Goal: Transaction & Acquisition: Purchase product/service

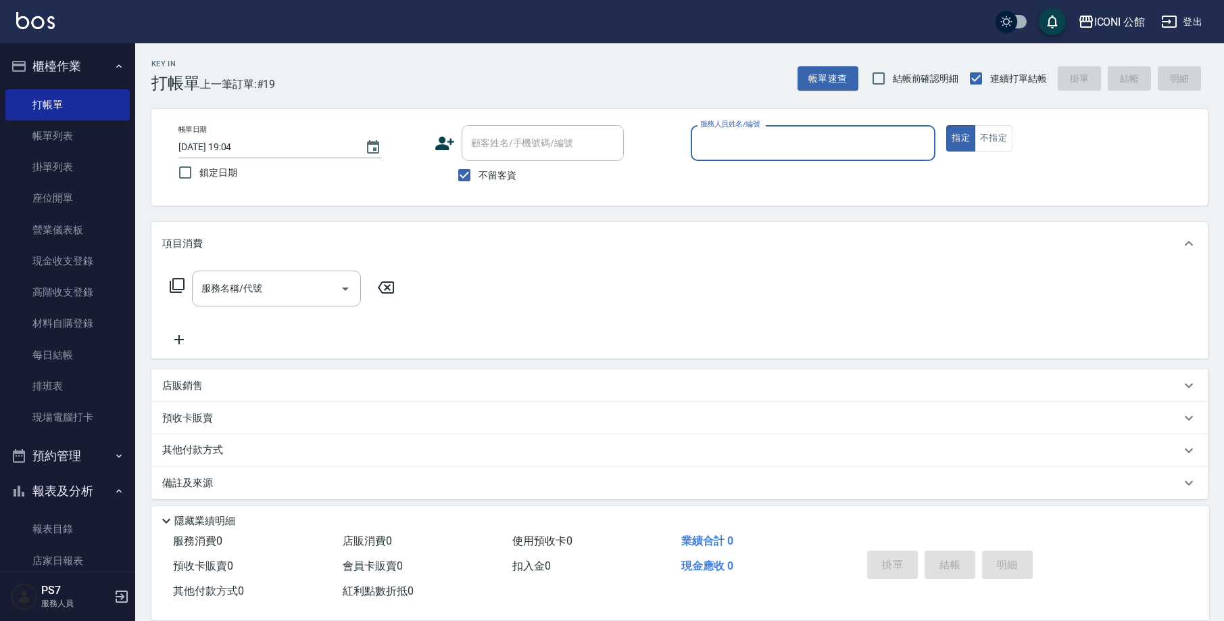
scroll to position [8, 0]
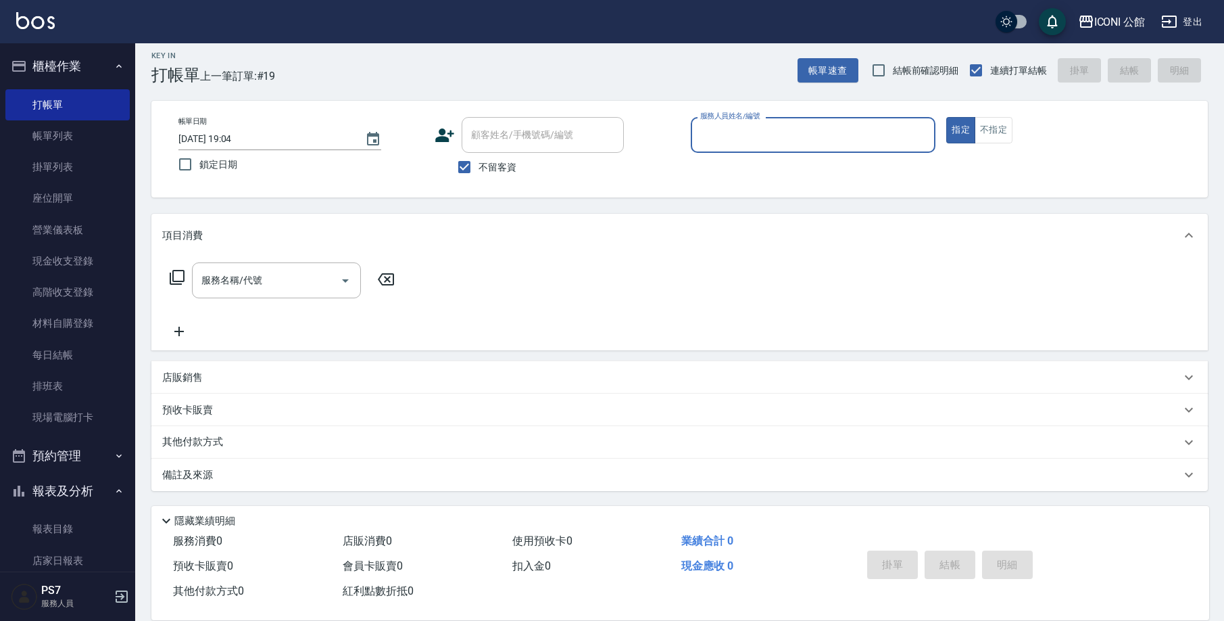
click at [965, 563] on div "掛單 結帳 明細" at bounding box center [950, 566] width 176 height 43
click at [784, 135] on input "服務人員姓名/編號" at bounding box center [813, 135] width 233 height 24
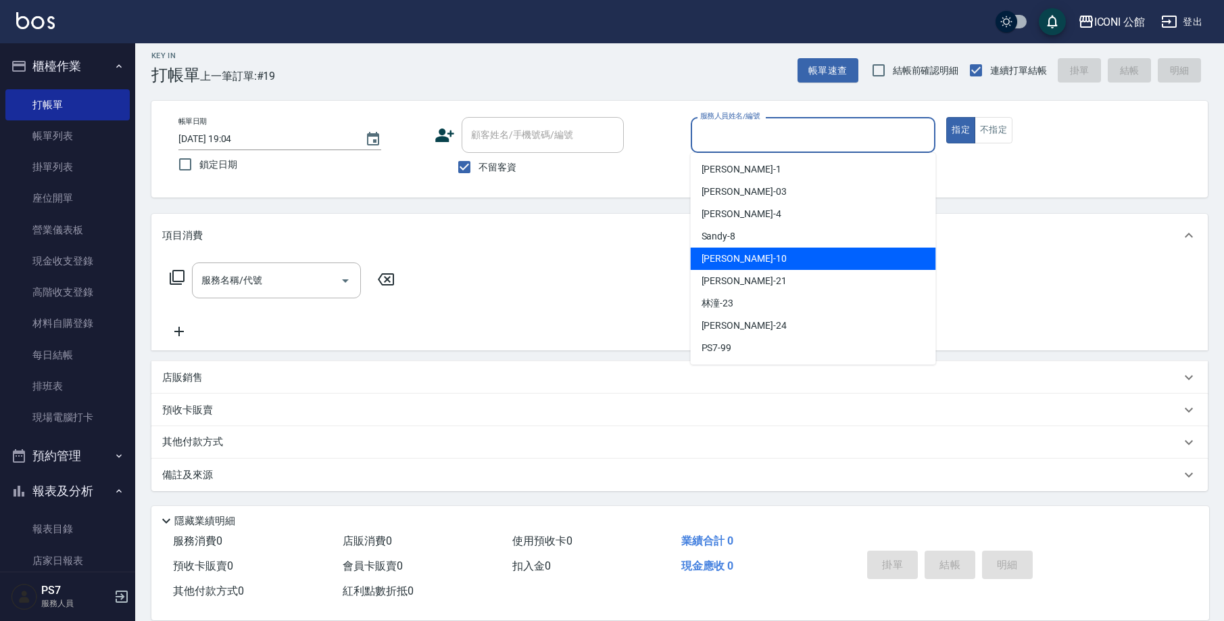
drag, startPoint x: 793, startPoint y: 256, endPoint x: 775, endPoint y: 262, distance: 18.8
click at [793, 255] on div "[PERSON_NAME] -10" at bounding box center [813, 258] width 245 height 22
type input "[PERSON_NAME]-10"
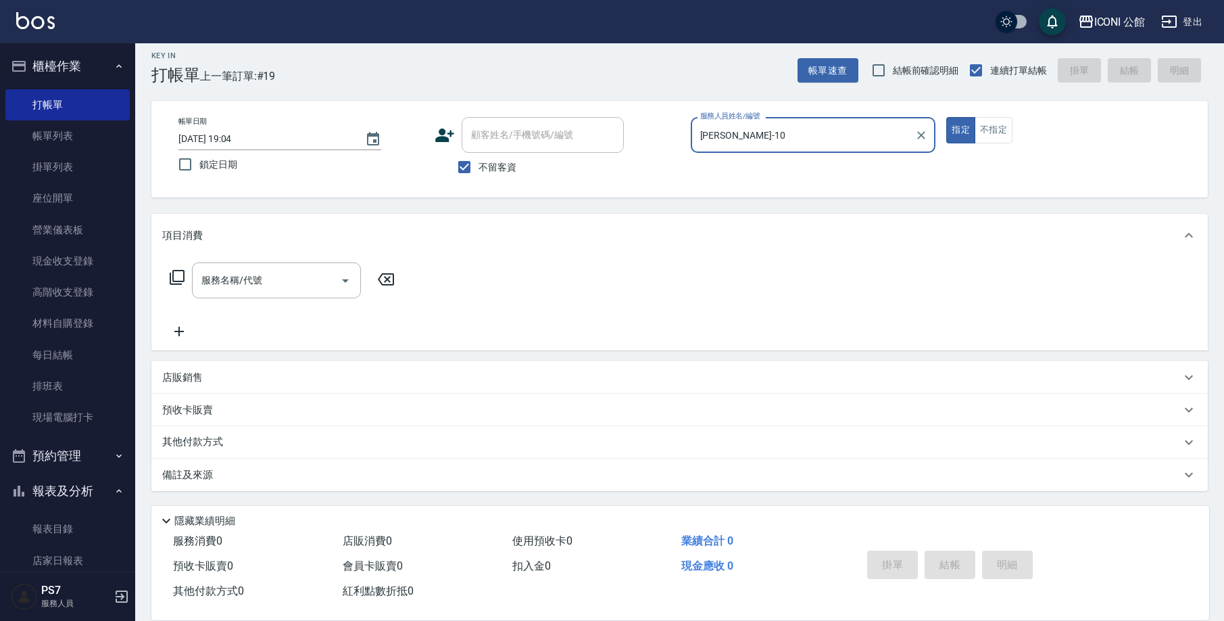
drag, startPoint x: 617, startPoint y: 300, endPoint x: 337, endPoint y: 305, distance: 279.3
click at [617, 300] on div "服務名稱/代號 服務名稱/代號" at bounding box center [679, 303] width 1057 height 93
click at [178, 277] on icon at bounding box center [177, 277] width 16 height 16
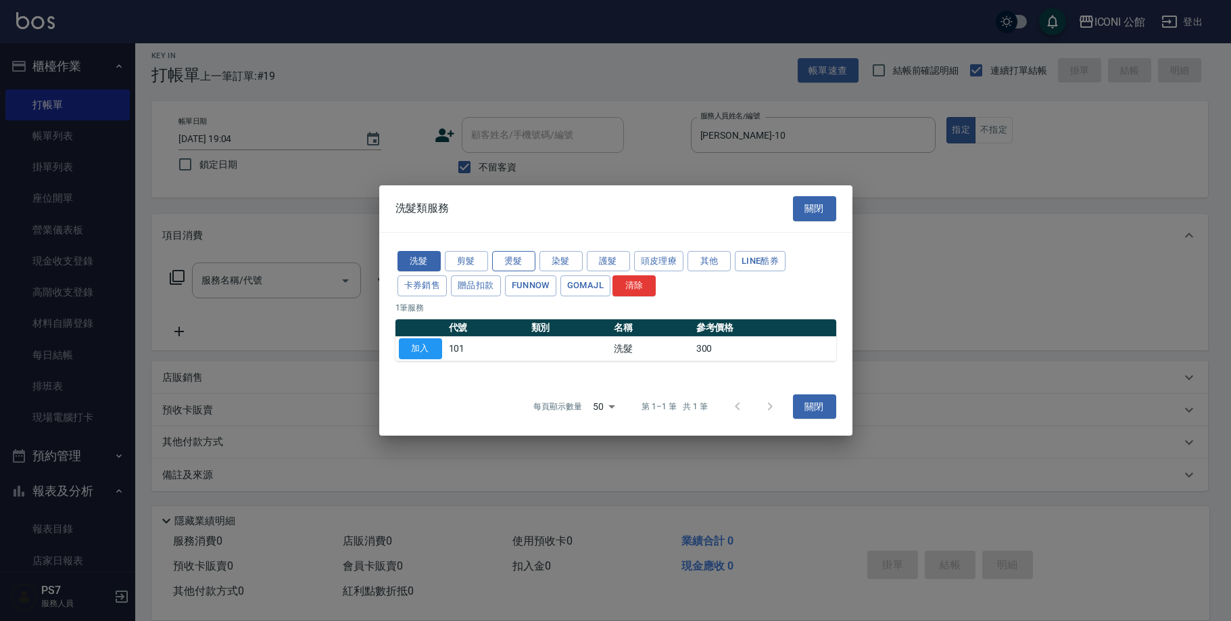
click at [527, 262] on button "燙髮" at bounding box center [513, 261] width 43 height 21
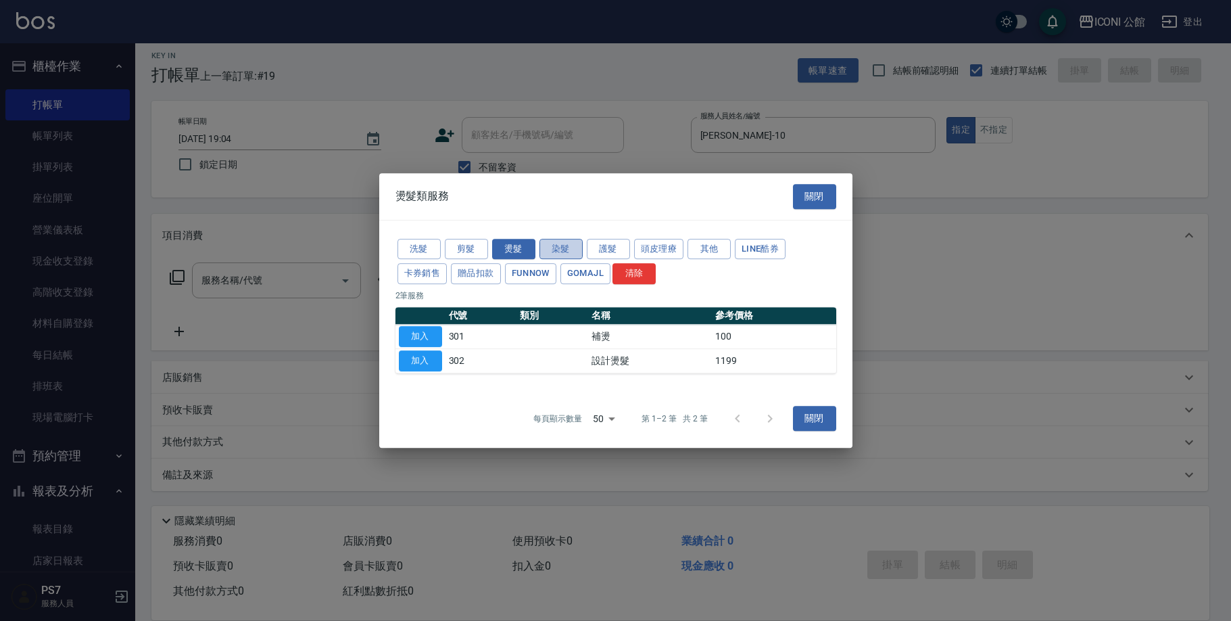
click at [545, 249] on button "染髮" at bounding box center [561, 249] width 43 height 21
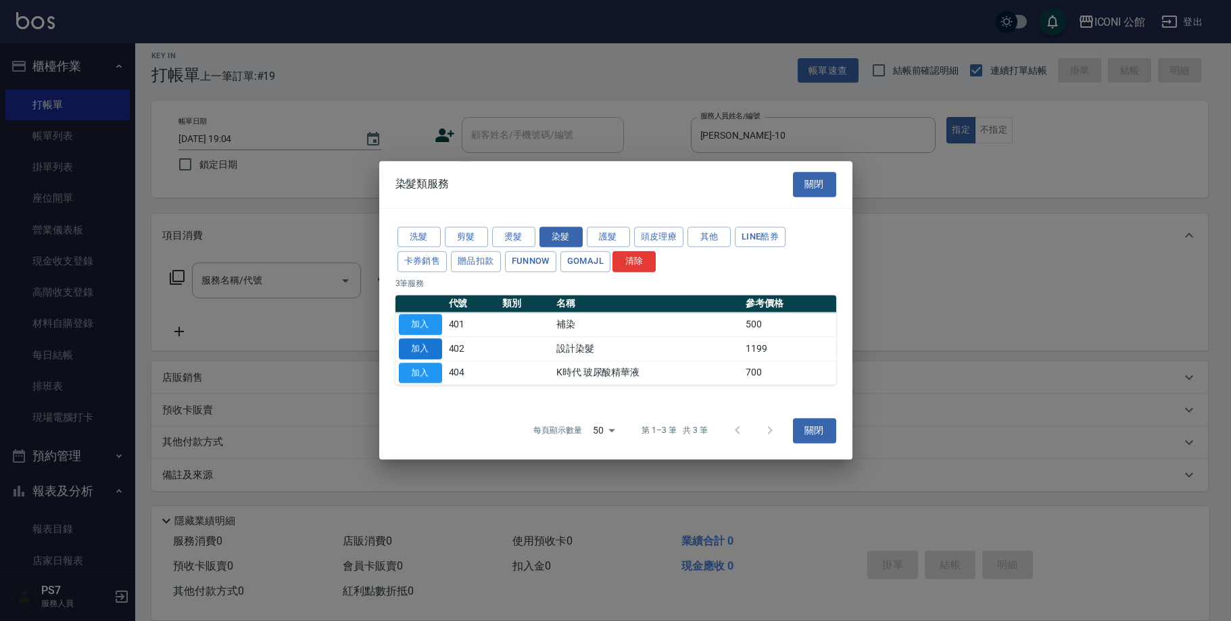
click at [432, 351] on button "加入" at bounding box center [420, 348] width 43 height 21
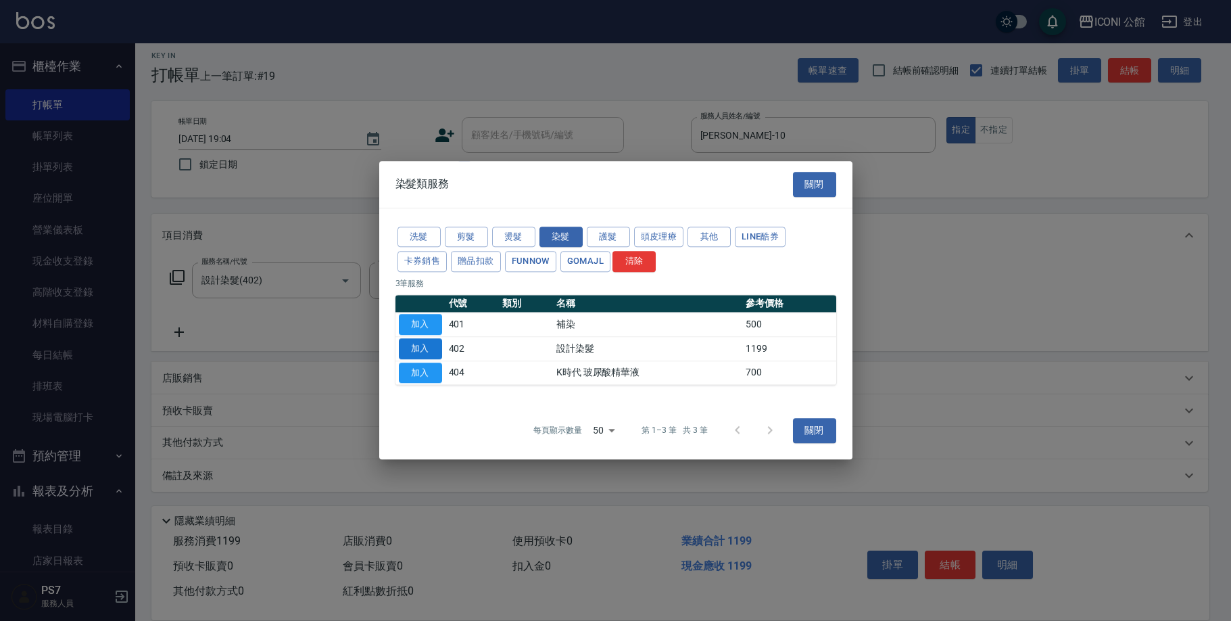
type input "設計染髮(402)"
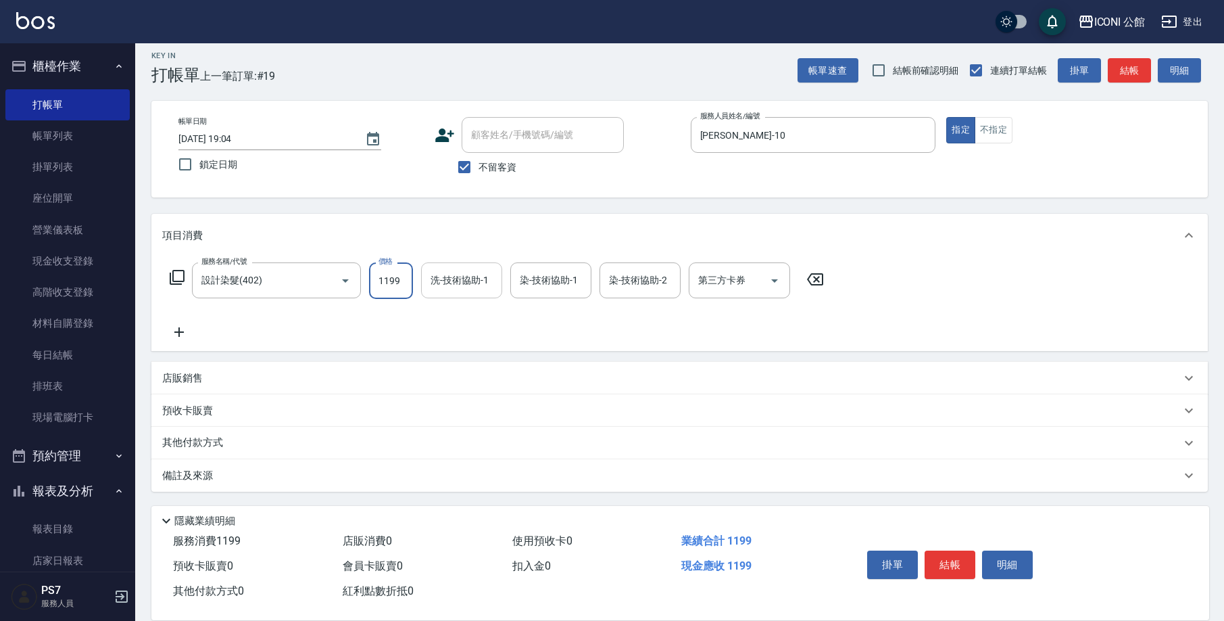
drag, startPoint x: 375, startPoint y: 279, endPoint x: 451, endPoint y: 294, distance: 77.8
click at [451, 294] on div "服務名稱/代號 設計染髮(402) 服務名稱/代號 價格 1199 價格 洗-技術協助-1 洗-技術協助-1 染-技術協助-1 染-技術協助-1 染-技術協助…" at bounding box center [497, 280] width 670 height 37
type input "1499"
type input "[PERSON_NAME]-21"
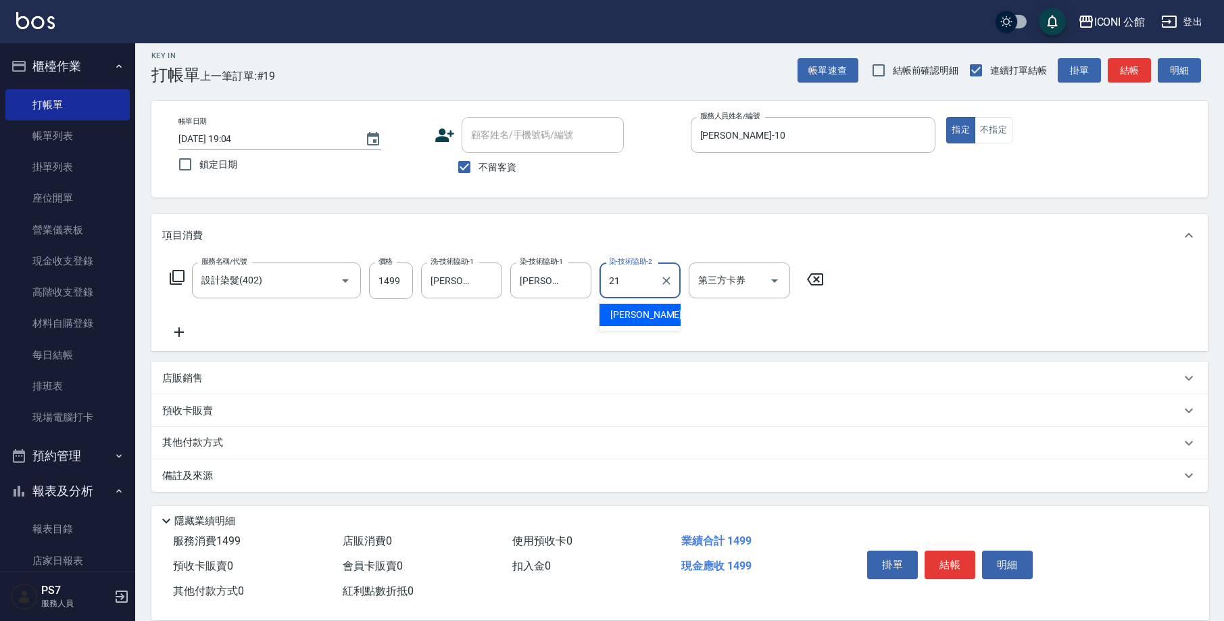
type input "[PERSON_NAME]-21"
click at [181, 279] on icon at bounding box center [177, 277] width 16 height 16
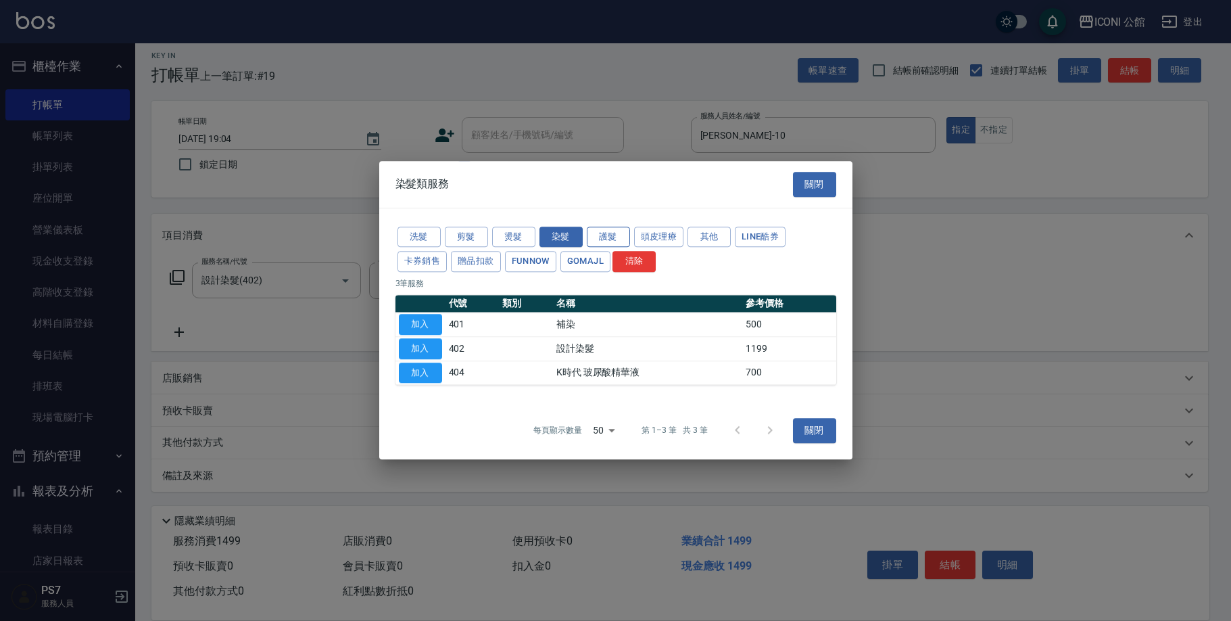
click at [615, 241] on button "護髮" at bounding box center [608, 236] width 43 height 21
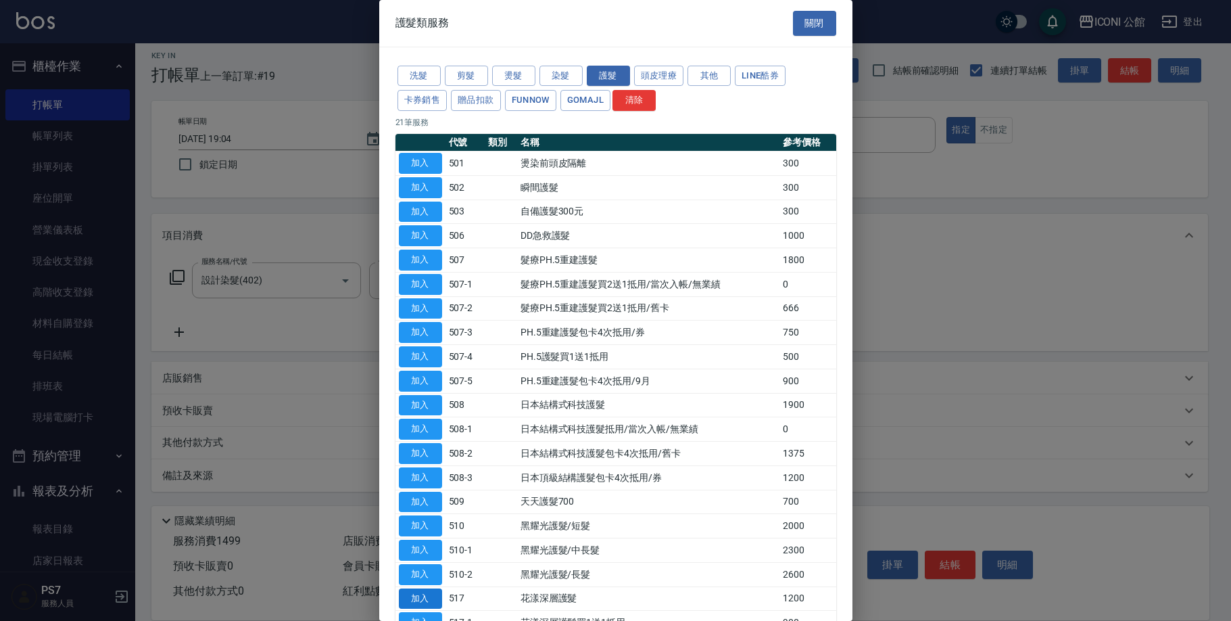
click at [434, 588] on button "加入" at bounding box center [420, 598] width 43 height 21
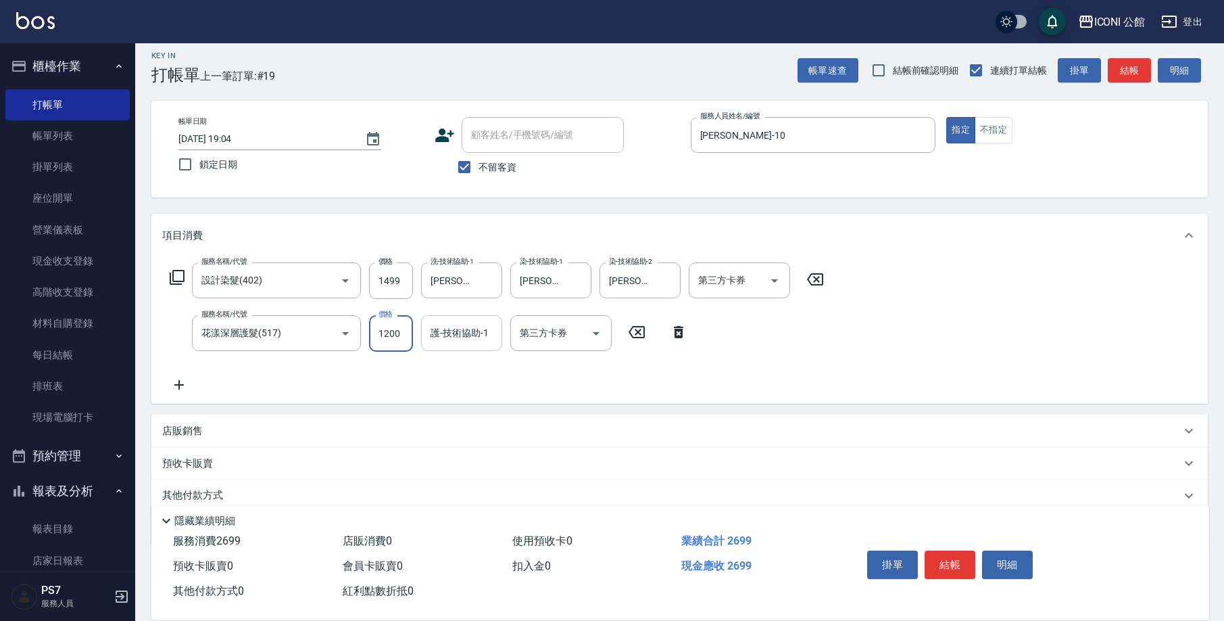
drag, startPoint x: 371, startPoint y: 331, endPoint x: 439, endPoint y: 343, distance: 68.7
click at [439, 343] on div "服務名稱/代號 花漾深層護髮(517) 服務名稱/代號 價格 1200 價格 護-技術協助-1 護-技術協助-1 第三方卡券 第三方卡券" at bounding box center [428, 333] width 533 height 37
type input "960"
drag, startPoint x: 377, startPoint y: 281, endPoint x: 387, endPoint y: 277, distance: 10.7
click at [387, 277] on input "1499" at bounding box center [391, 280] width 44 height 37
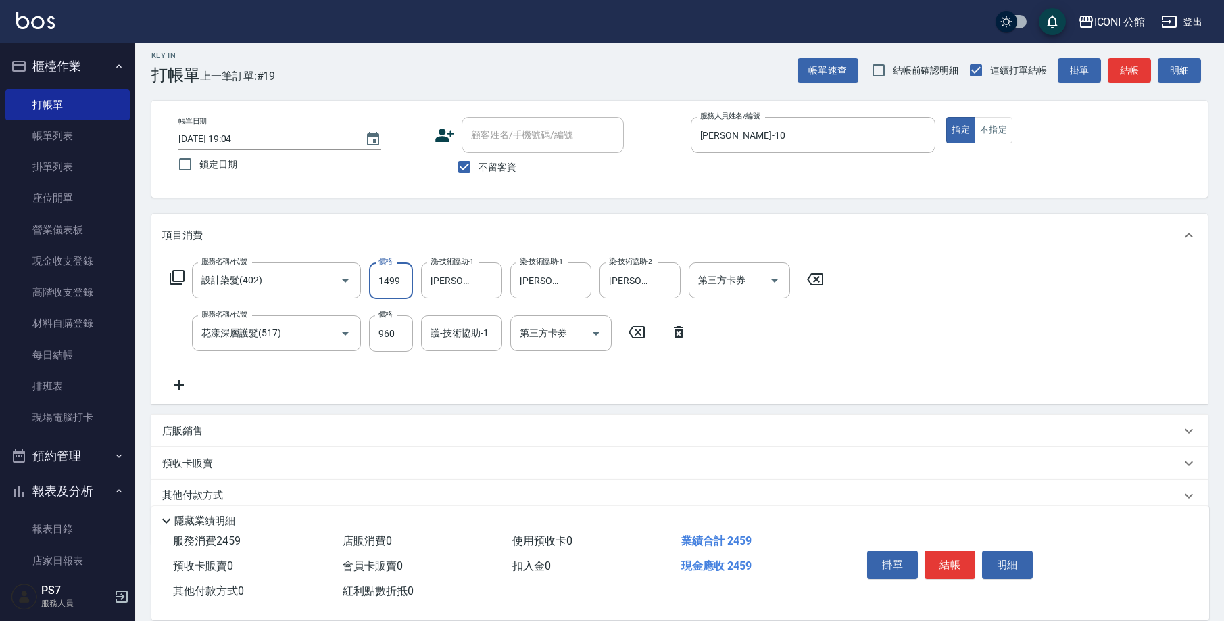
drag, startPoint x: 373, startPoint y: 274, endPoint x: 412, endPoint y: 283, distance: 39.5
click at [412, 283] on input "1499" at bounding box center [391, 280] width 44 height 37
type input "1799"
click at [479, 335] on input "護-技術協助-1" at bounding box center [461, 333] width 69 height 24
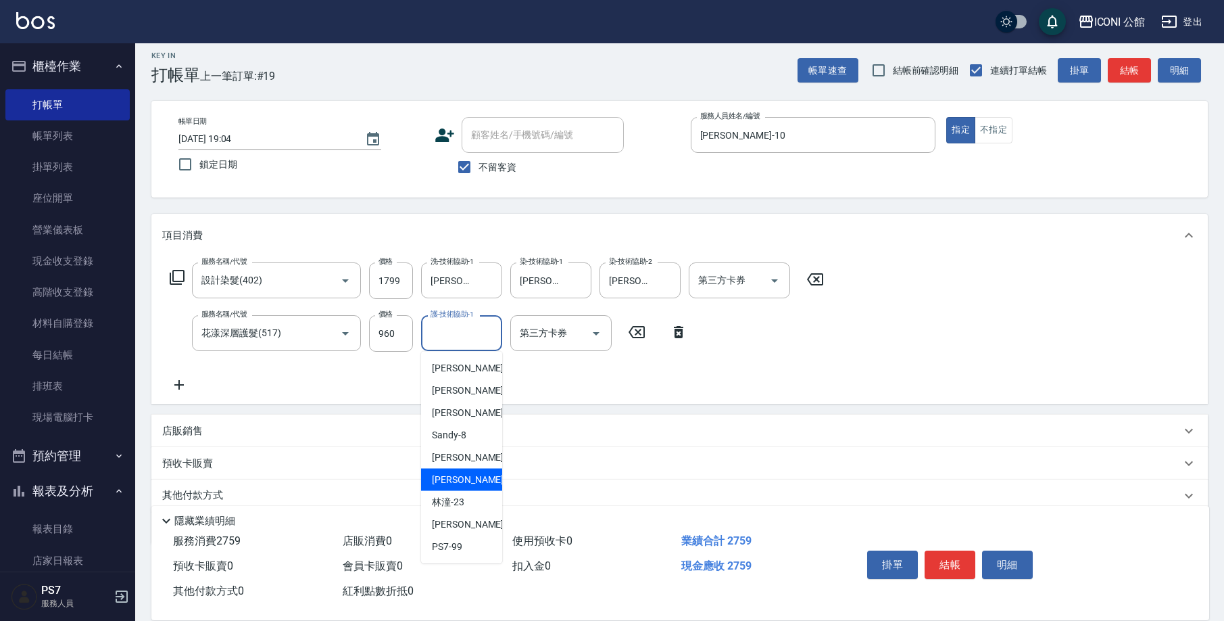
click at [447, 484] on span "[PERSON_NAME] -21" at bounding box center [474, 480] width 85 height 14
type input "[PERSON_NAME]-21"
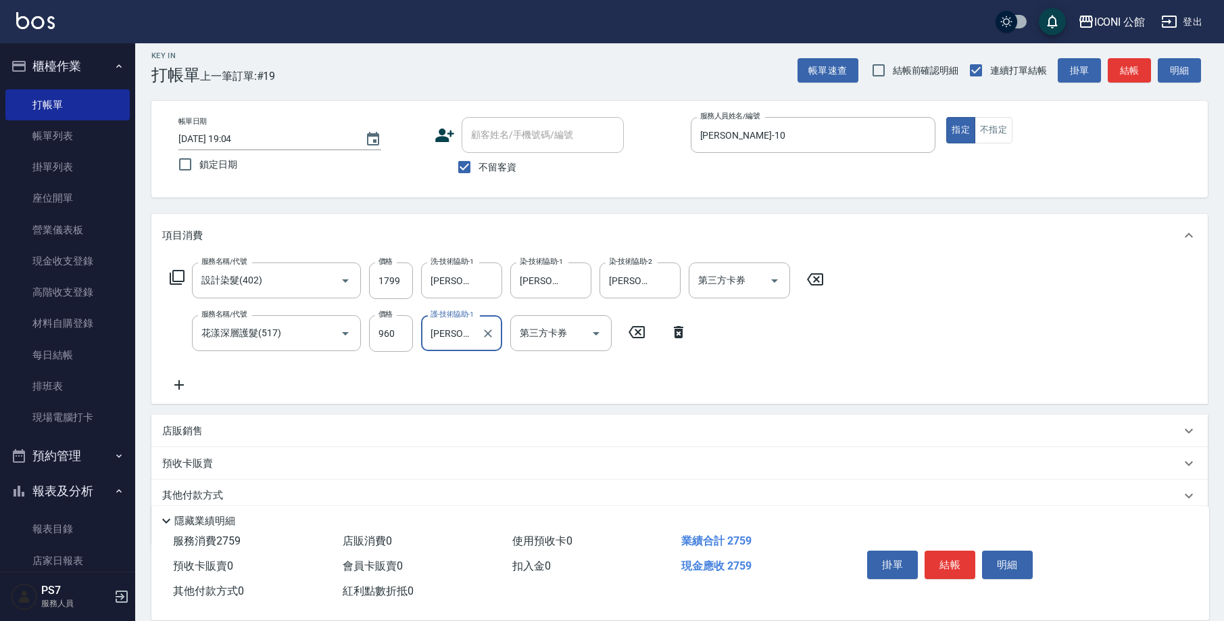
scroll to position [62, 0]
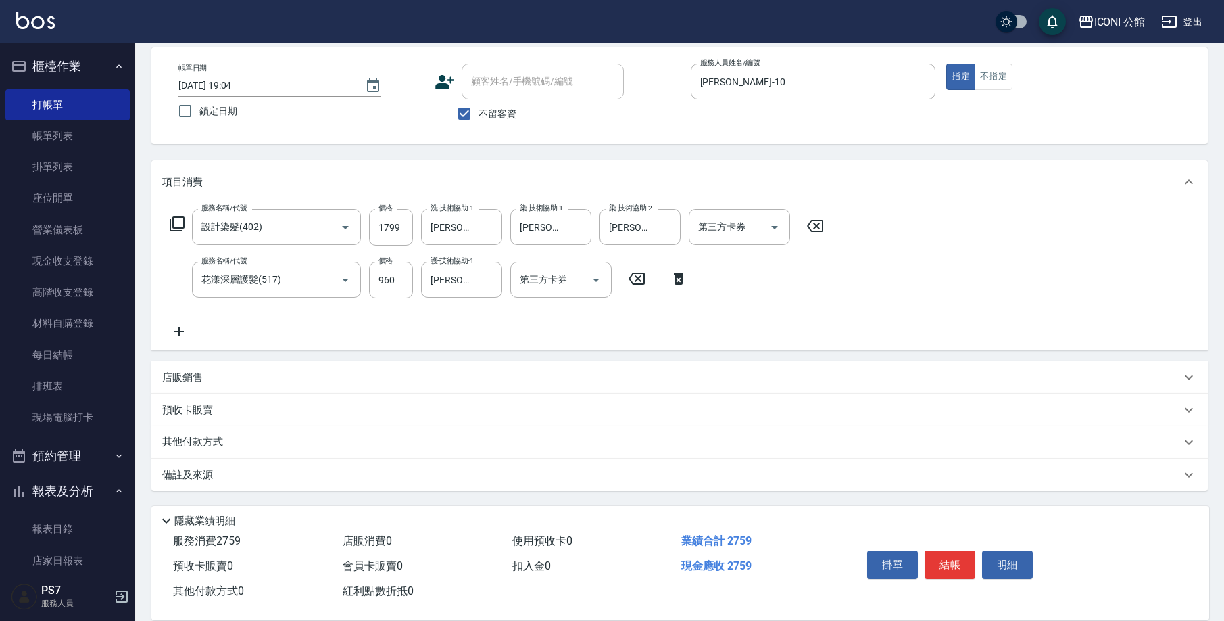
click at [197, 441] on p "其他付款方式" at bounding box center [196, 442] width 68 height 15
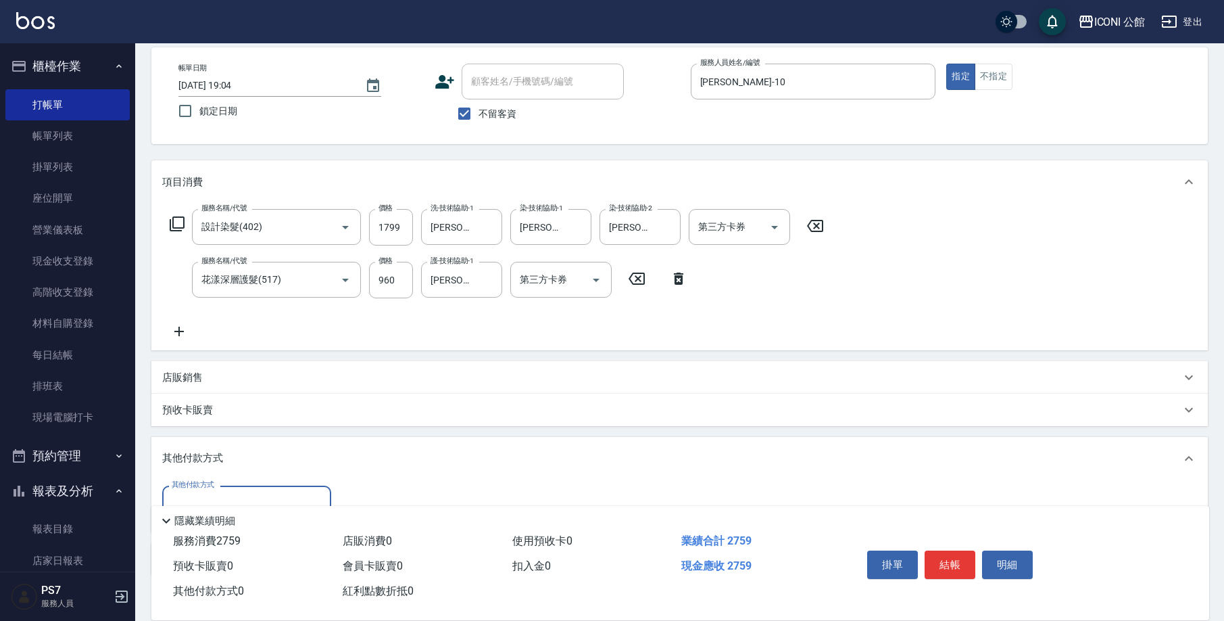
scroll to position [0, 0]
click at [229, 492] on input "其他付款方式" at bounding box center [246, 504] width 157 height 24
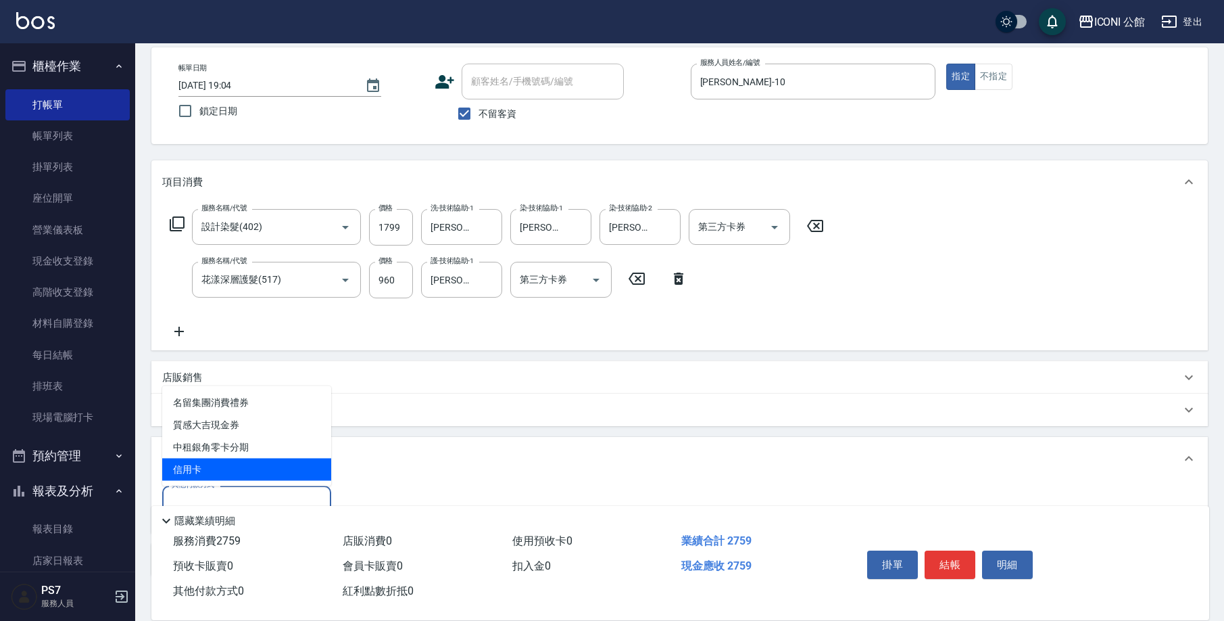
click at [241, 466] on span "信用卡" at bounding box center [246, 469] width 169 height 22
type input "信用卡"
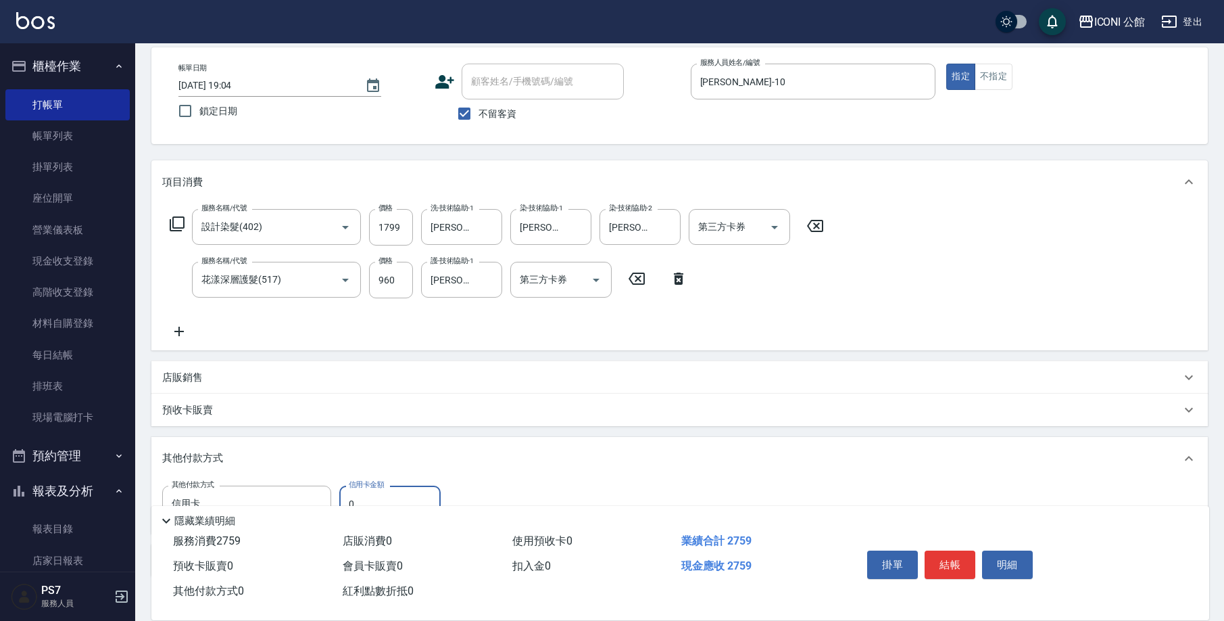
click at [421, 498] on input "0" at bounding box center [389, 503] width 101 height 37
type input "2759"
click at [948, 557] on button "結帳" at bounding box center [950, 564] width 51 height 28
click at [470, 116] on input "不留客資" at bounding box center [464, 113] width 28 height 28
checkbox input "false"
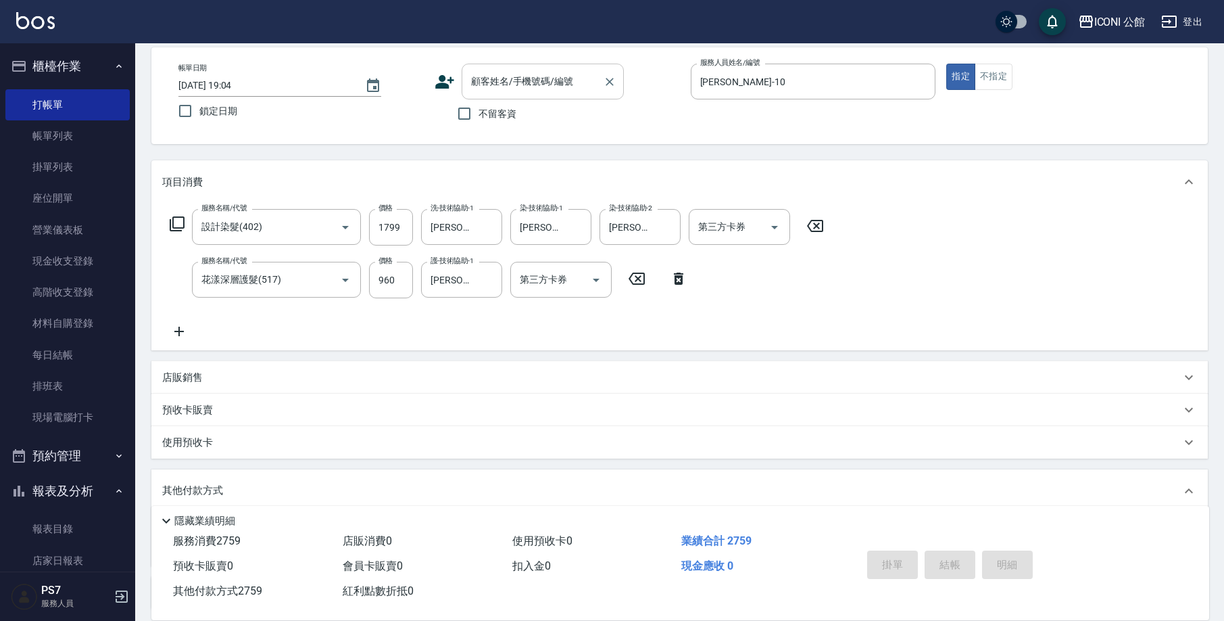
click at [496, 87] on input "顧客姓名/手機號碼/編號" at bounding box center [533, 82] width 130 height 24
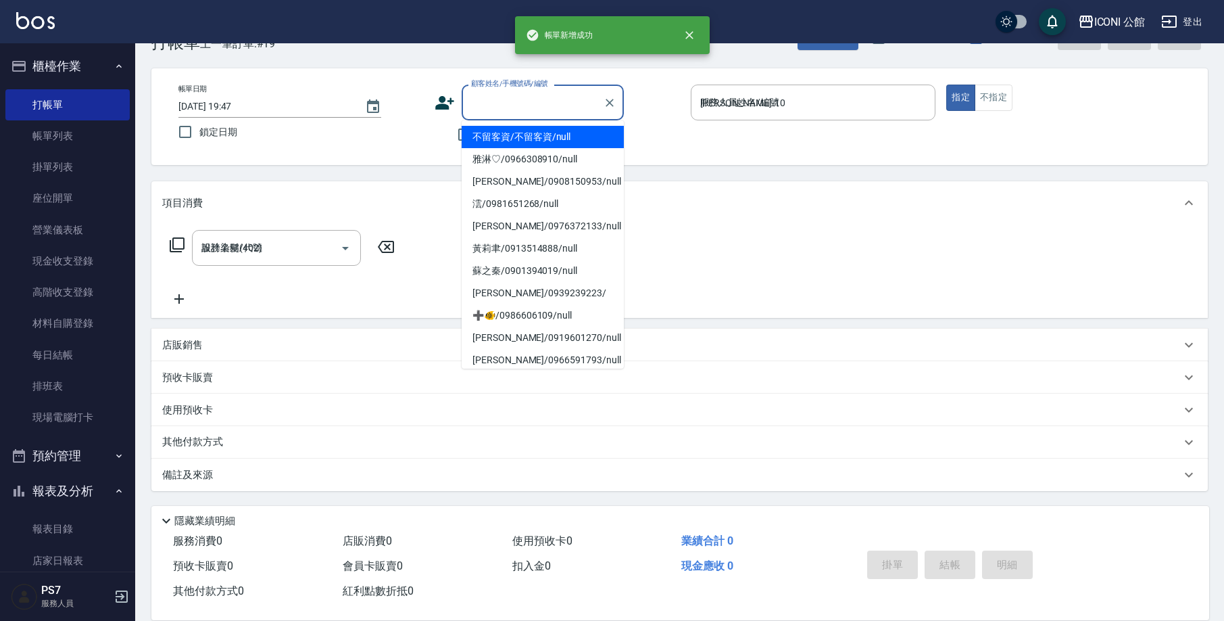
type input "[DATE] 19:47"
click at [496, 87] on label "顧客姓名/手機號碼/編號" at bounding box center [509, 83] width 77 height 10
click at [496, 91] on input "顧客姓名/手機號碼/編號" at bounding box center [533, 103] width 130 height 24
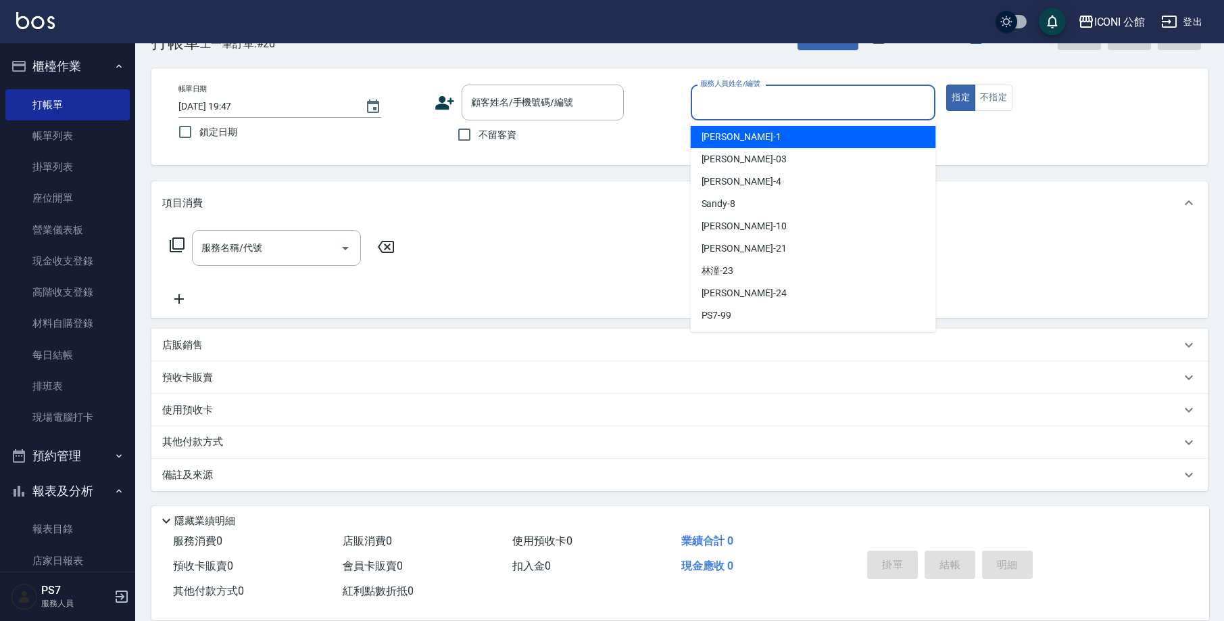
click at [759, 105] on input "服務人員姓名/編號" at bounding box center [813, 103] width 233 height 24
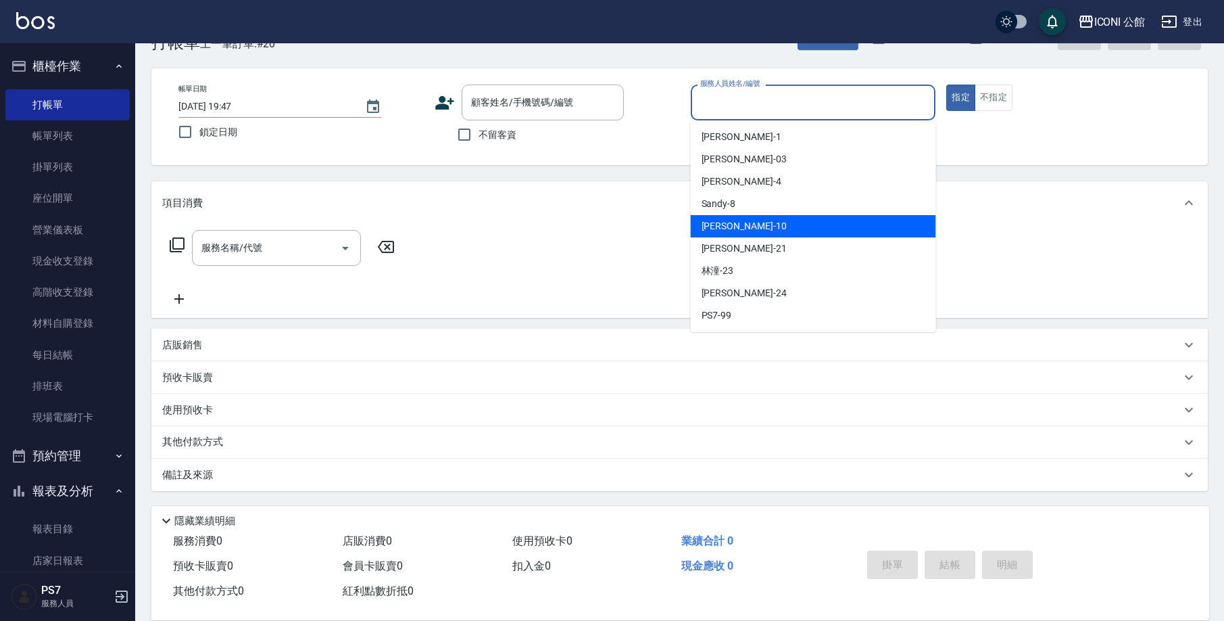
click at [777, 223] on div "[PERSON_NAME] -10" at bounding box center [813, 226] width 245 height 22
type input "[PERSON_NAME]-10"
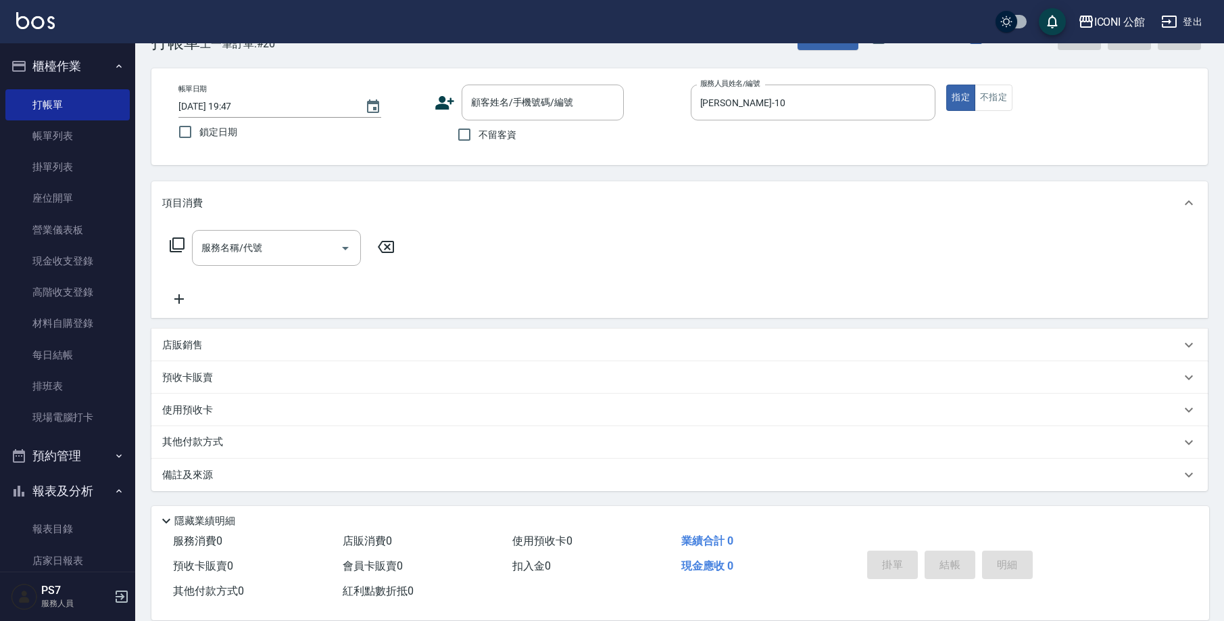
click at [178, 250] on icon at bounding box center [177, 245] width 16 height 16
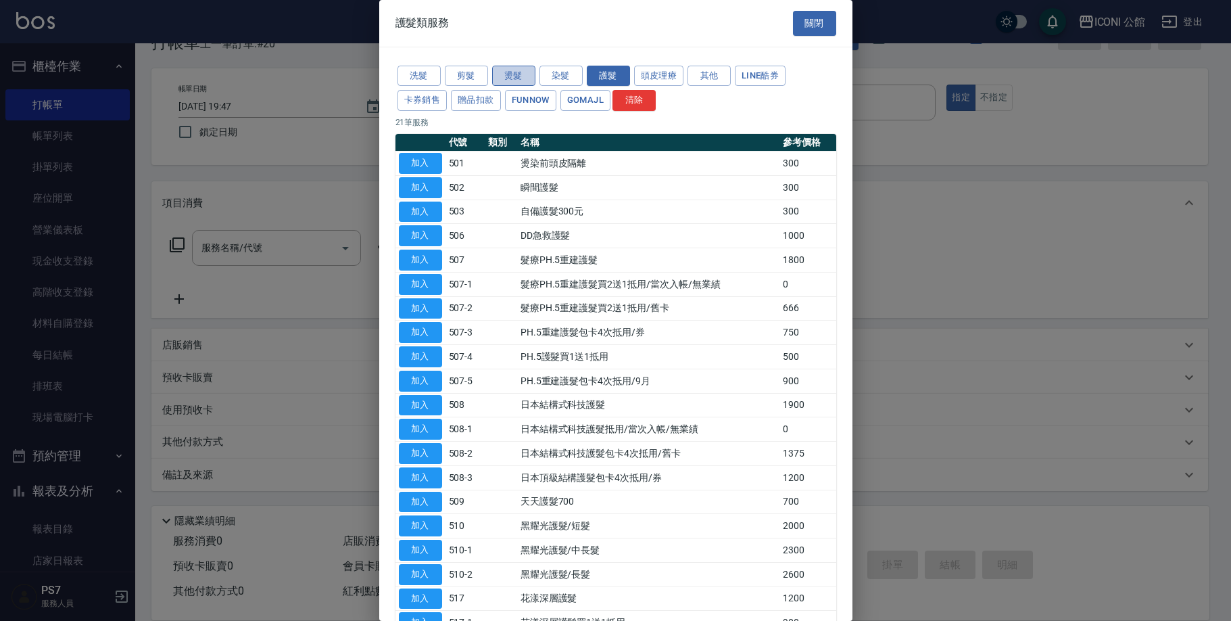
click at [515, 78] on button "燙髮" at bounding box center [513, 76] width 43 height 21
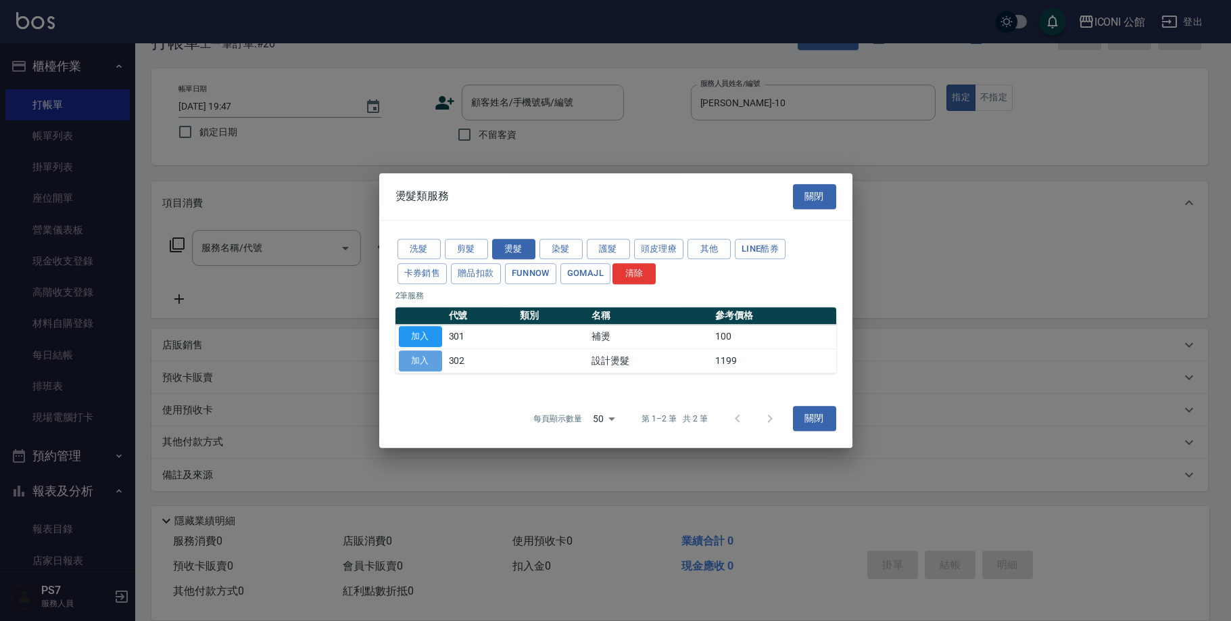
click at [413, 355] on button "加入" at bounding box center [420, 360] width 43 height 21
type input "設計燙髮(302)"
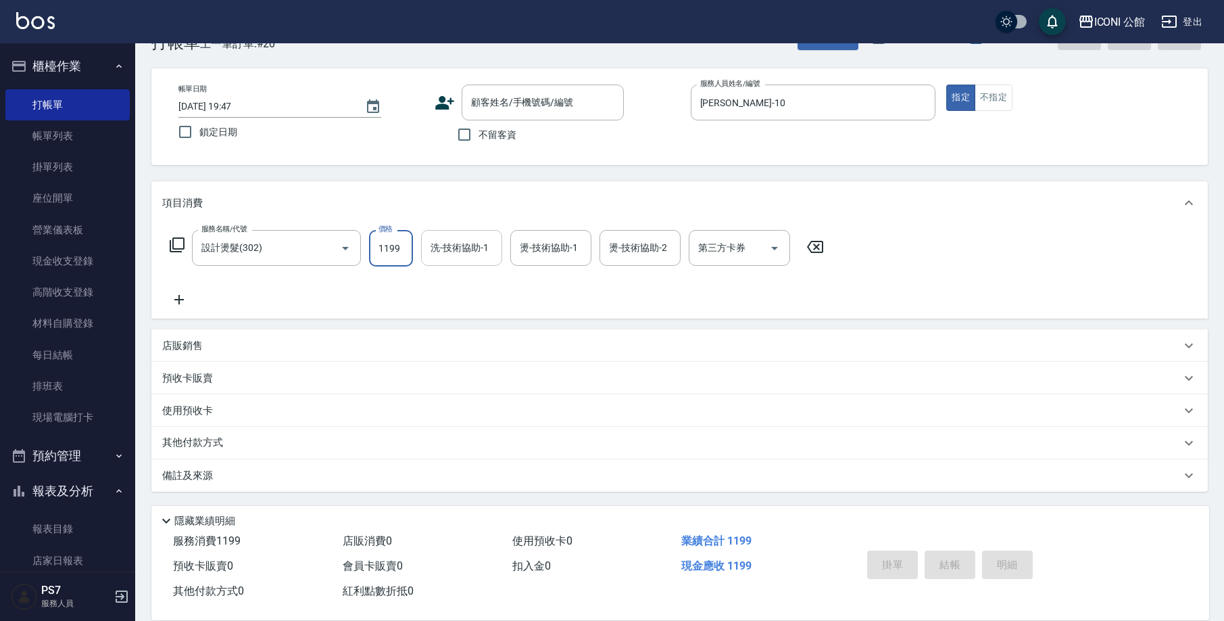
drag, startPoint x: 375, startPoint y: 247, endPoint x: 436, endPoint y: 256, distance: 62.1
click at [436, 256] on div "服務名稱/代號 設計燙髮(302) 服務名稱/代號 價格 1199 價格 洗-技術協助-1 洗-技術協助-1 燙-技術協助-1 燙-技術協助-1 燙-技術協助…" at bounding box center [497, 248] width 670 height 37
type input "1480"
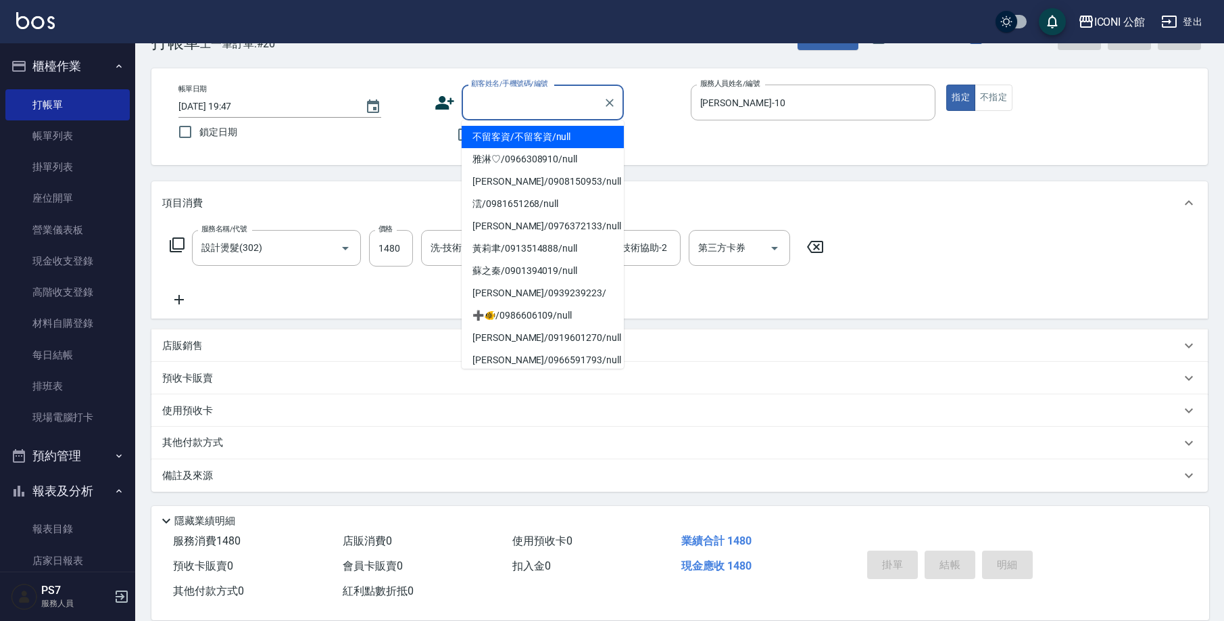
click at [488, 99] on input "顧客姓名/手機號碼/編號" at bounding box center [533, 103] width 130 height 24
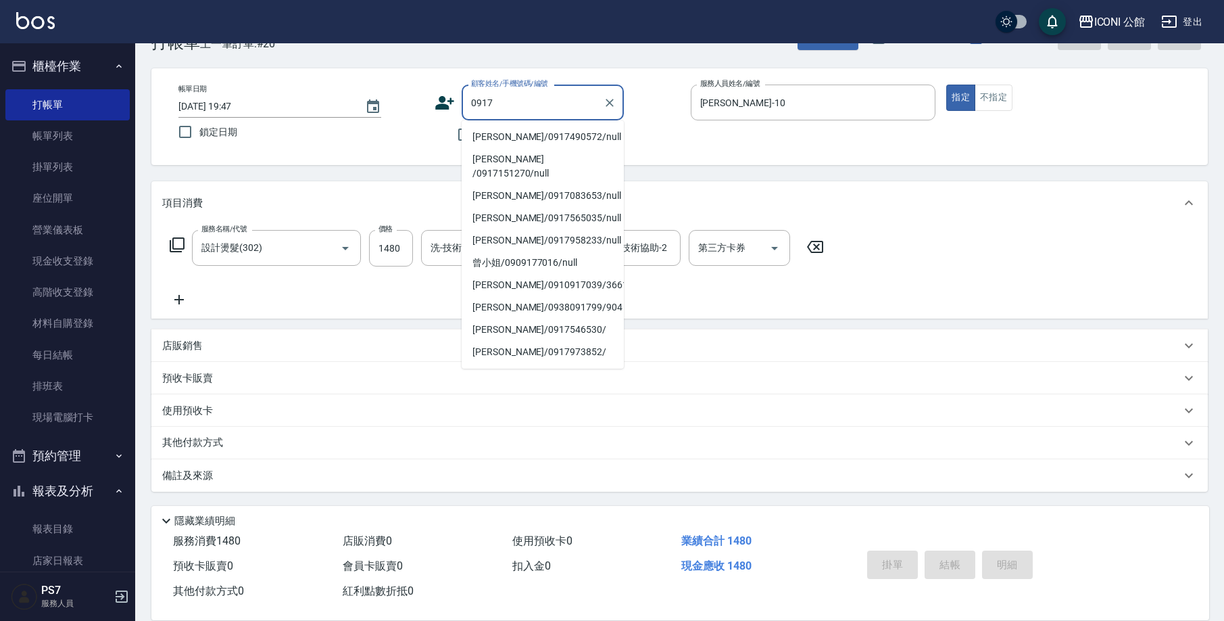
type input "0917"
click at [389, 316] on div "服務名稱/代號 設計燙髮(302) 服務名稱/代號 價格 1480 價格 洗-技術協助-1 洗-技術協助-1 燙-技術協助-1 燙-技術協助-1 燙-技術協助…" at bounding box center [679, 271] width 1057 height 94
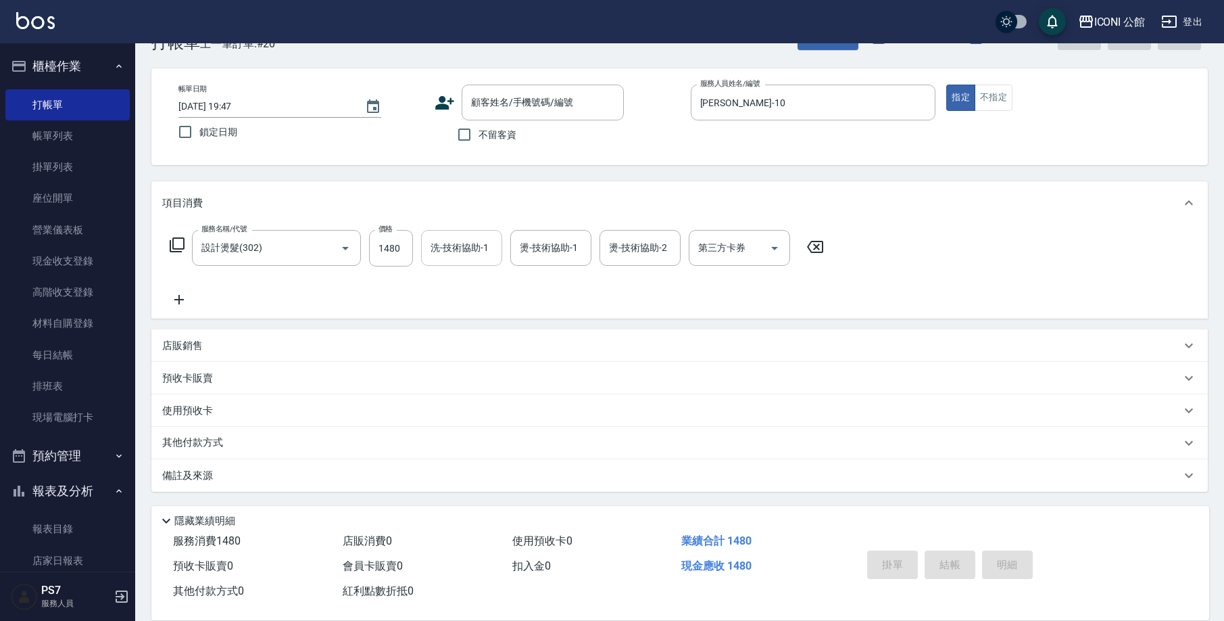
click at [483, 243] on input "洗-技術協助-1" at bounding box center [461, 248] width 69 height 24
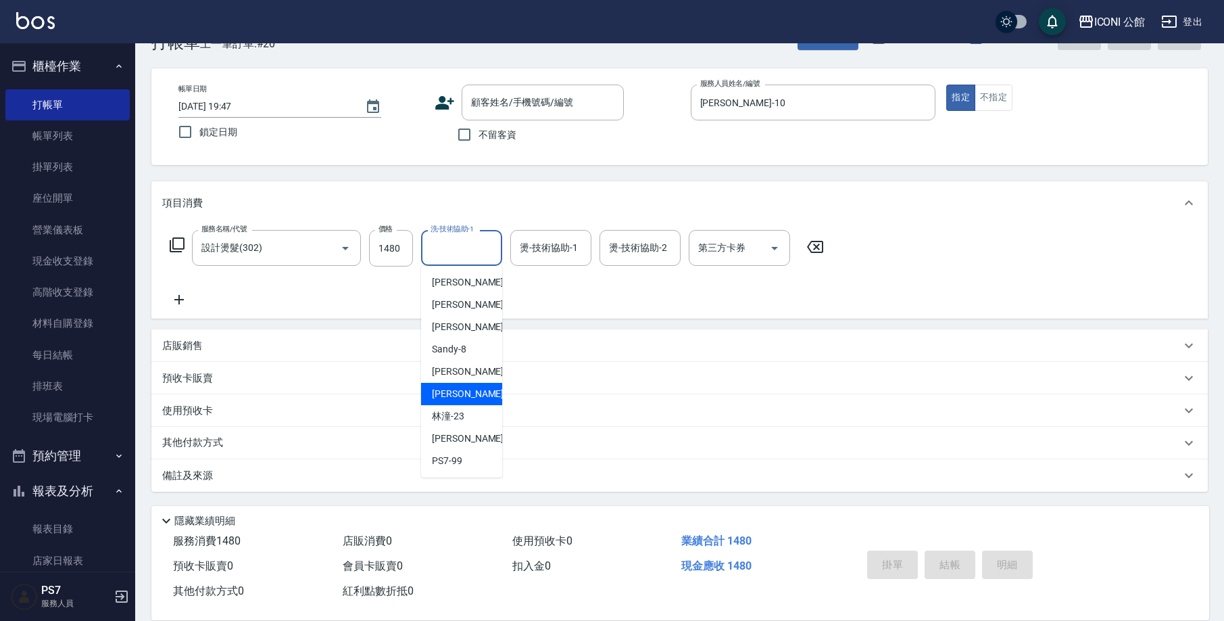
click at [469, 393] on div "[PERSON_NAME] -21" at bounding box center [461, 394] width 81 height 22
type input "[PERSON_NAME]-21"
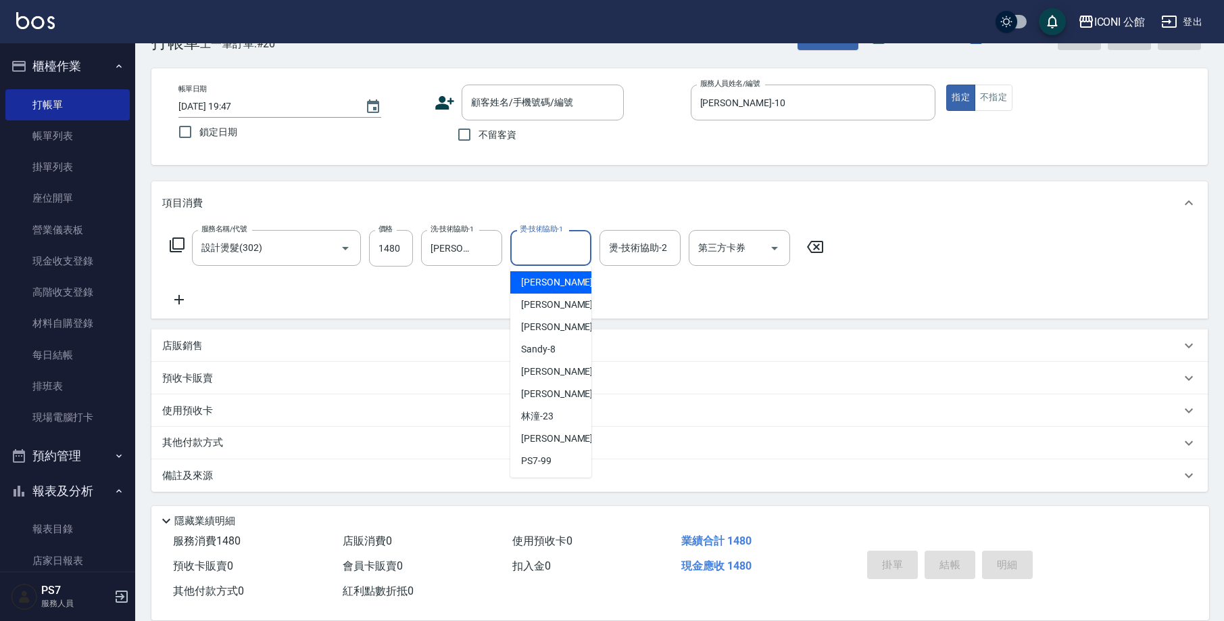
click at [545, 247] on input "燙-技術協助-1" at bounding box center [551, 248] width 69 height 24
click at [558, 333] on div "Lina -4" at bounding box center [550, 327] width 81 height 22
type input "Lina-4"
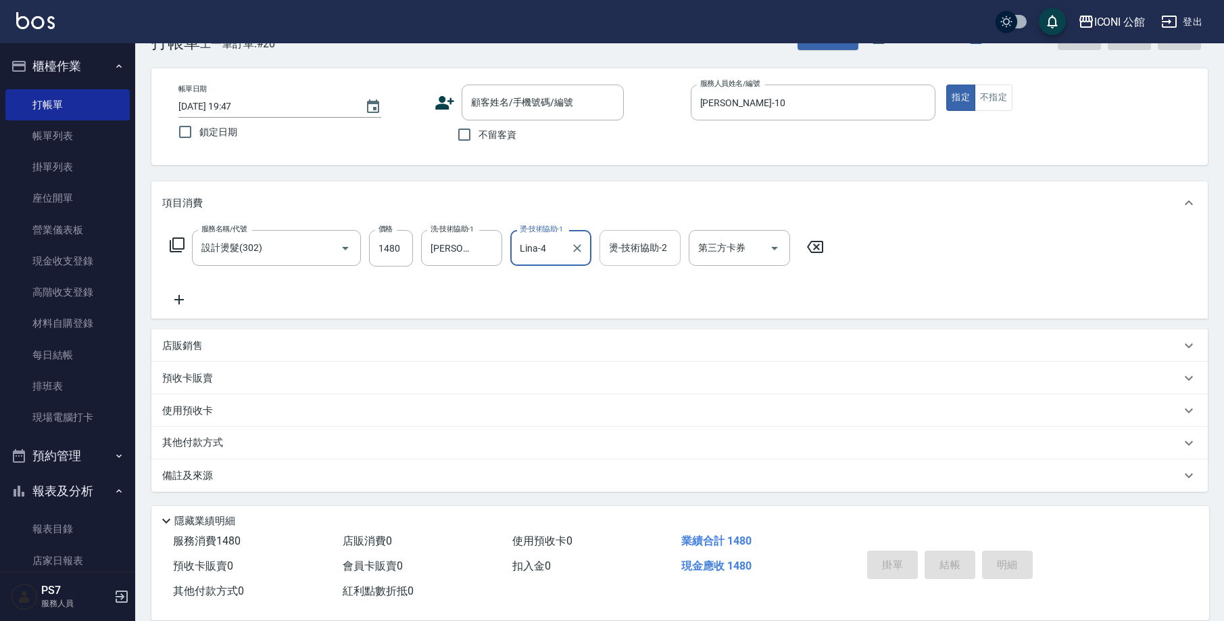
click at [621, 245] on input "燙-技術協助-2" at bounding box center [640, 248] width 69 height 24
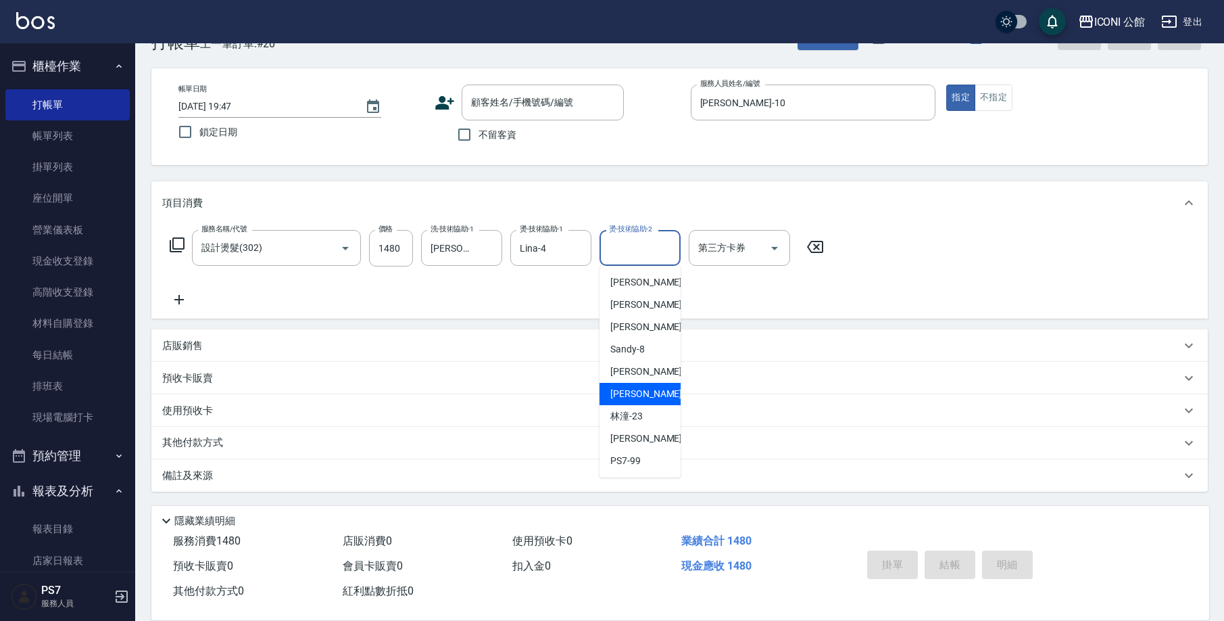
click at [640, 392] on div "[PERSON_NAME] -21" at bounding box center [640, 394] width 81 height 22
type input "[PERSON_NAME]-21"
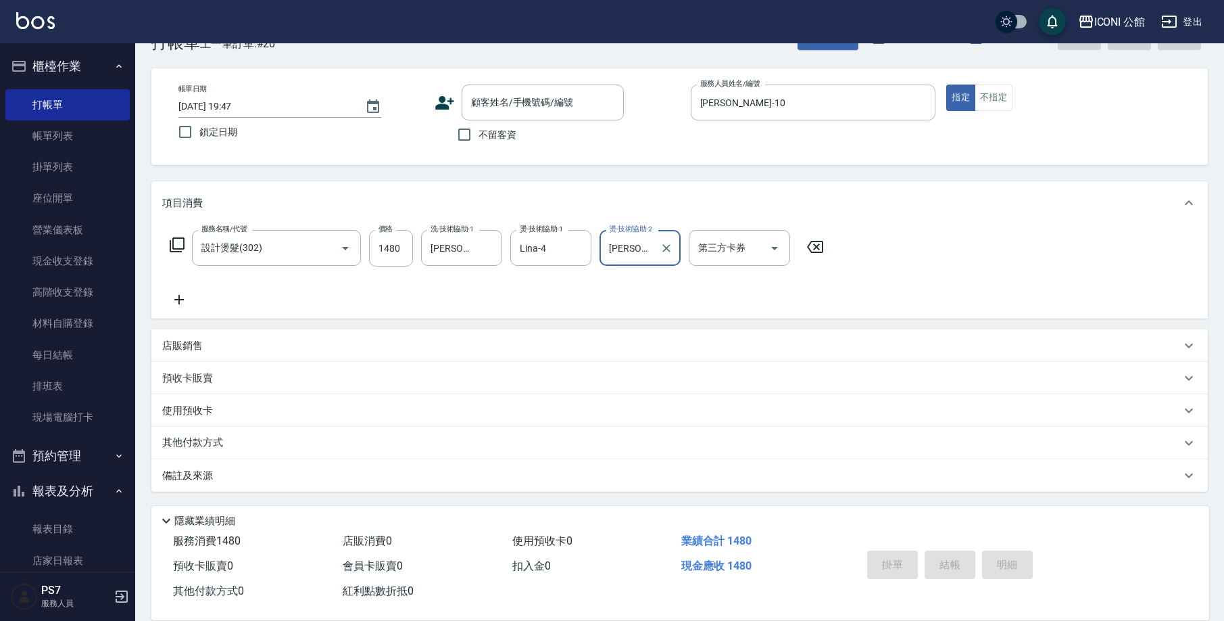
click at [177, 240] on icon at bounding box center [177, 245] width 16 height 16
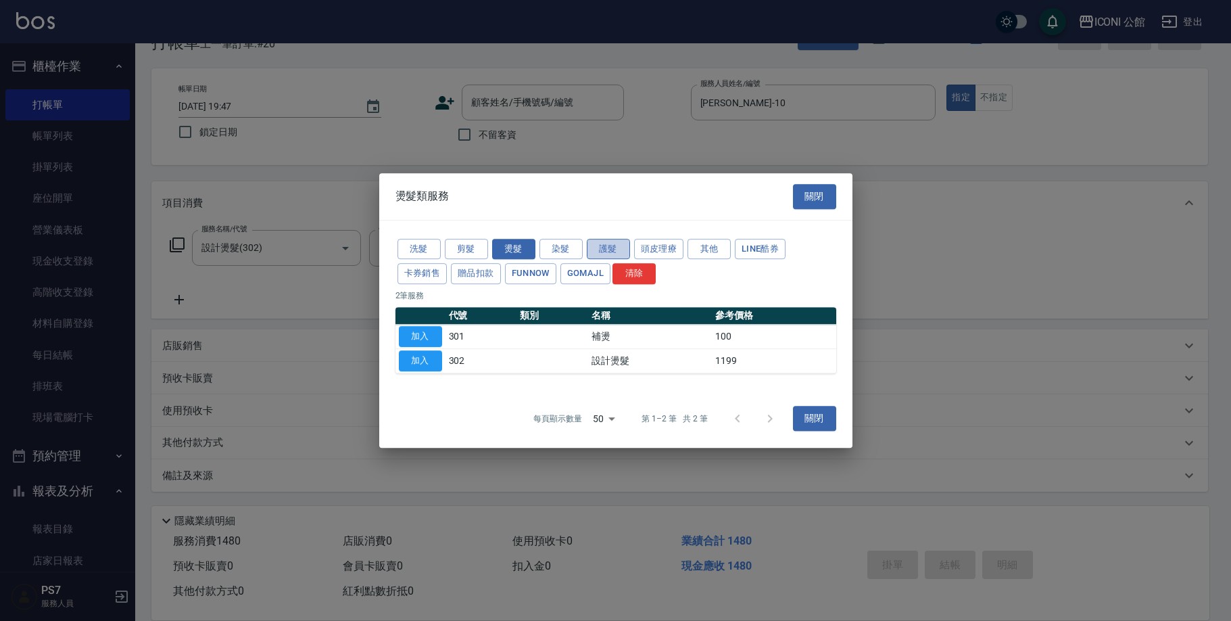
click at [604, 254] on button "護髮" at bounding box center [608, 249] width 43 height 21
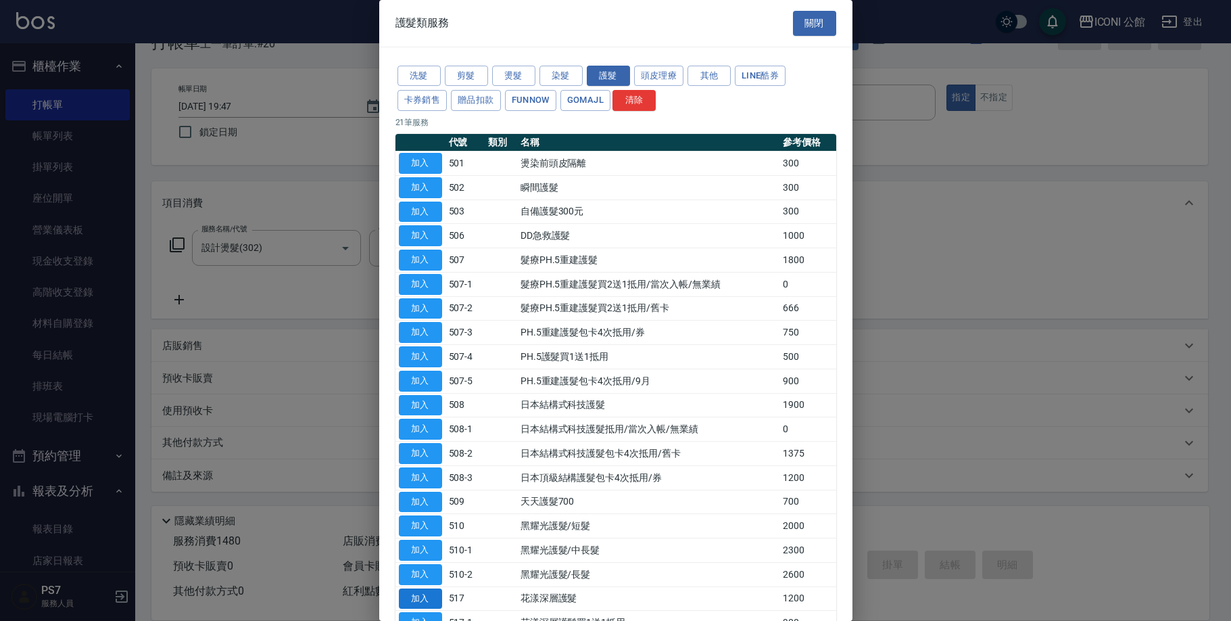
click at [428, 588] on button "加入" at bounding box center [420, 598] width 43 height 21
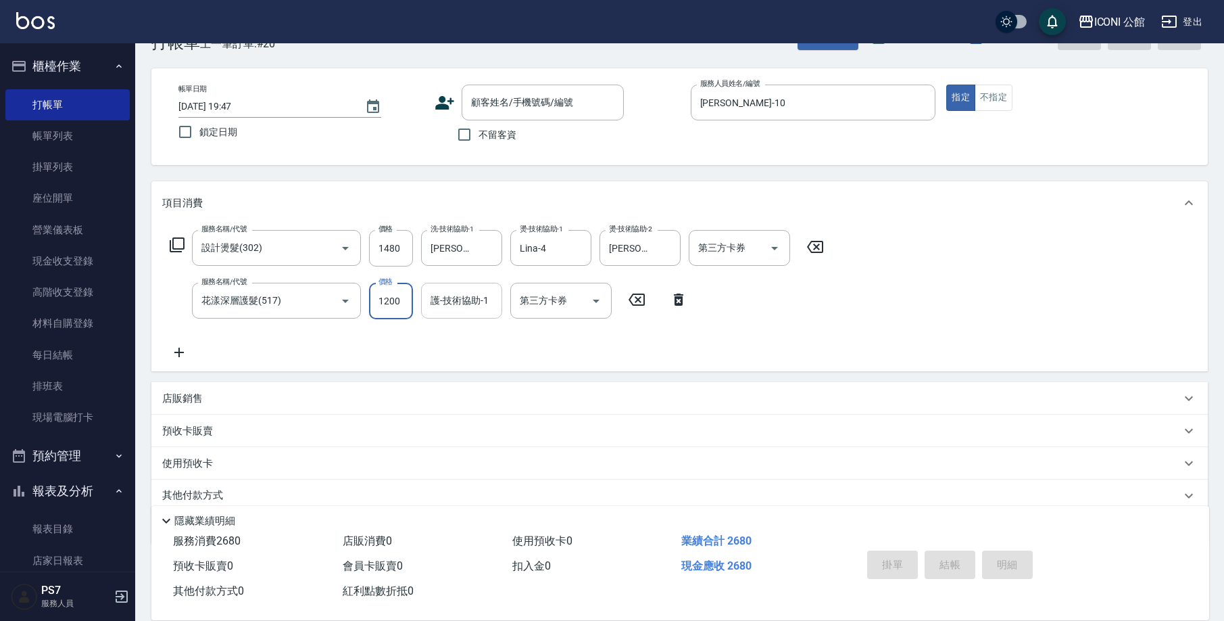
drag, startPoint x: 377, startPoint y: 304, endPoint x: 465, endPoint y: 311, distance: 88.8
click at [465, 311] on div "服務名稱/代號 花漾深層護髮(517) 服務名稱/代號 價格 1200 價格 護-技術協助-1 護-技術協助-1 第三方卡券 第三方卡券" at bounding box center [428, 301] width 533 height 37
type input "960"
type input "[PERSON_NAME]-21"
click at [1222, 368] on div "Key In 打帳單 上一筆訂單:#20 帳單速查 結帳前確認明細 連續打單結帳 掛單 結帳 明細 帳單日期 [DATE] 19:47 鎖定日期 顧客姓名/手…" at bounding box center [679, 338] width 1089 height 671
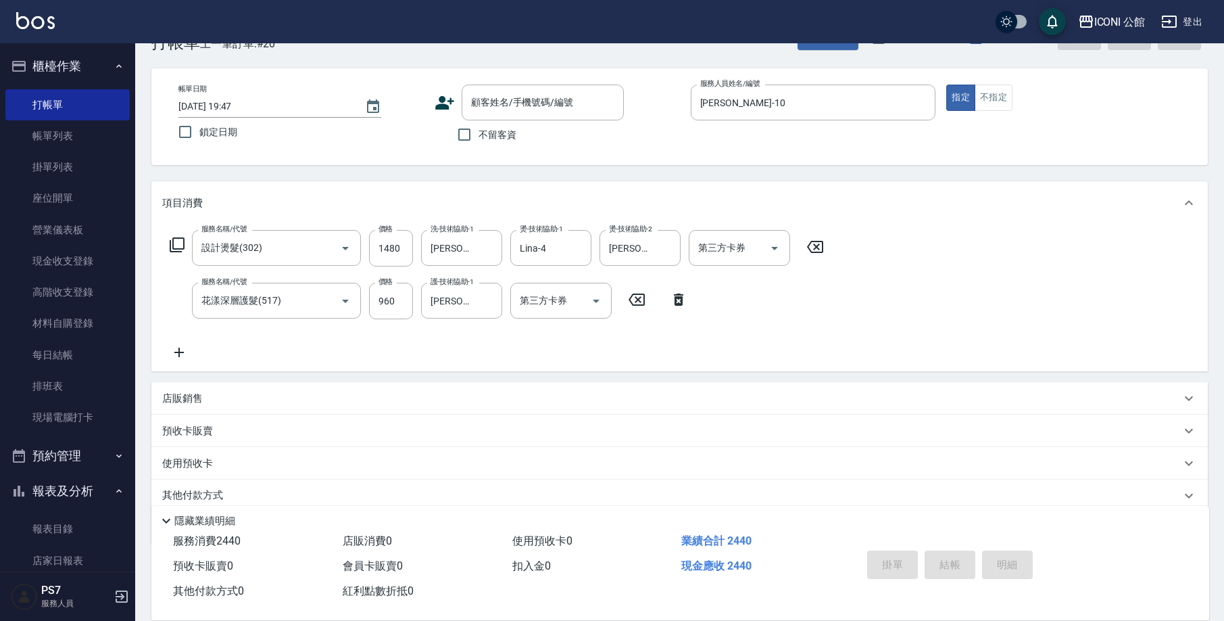
scroll to position [94, 0]
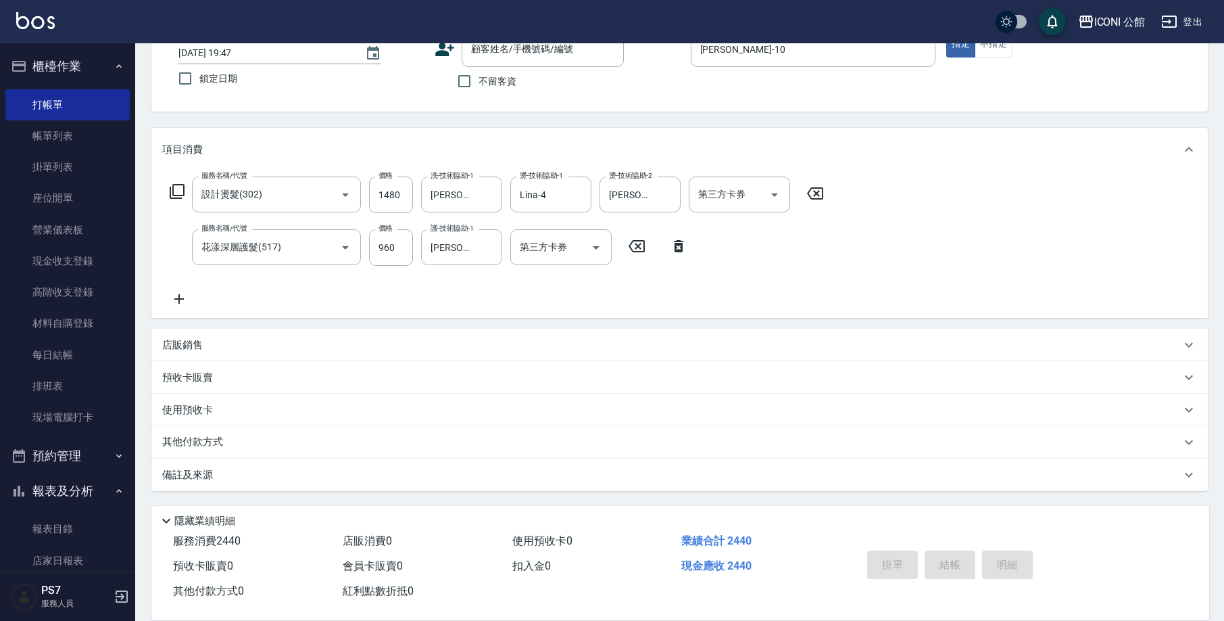
click at [196, 432] on div "其他付款方式" at bounding box center [679, 442] width 1057 height 32
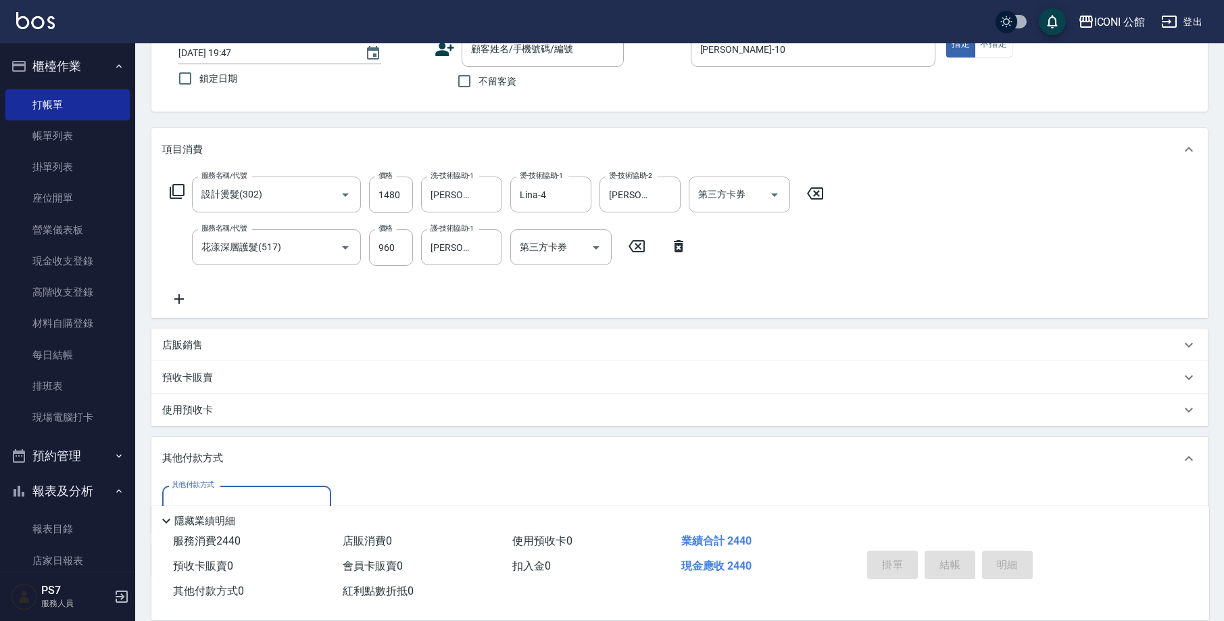
click at [233, 493] on input "其他付款方式" at bounding box center [246, 504] width 157 height 24
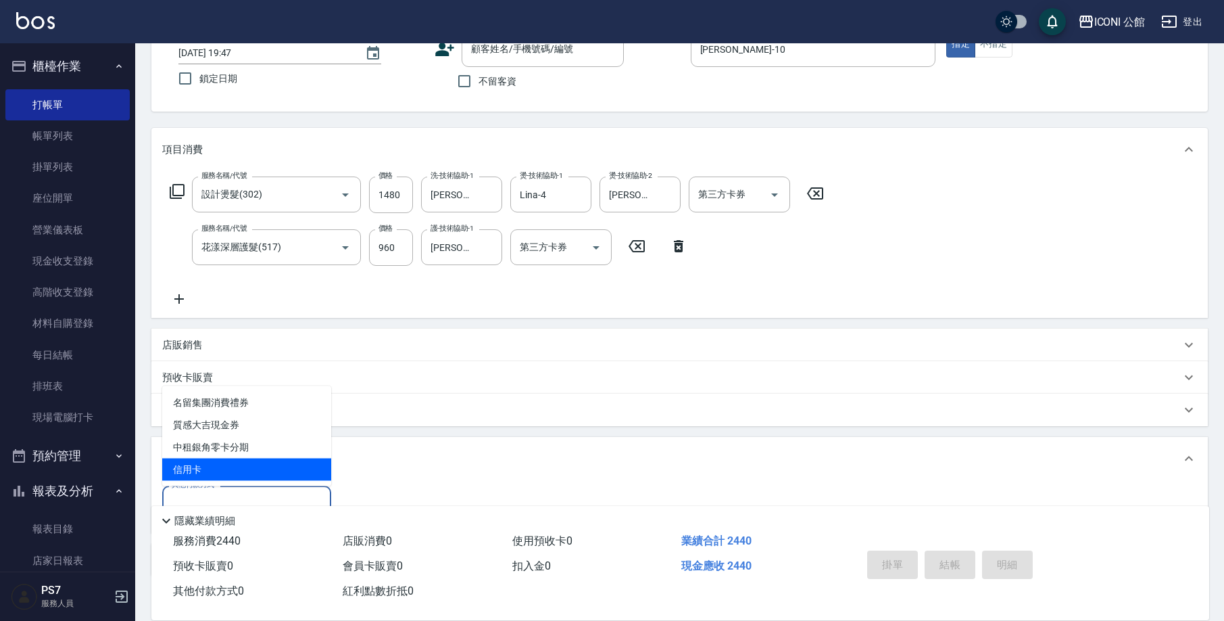
click at [253, 467] on span "信用卡" at bounding box center [246, 469] width 169 height 22
type input "信用卡"
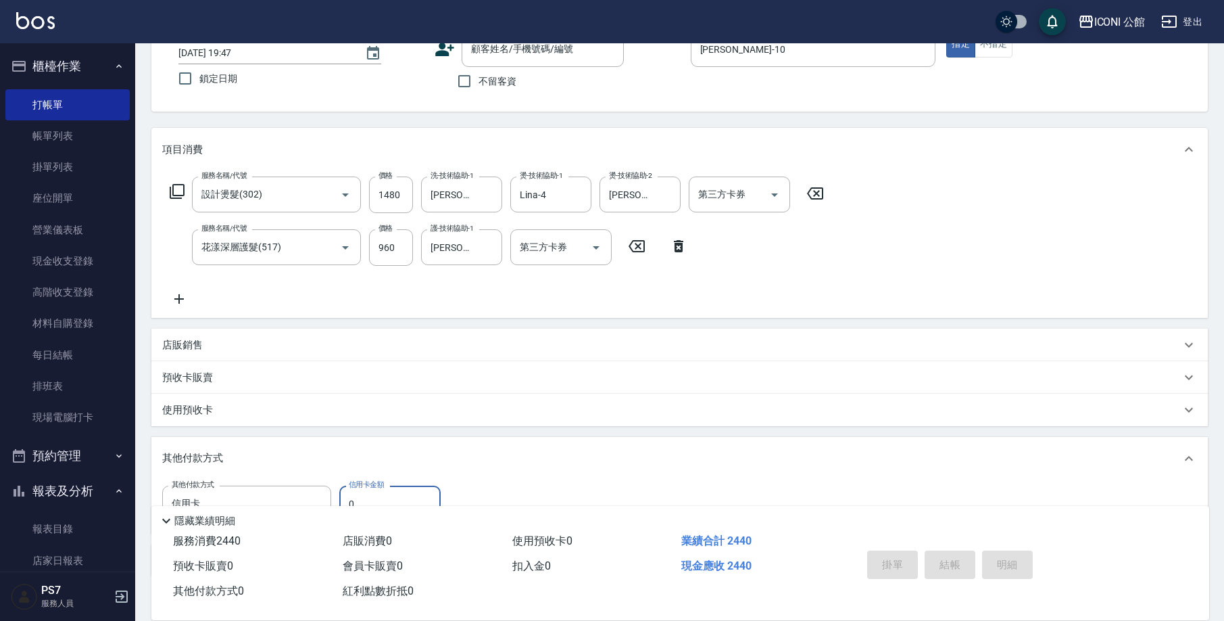
click at [388, 496] on input "0" at bounding box center [389, 503] width 101 height 37
type input "2440"
click at [471, 85] on input "不留客資" at bounding box center [464, 81] width 28 height 28
checkbox input "true"
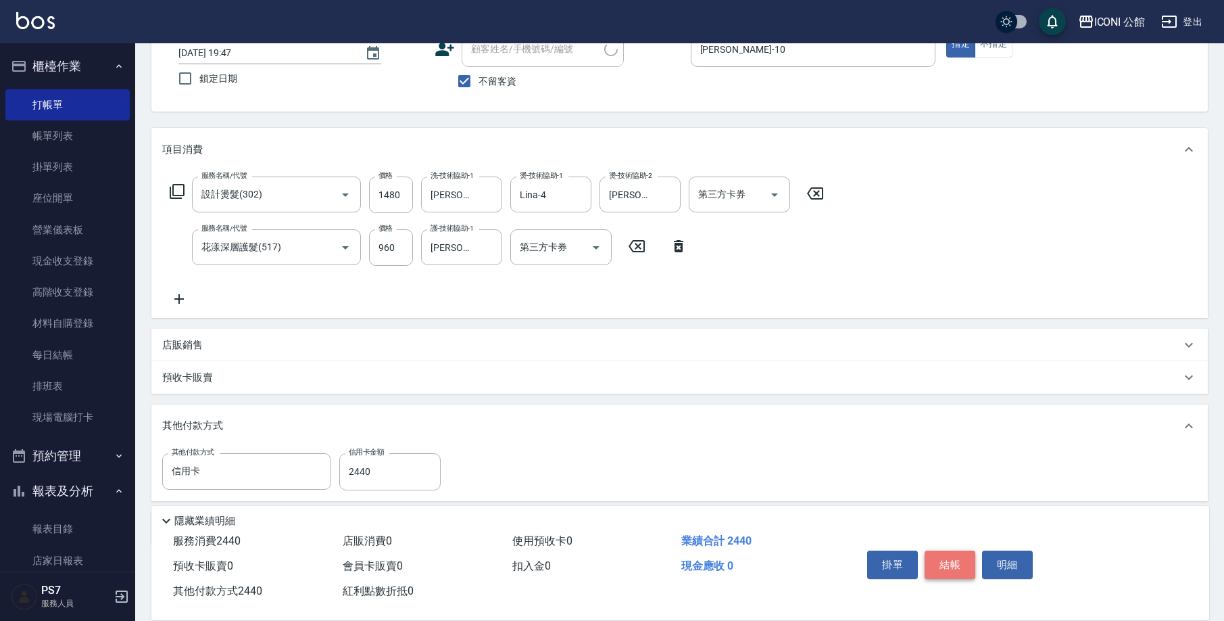
click at [958, 558] on button "結帳" at bounding box center [950, 564] width 51 height 28
type input "[DATE] 19:49"
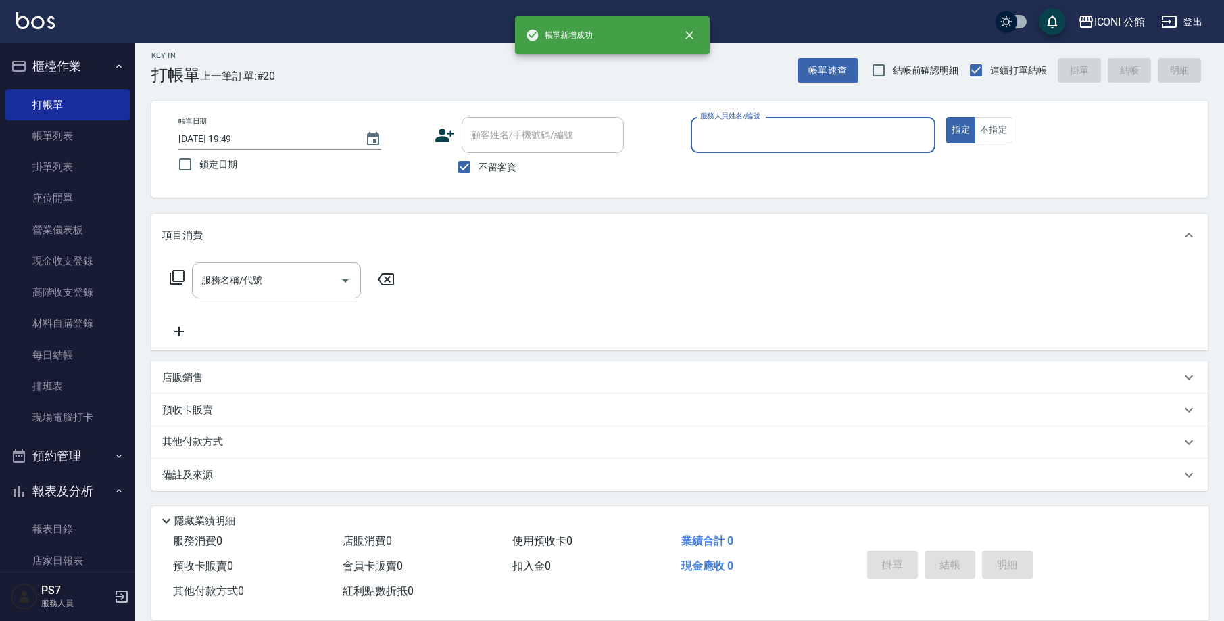
scroll to position [8, 0]
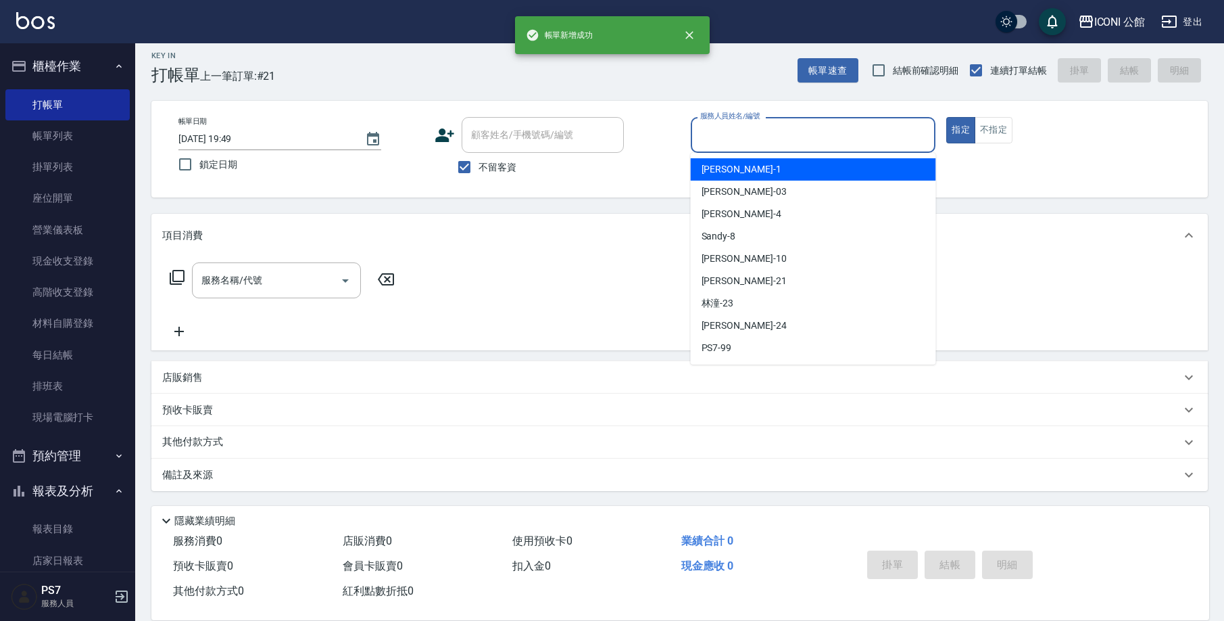
click at [743, 126] on input "服務人員姓名/編號" at bounding box center [813, 135] width 233 height 24
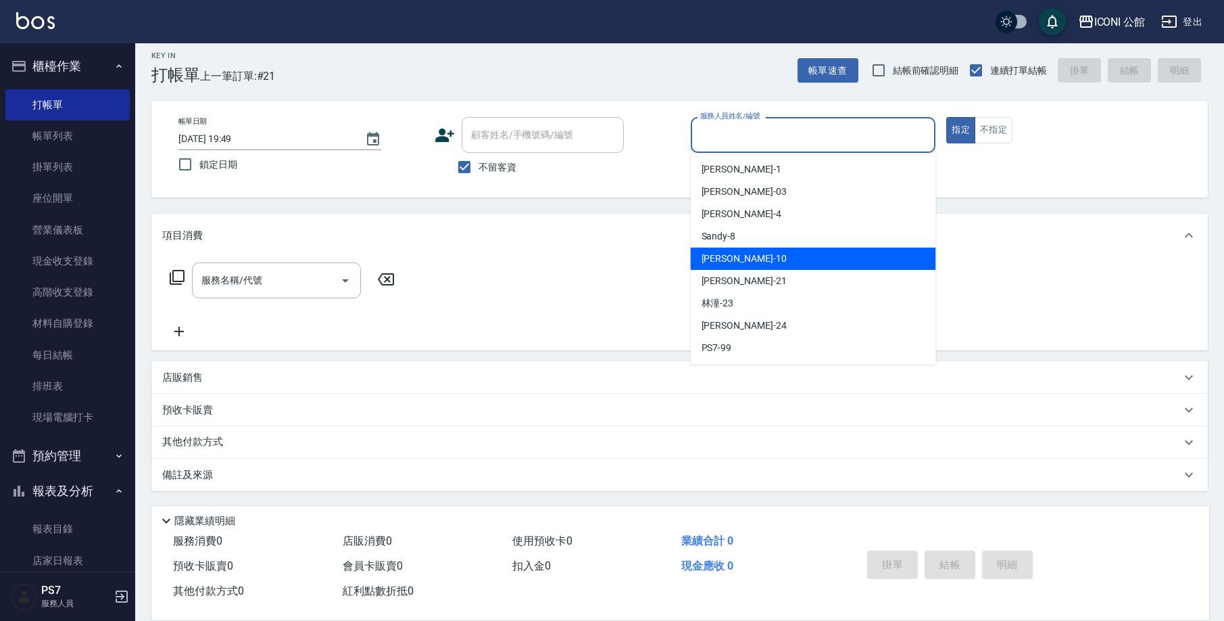
click at [750, 266] on div "[PERSON_NAME] -10" at bounding box center [813, 258] width 245 height 22
type input "[PERSON_NAME]-10"
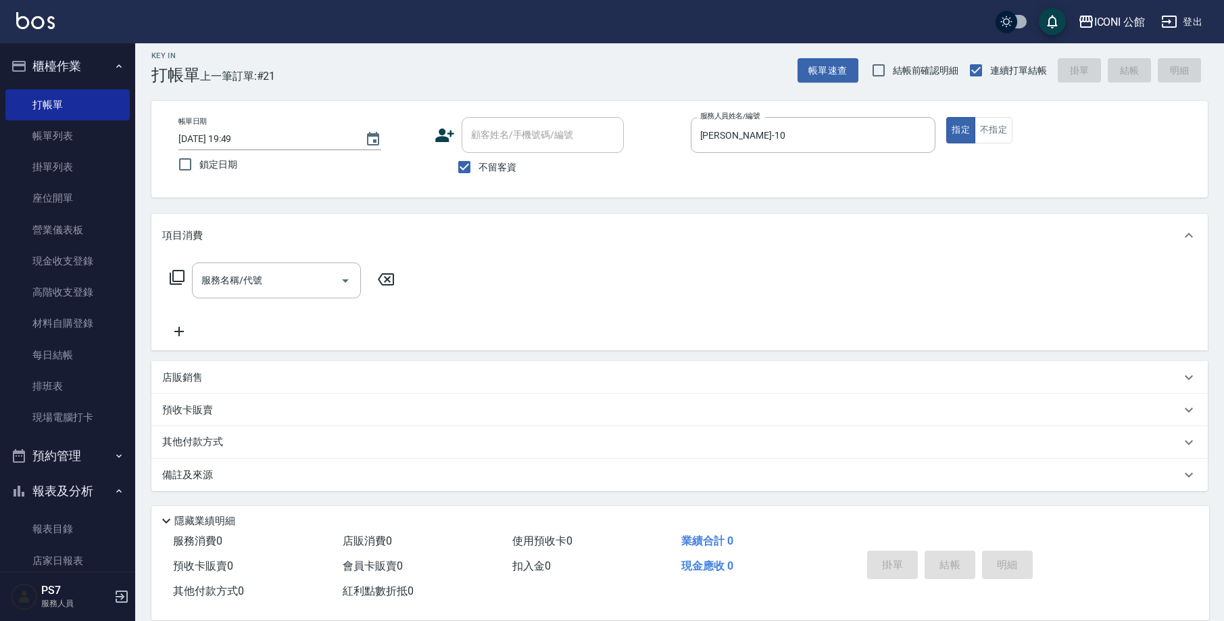
click at [181, 272] on icon at bounding box center [177, 277] width 16 height 16
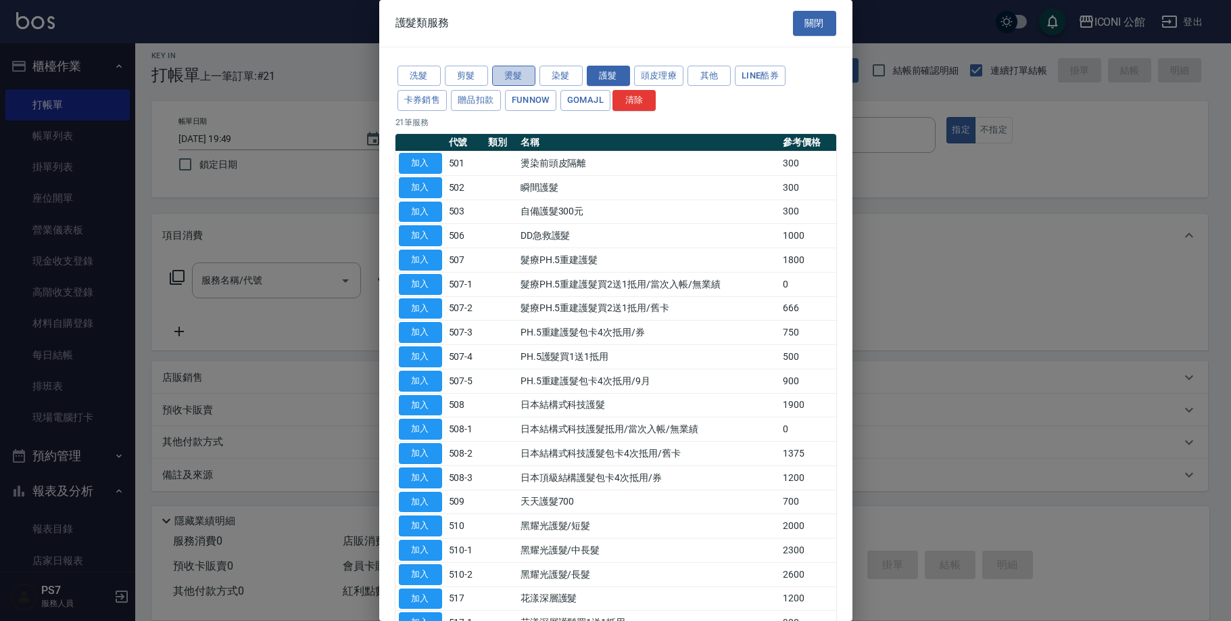
click at [505, 76] on button "燙髮" at bounding box center [513, 76] width 43 height 21
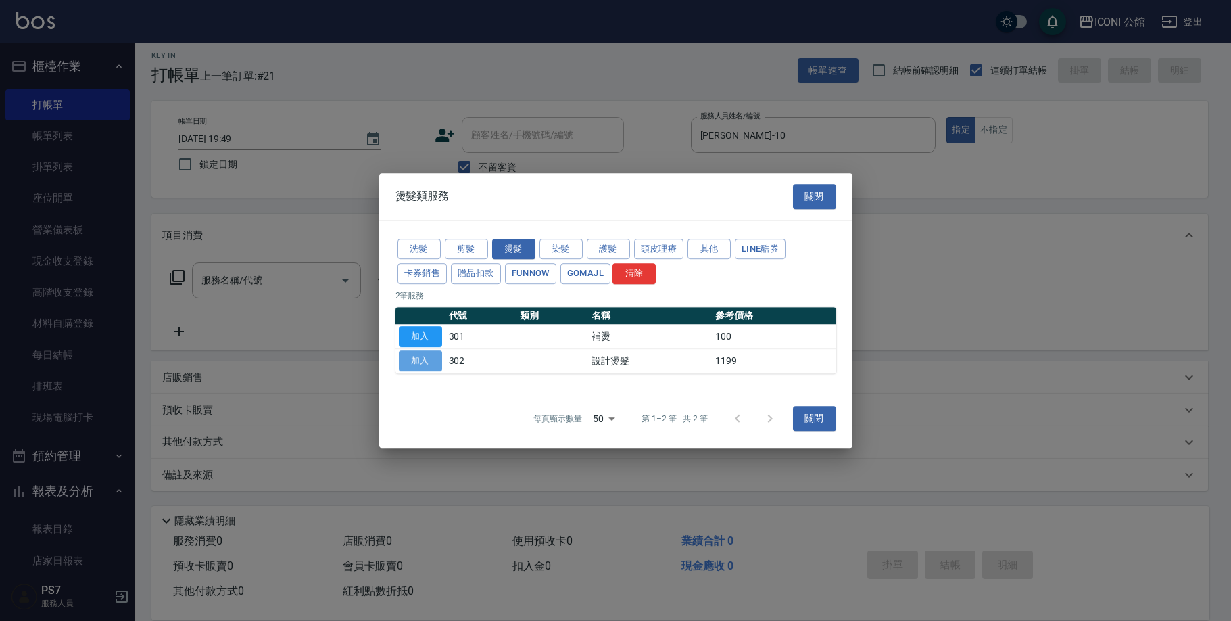
click at [414, 356] on button "加入" at bounding box center [420, 360] width 43 height 21
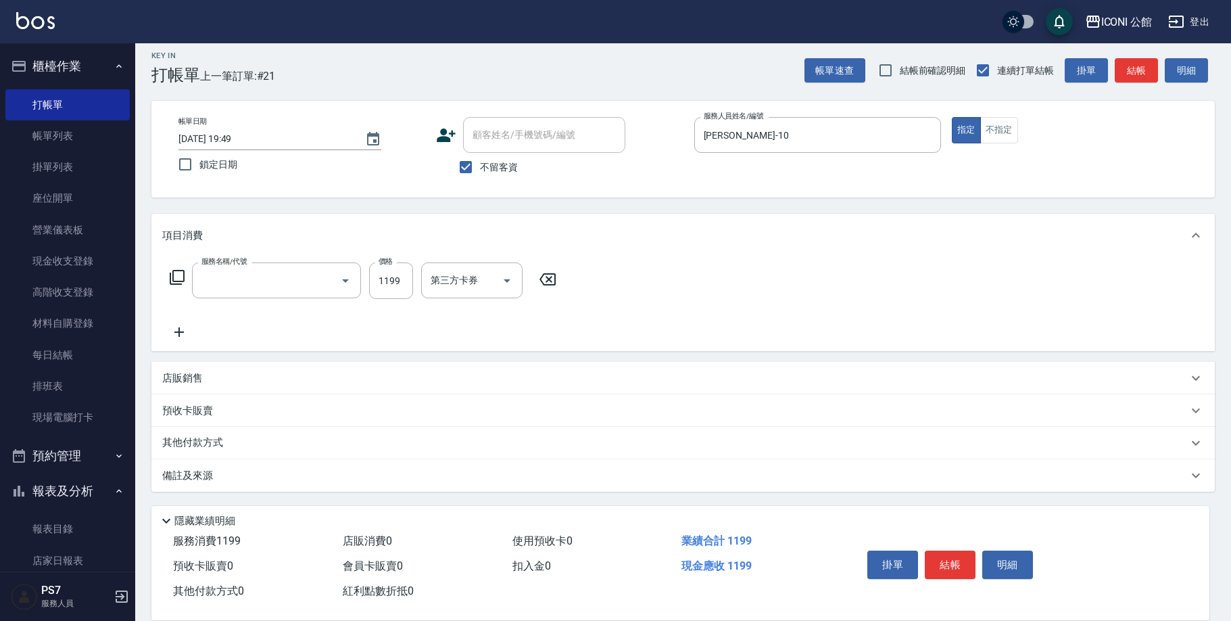
type input "設計燙髮(302)"
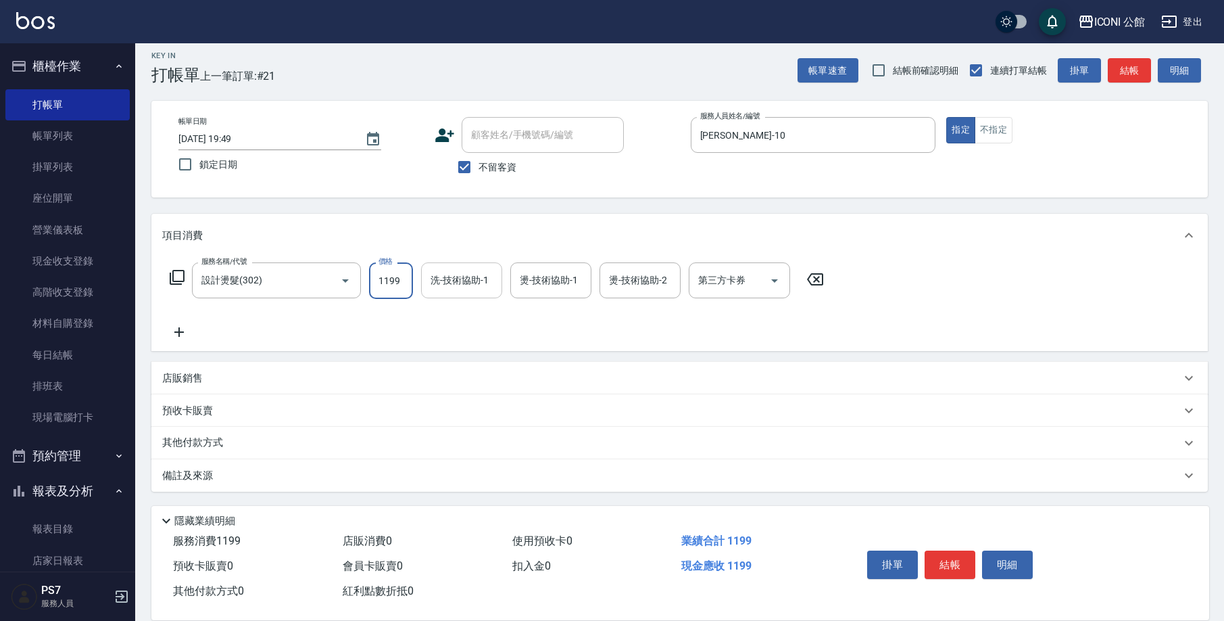
drag, startPoint x: 370, startPoint y: 286, endPoint x: 433, endPoint y: 286, distance: 62.9
click at [433, 286] on div "服務名稱/代號 設計燙髮(302) 服務名稱/代號 價格 1199 價格 洗-技術協助-1 洗-技術協助-1 燙-技術協助-1 燙-技術協助-1 燙-技術協助…" at bounding box center [497, 280] width 670 height 37
type input "1480"
type input "[PERSON_NAME]-21"
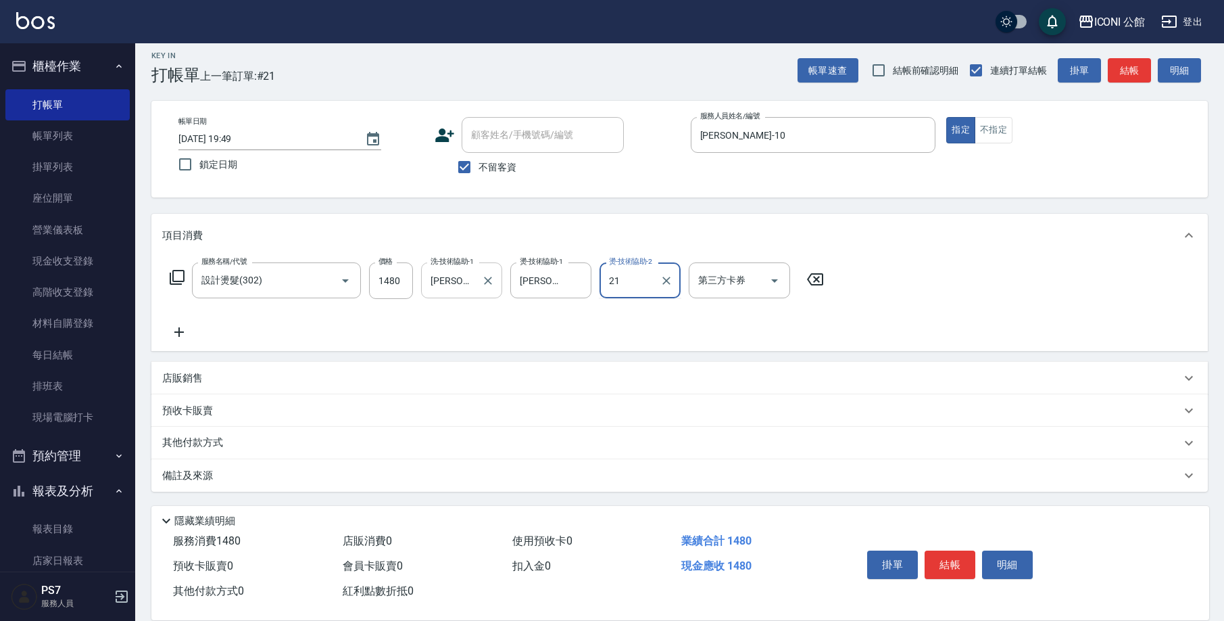
type input "[PERSON_NAME]-21"
click at [174, 280] on icon at bounding box center [177, 277] width 15 height 15
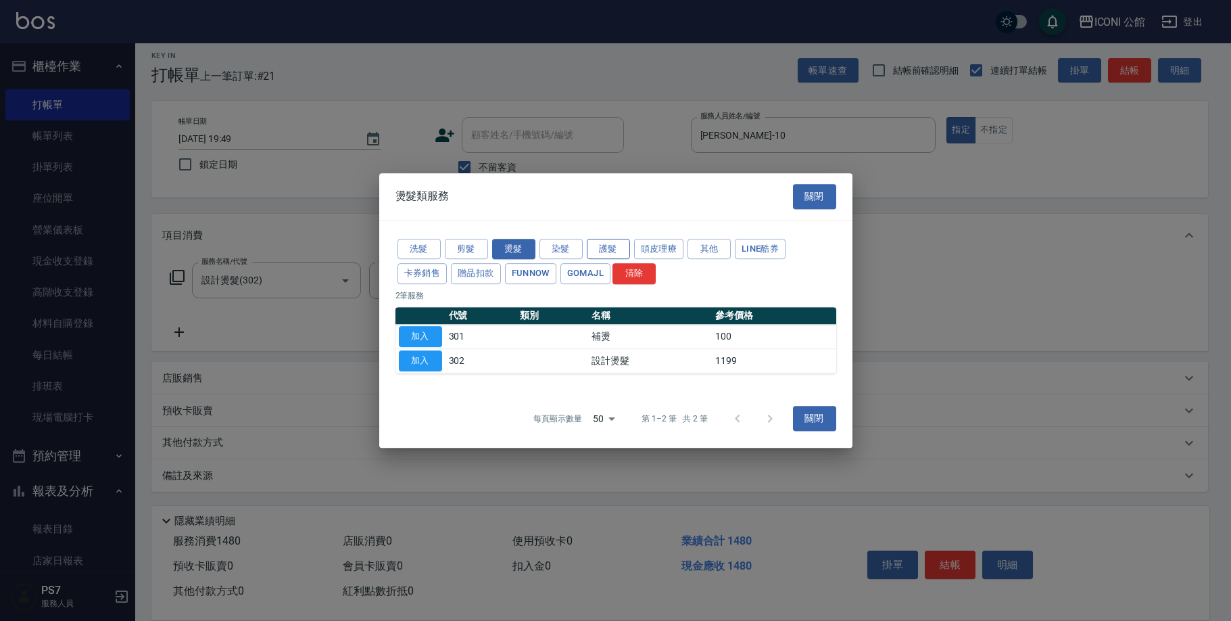
click at [607, 249] on button "護髮" at bounding box center [608, 249] width 43 height 21
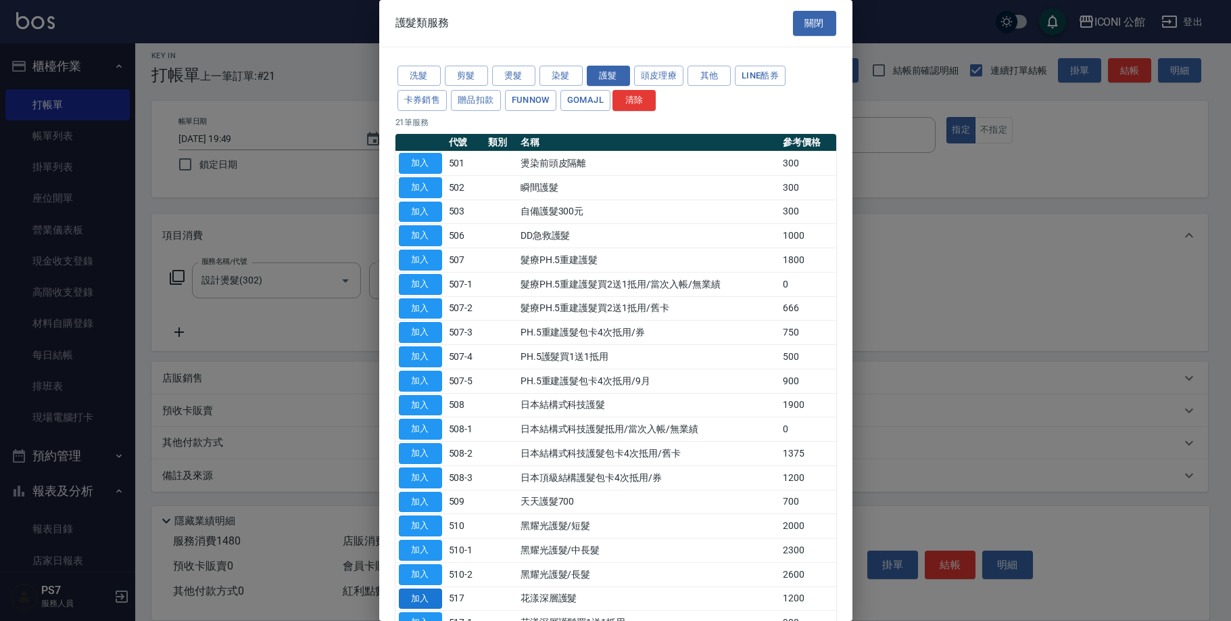
click at [435, 588] on button "加入" at bounding box center [420, 598] width 43 height 21
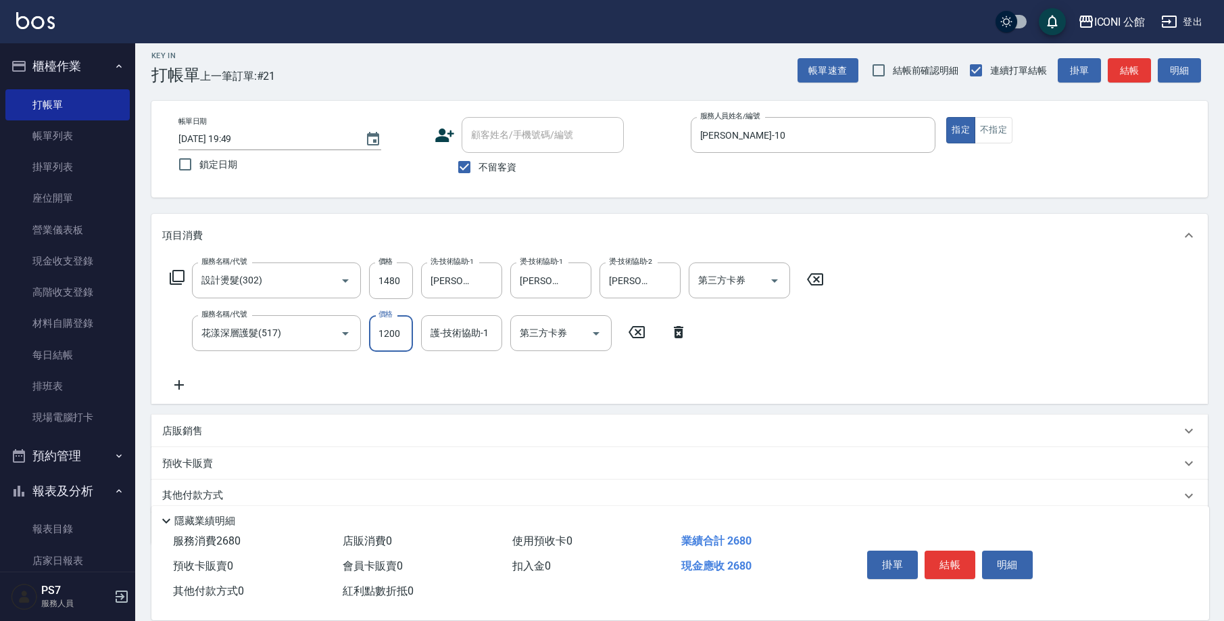
drag, startPoint x: 371, startPoint y: 331, endPoint x: 419, endPoint y: 341, distance: 49.1
click at [419, 341] on div "服務名稱/代號 花漾深層護髮(517) 服務名稱/代號 價格 1200 價格 護-技術協助-1 護-技術協助-1 第三方卡券 第三方卡券" at bounding box center [428, 333] width 533 height 37
type input "960"
type input "[PERSON_NAME]-21"
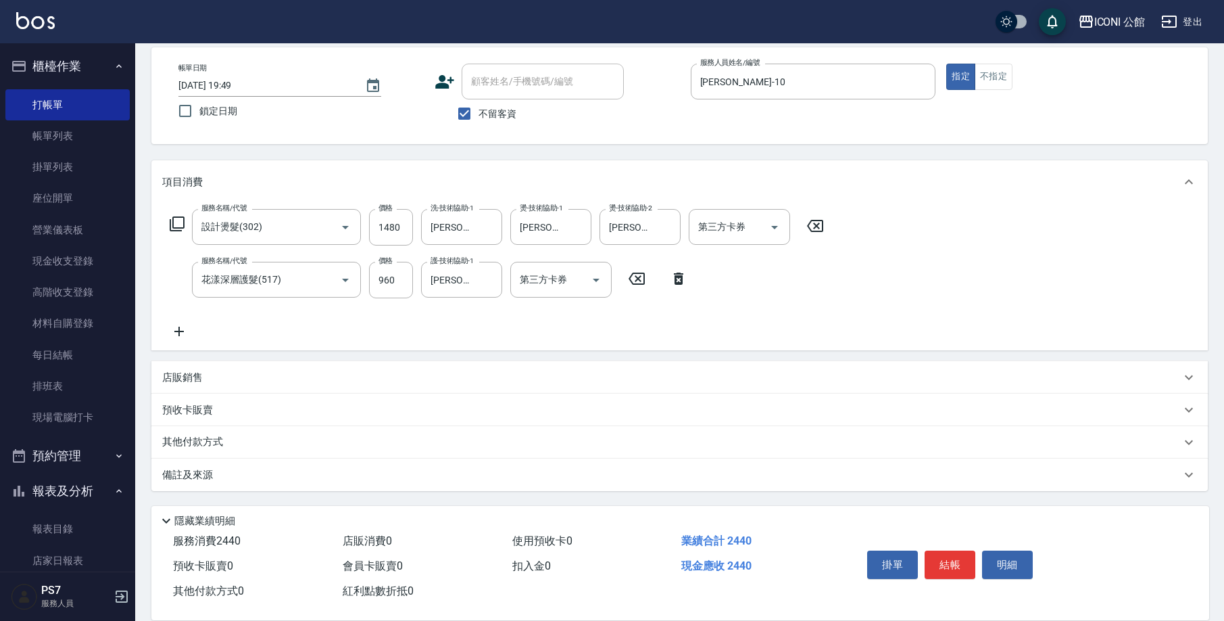
drag, startPoint x: 201, startPoint y: 442, endPoint x: 212, endPoint y: 459, distance: 20.4
click at [201, 442] on p "其他付款方式" at bounding box center [196, 442] width 68 height 15
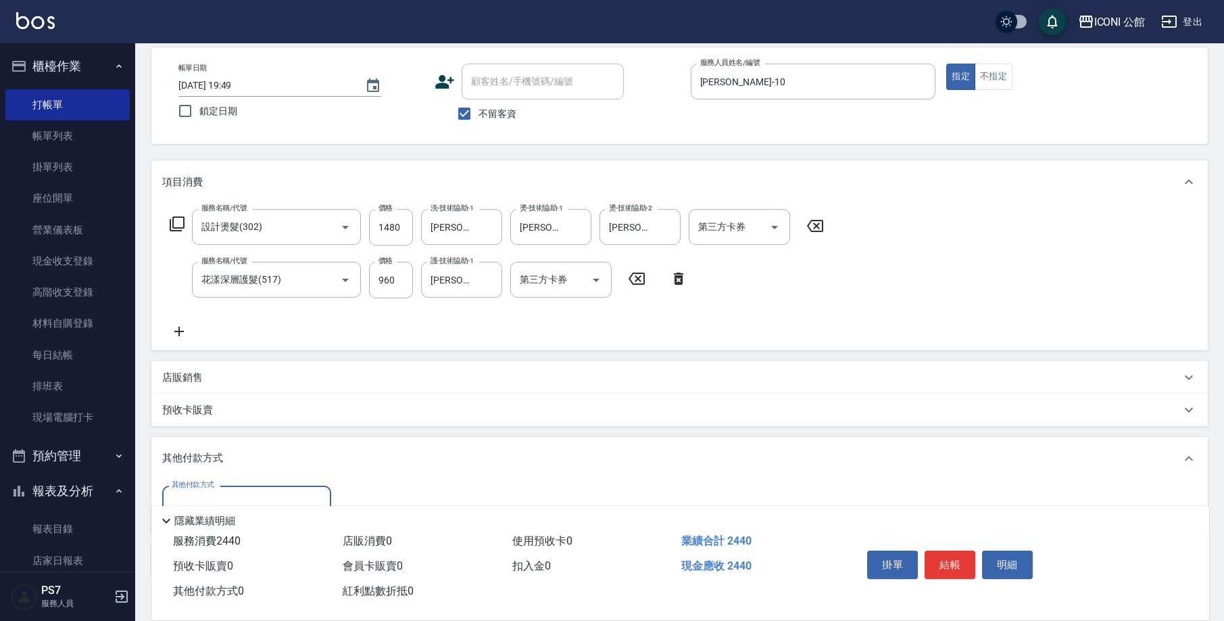
click at [243, 506] on div "隱藏業績明細" at bounding box center [680, 517] width 1058 height 23
click at [245, 492] on input "其他付款方式" at bounding box center [246, 504] width 157 height 24
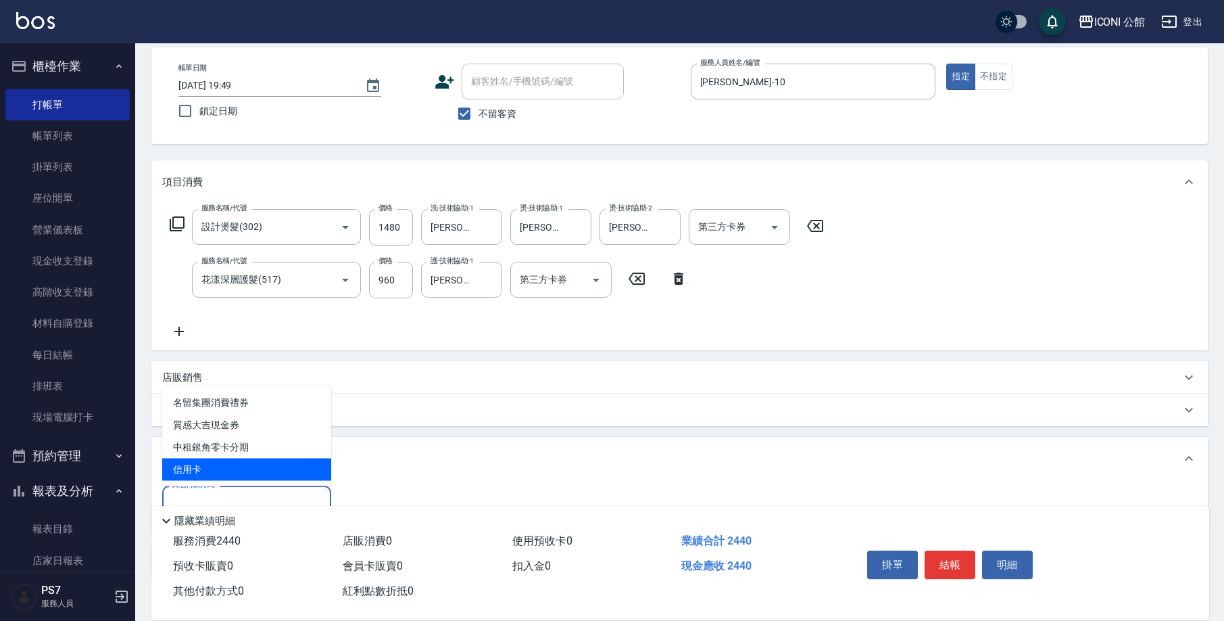
click at [246, 480] on span "信用卡" at bounding box center [246, 469] width 169 height 22
type input "信用卡"
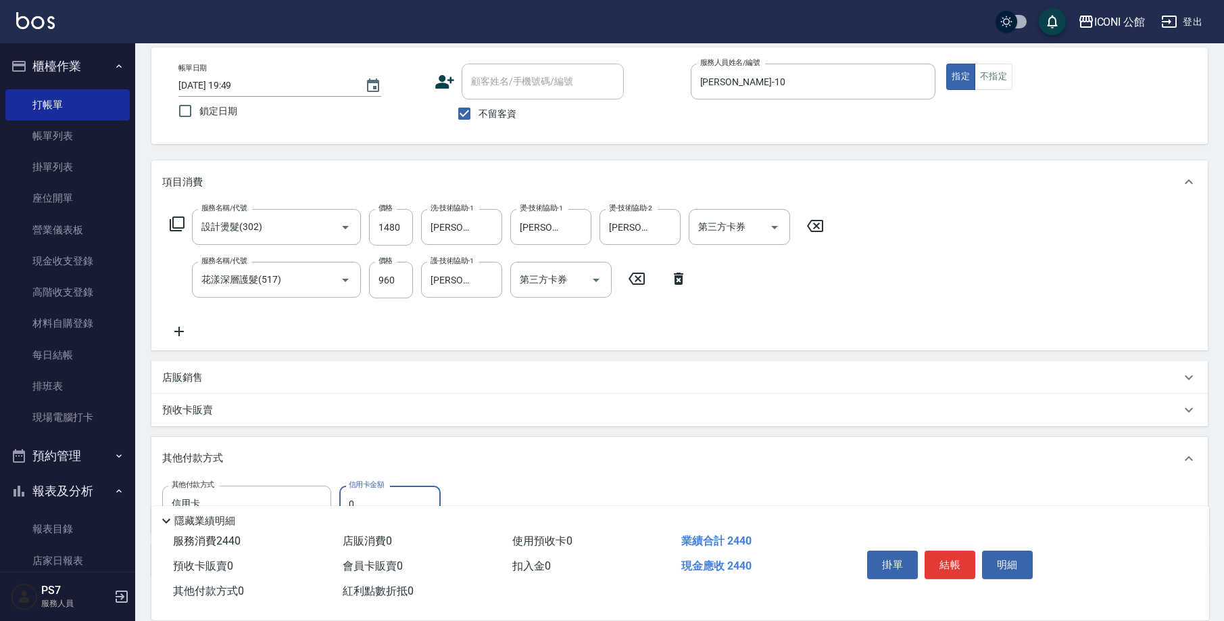
click at [360, 491] on input "0" at bounding box center [389, 503] width 101 height 37
type input "2440"
click at [951, 554] on button "結帳" at bounding box center [950, 564] width 51 height 28
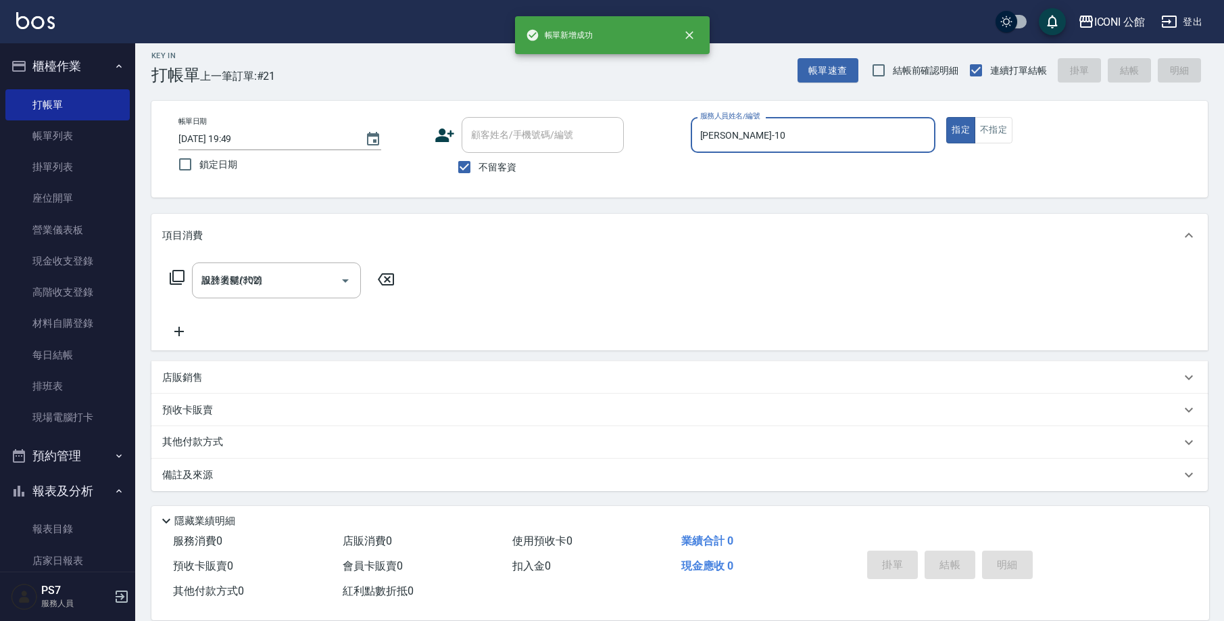
type input "[DATE] 19:50"
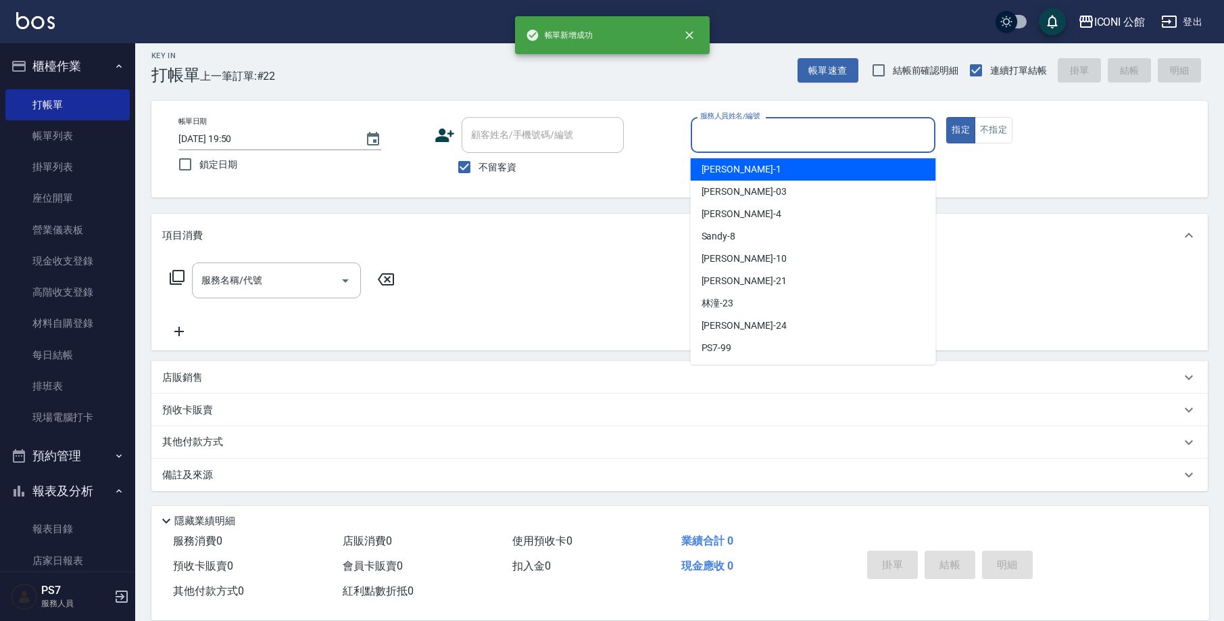
click at [739, 130] on input "服務人員姓名/編號" at bounding box center [813, 135] width 233 height 24
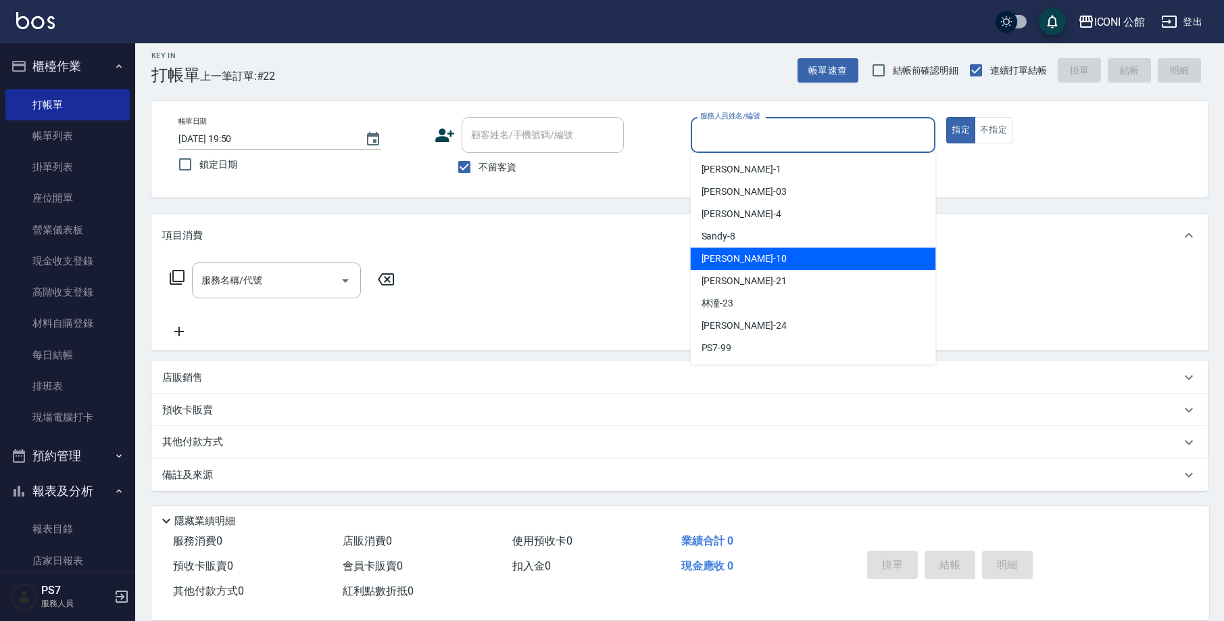
click at [735, 262] on span "[PERSON_NAME] -10" at bounding box center [744, 259] width 85 height 14
type input "[PERSON_NAME]-10"
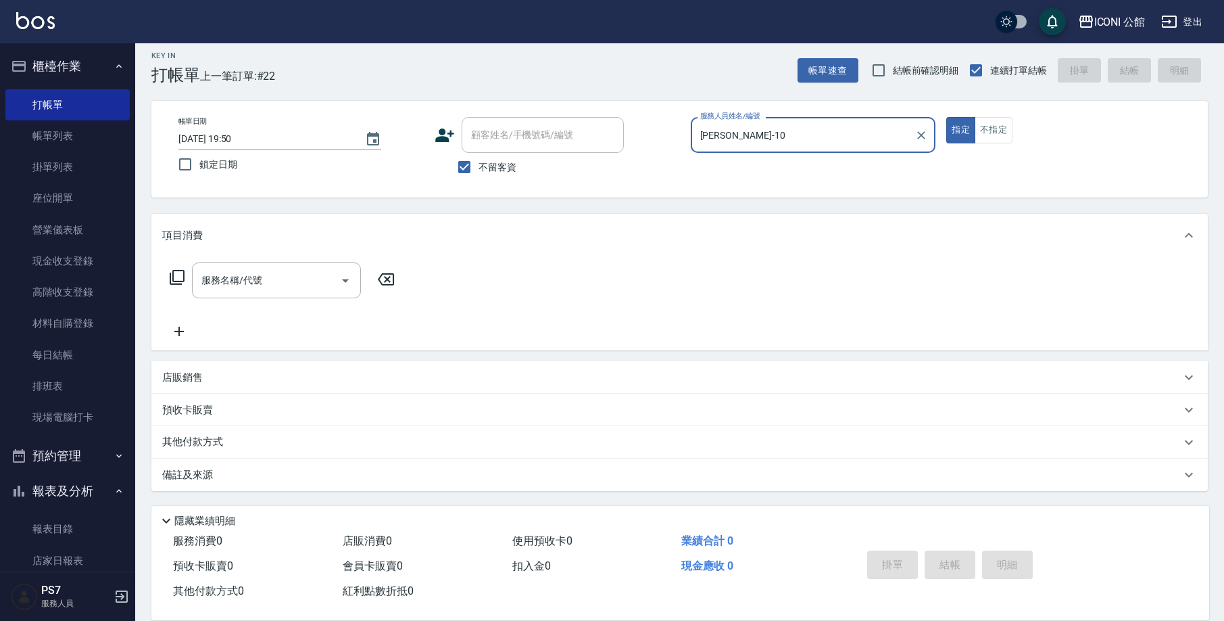
click at [179, 277] on icon at bounding box center [177, 277] width 16 height 16
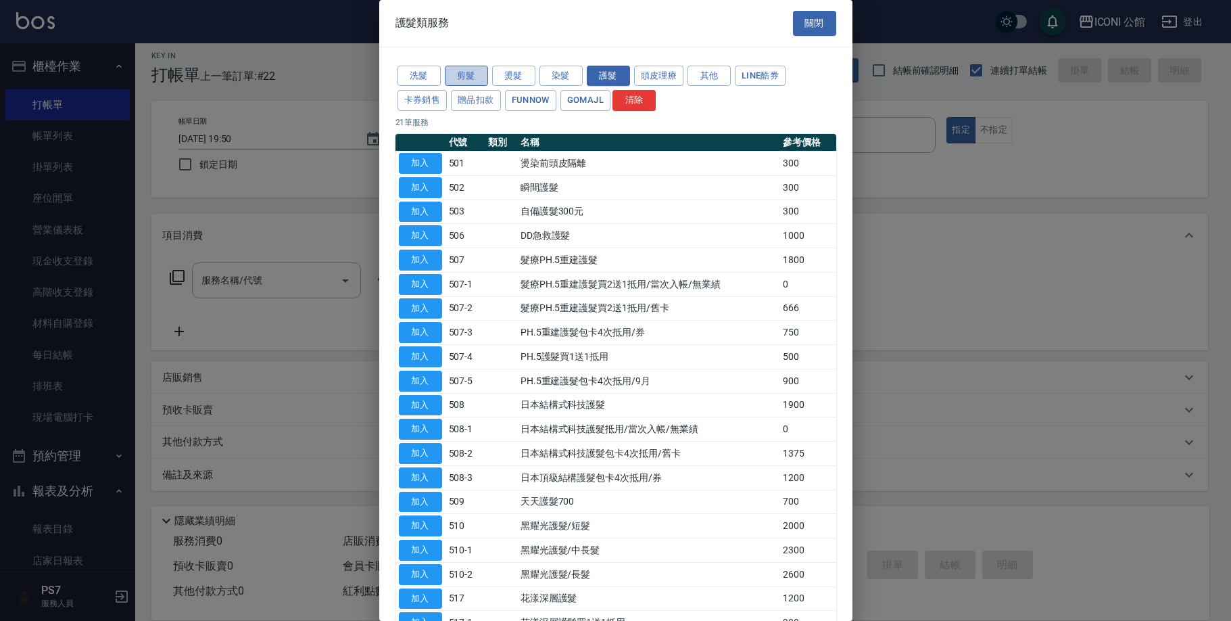
click at [475, 77] on button "剪髮" at bounding box center [466, 76] width 43 height 21
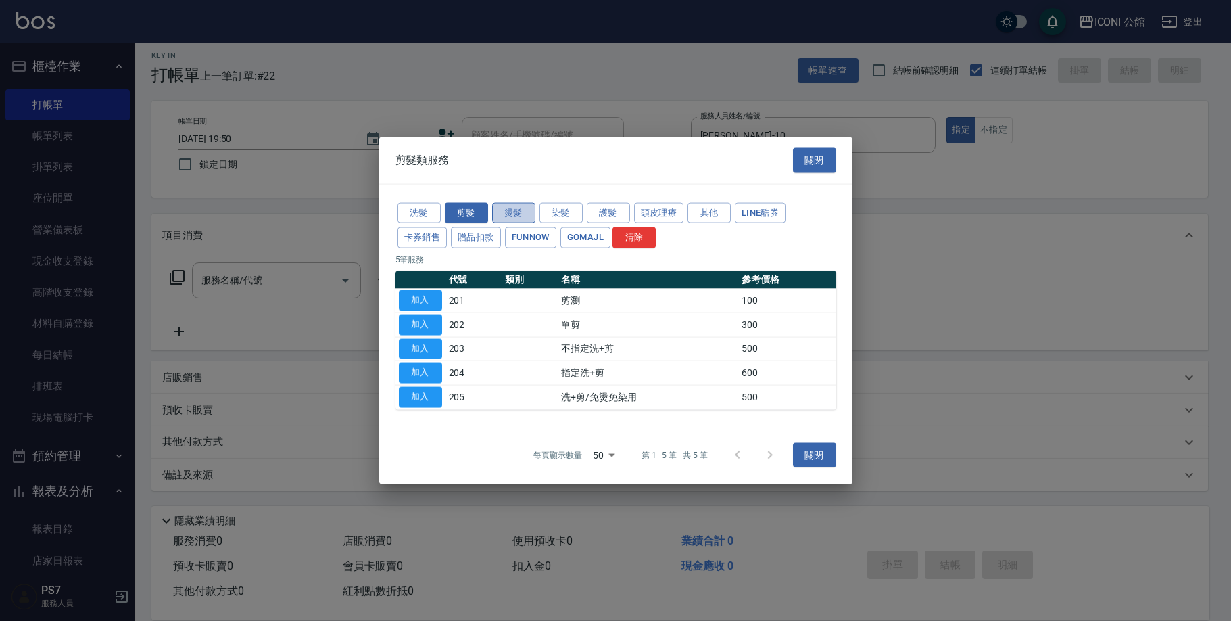
click at [520, 221] on button "燙髮" at bounding box center [513, 212] width 43 height 21
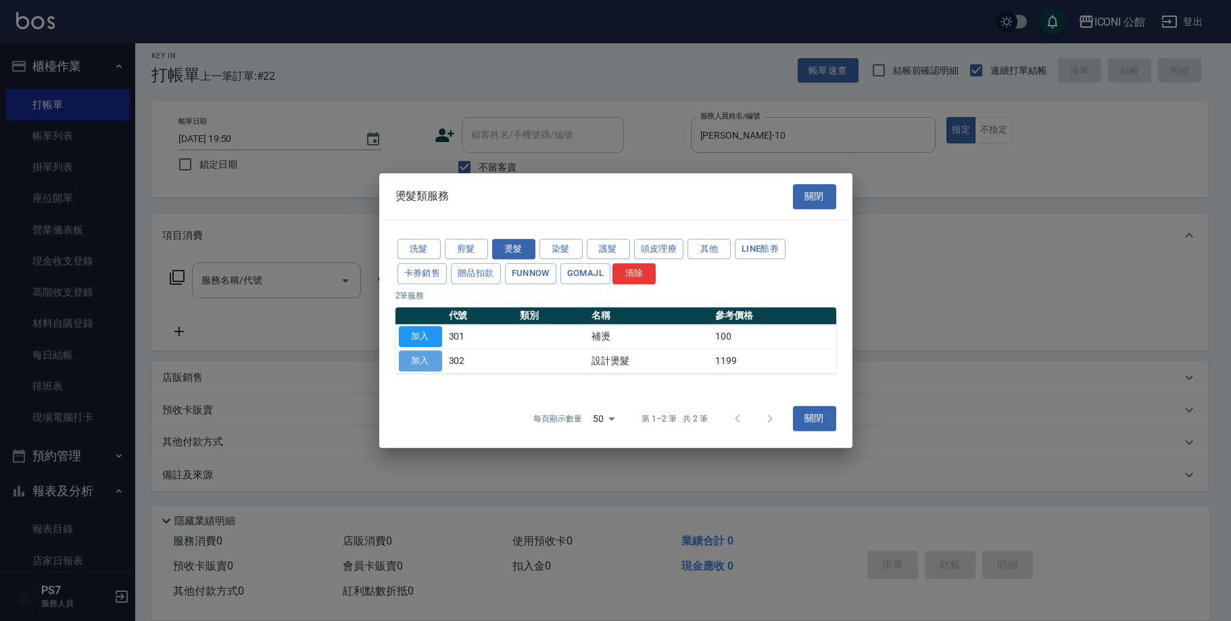
click at [436, 360] on button "加入" at bounding box center [420, 360] width 43 height 21
type input "設計燙髮(302)"
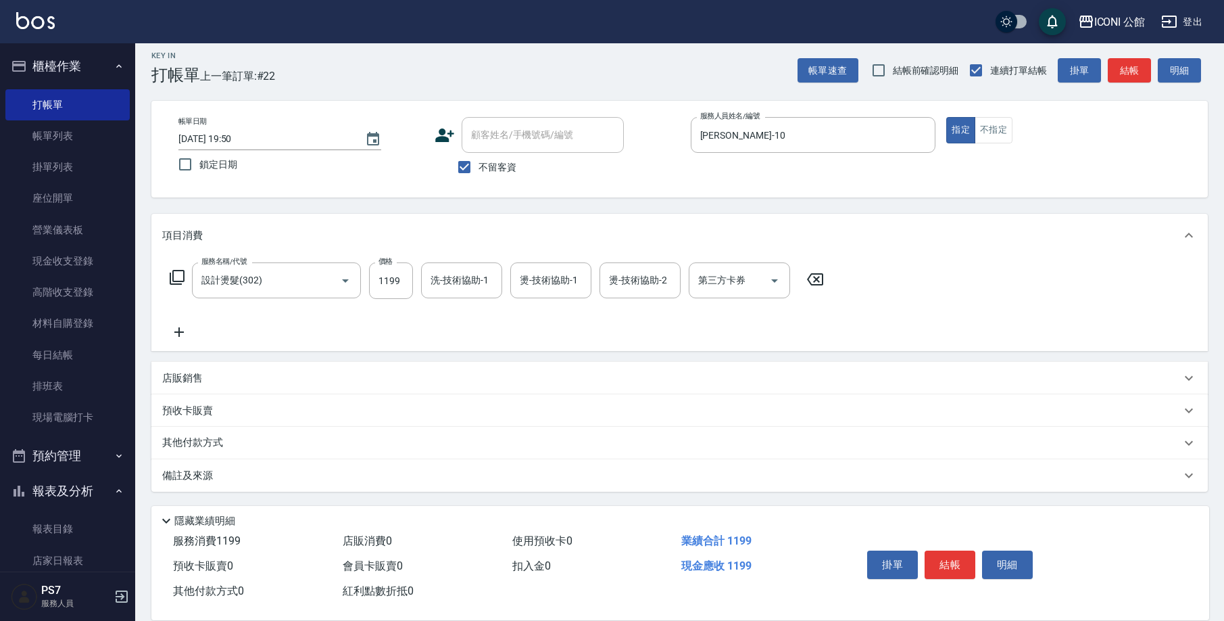
click at [811, 276] on icon at bounding box center [815, 279] width 16 height 12
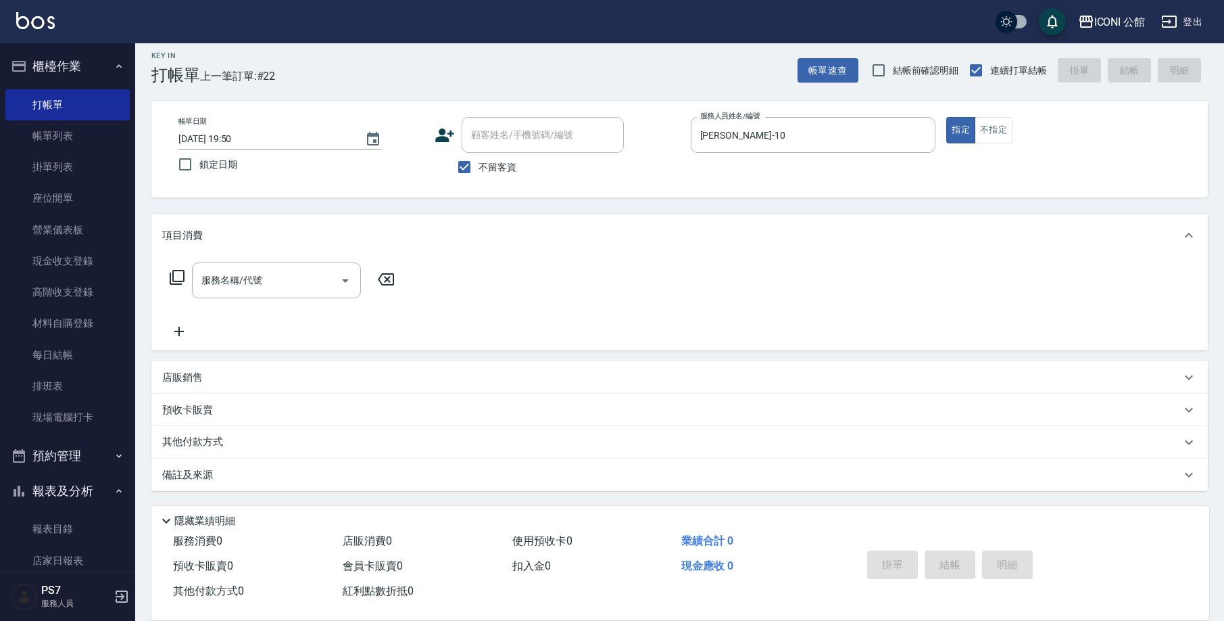
click at [174, 274] on icon at bounding box center [177, 277] width 16 height 16
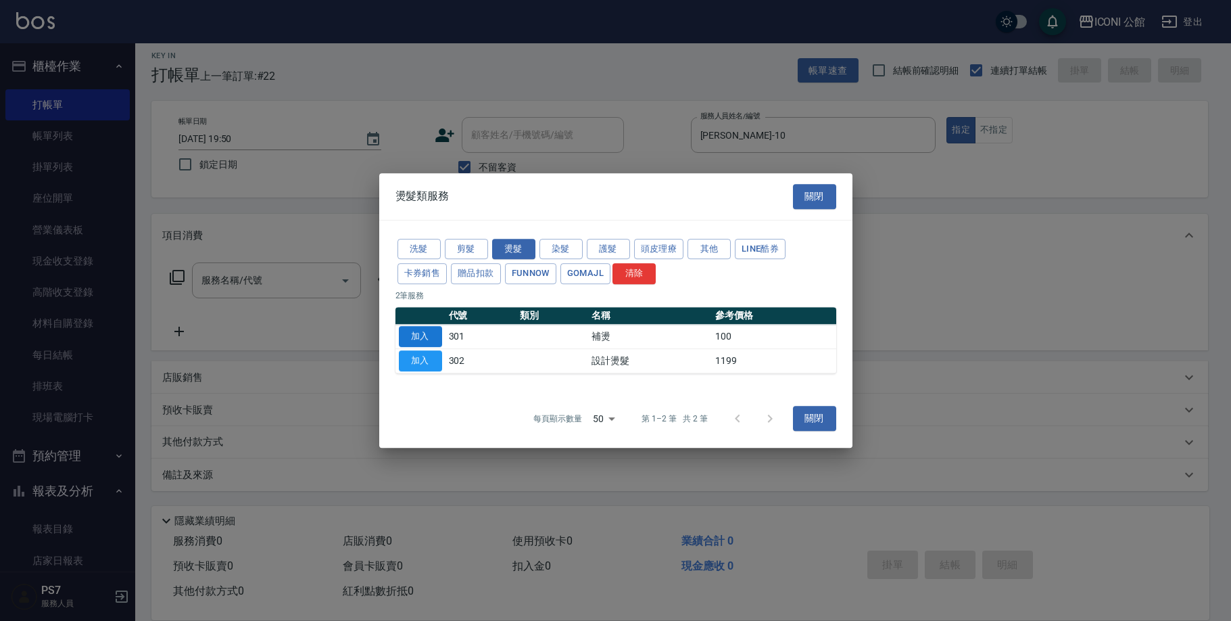
click at [423, 336] on button "加入" at bounding box center [420, 336] width 43 height 21
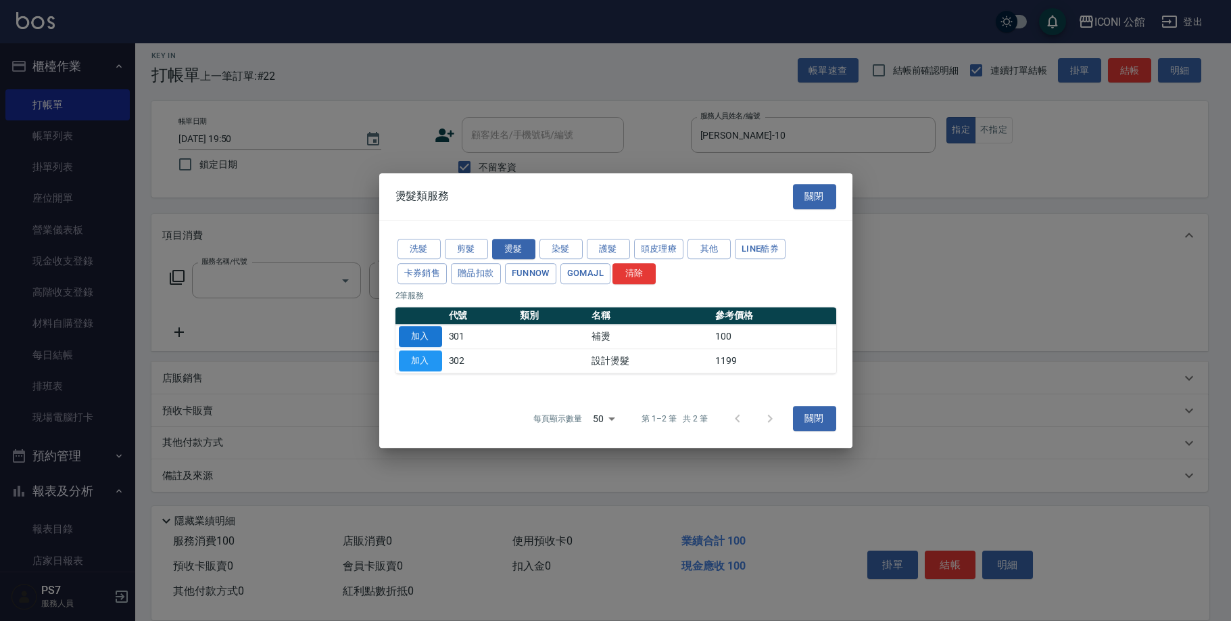
type input "補燙(301)"
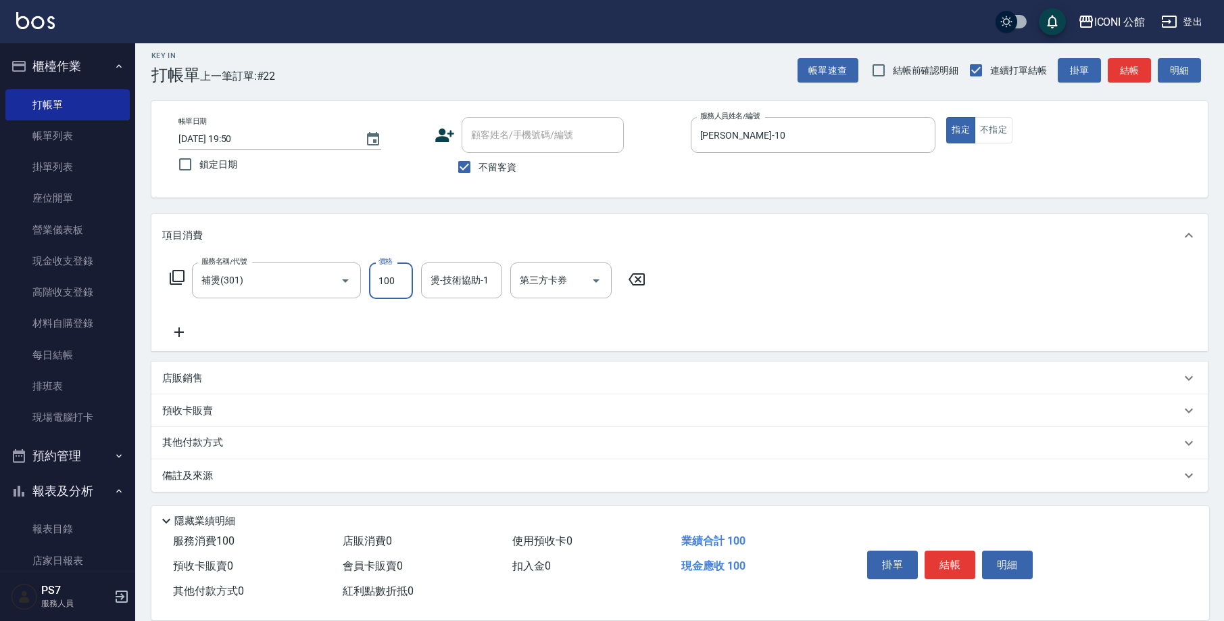
drag, startPoint x: 377, startPoint y: 285, endPoint x: 416, endPoint y: 285, distance: 39.2
click at [416, 285] on div "服務名稱/代號 補燙(301) 服務名稱/代號 價格 100 價格 燙-技術協助-1 燙-技術協助-1 第三方卡券 第三方卡券" at bounding box center [408, 280] width 492 height 37
type input "499"
type input "[PERSON_NAME]-21"
click at [181, 278] on icon at bounding box center [177, 277] width 16 height 16
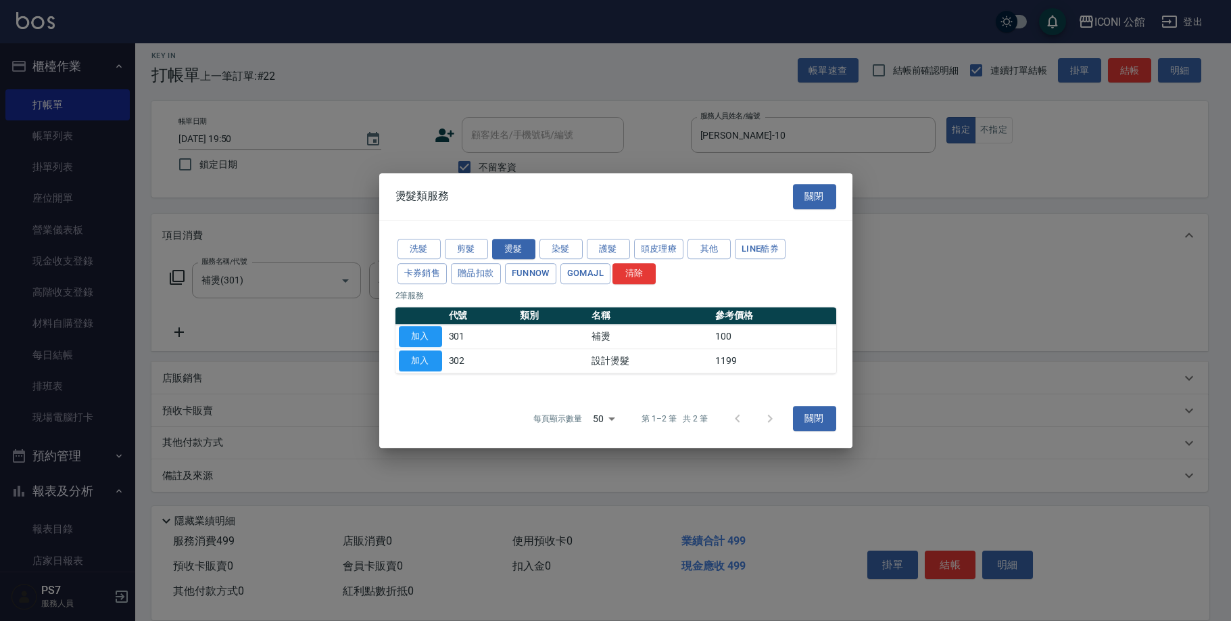
click at [836, 201] on div "燙髮類服務 關閉" at bounding box center [615, 196] width 473 height 47
click at [461, 247] on button "剪髮" at bounding box center [466, 249] width 43 height 21
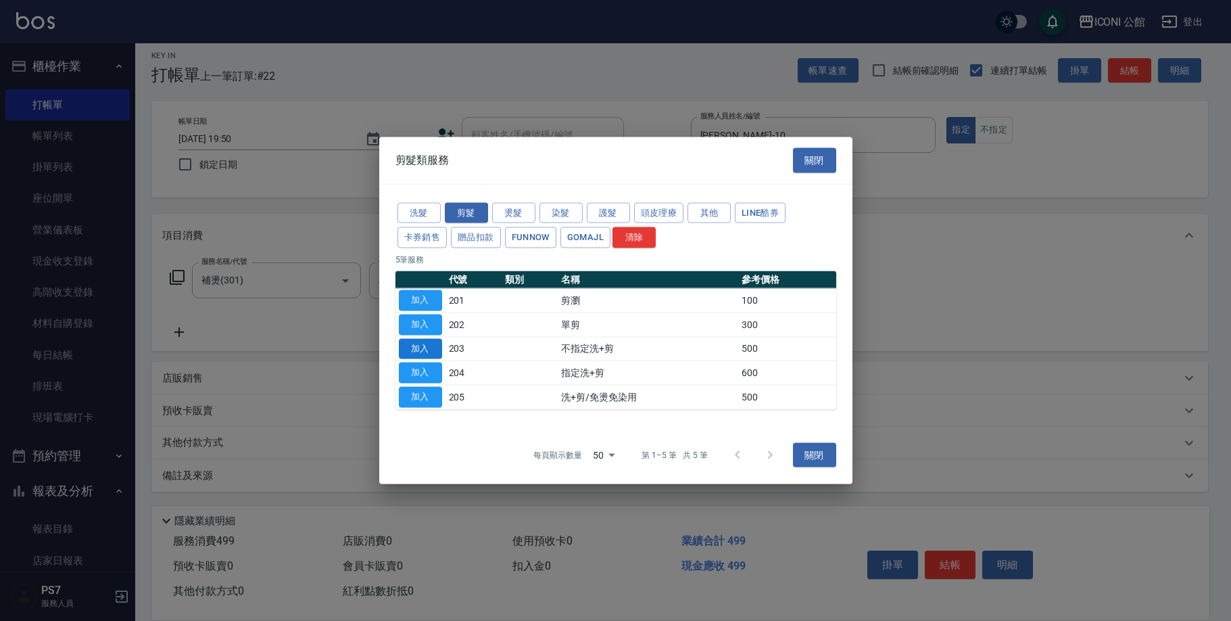
click at [417, 344] on button "加入" at bounding box center [420, 348] width 43 height 21
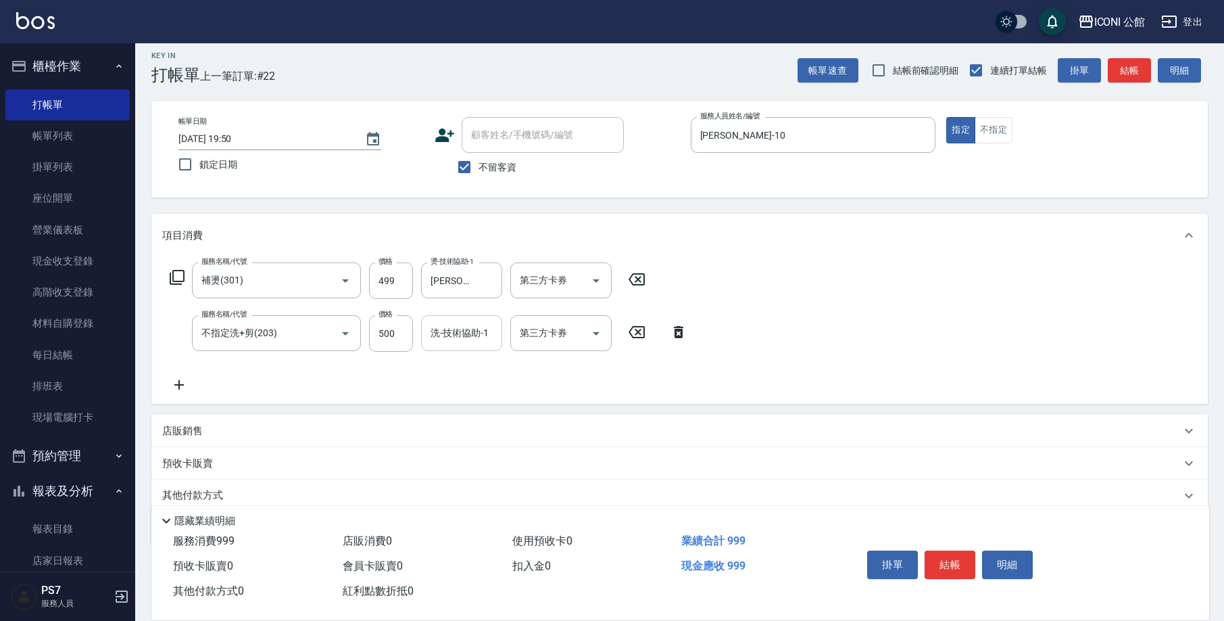
click at [466, 338] on input "洗-技術協助-1" at bounding box center [461, 333] width 69 height 24
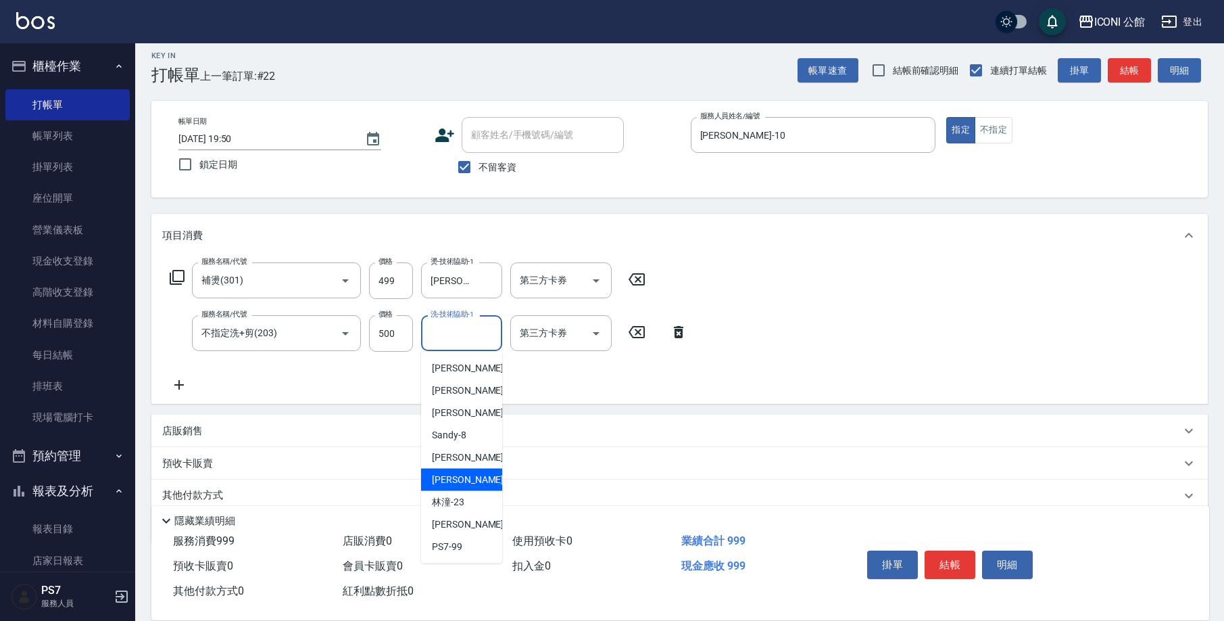
click at [479, 485] on div "[PERSON_NAME] -21" at bounding box center [461, 480] width 81 height 22
type input "[PERSON_NAME]-21"
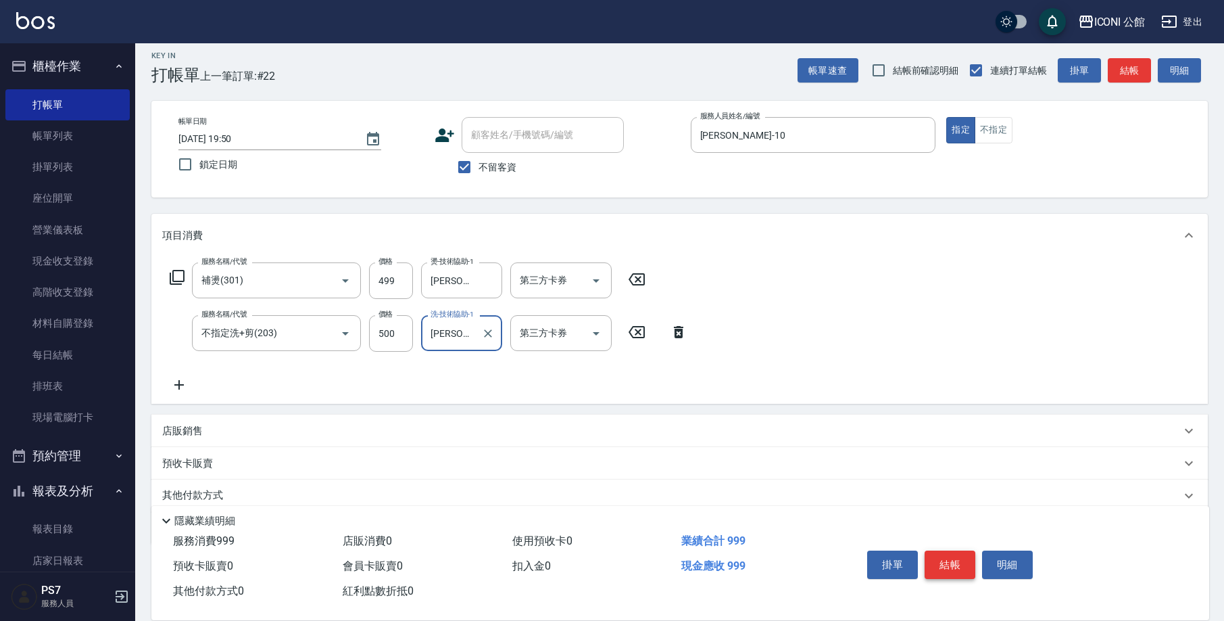
click at [960, 565] on button "結帳" at bounding box center [950, 564] width 51 height 28
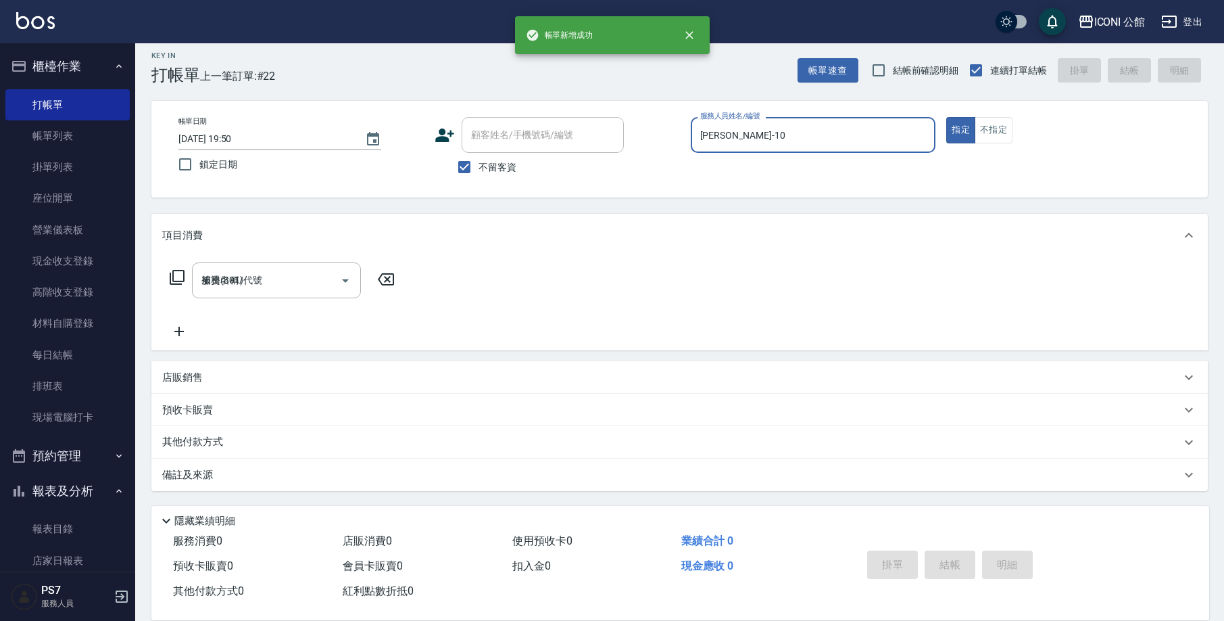
type input "[DATE] 19:51"
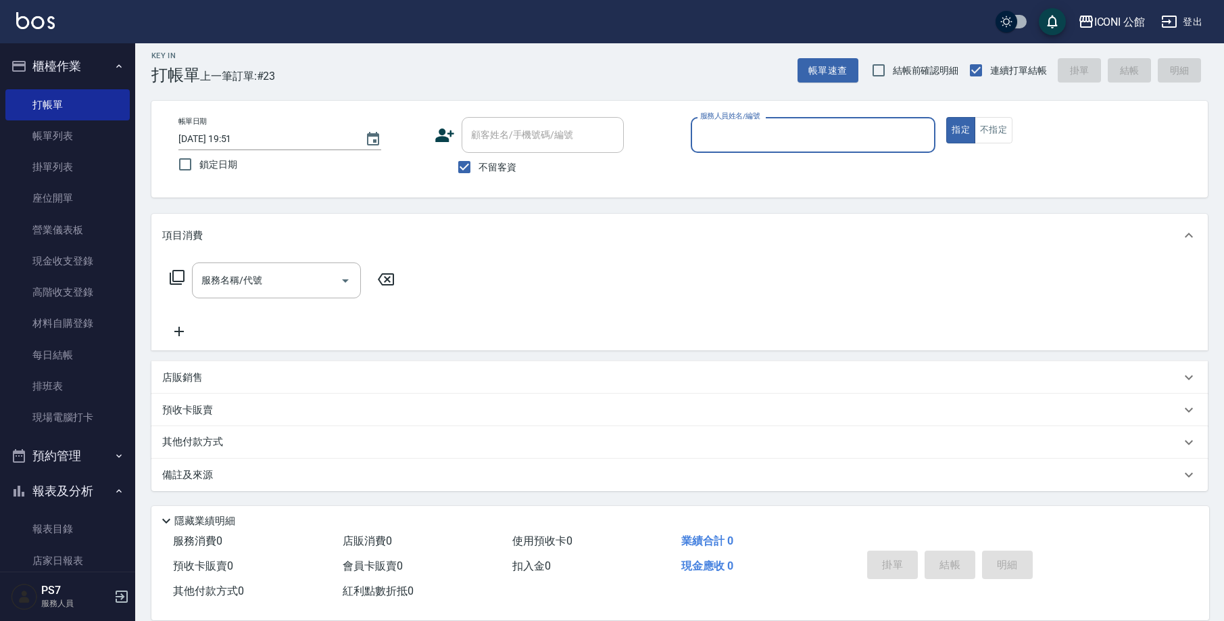
click at [961, 130] on button "指定" at bounding box center [961, 130] width 29 height 26
type button "true"
click at [466, 166] on input "不留客資" at bounding box center [464, 167] width 28 height 28
checkbox input "false"
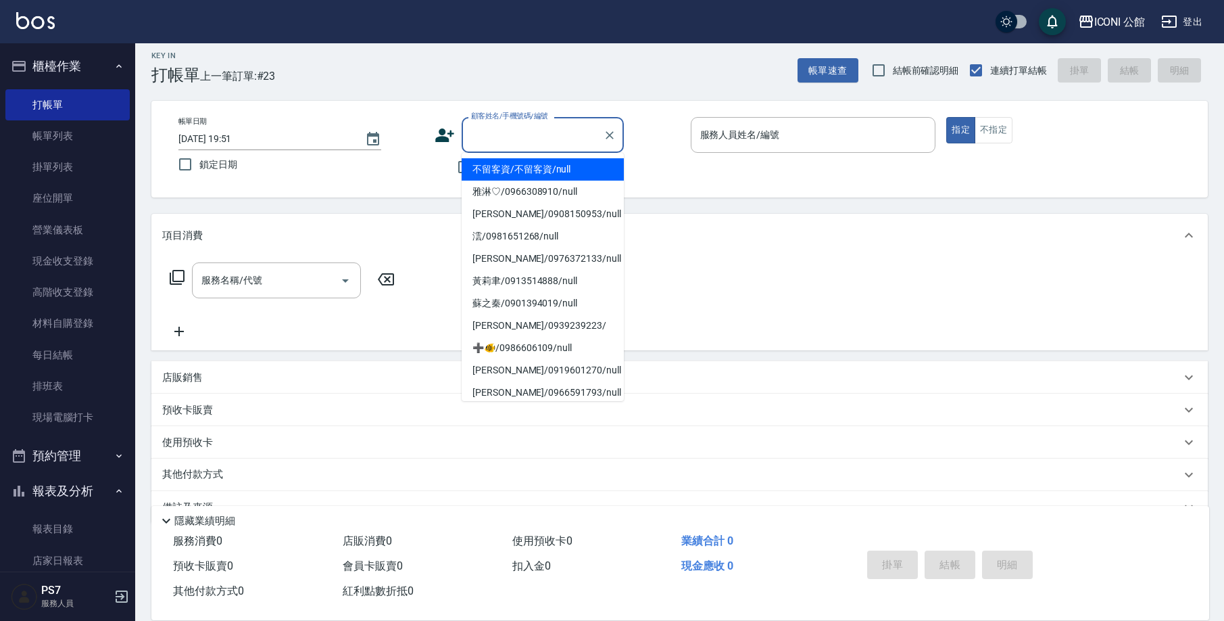
click at [504, 137] on input "顧客姓名/手機號碼/編號" at bounding box center [533, 135] width 130 height 24
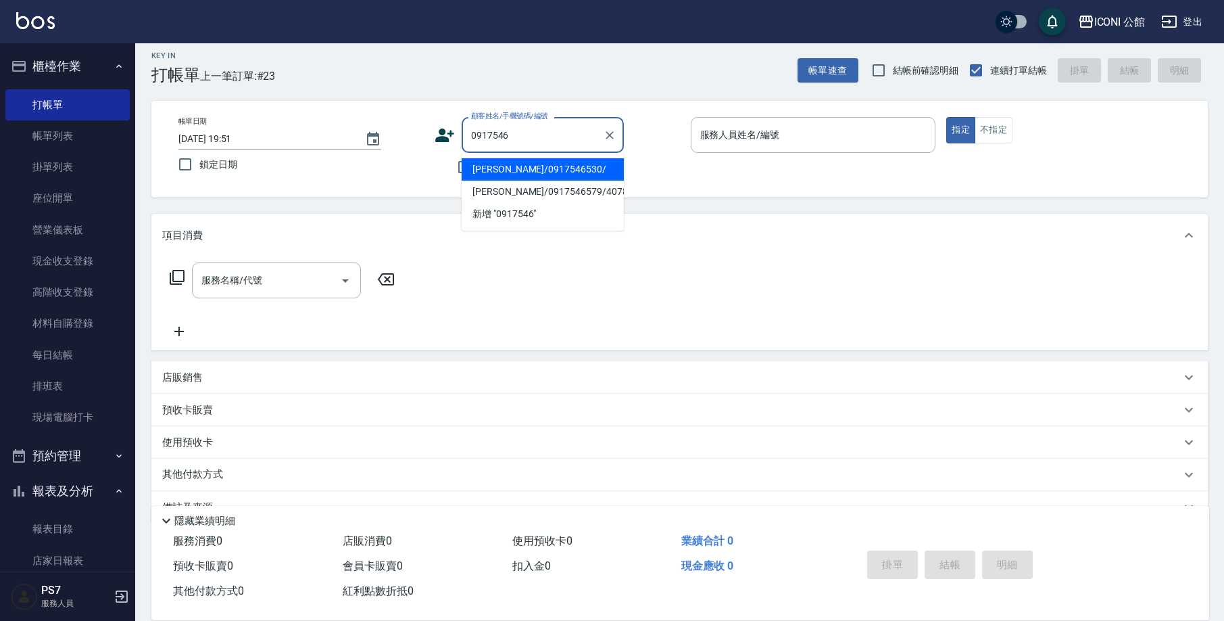
click at [521, 170] on li "[PERSON_NAME]/0917546530/" at bounding box center [543, 169] width 162 height 22
type input "[PERSON_NAME]/0917546530/"
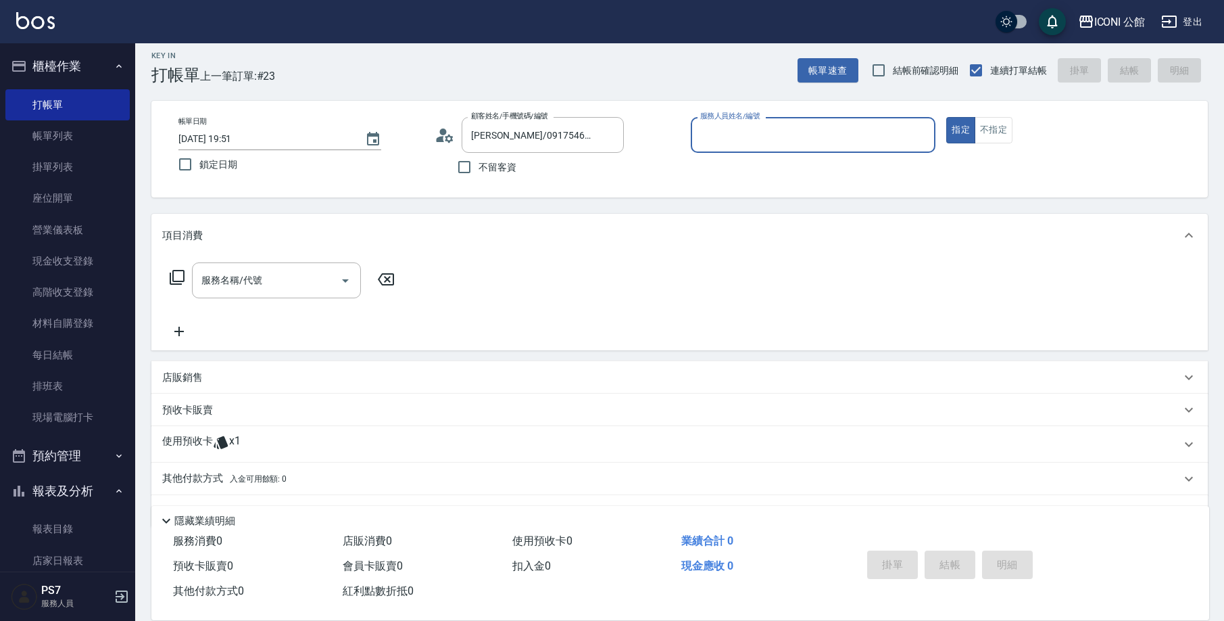
click at [208, 442] on p "使用預收卡" at bounding box center [187, 444] width 51 height 20
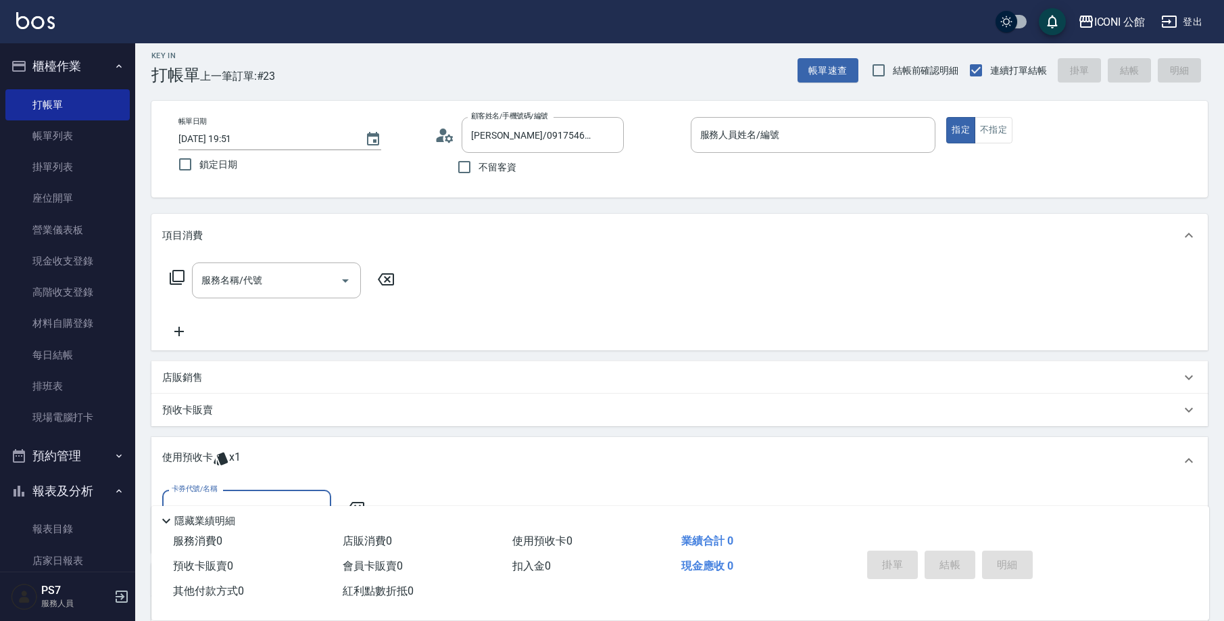
scroll to position [0, 0]
click at [266, 489] on div "卡券代號/名稱 卡券代號/名稱" at bounding box center [679, 518] width 1057 height 68
drag, startPoint x: 273, startPoint y: 500, endPoint x: 277, endPoint y: 493, distance: 8.2
click at [273, 499] on div "Key In 打帳單 上一筆訂單:#23 帳單速查 結帳前確認明細 連續打單結帳 掛單 結帳 明細 帳單日期 [DATE] 19:51 鎖定日期 顧客姓名/手…" at bounding box center [679, 396] width 1089 height 723
click at [277, 493] on div "卡券代號/名稱" at bounding box center [246, 507] width 169 height 36
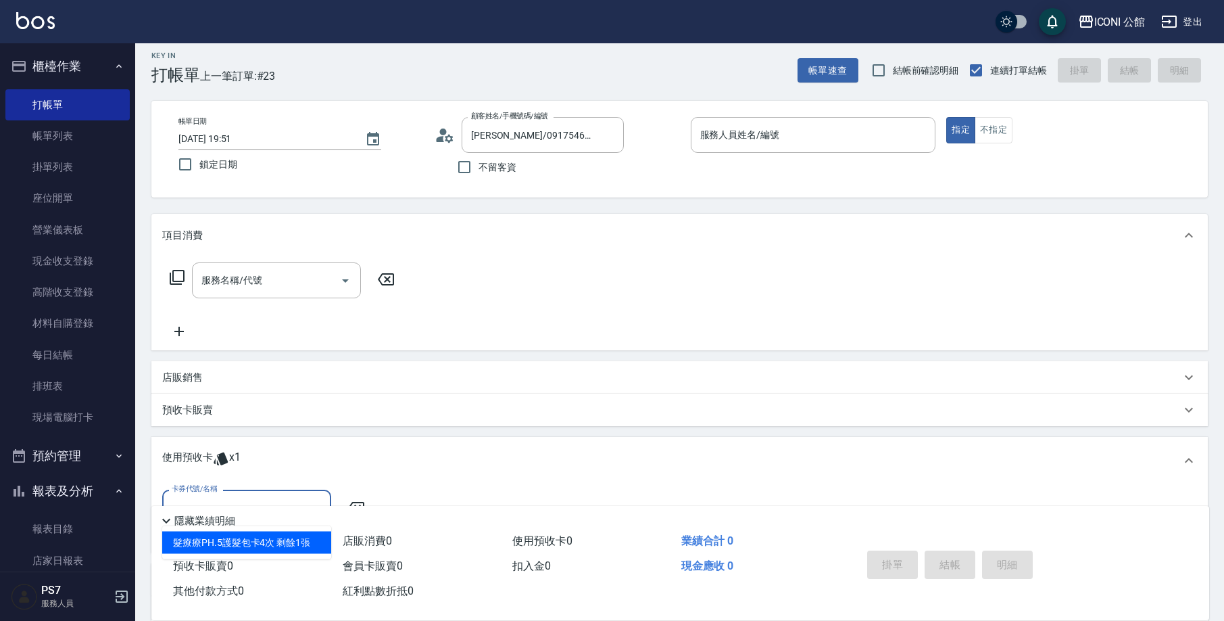
click at [231, 546] on div "髮療療PH.5護髮包卡4次 剩餘1張" at bounding box center [246, 542] width 169 height 22
type input "髮療療PH.5護髮包卡4次"
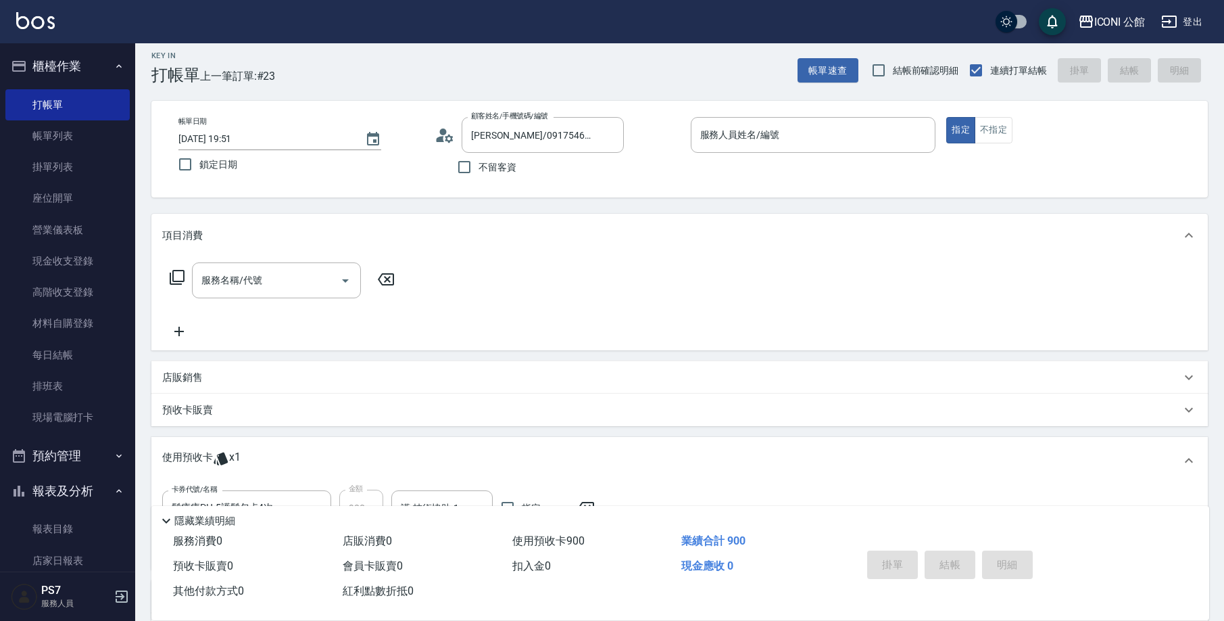
click at [182, 274] on icon at bounding box center [177, 277] width 16 height 16
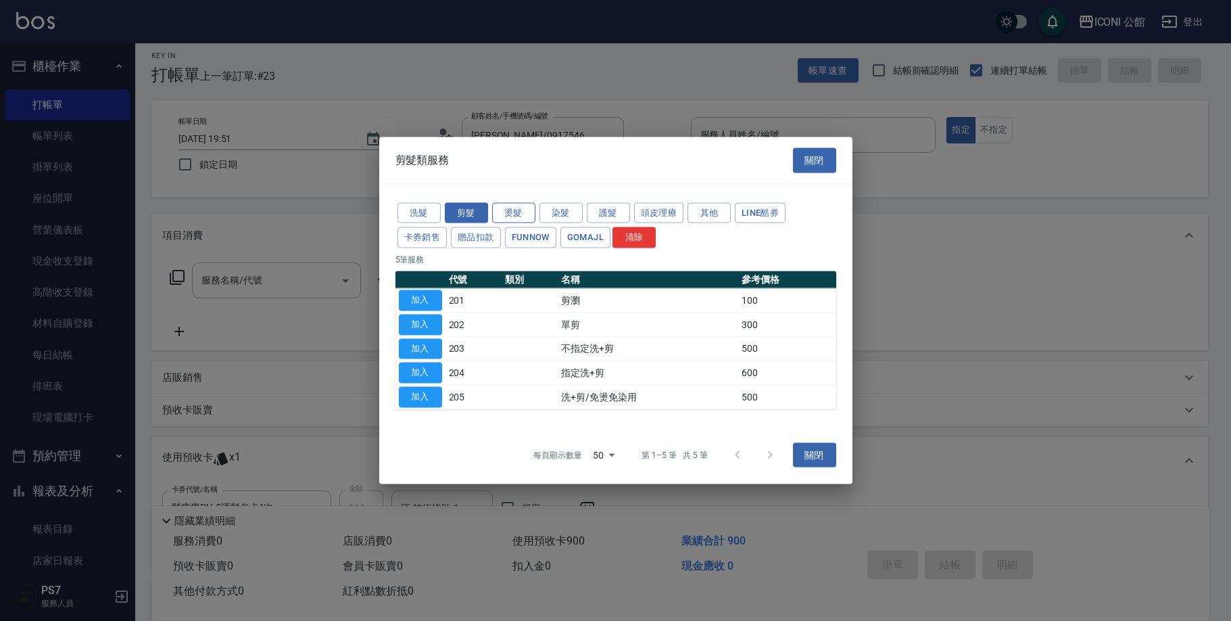
click at [513, 214] on button "燙髮" at bounding box center [513, 212] width 43 height 21
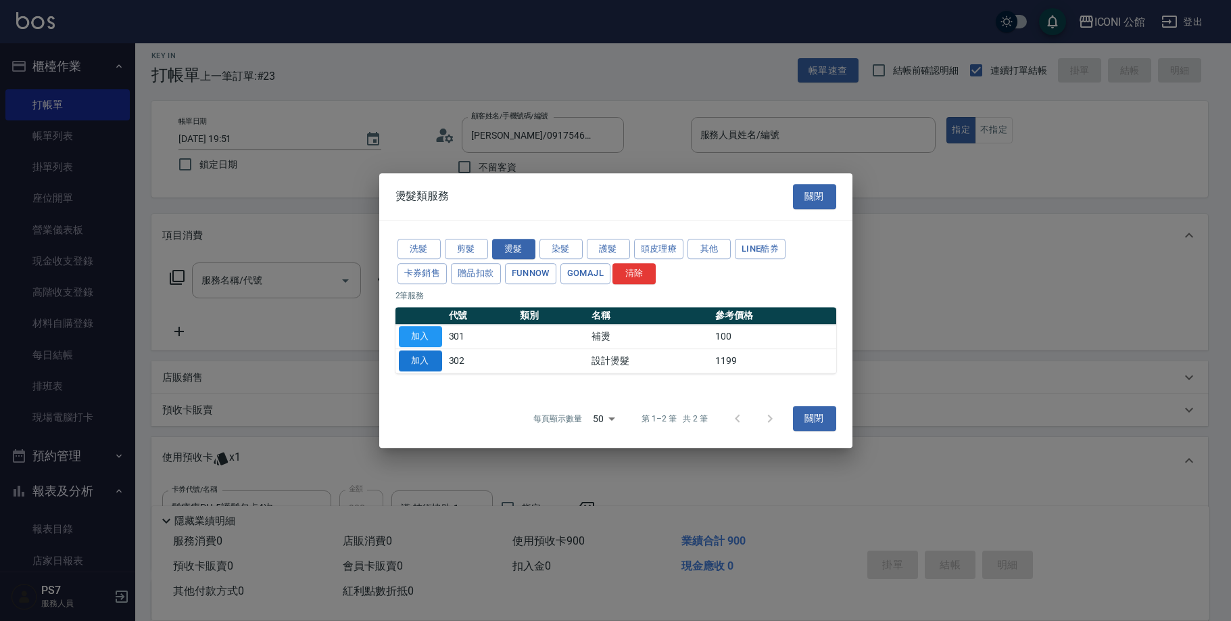
drag, startPoint x: 434, startPoint y: 371, endPoint x: 429, endPoint y: 358, distance: 13.7
click at [433, 368] on td "加入" at bounding box center [421, 360] width 50 height 24
click at [426, 354] on button "加入" at bounding box center [420, 360] width 43 height 21
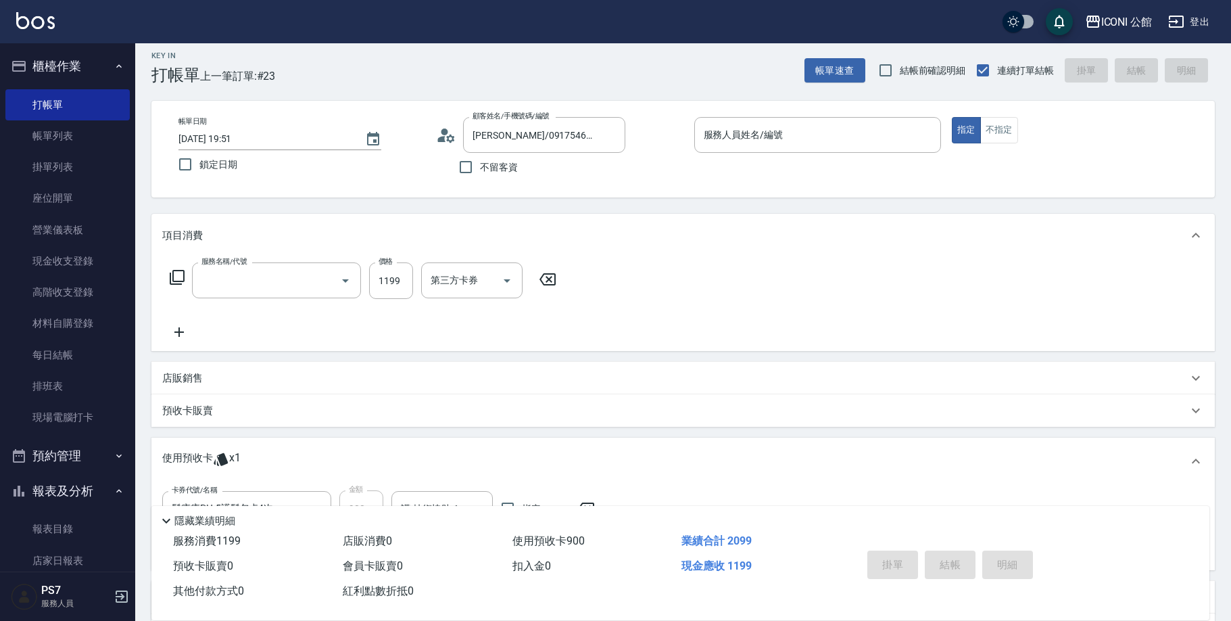
type input "設計燙髮(302)"
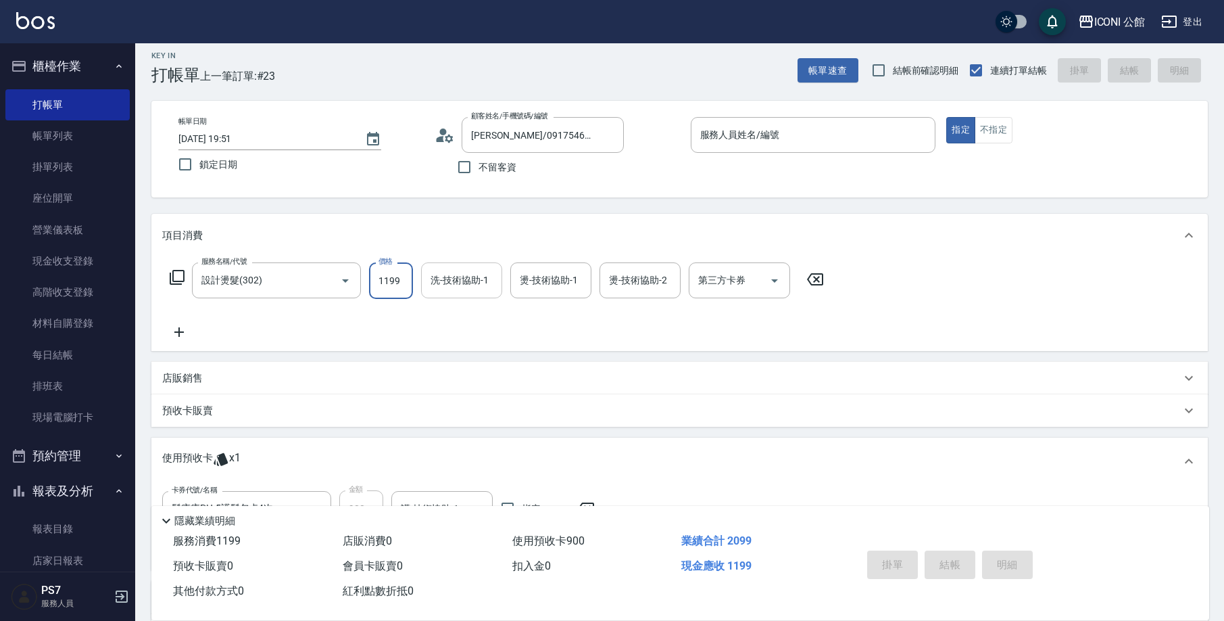
drag, startPoint x: 377, startPoint y: 281, endPoint x: 422, endPoint y: 287, distance: 44.9
click at [422, 287] on div "服務名稱/代號 設計燙髮(302) 服務名稱/代號 價格 1199 價格 洗-技術協助-1 洗-技術協助-1 燙-技術協助-1 燙-技術協助-1 燙-技術協助…" at bounding box center [497, 280] width 670 height 37
type input "1480"
type input "[PERSON_NAME]-21"
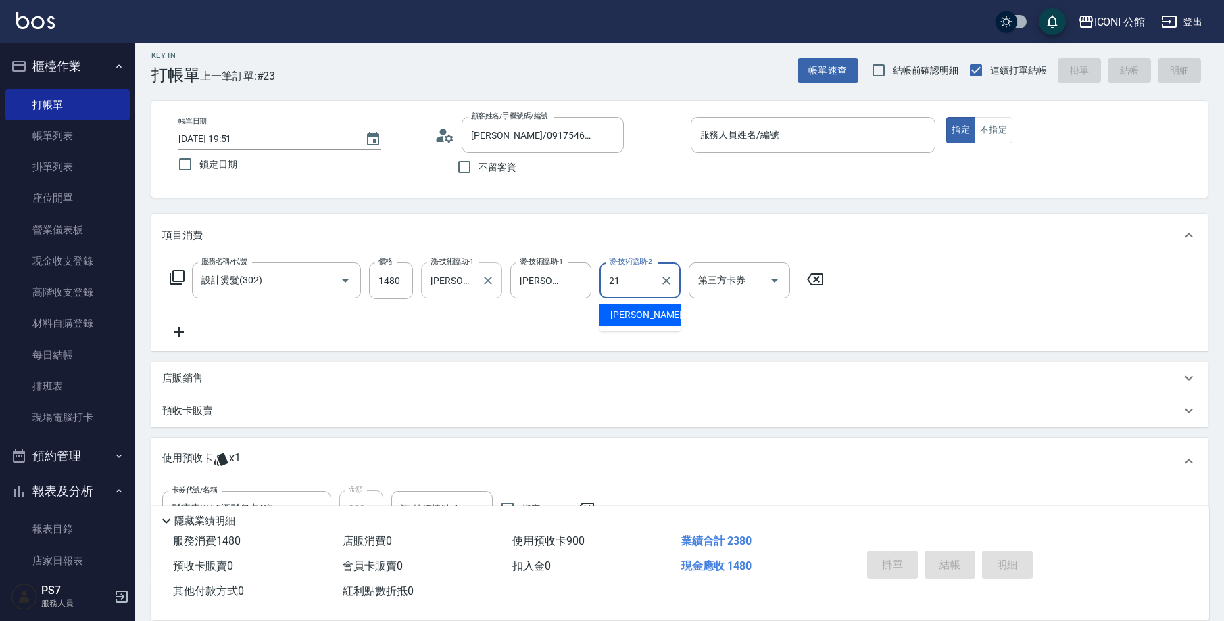
type input "[PERSON_NAME]-21"
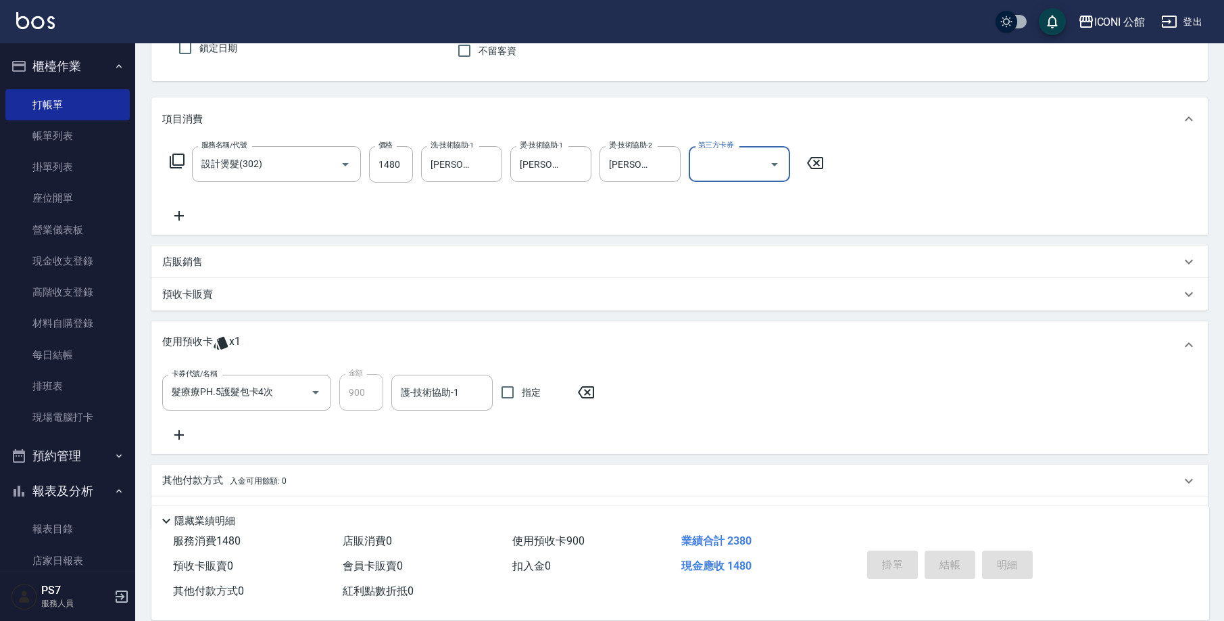
scroll to position [163, 0]
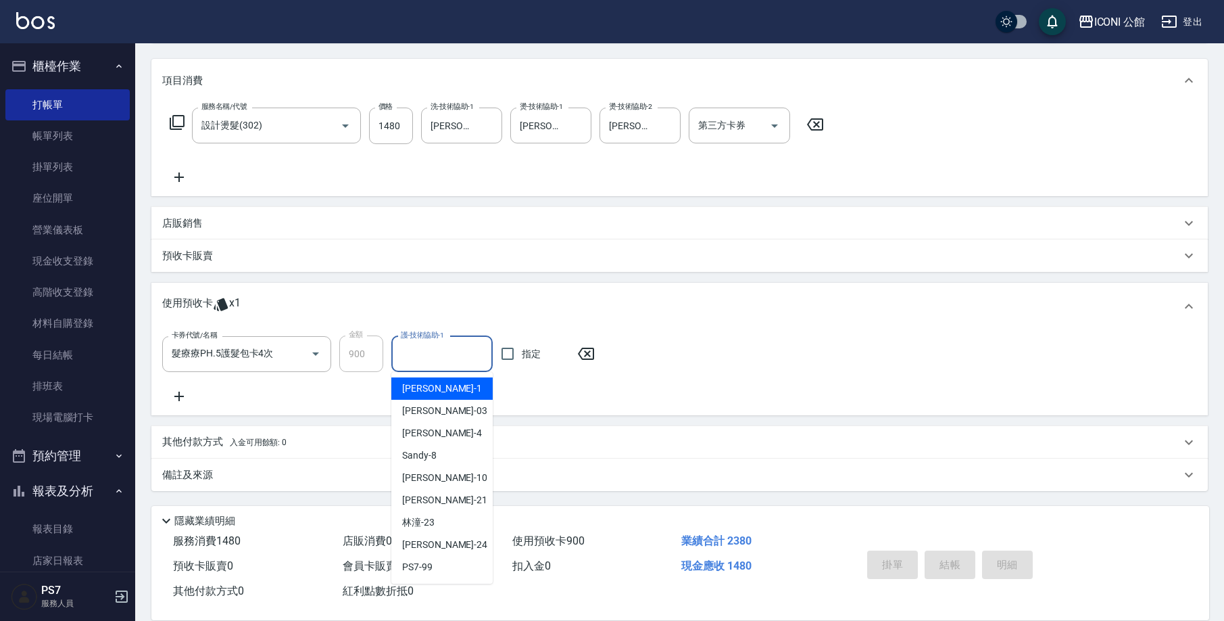
click at [434, 353] on input "護-技術協助-1" at bounding box center [442, 354] width 89 height 24
click at [444, 539] on div "[PERSON_NAME] -24" at bounding box center [441, 544] width 101 height 22
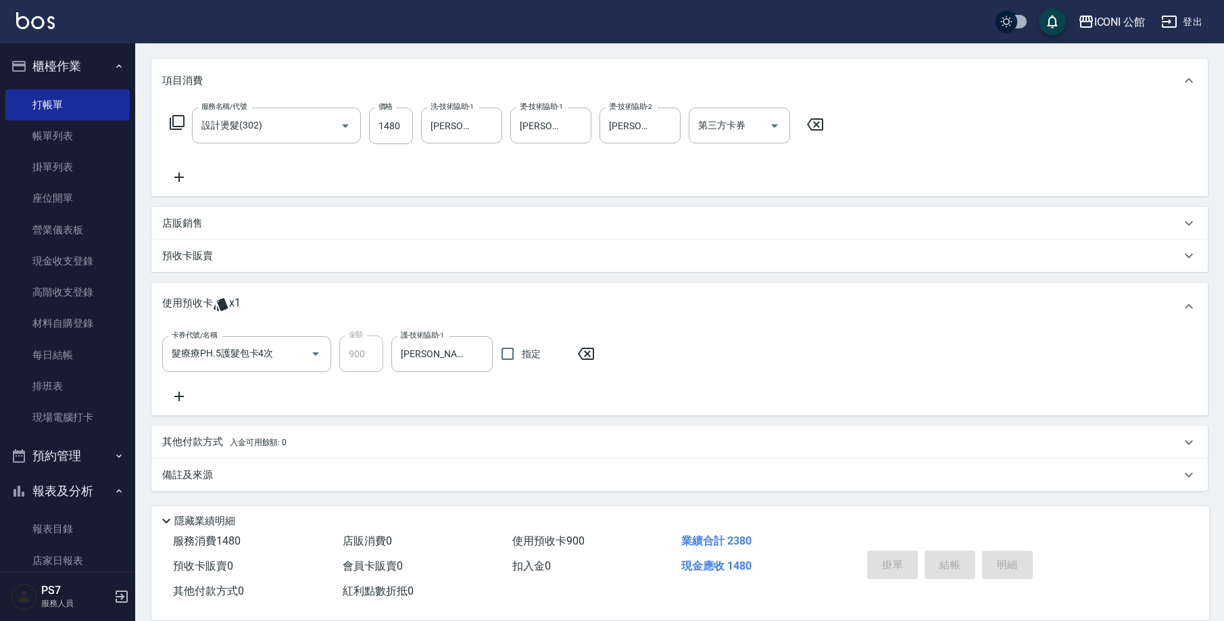
type input "[PERSON_NAME]-24"
click at [189, 436] on p "其他付款方式 入金可用餘額: 0" at bounding box center [224, 442] width 124 height 15
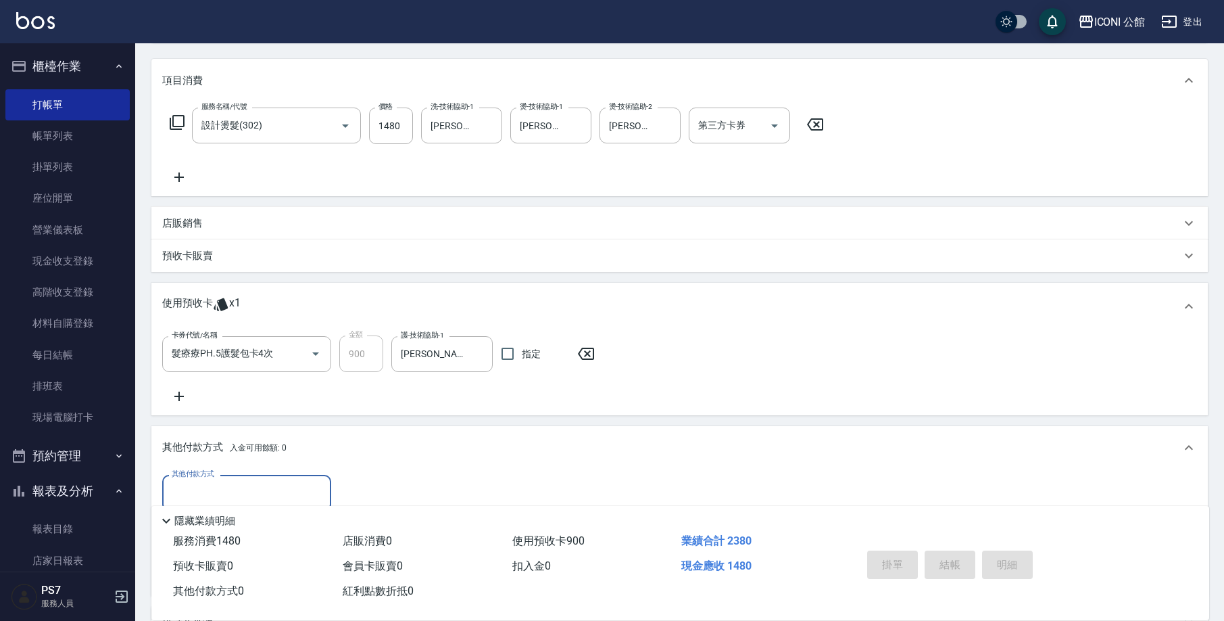
scroll to position [0, 0]
click at [250, 491] on input "其他付款方式" at bounding box center [246, 493] width 157 height 24
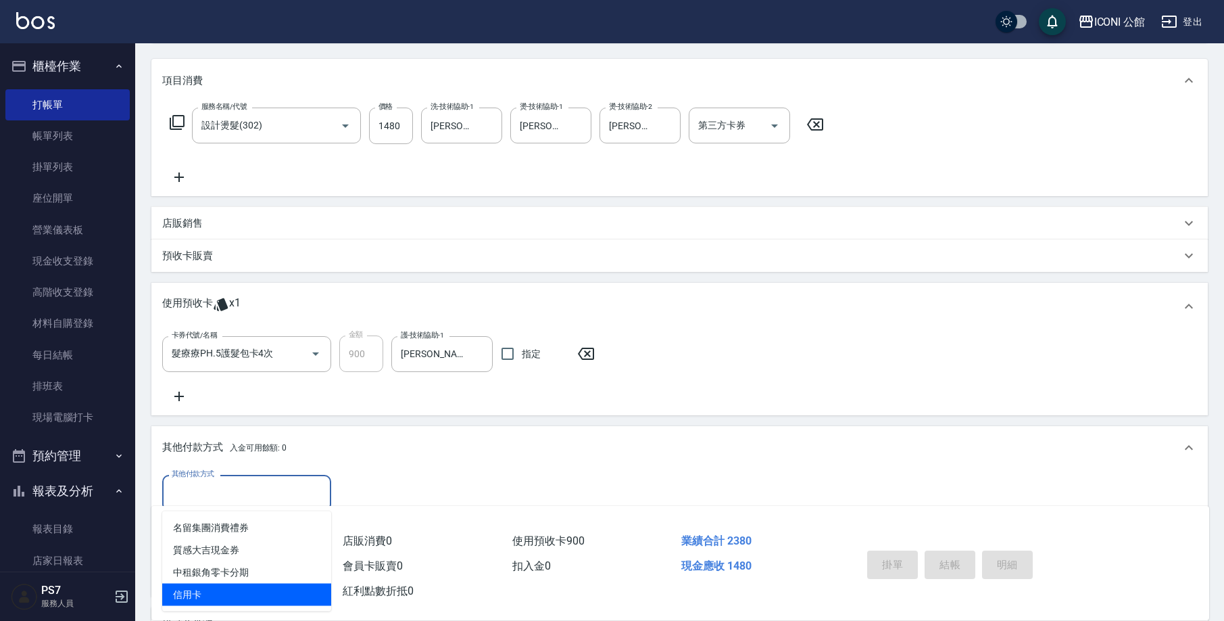
click at [249, 585] on span "信用卡" at bounding box center [246, 594] width 169 height 22
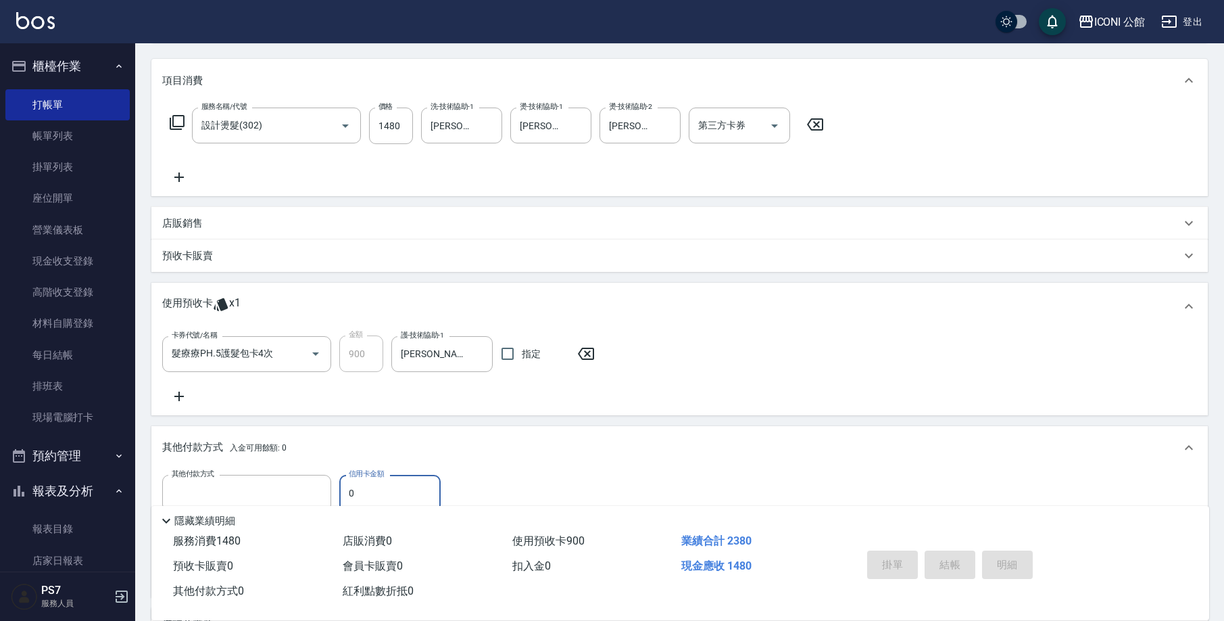
type input "信用卡"
click at [374, 484] on input "248" at bounding box center [389, 493] width 101 height 37
drag, startPoint x: 373, startPoint y: 488, endPoint x: 339, endPoint y: 492, distance: 34.0
click at [339, 492] on div "其他付款方式 信用卡 其他付款方式 信用卡金額 248 信用卡金額" at bounding box center [306, 493] width 289 height 37
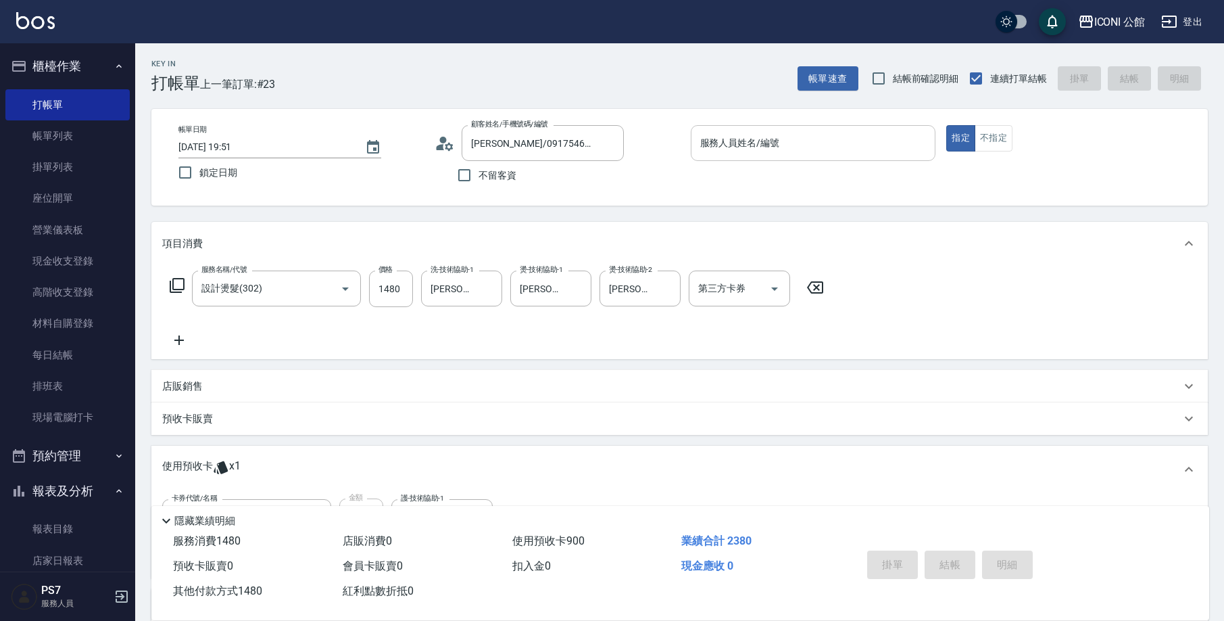
type input "1480"
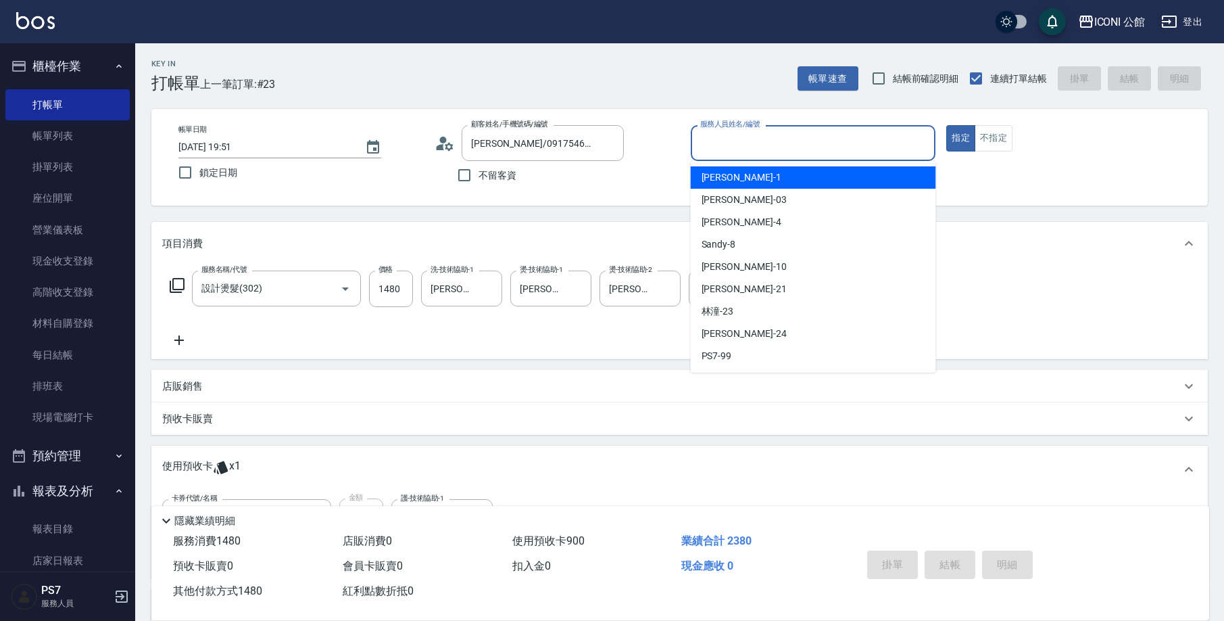
click at [770, 153] on input "服務人員姓名/編號" at bounding box center [813, 143] width 233 height 24
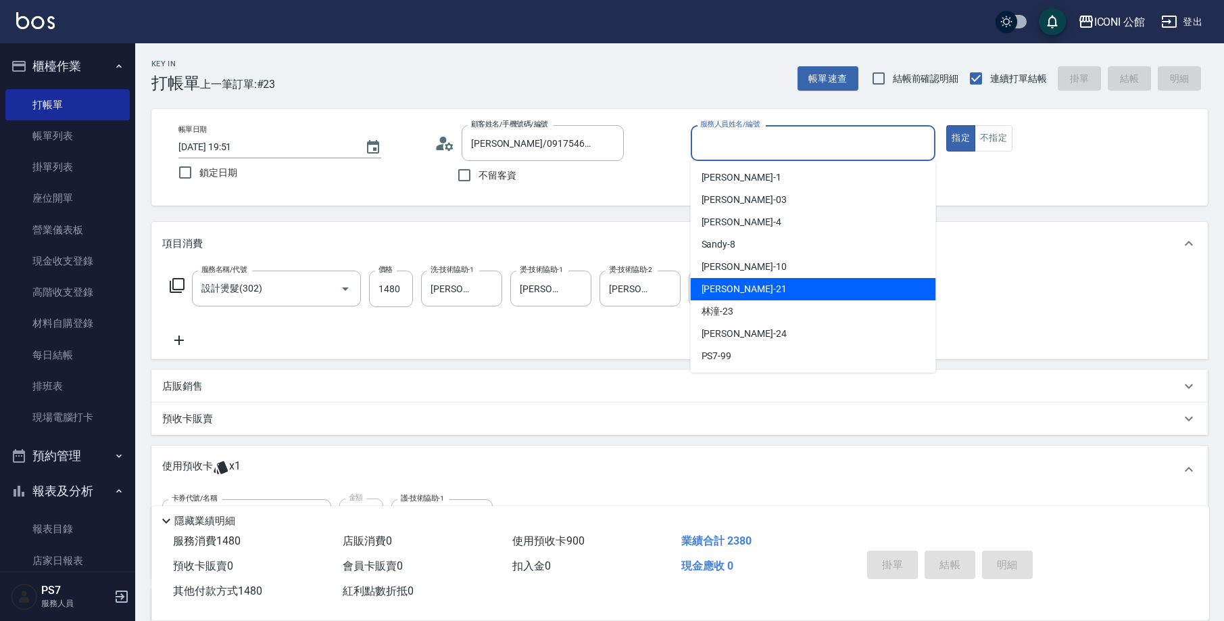
click at [770, 278] on div "[PERSON_NAME] -21" at bounding box center [813, 289] width 245 height 22
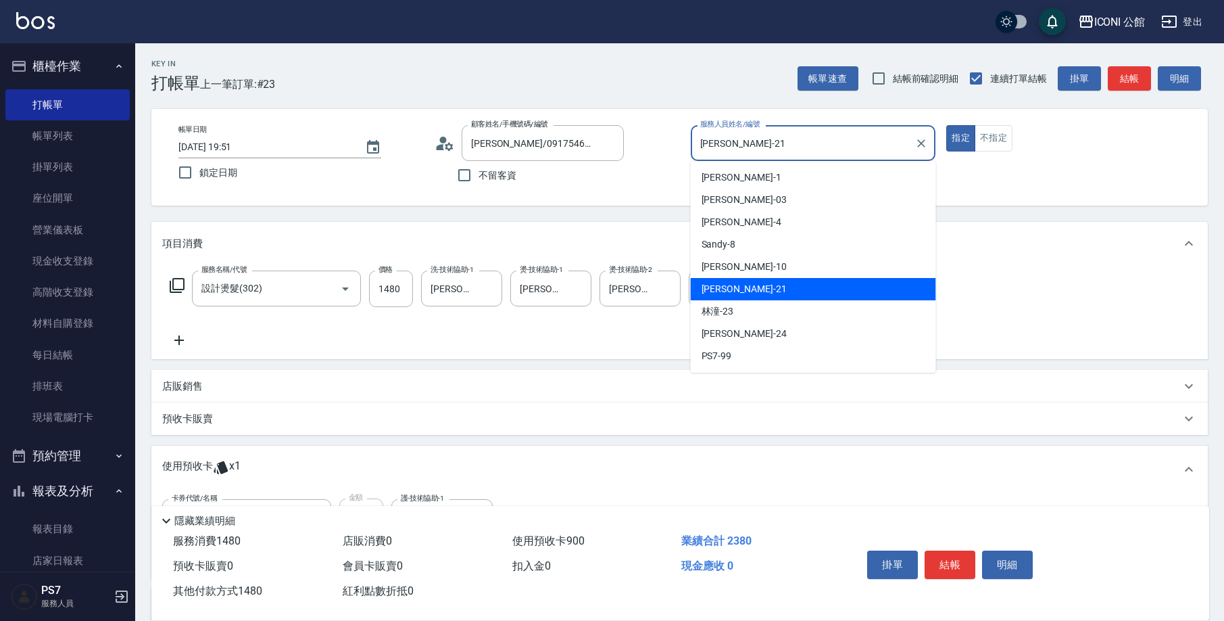
click at [722, 145] on input "[PERSON_NAME]-21" at bounding box center [803, 143] width 213 height 24
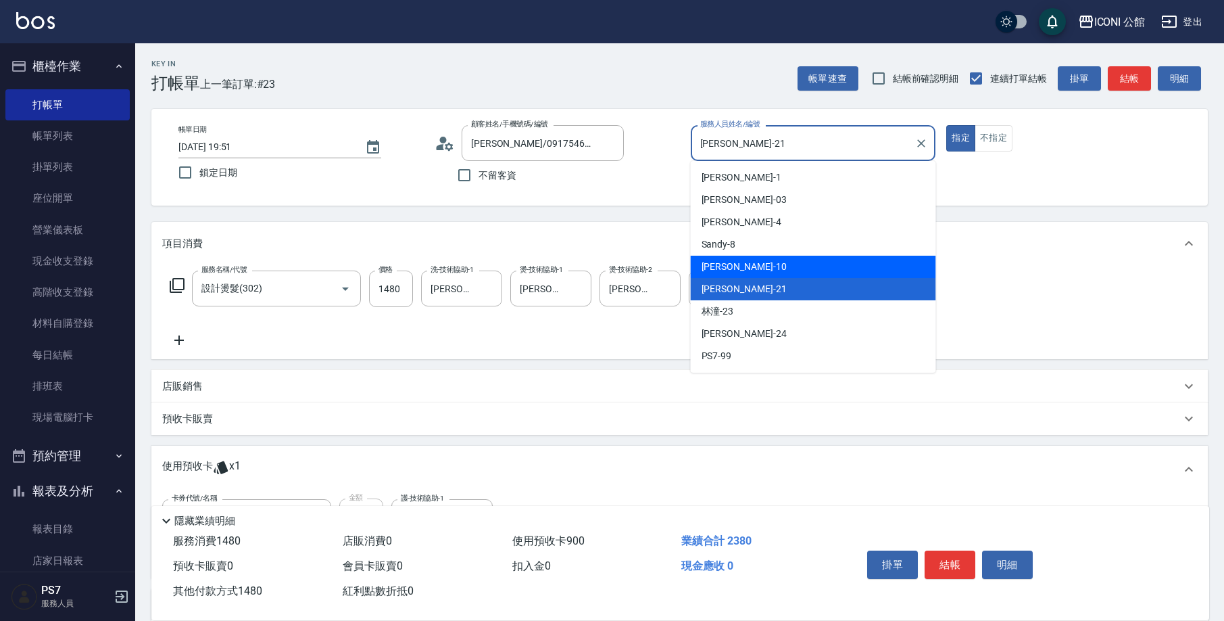
click at [746, 264] on div "[PERSON_NAME] -10" at bounding box center [813, 267] width 245 height 22
type input "[PERSON_NAME]-10"
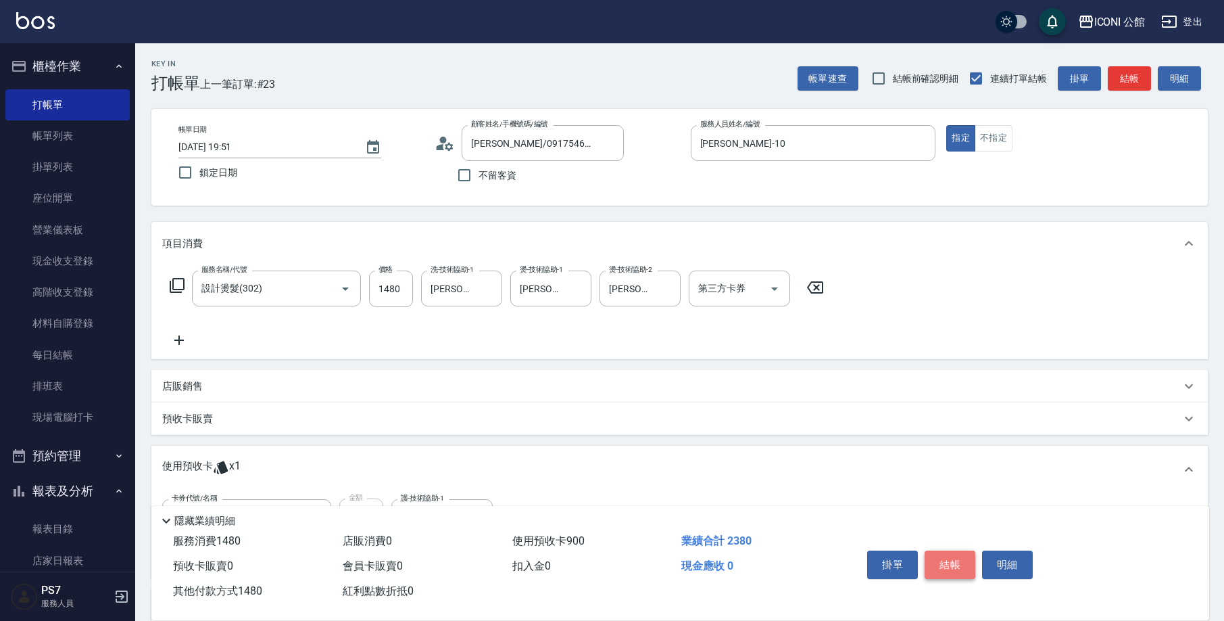
click at [955, 563] on button "結帳" at bounding box center [950, 564] width 51 height 28
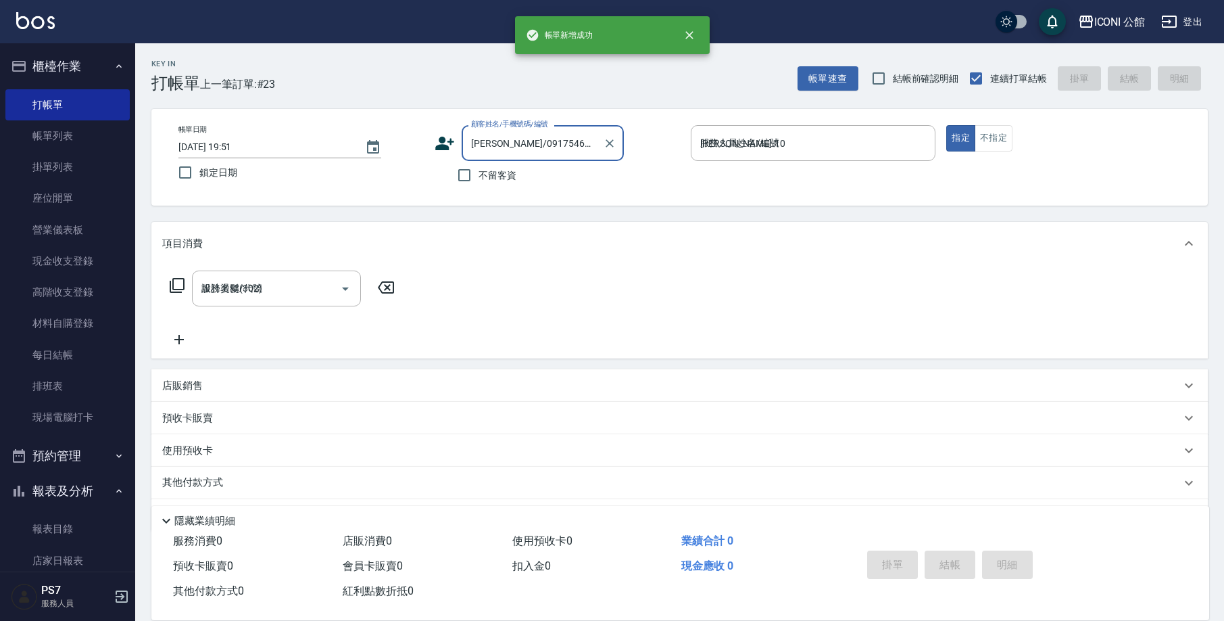
type input "[DATE] 19:52"
click at [706, 148] on input "服務人員姓名/編號" at bounding box center [813, 143] width 233 height 24
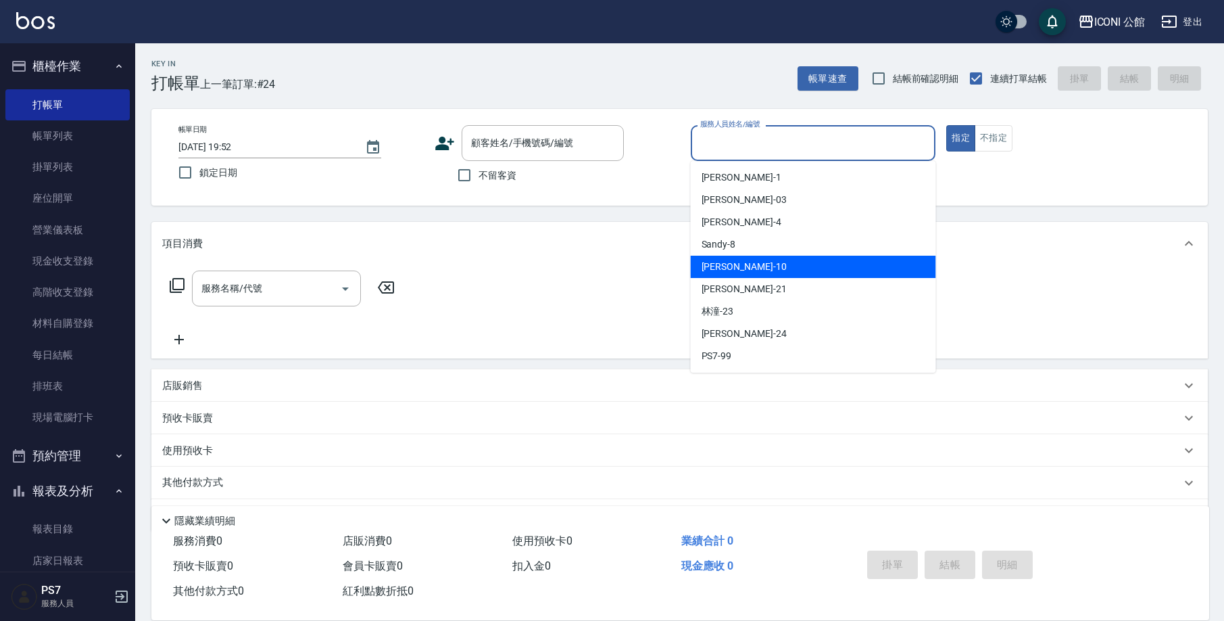
click at [753, 266] on div "[PERSON_NAME] -10" at bounding box center [813, 267] width 245 height 22
type input "[PERSON_NAME]-10"
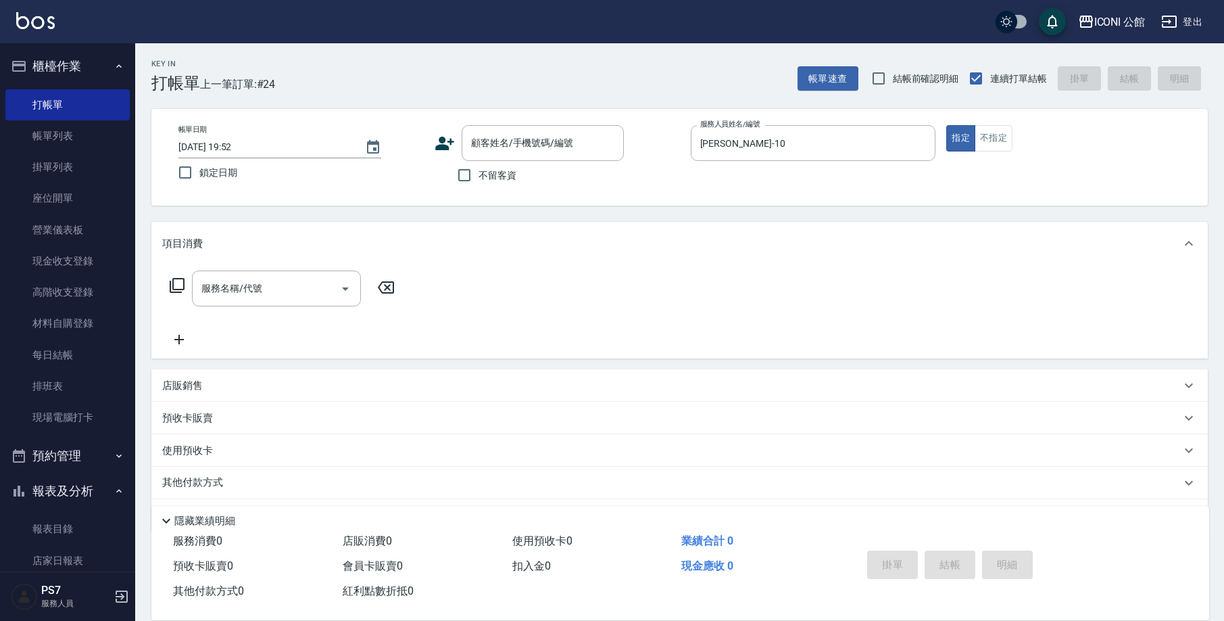
click at [175, 287] on icon at bounding box center [177, 285] width 16 height 16
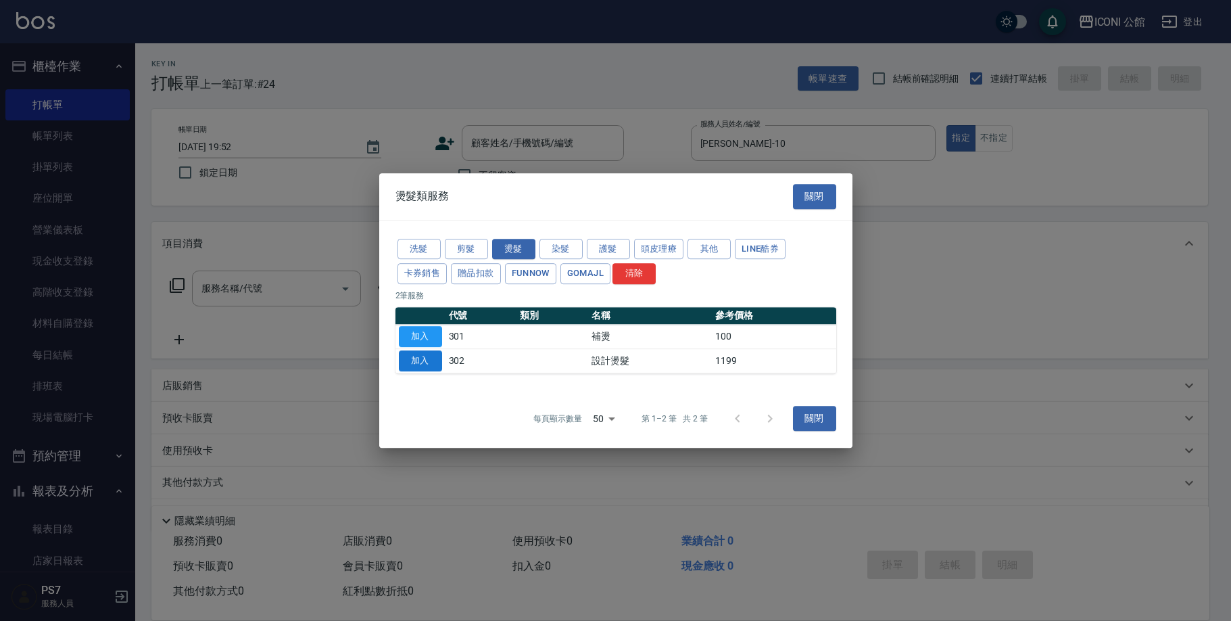
click at [419, 360] on button "加入" at bounding box center [420, 360] width 43 height 21
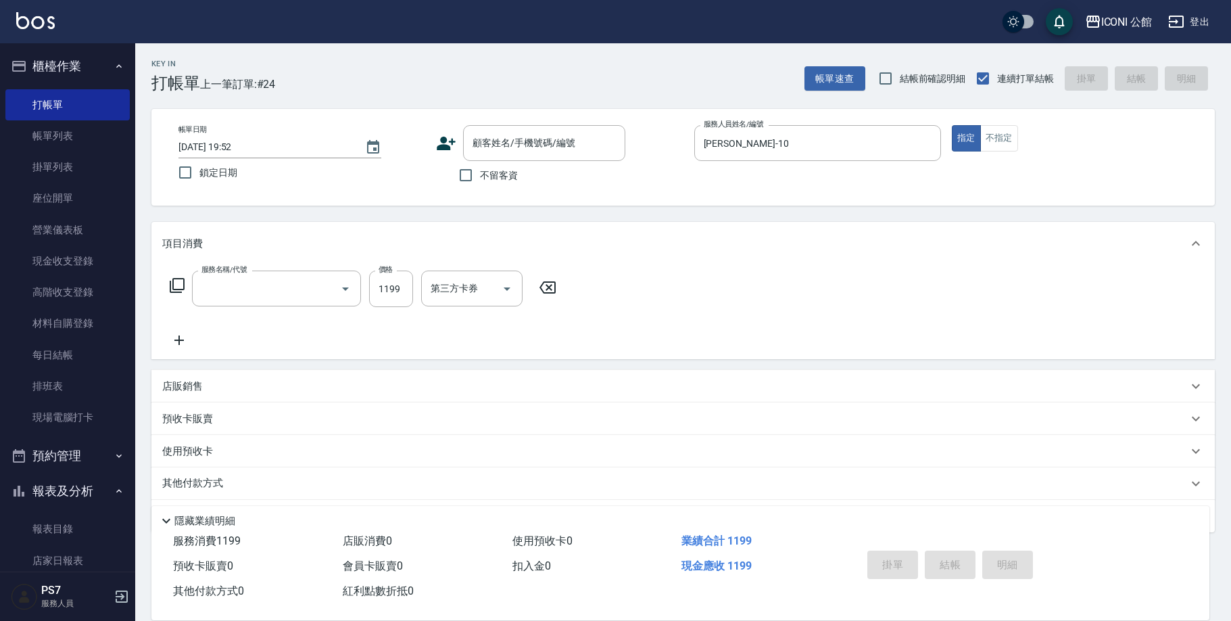
type input "設計燙髮(302)"
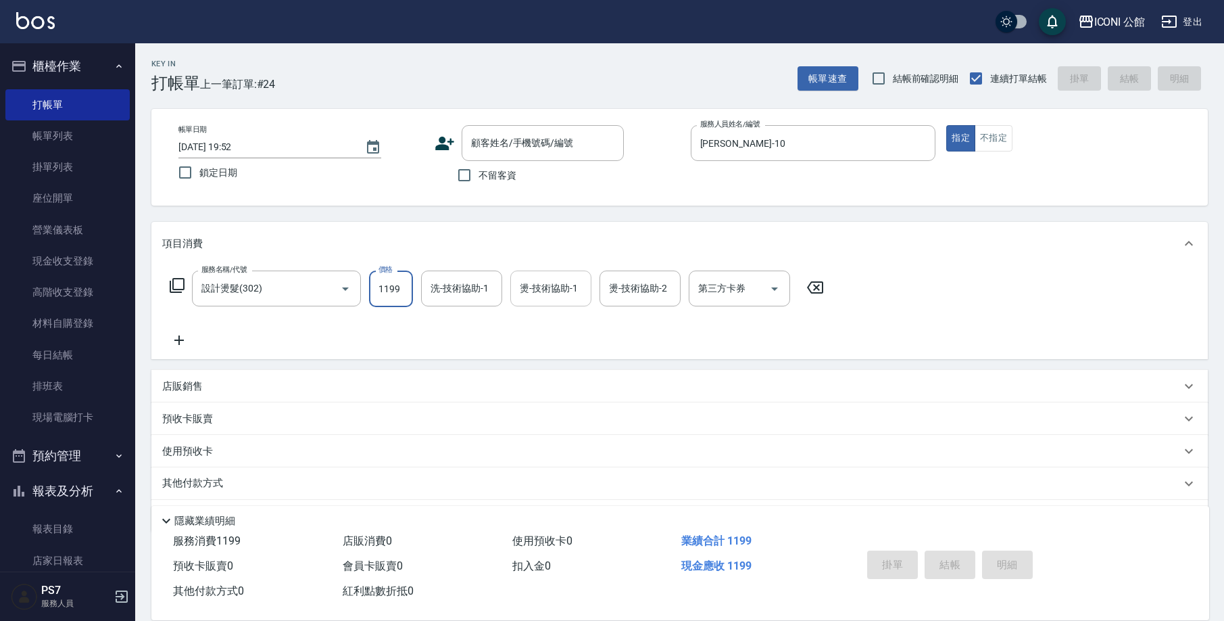
drag, startPoint x: 376, startPoint y: 293, endPoint x: 516, endPoint y: 292, distance: 140.0
click at [516, 292] on div "服務名稱/代號 設計燙髮(302) 服務名稱/代號 價格 1199 價格 洗-技術協助-1 洗-技術協助-1 燙-技術協助-1 燙-技術協助-1 燙-技術協助…" at bounding box center [497, 288] width 670 height 37
type input "2000"
type input "[PERSON_NAME]-21"
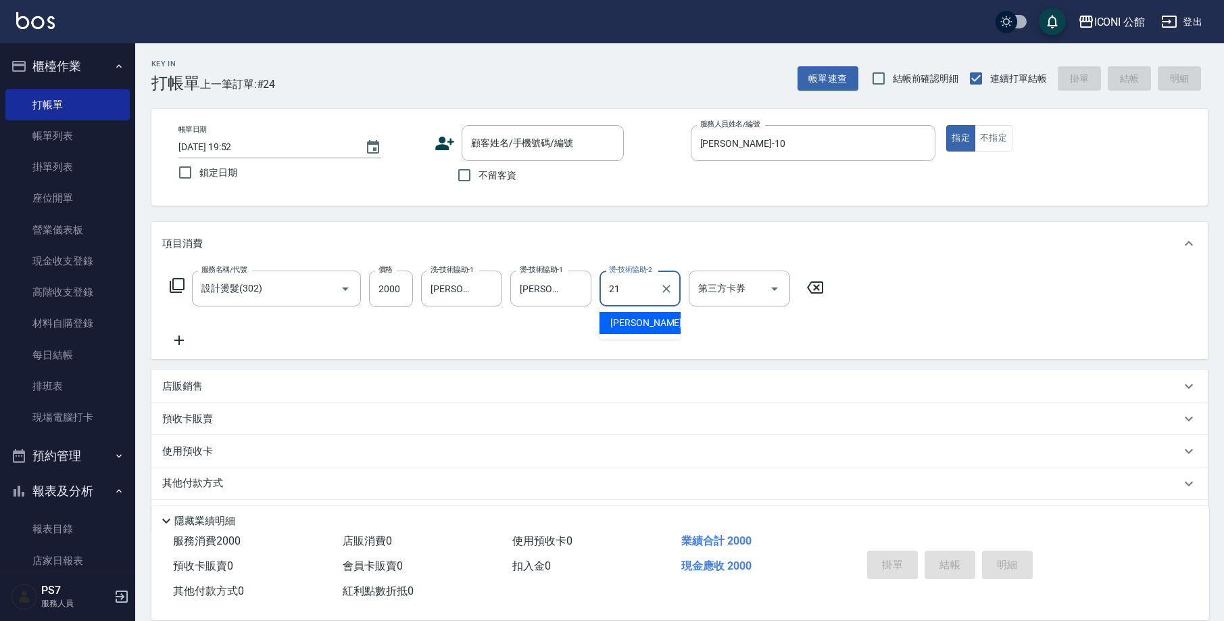
type input "[PERSON_NAME]-21"
click at [458, 182] on input "不留客資" at bounding box center [464, 175] width 28 height 28
checkbox input "true"
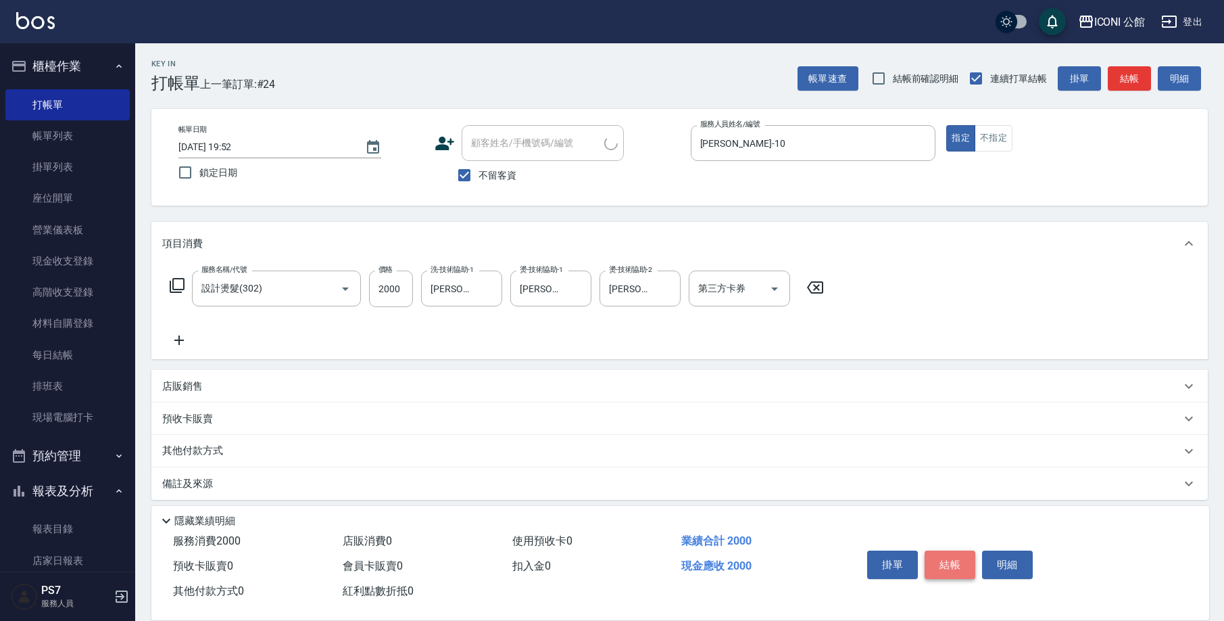
click at [960, 568] on button "結帳" at bounding box center [950, 564] width 51 height 28
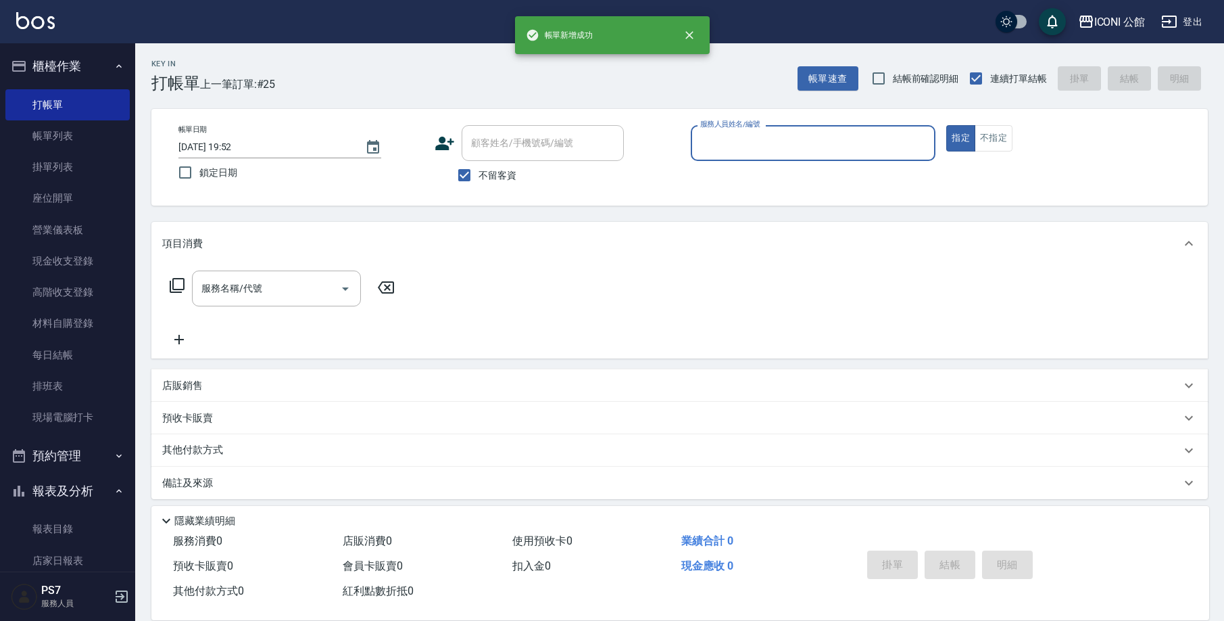
click at [756, 145] on input "服務人員姓名/編號" at bounding box center [813, 143] width 233 height 24
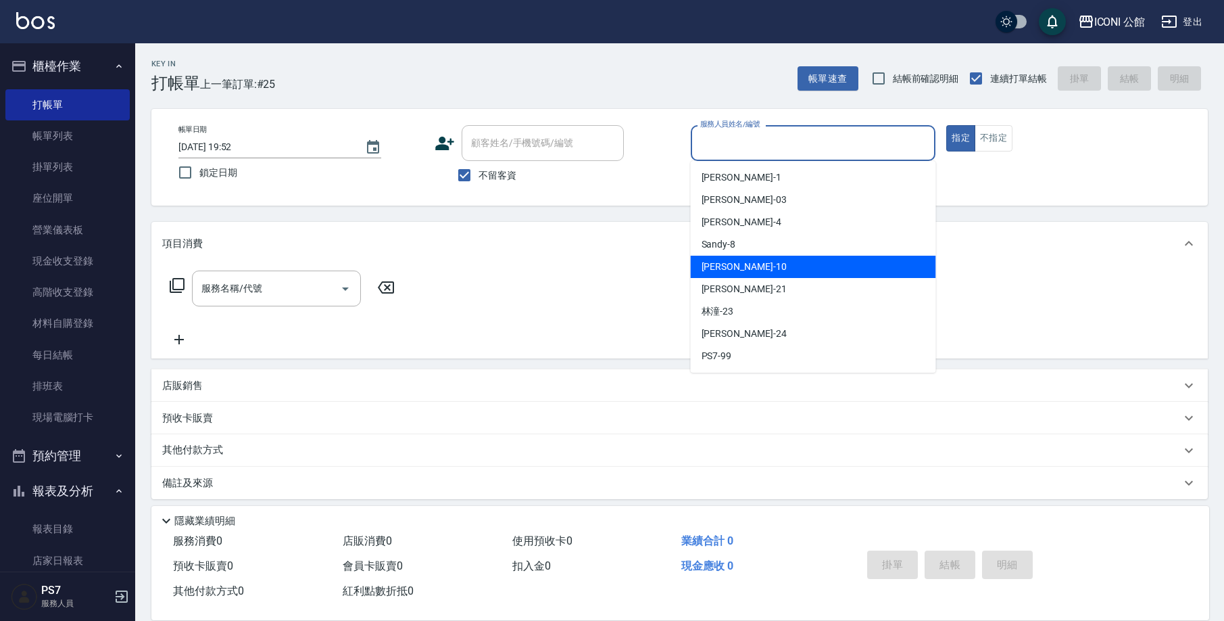
click at [753, 277] on div "[PERSON_NAME] -10" at bounding box center [813, 267] width 245 height 22
type input "[PERSON_NAME]-10"
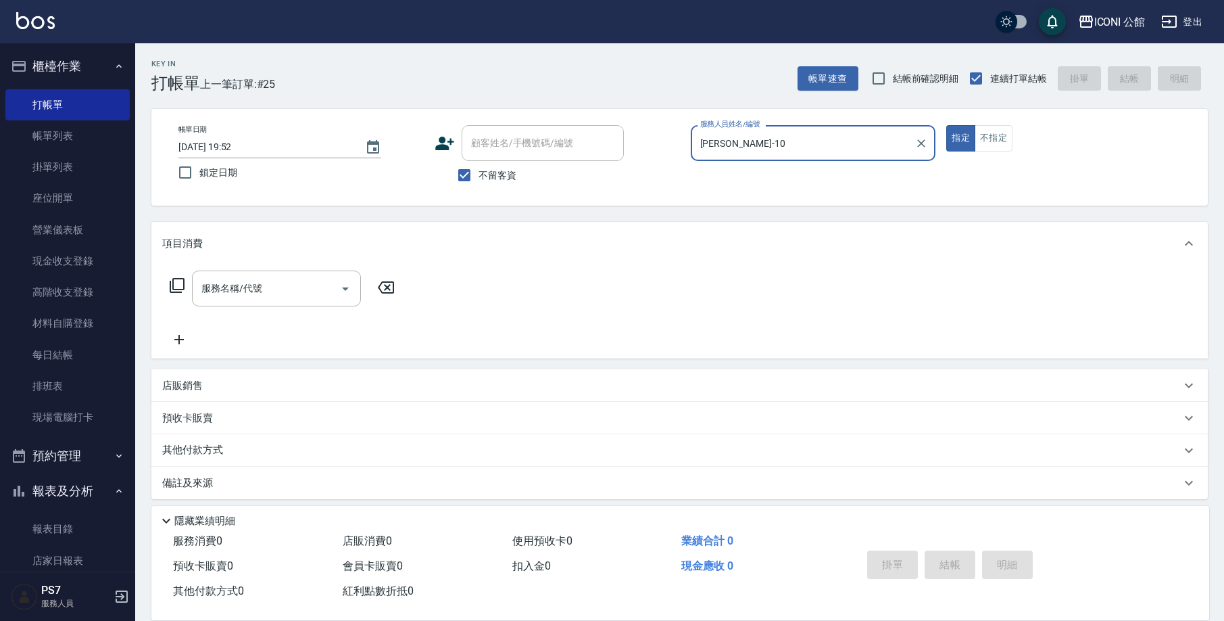
click at [178, 282] on icon at bounding box center [177, 285] width 16 height 16
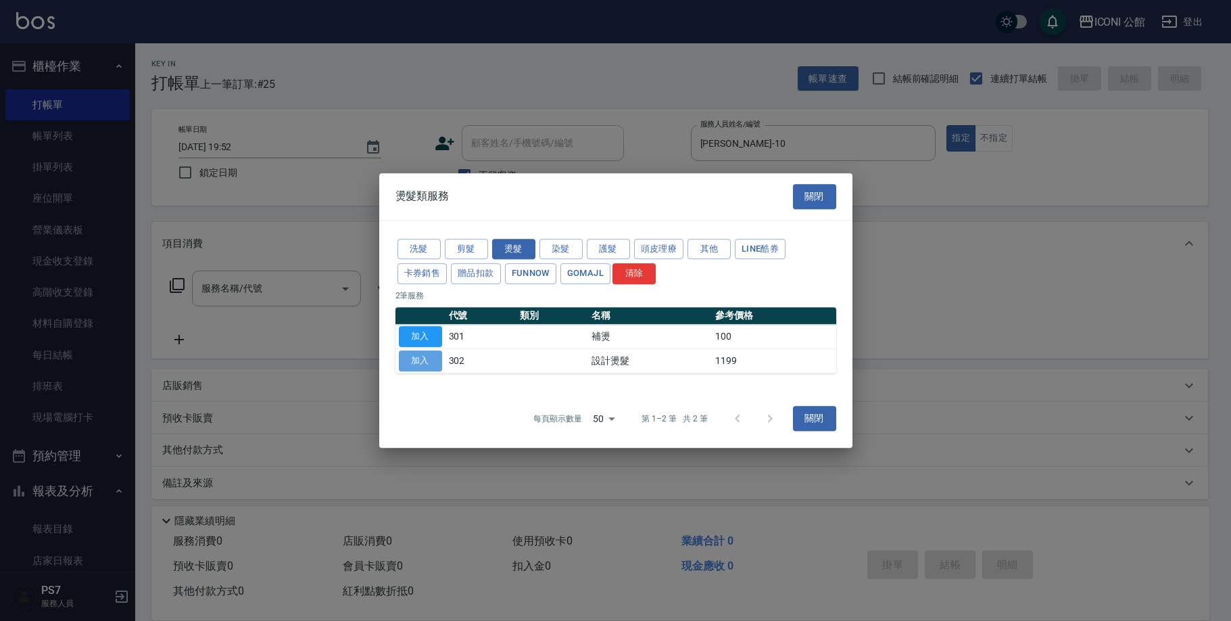
click at [422, 356] on button "加入" at bounding box center [420, 360] width 43 height 21
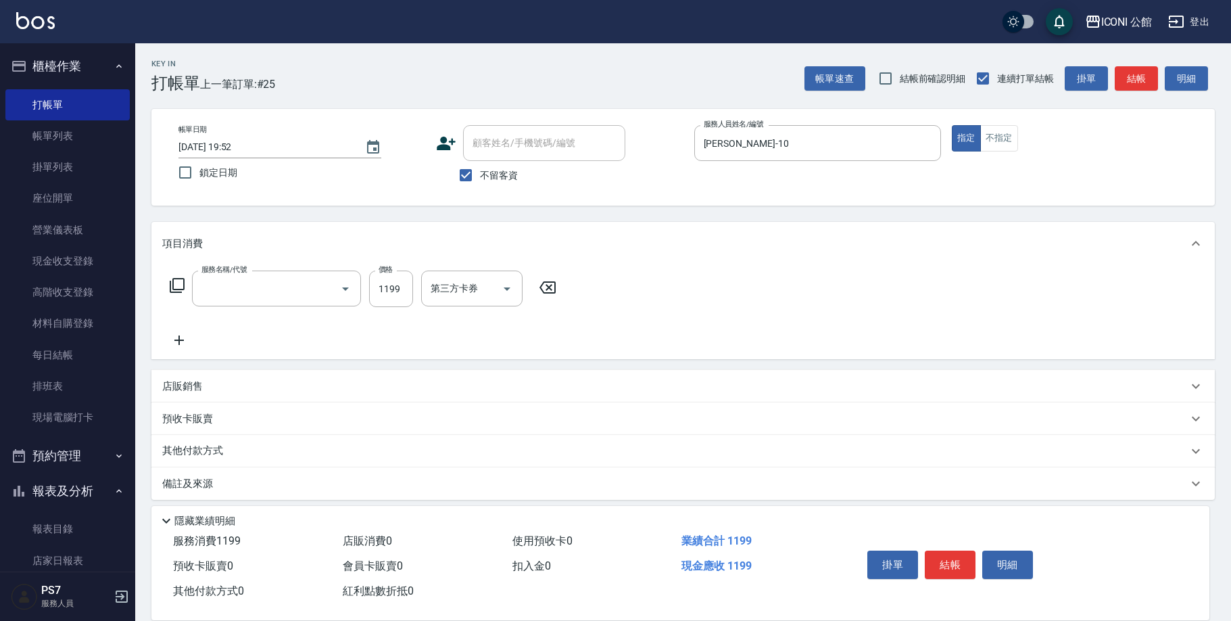
type input "設計燙髮(302)"
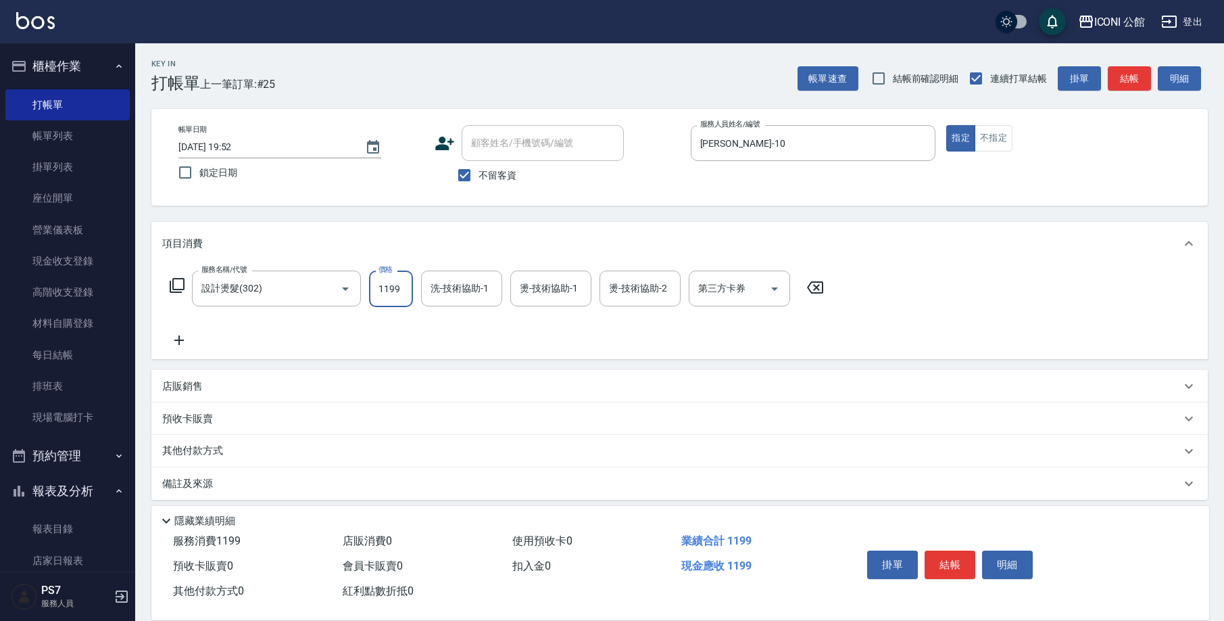
drag, startPoint x: 371, startPoint y: 286, endPoint x: 458, endPoint y: 308, distance: 89.9
click at [458, 308] on div "服務名稱/代號 設計燙髮(302) 服務名稱/代號 價格 1199 價格 洗-技術協助-1 洗-技術協助-1 燙-技術協助-1 燙-技術協助-1 燙-技術協助…" at bounding box center [497, 309] width 670 height 78
type input "2480"
type input "[PERSON_NAME]-21"
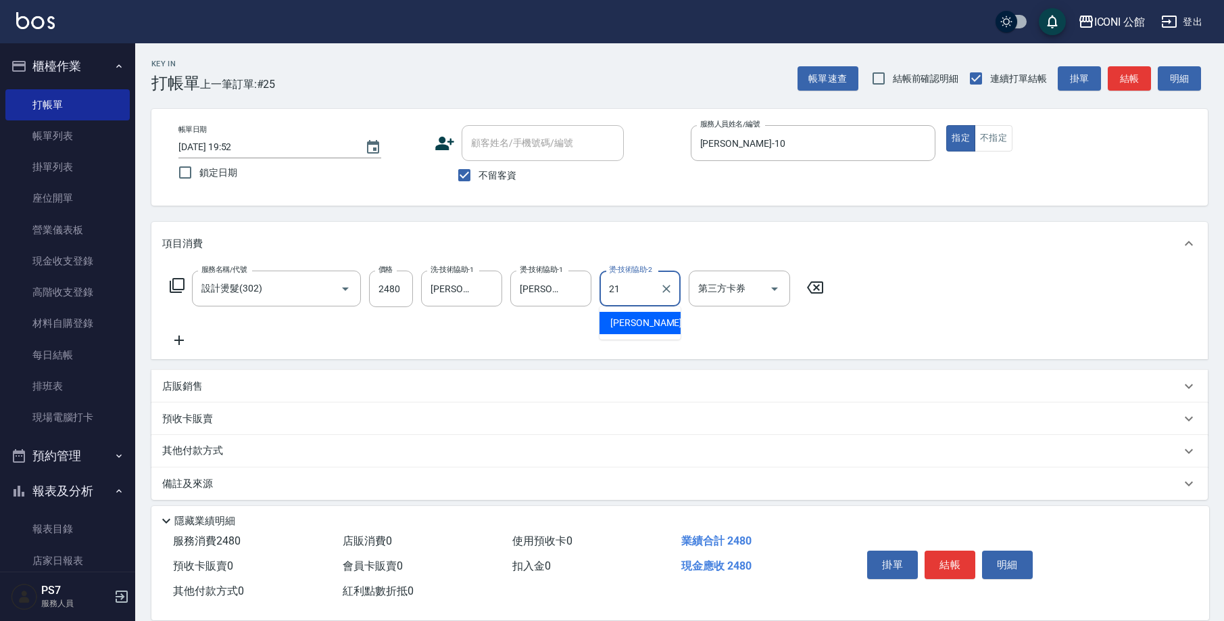
type input "[PERSON_NAME]-21"
click at [950, 554] on button "結帳" at bounding box center [950, 564] width 51 height 28
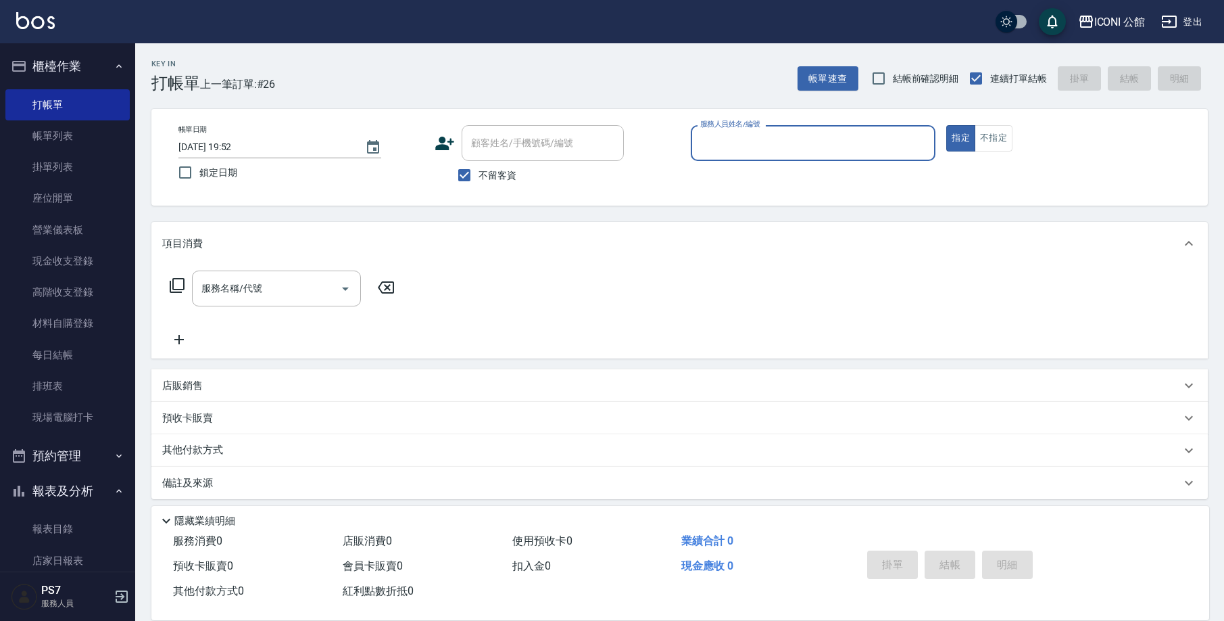
click at [387, 488] on div "備註及來源" at bounding box center [671, 483] width 1019 height 14
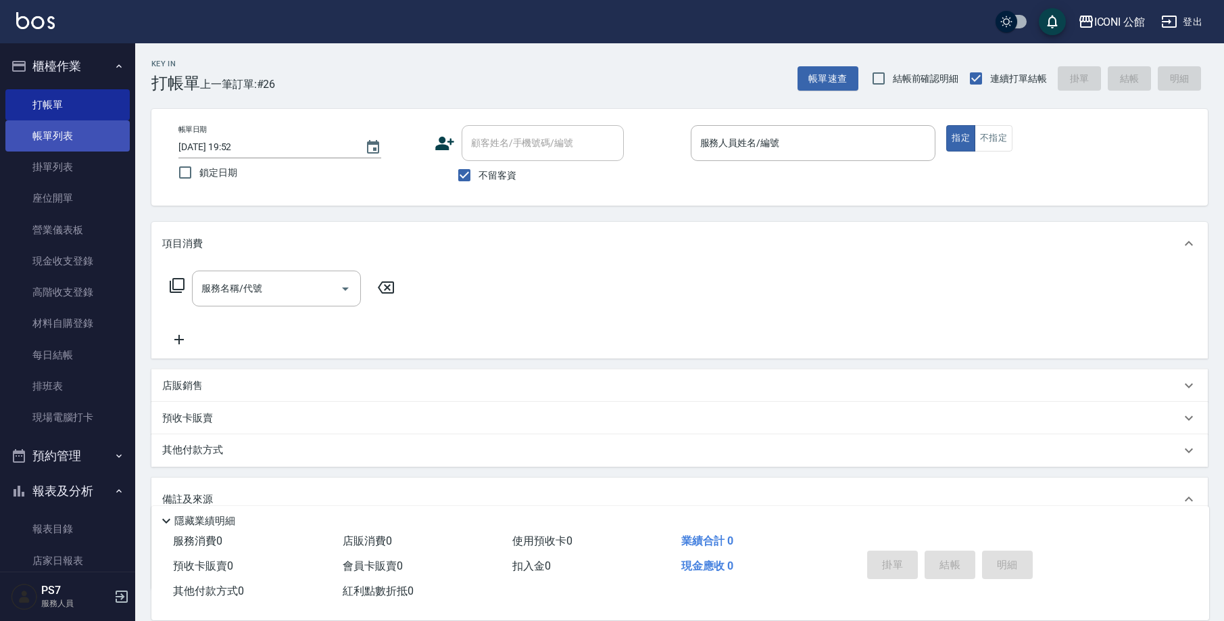
click at [72, 135] on link "帳單列表" at bounding box center [67, 135] width 124 height 31
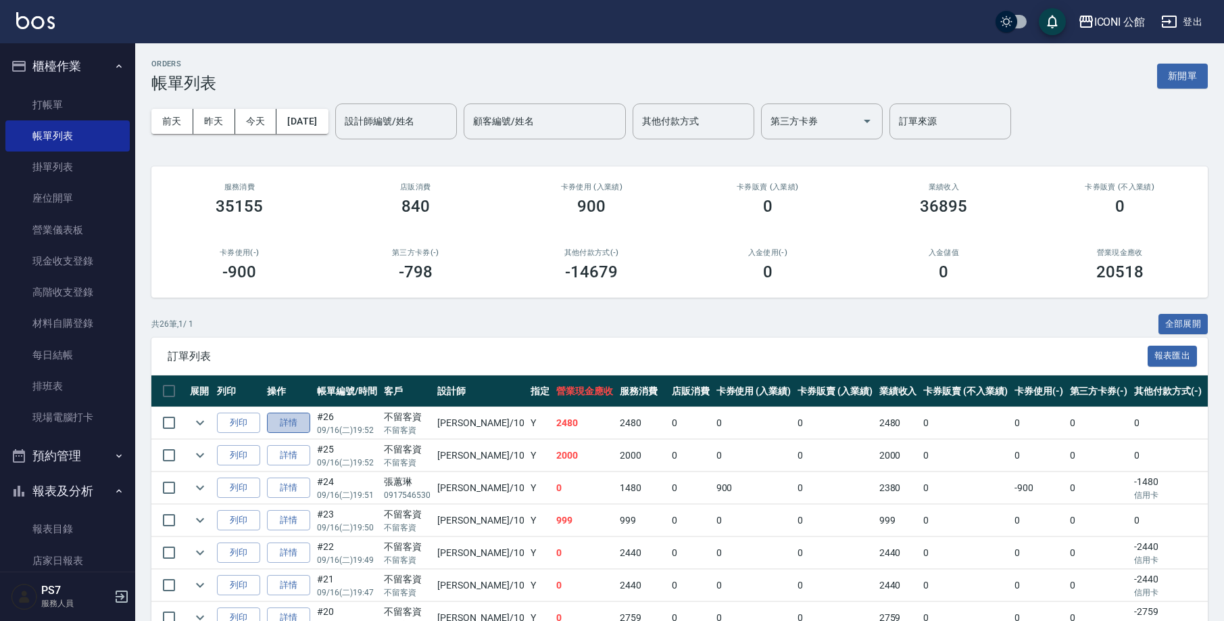
click at [303, 419] on link "詳情" at bounding box center [288, 422] width 43 height 21
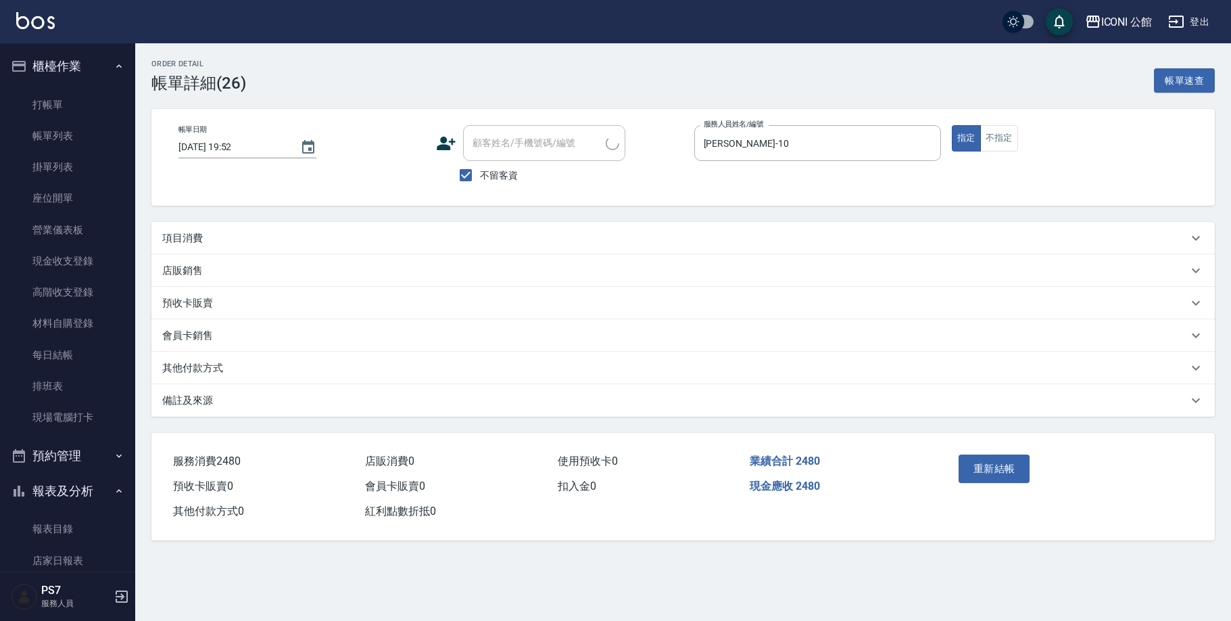
type input "[DATE] 19:52"
checkbox input "true"
type input "[PERSON_NAME]-10"
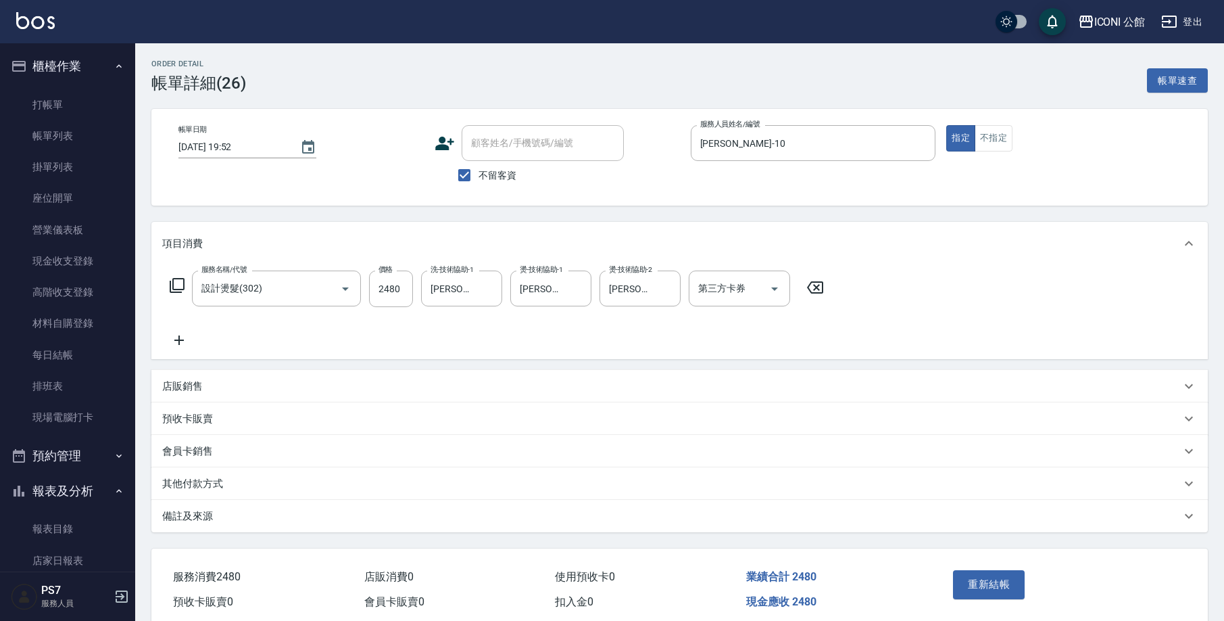
type input "設計燙髮(302)"
click at [172, 287] on icon at bounding box center [177, 285] width 15 height 15
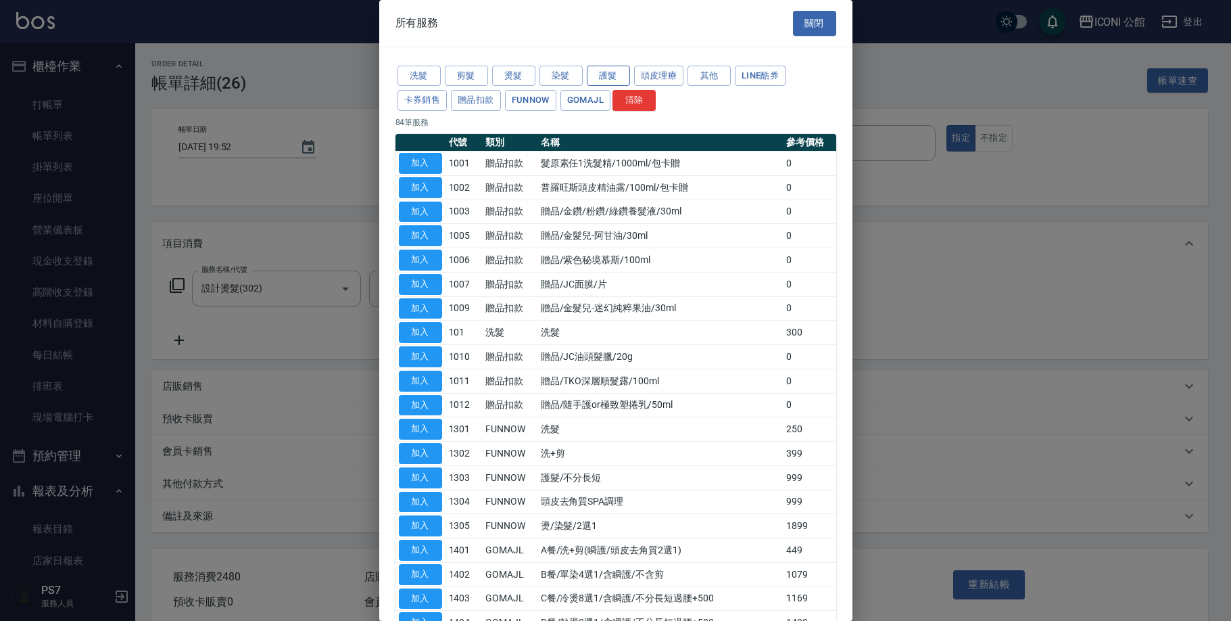
click at [607, 77] on button "護髮" at bounding box center [608, 76] width 43 height 21
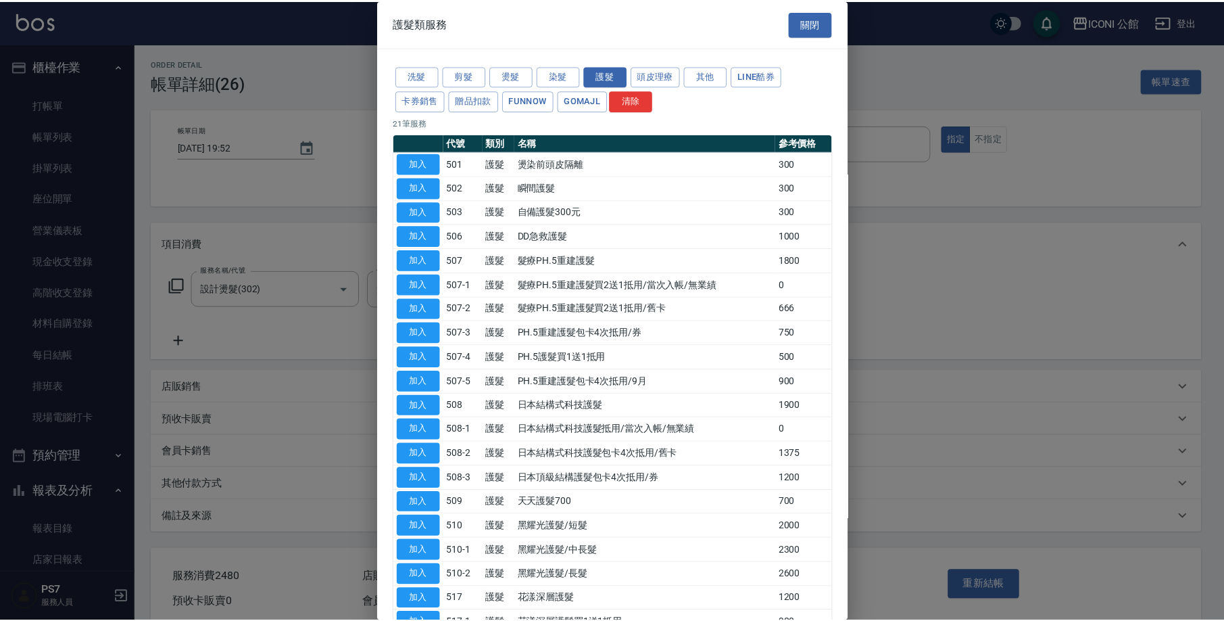
scroll to position [3, 0]
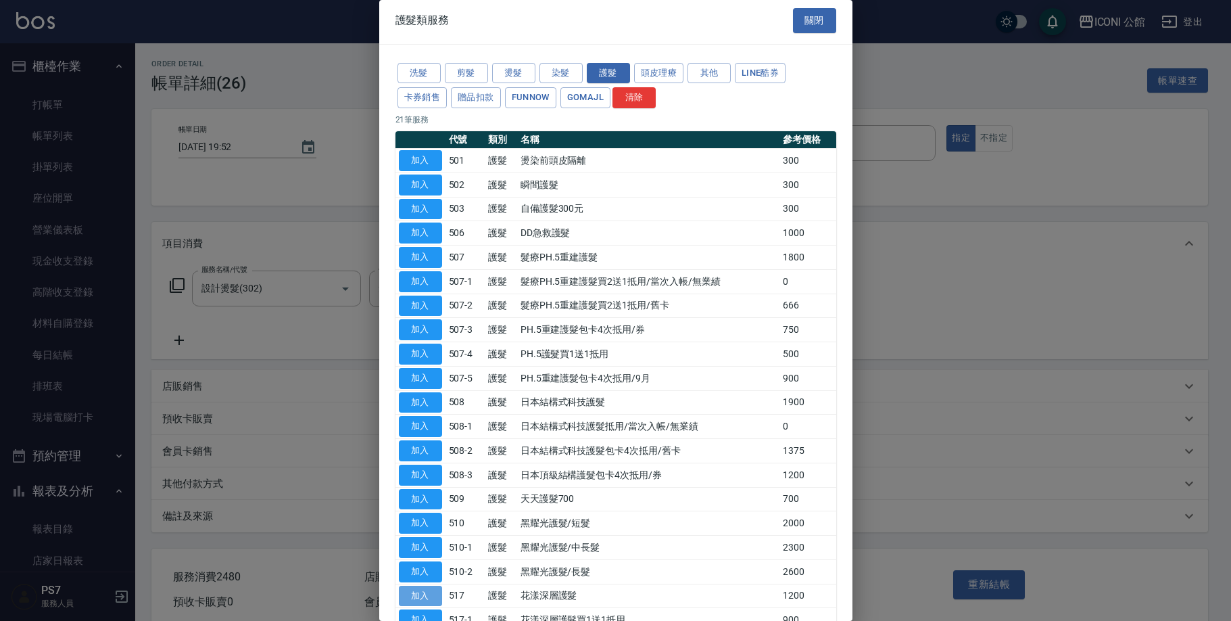
click at [434, 586] on button "加入" at bounding box center [420, 596] width 43 height 21
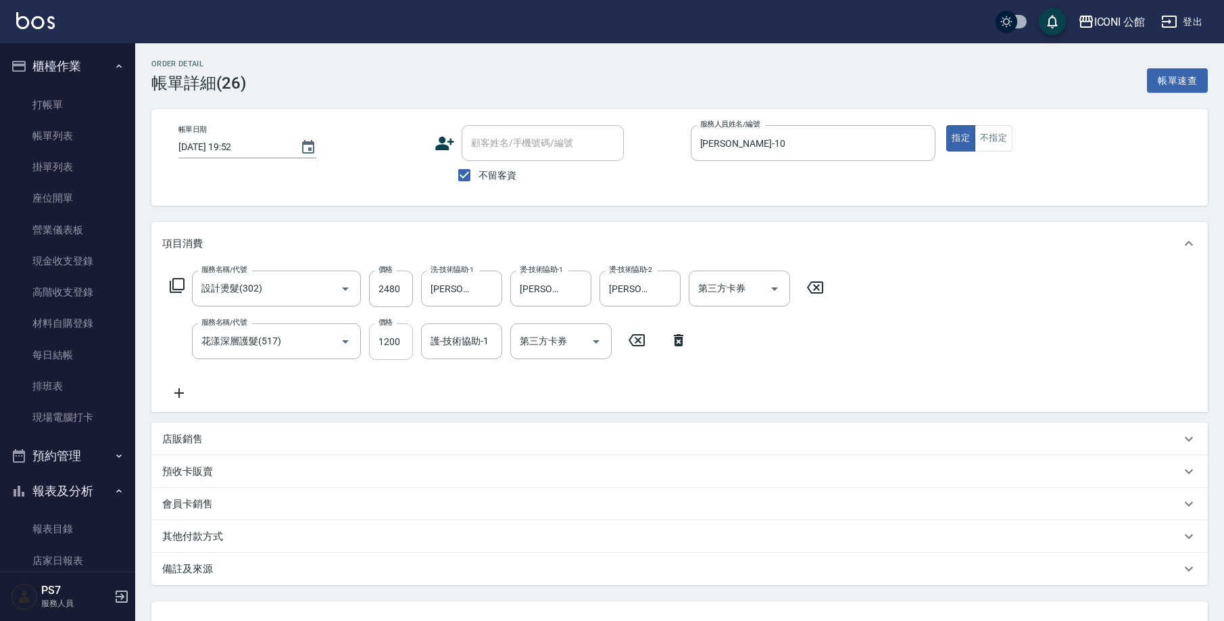
click at [390, 341] on input "1200" at bounding box center [391, 341] width 44 height 37
type input "960"
type input "[PERSON_NAME]-21"
click at [230, 538] on div "其他付款方式" at bounding box center [671, 536] width 1019 height 14
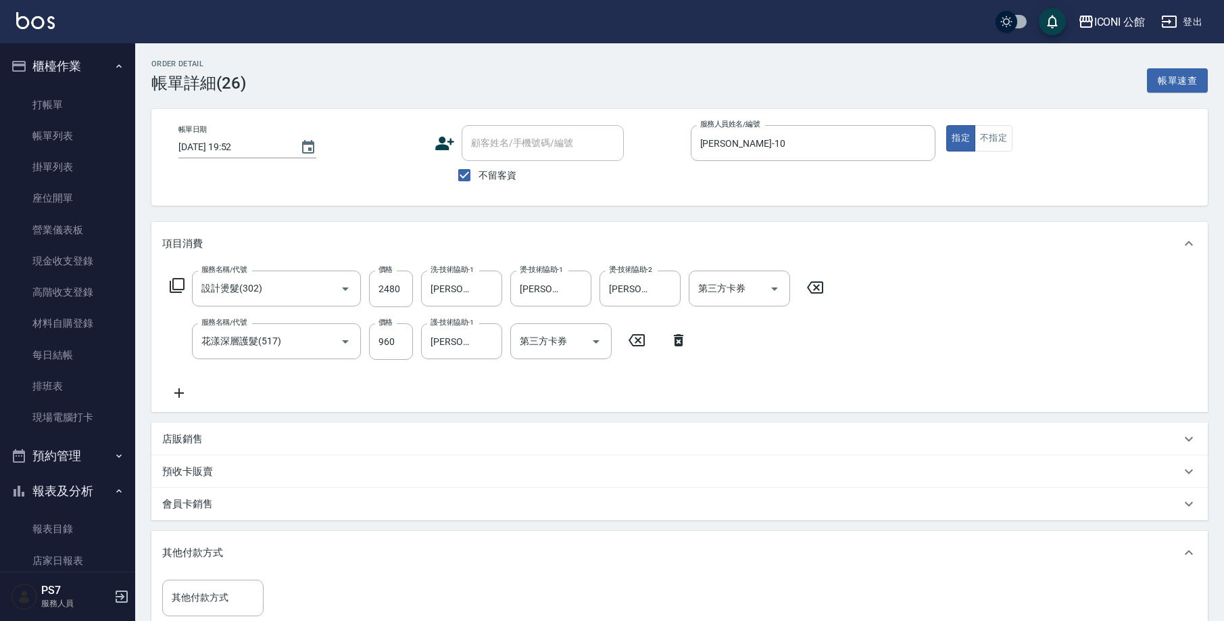
scroll to position [112, 0]
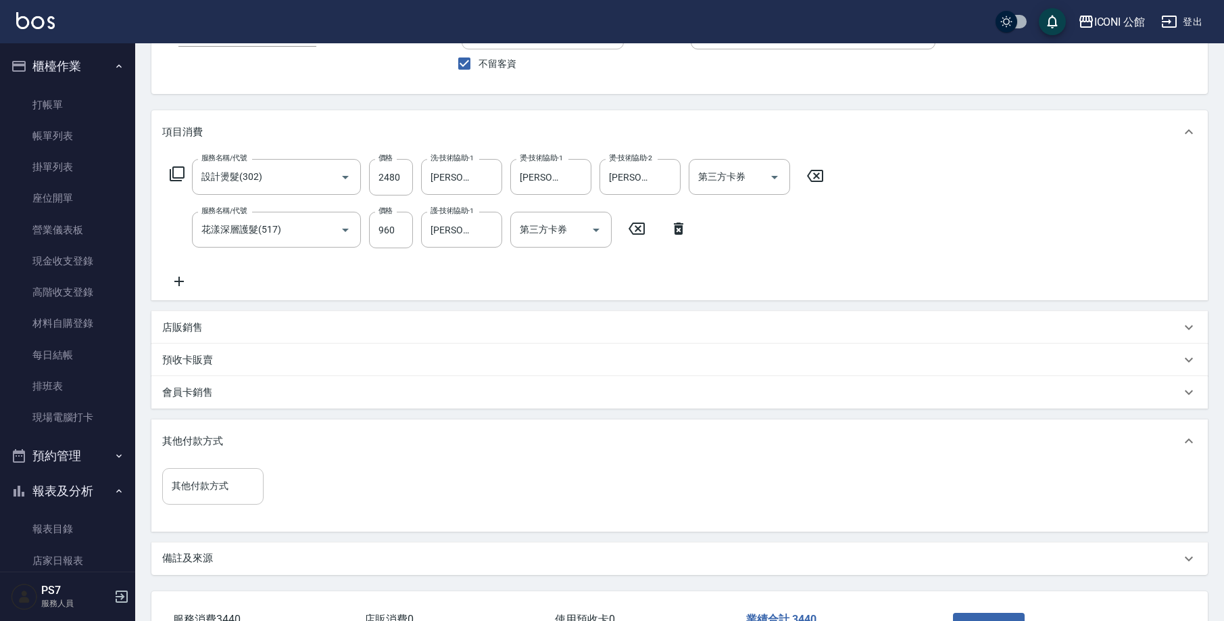
click at [216, 492] on input "其他付款方式" at bounding box center [212, 486] width 89 height 24
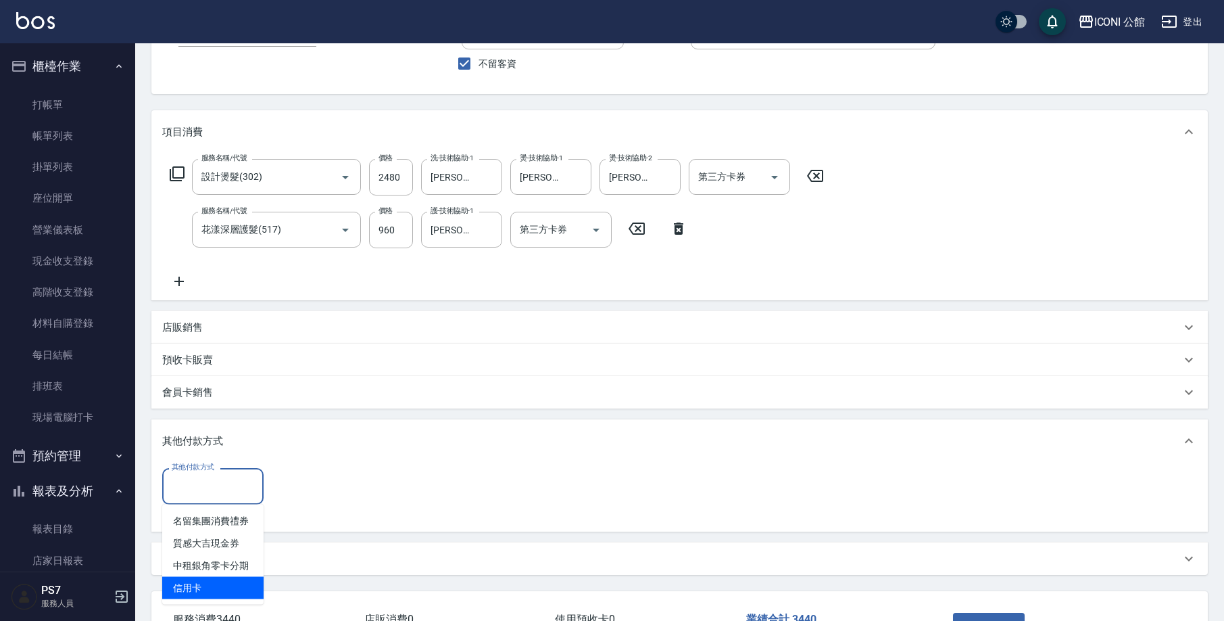
drag, startPoint x: 205, startPoint y: 579, endPoint x: 208, endPoint y: 564, distance: 15.9
click at [205, 579] on span "信用卡" at bounding box center [212, 588] width 101 height 22
type input "信用卡"
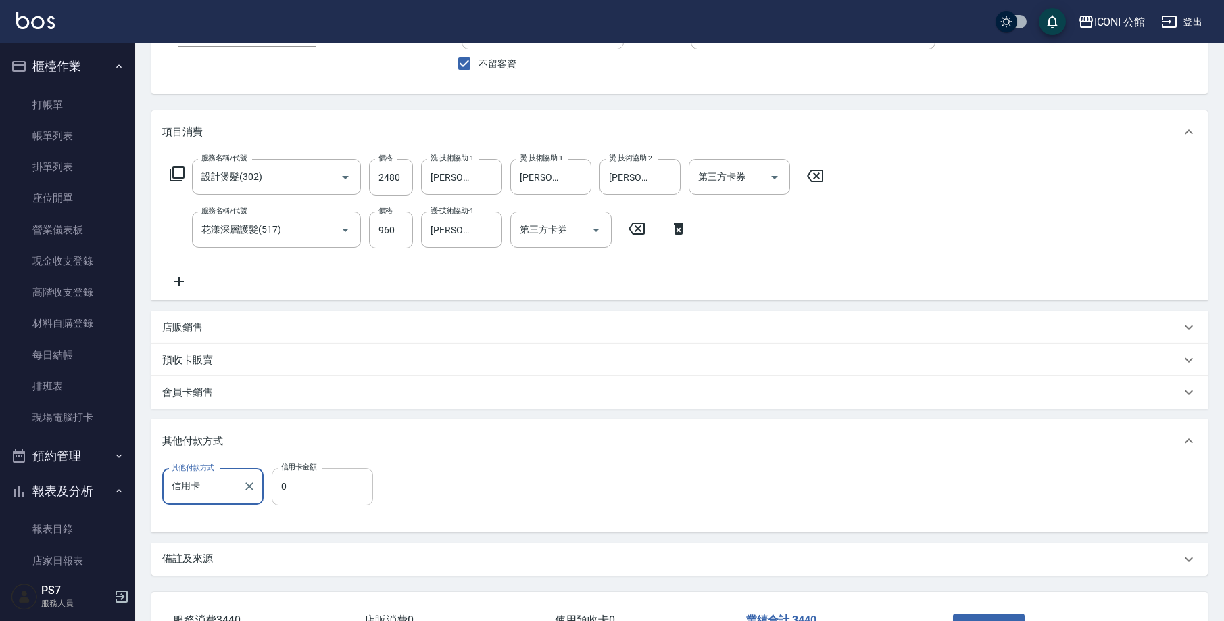
click at [307, 477] on input "0" at bounding box center [322, 486] width 101 height 37
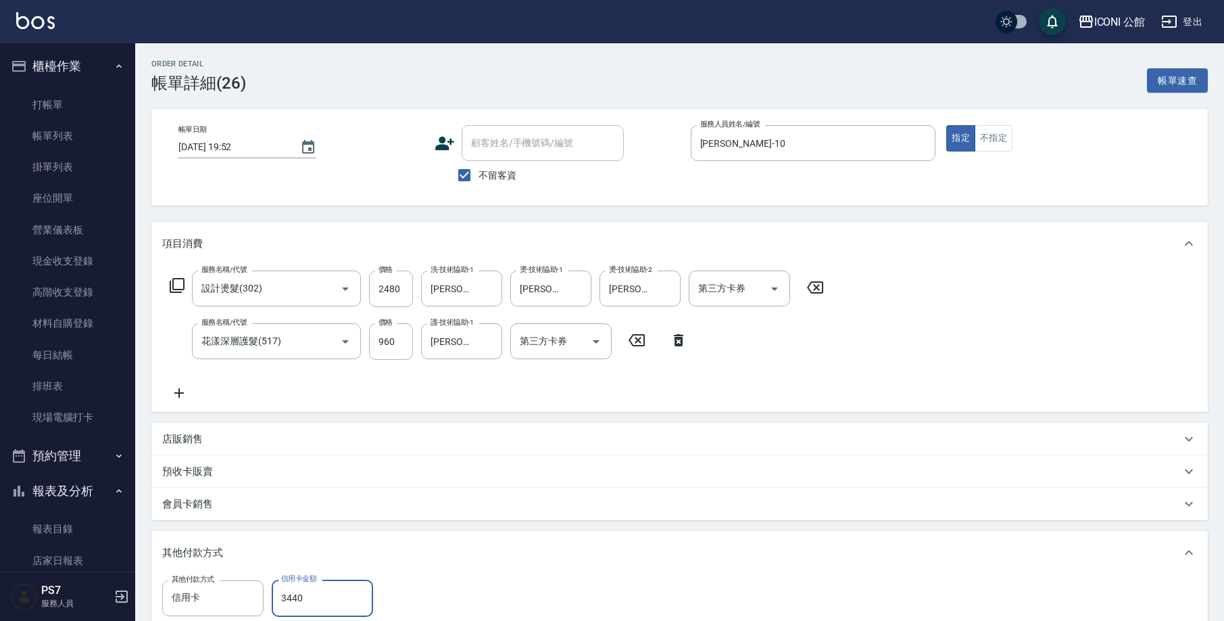
scroll to position [212, 0]
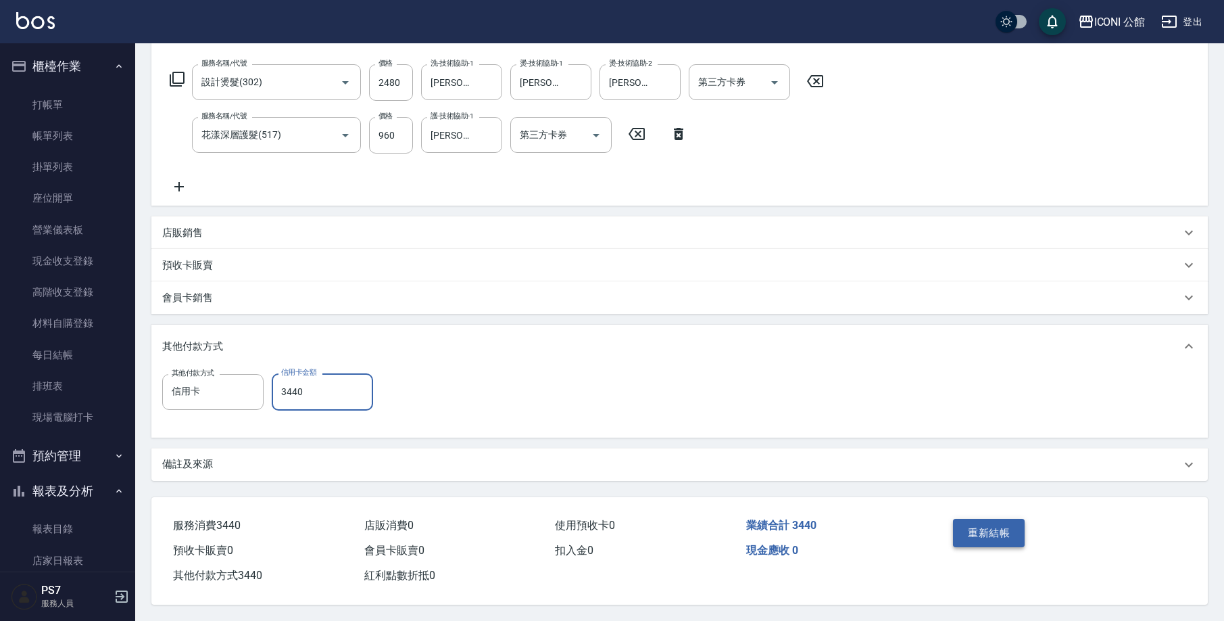
type input "3440"
click at [980, 520] on button "重新結帳" at bounding box center [989, 533] width 72 height 28
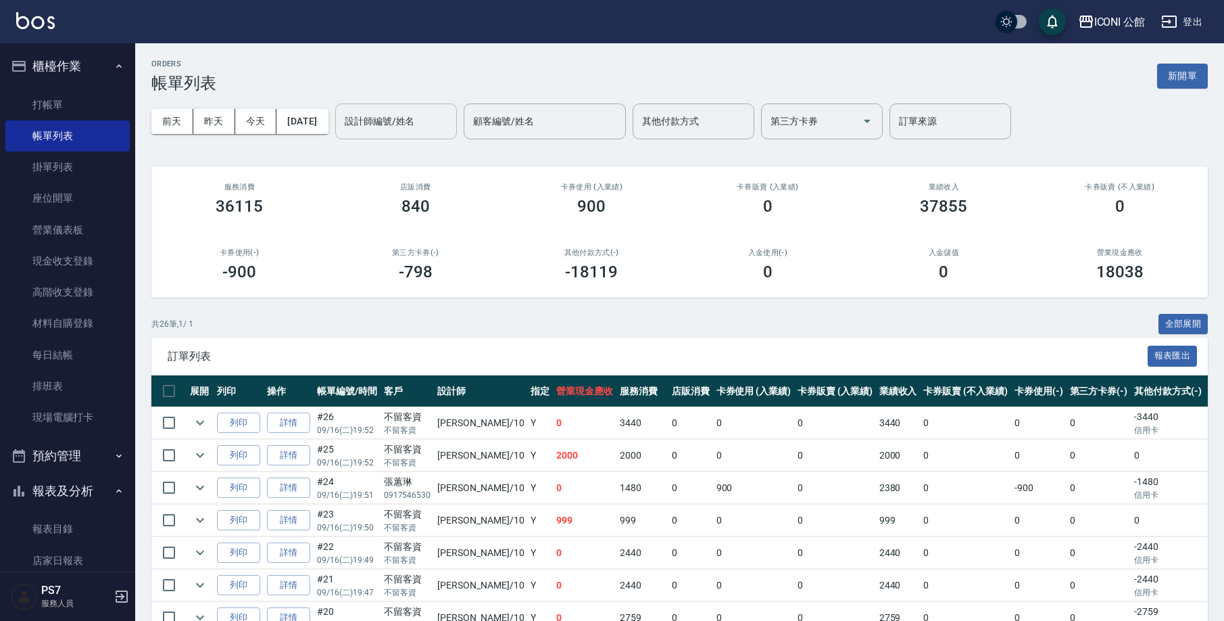
click at [406, 115] on input "設計師編號/姓名" at bounding box center [396, 122] width 110 height 24
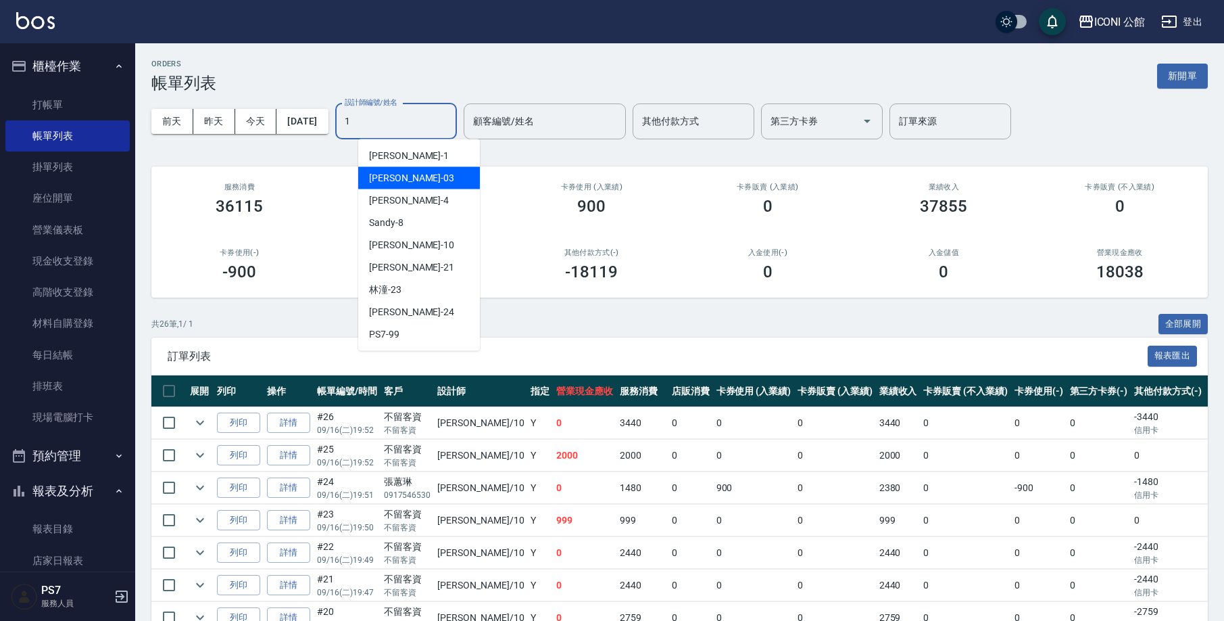
type input "[PERSON_NAME]-1"
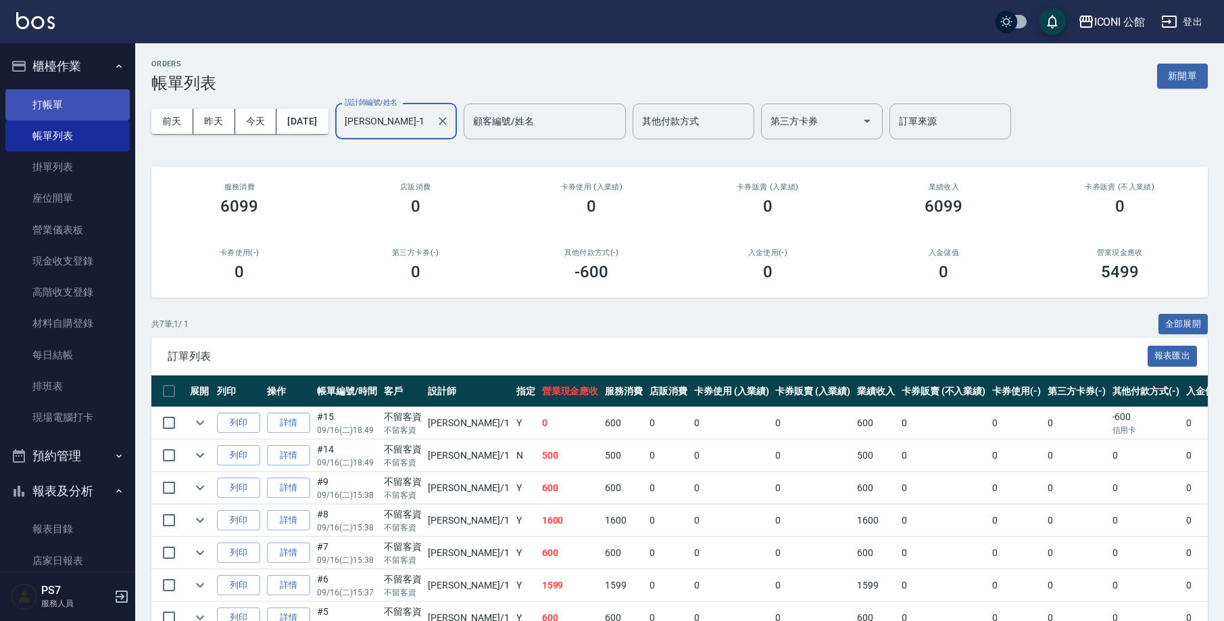
click at [105, 108] on link "打帳單" at bounding box center [67, 104] width 124 height 31
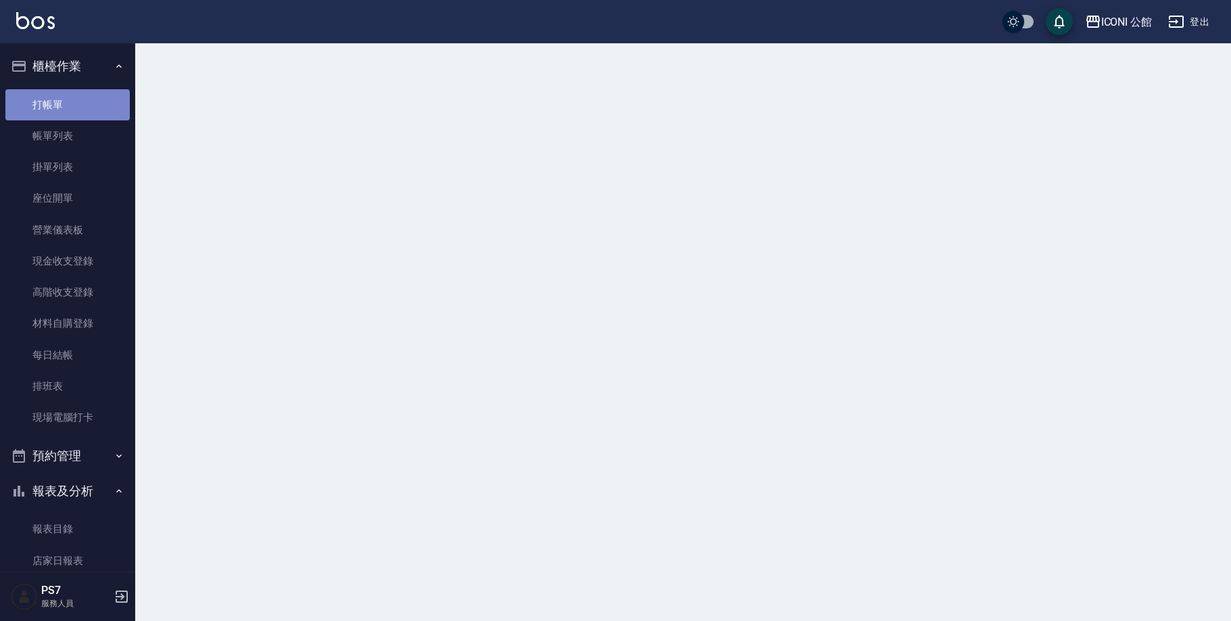
click at [105, 108] on link "打帳單" at bounding box center [67, 104] width 124 height 31
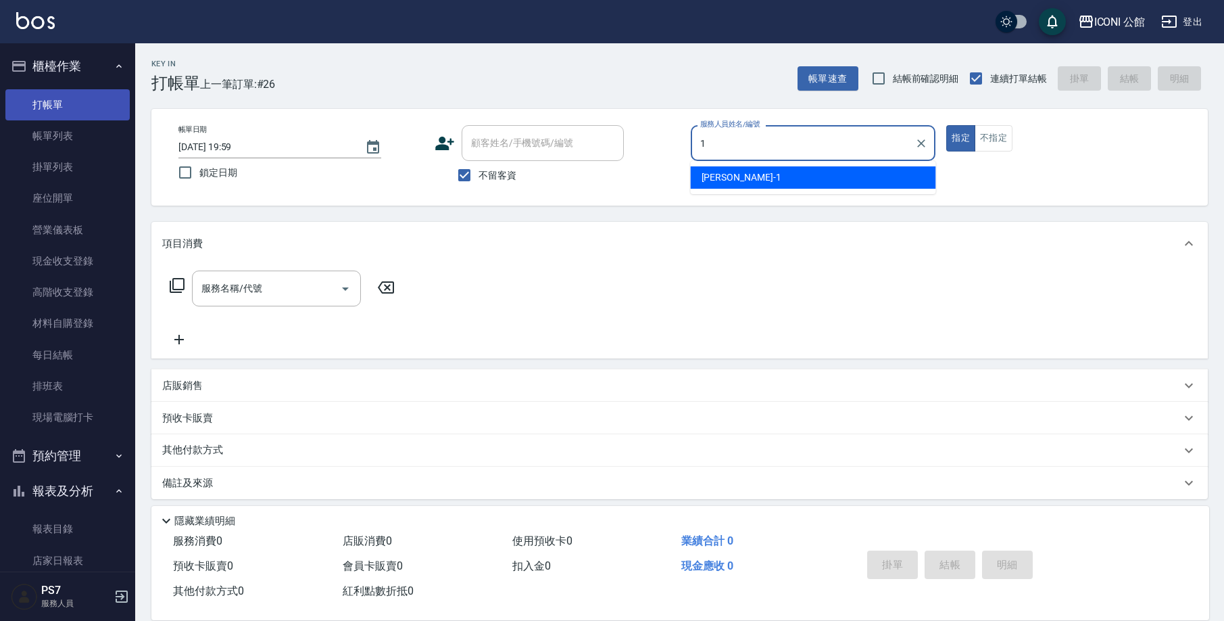
type input "[PERSON_NAME]-1"
type button "true"
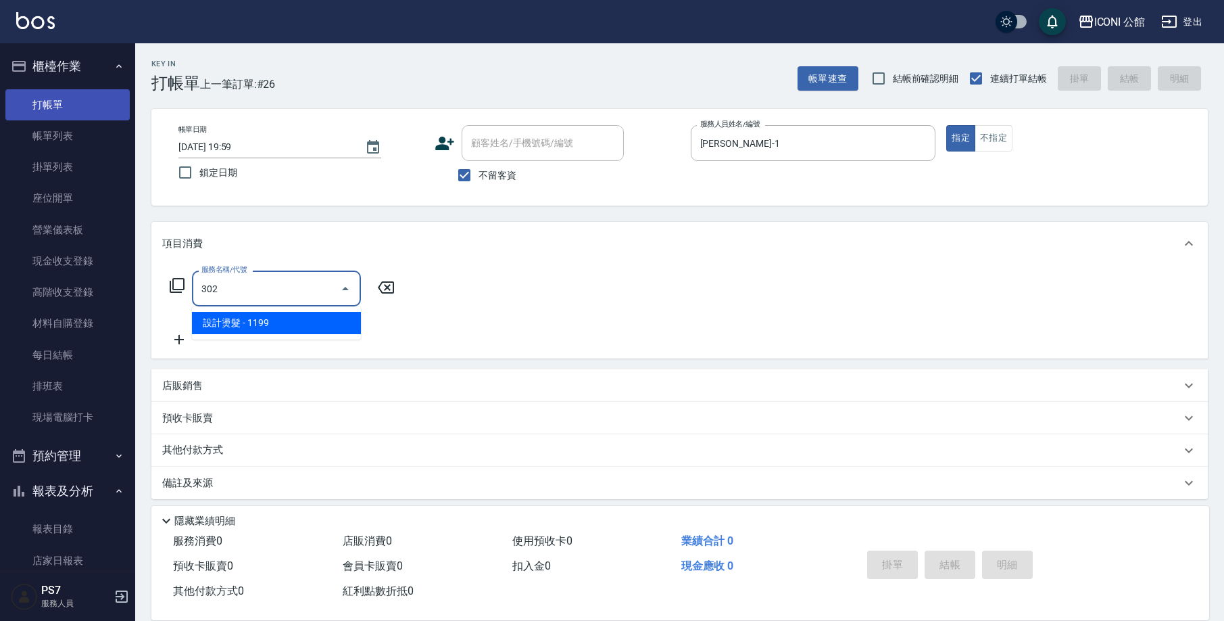
type input "302"
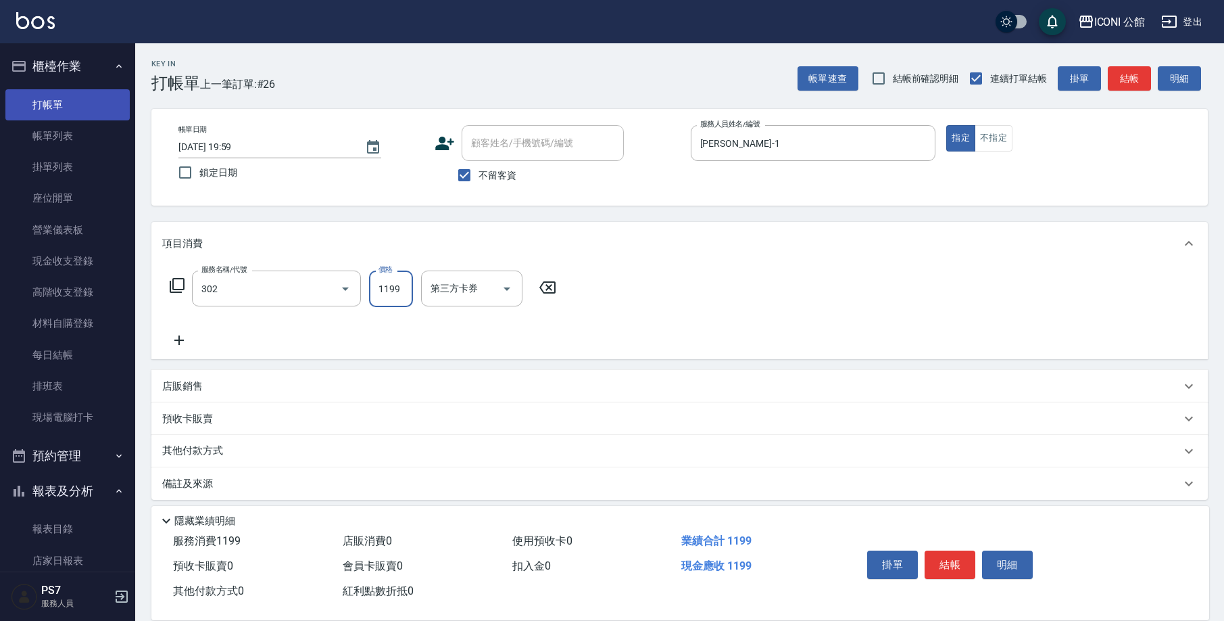
type input "1"
type input "設計燙髮(302)"
type input "1900"
type input "[PERSON_NAME]-1"
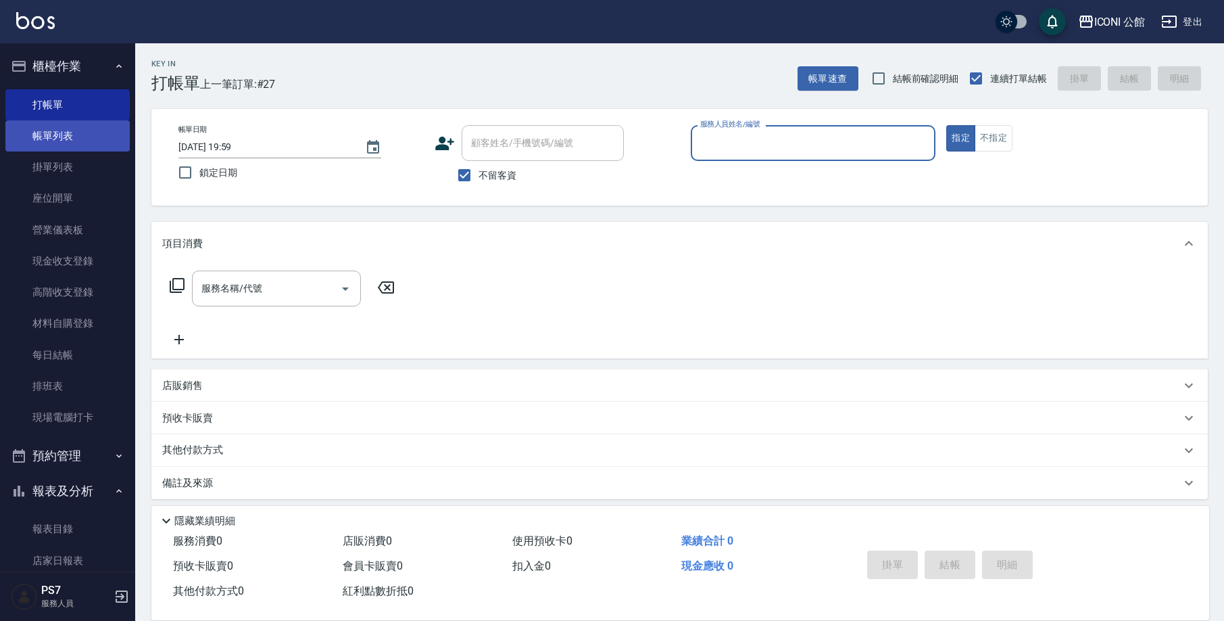
click at [42, 143] on link "帳單列表" at bounding box center [67, 135] width 124 height 31
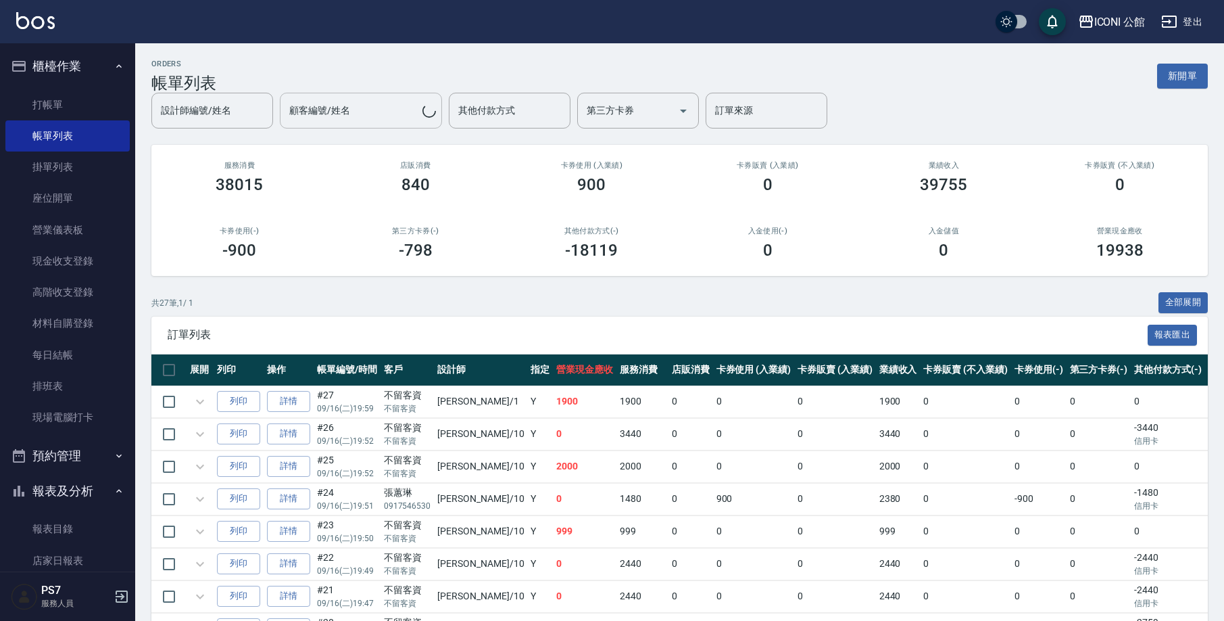
click at [273, 117] on div "設計師編號/姓名 設計師編號/姓名" at bounding box center [212, 111] width 122 height 36
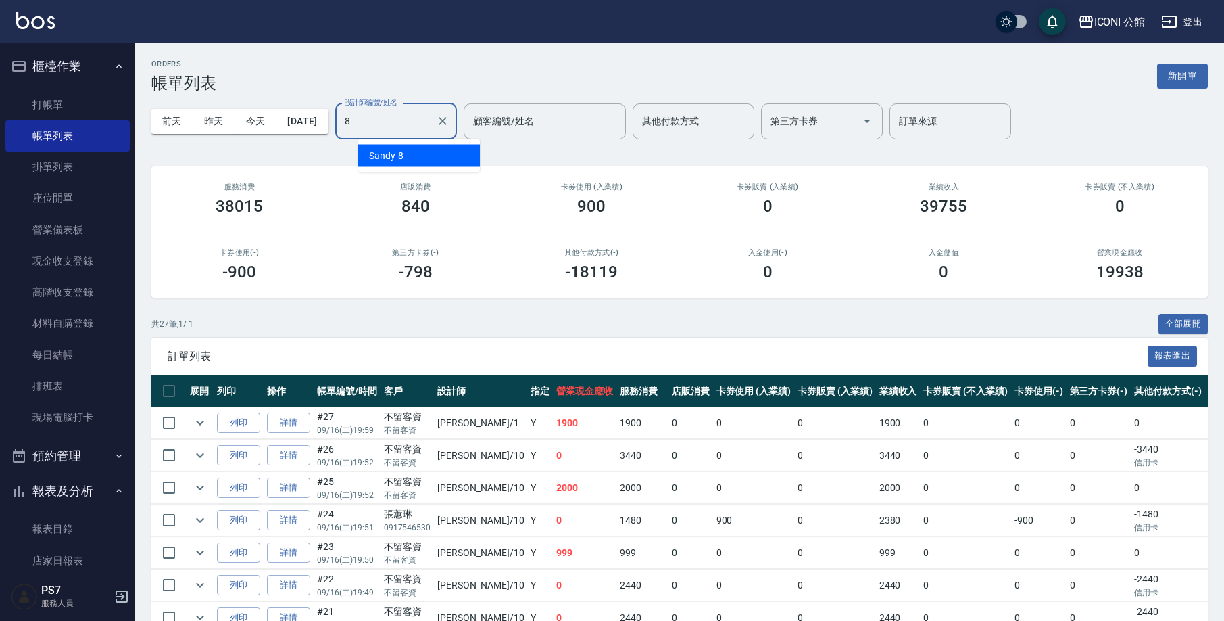
type input "Sandy-8"
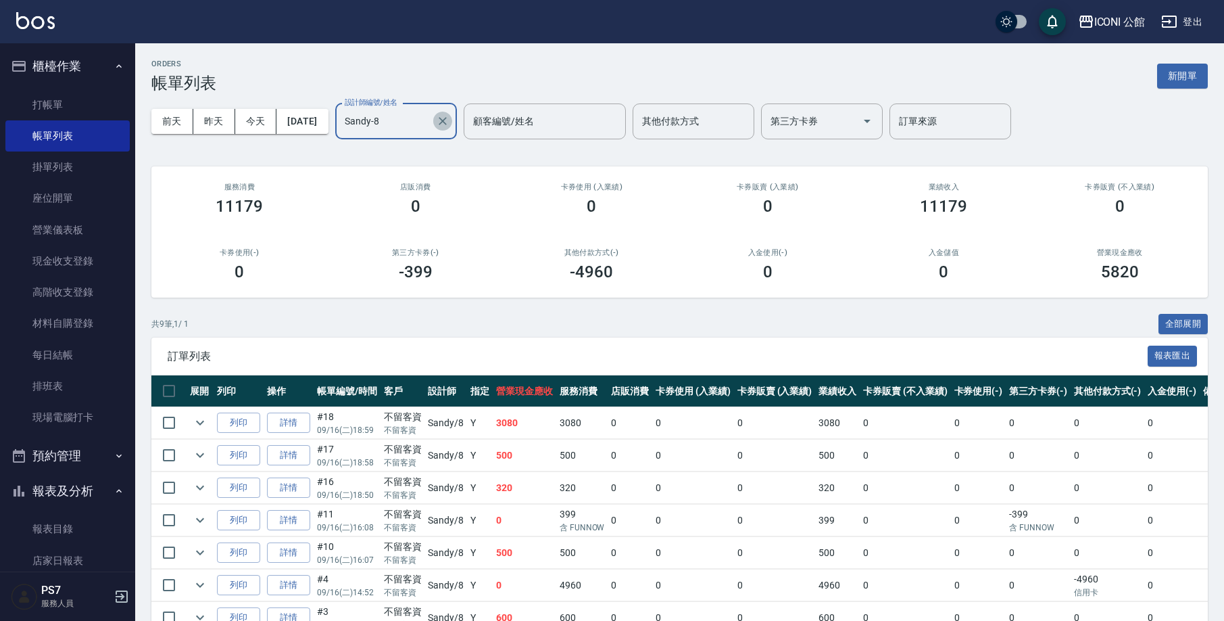
click at [450, 122] on icon "Clear" at bounding box center [443, 121] width 14 height 14
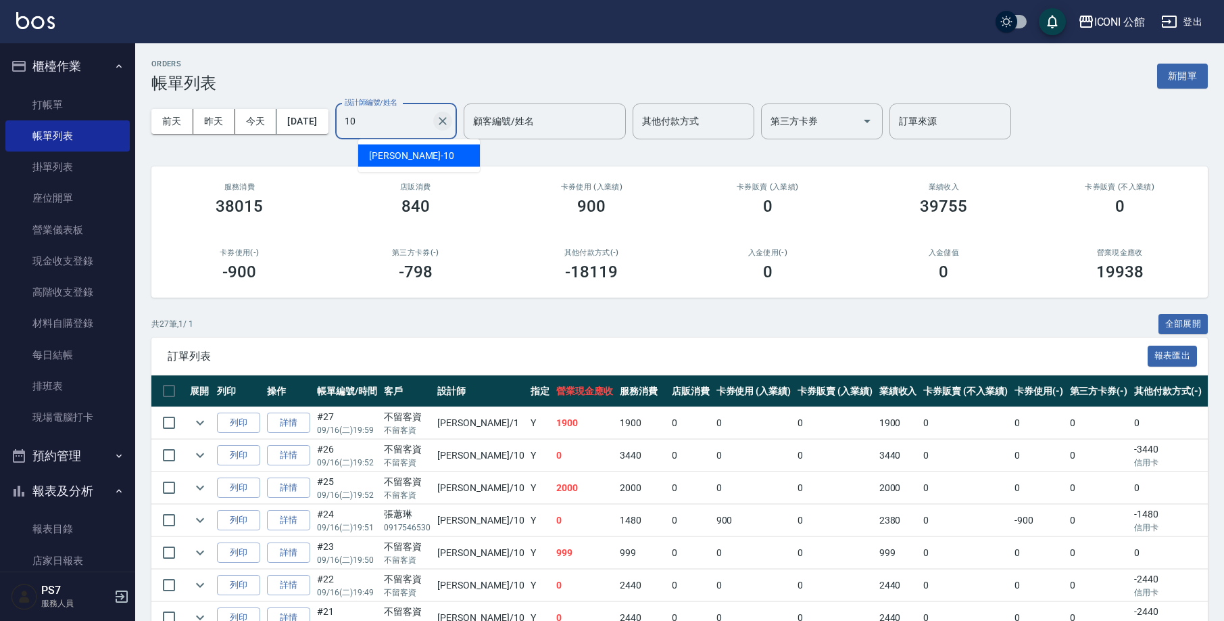
type input "[PERSON_NAME]-10"
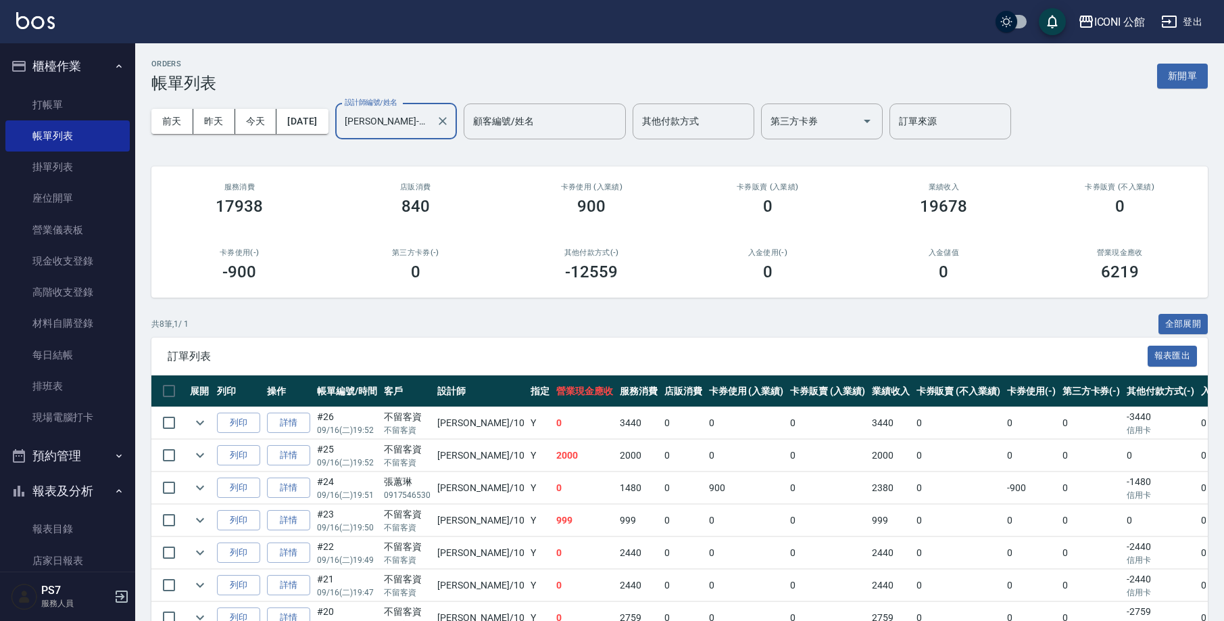
click at [456, 124] on div "[PERSON_NAME]-10 設計師編號/姓名" at bounding box center [396, 121] width 122 height 36
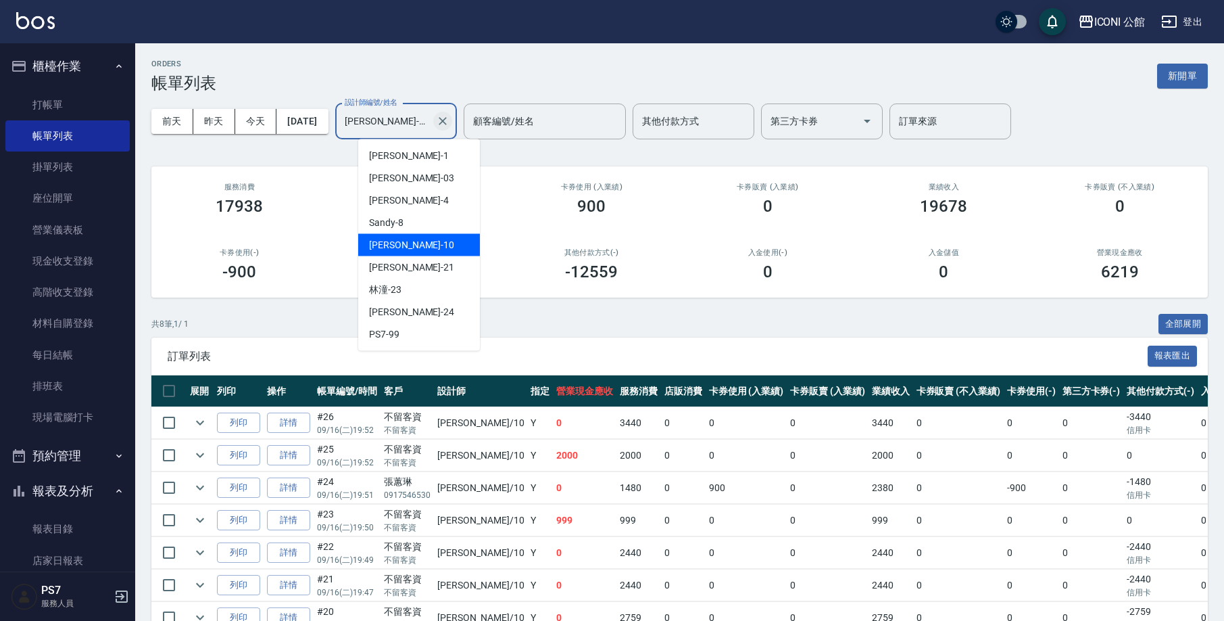
click at [450, 120] on icon "Clear" at bounding box center [443, 121] width 14 height 14
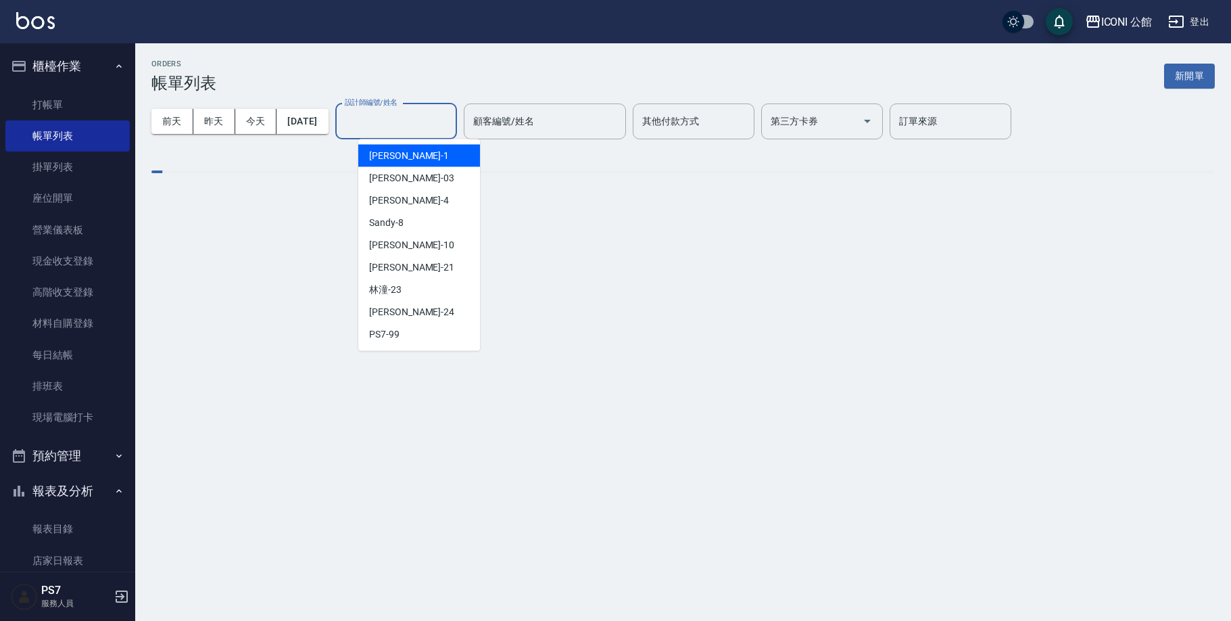
click at [437, 113] on input "設計師編號/姓名" at bounding box center [396, 122] width 110 height 24
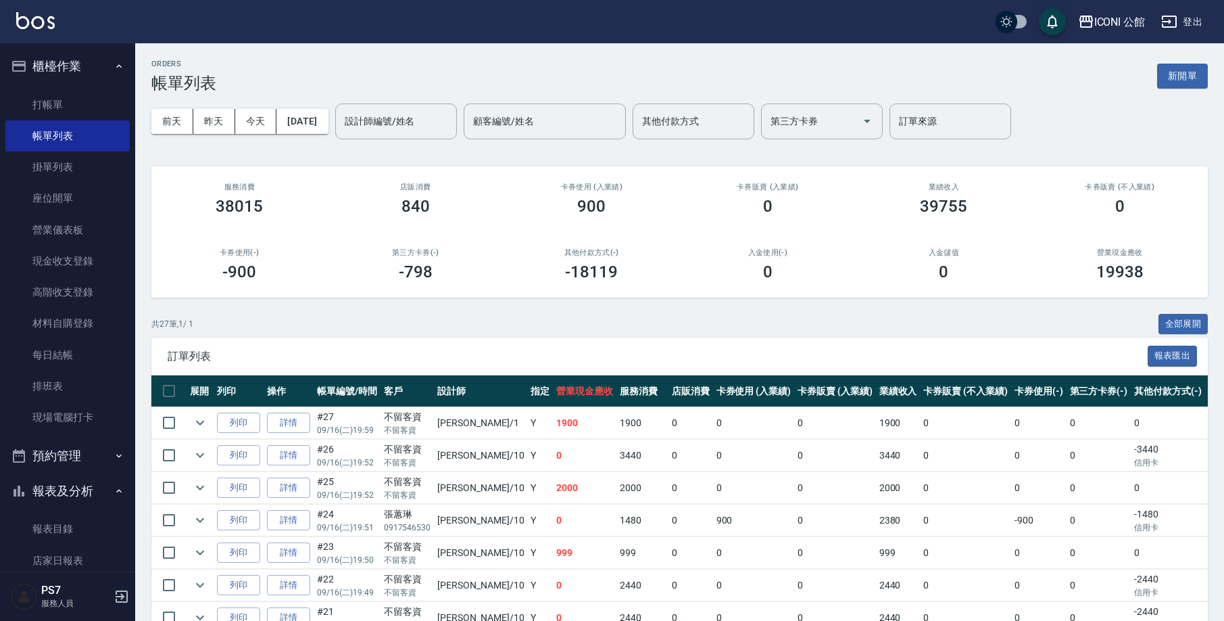
click at [410, 143] on div "[DATE] [DATE] [DATE] [DATE] 設計師編號/姓名 設計師編號/姓名 顧客編號/姓名 顧客編號/姓名 其他付款方式 其他付款方式 第三方…" at bounding box center [679, 121] width 1057 height 57
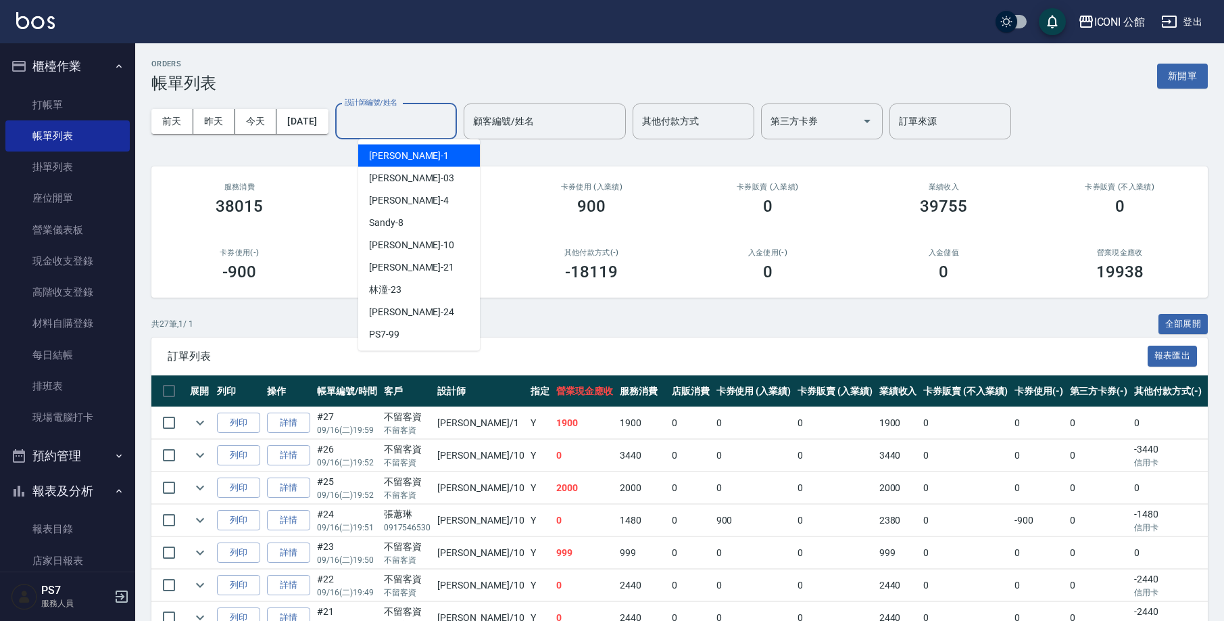
click at [408, 122] on input "設計師編號/姓名" at bounding box center [396, 122] width 110 height 24
click at [406, 195] on div "Lina -4" at bounding box center [419, 200] width 122 height 22
type input "Lina-4"
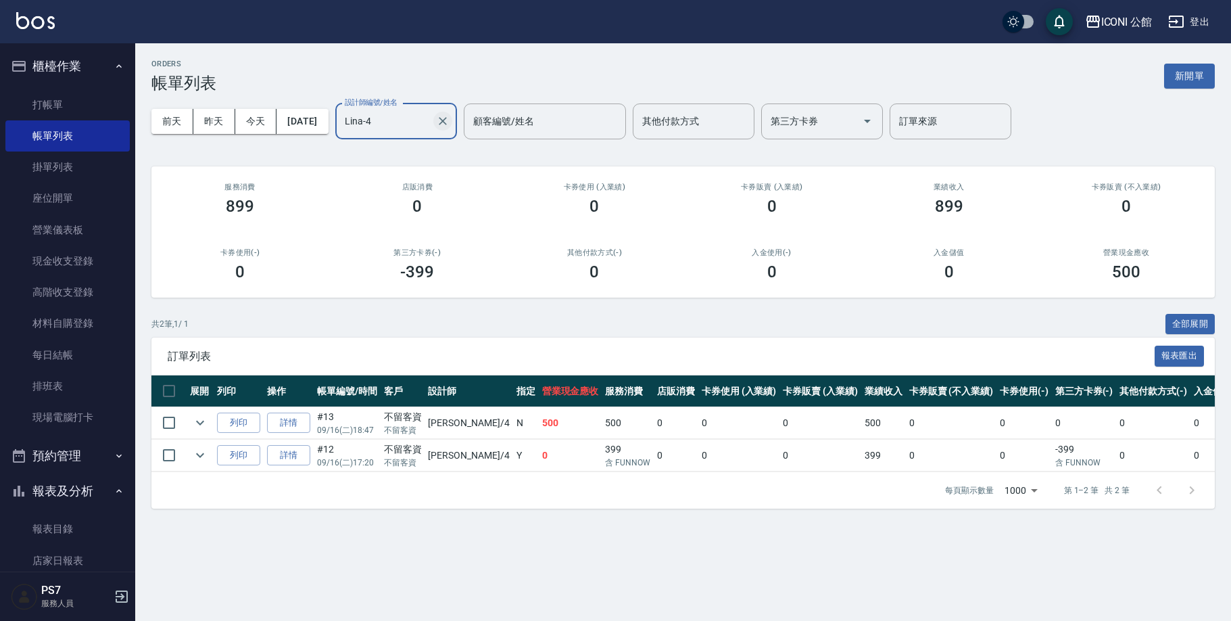
click at [450, 125] on icon "Clear" at bounding box center [443, 121] width 14 height 14
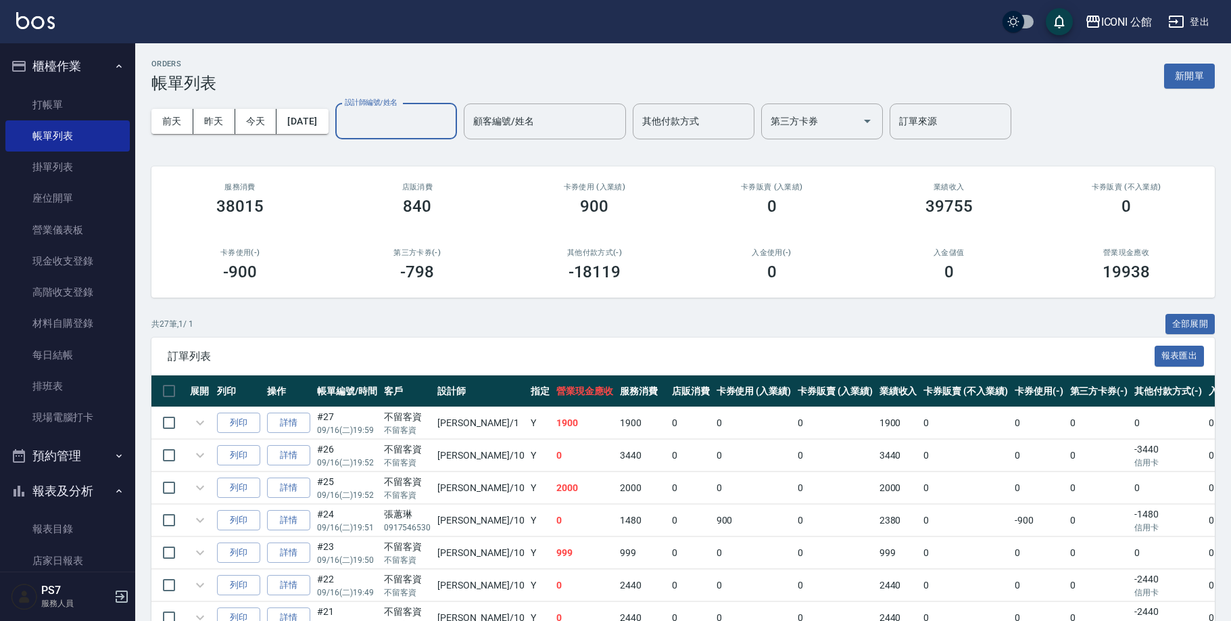
click at [416, 116] on input "設計師編號/姓名" at bounding box center [396, 122] width 110 height 24
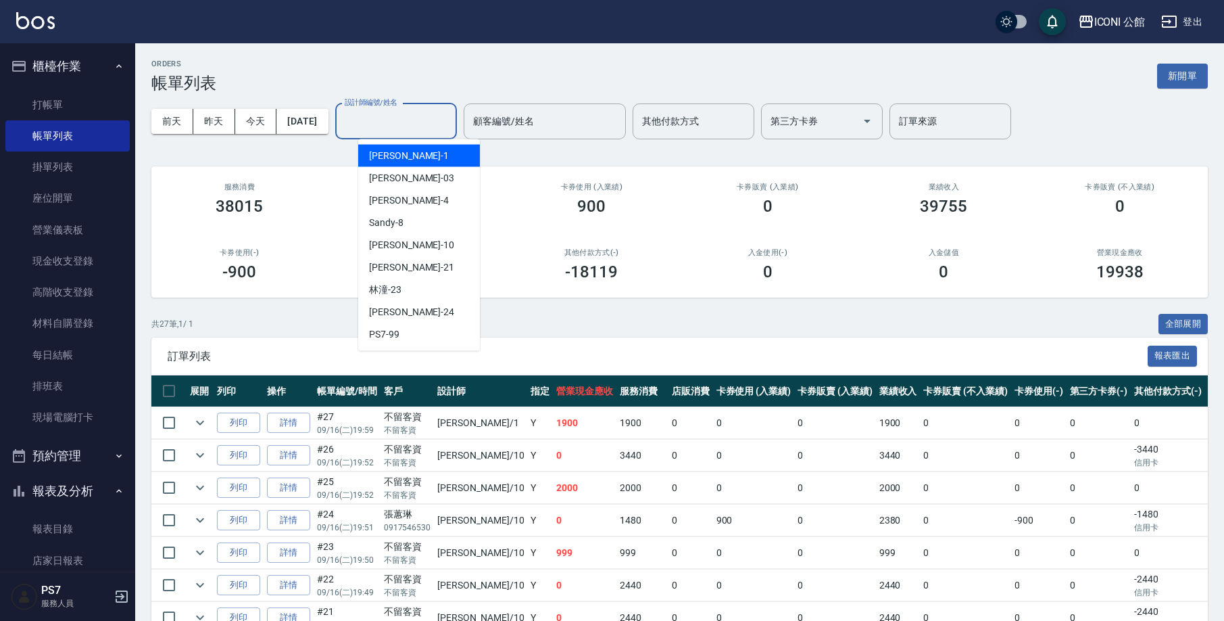
click at [437, 128] on input "設計師編號/姓名" at bounding box center [396, 122] width 110 height 24
click at [416, 253] on div "[PERSON_NAME] -10" at bounding box center [419, 245] width 122 height 22
type input "[PERSON_NAME]-10"
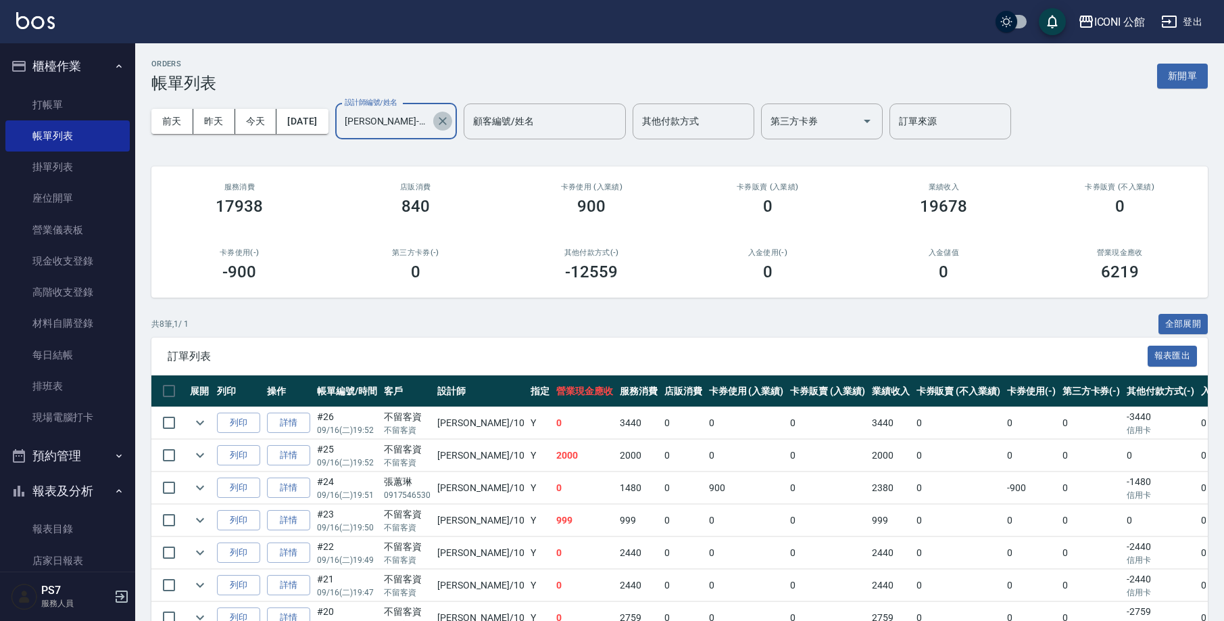
click at [450, 117] on icon "Clear" at bounding box center [443, 121] width 14 height 14
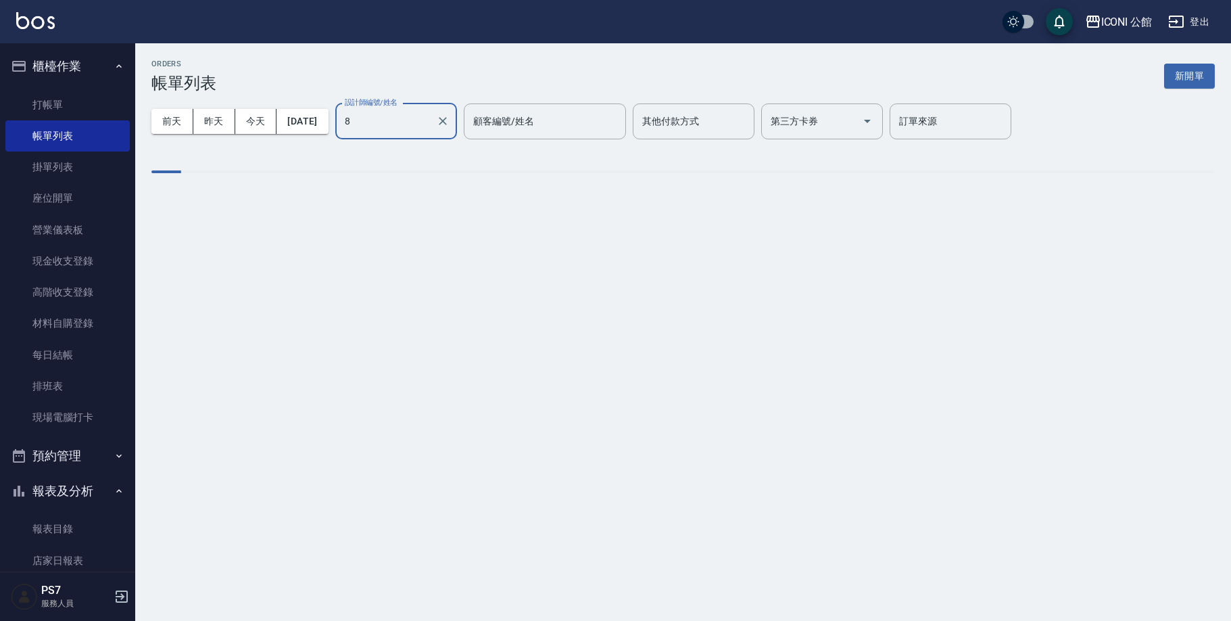
type input "Sandy-8"
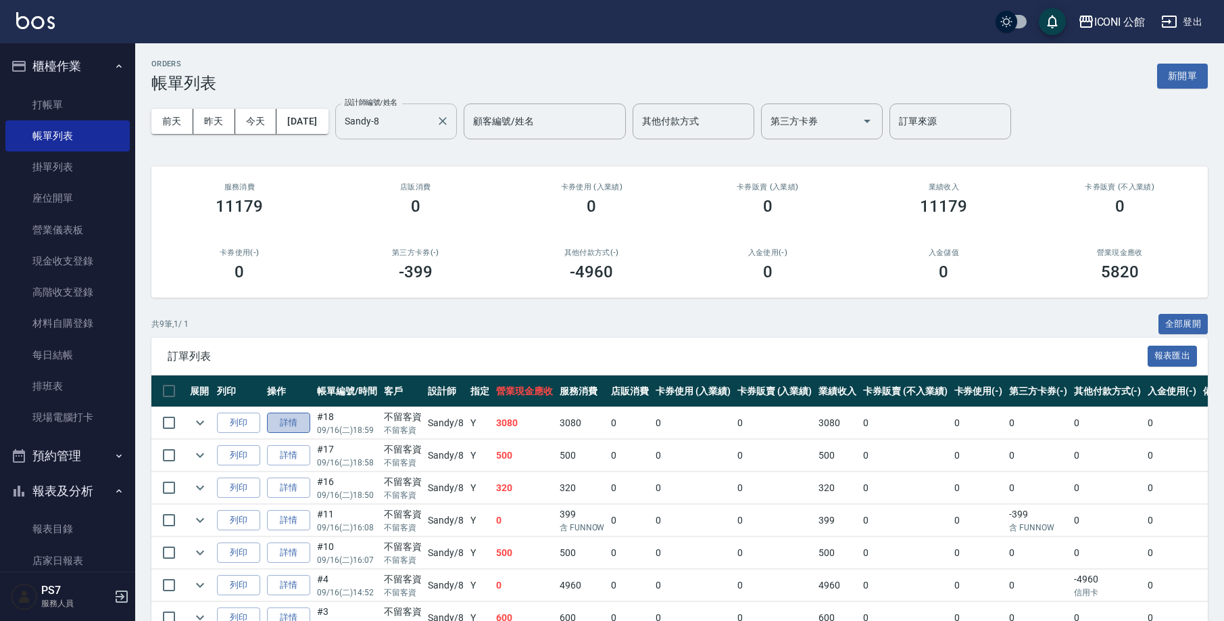
click at [303, 419] on link "詳情" at bounding box center [288, 422] width 43 height 21
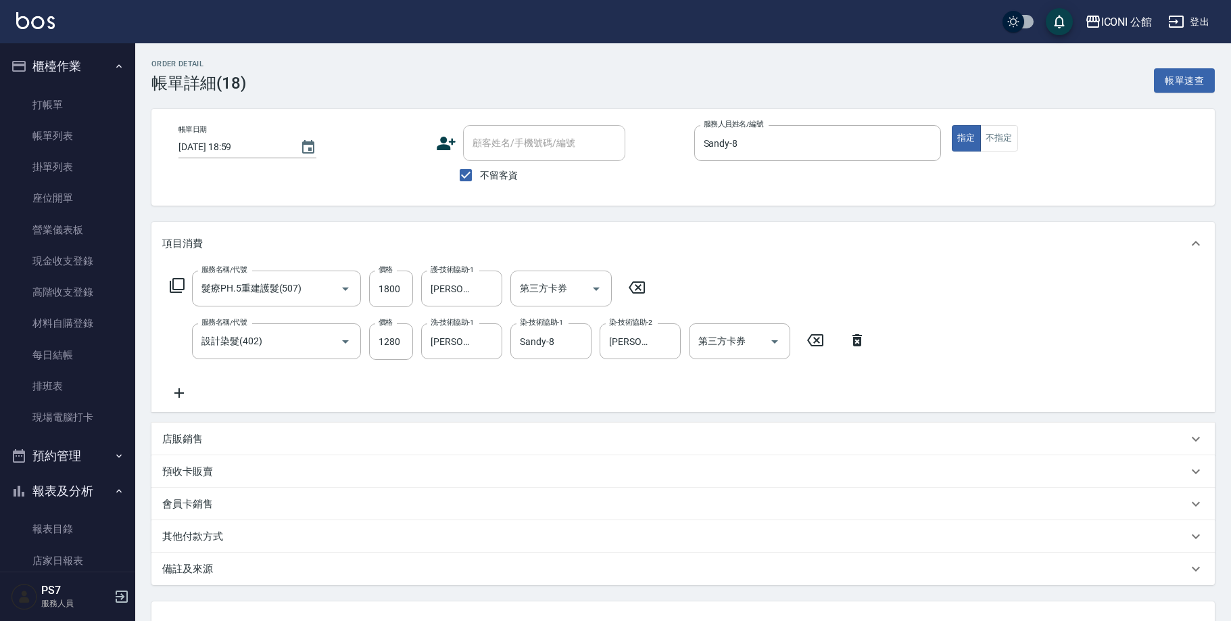
type input "[DATE] 18:59"
checkbox input "true"
type input "Sandy-8"
type input "髮療PH.5重建護髮(507)"
type input "設計染髮(402)"
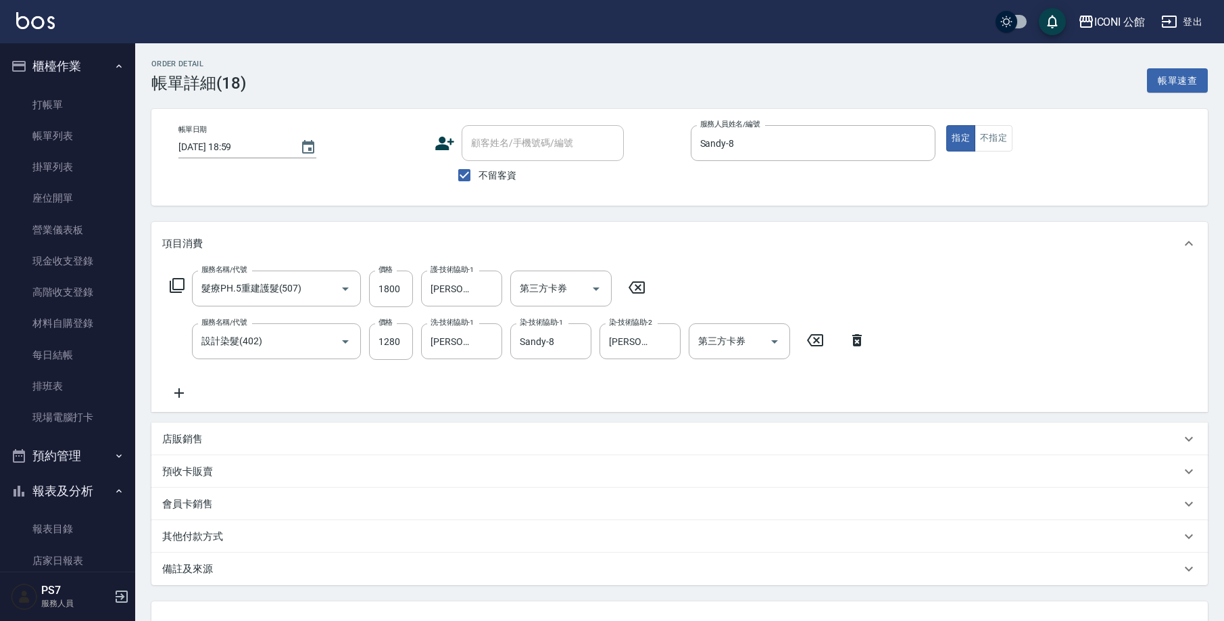
click at [181, 281] on icon at bounding box center [177, 285] width 16 height 16
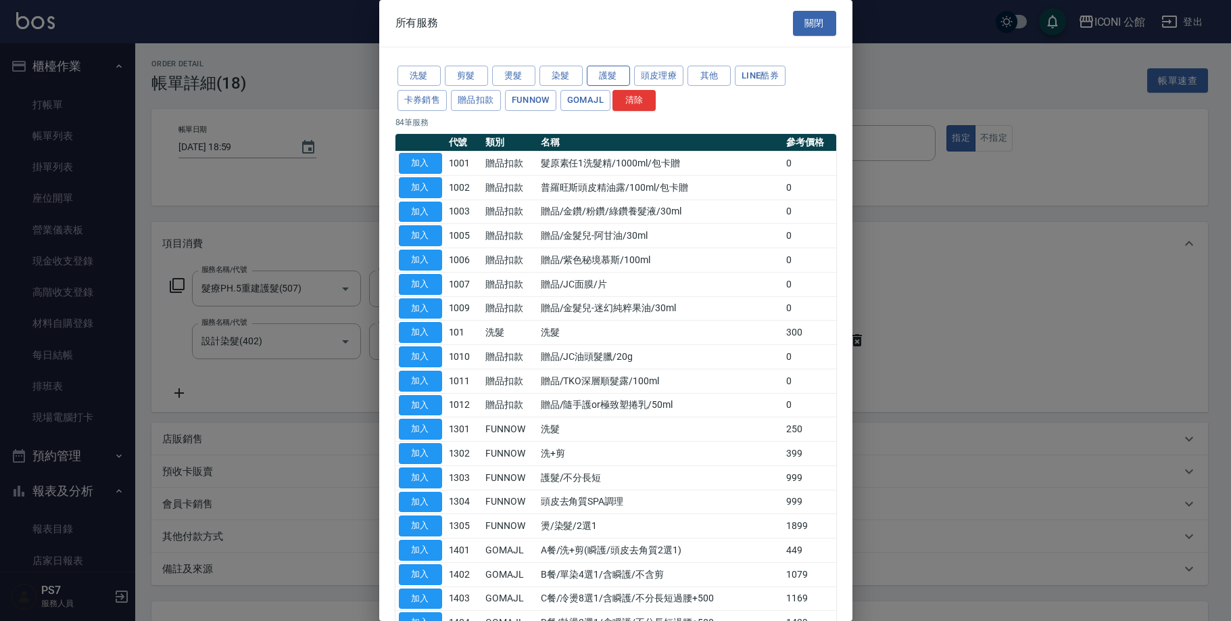
click at [604, 74] on button "護髮" at bounding box center [608, 76] width 43 height 21
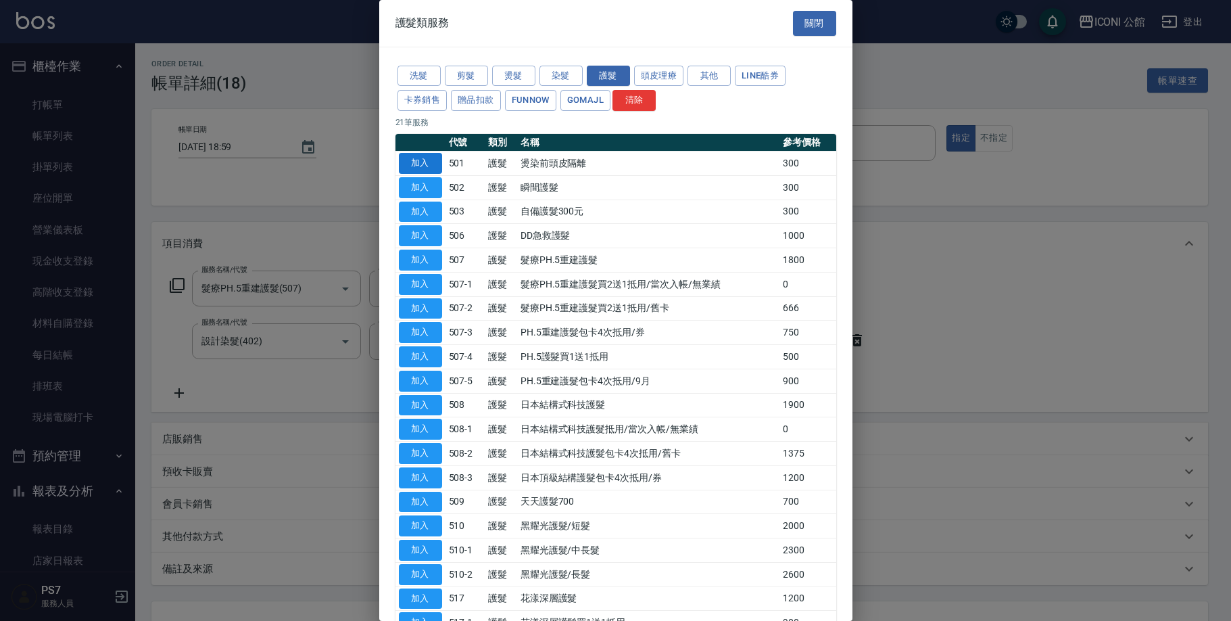
click at [414, 164] on button "加入" at bounding box center [420, 163] width 43 height 21
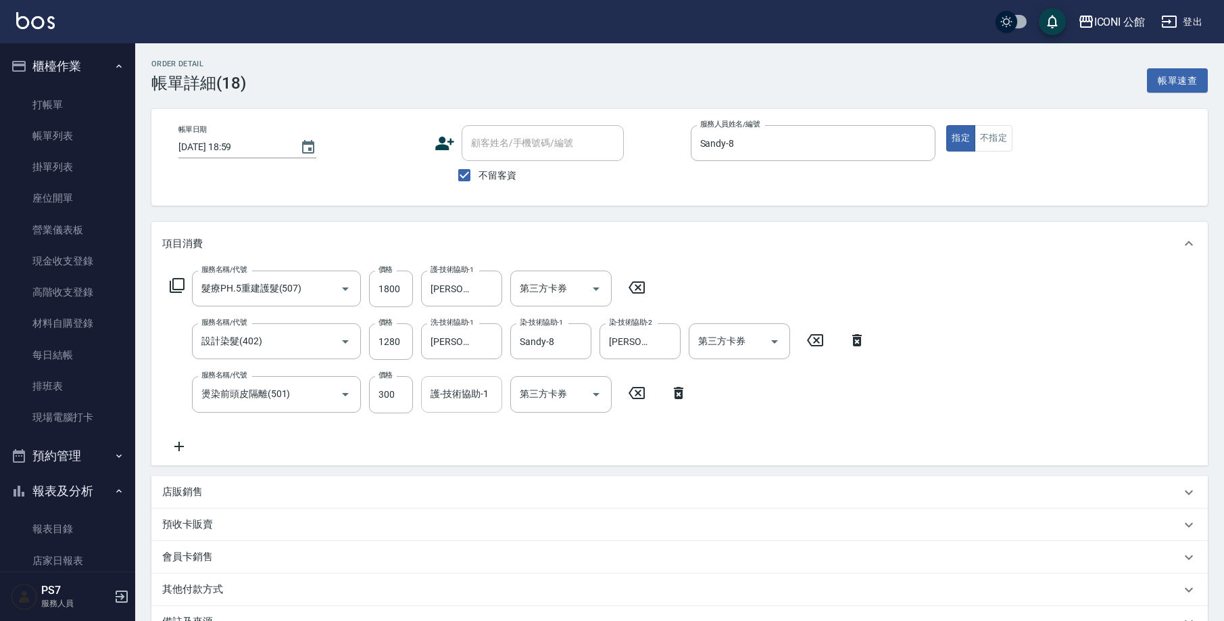
click at [469, 401] on input "護-技術協助-1" at bounding box center [461, 394] width 69 height 24
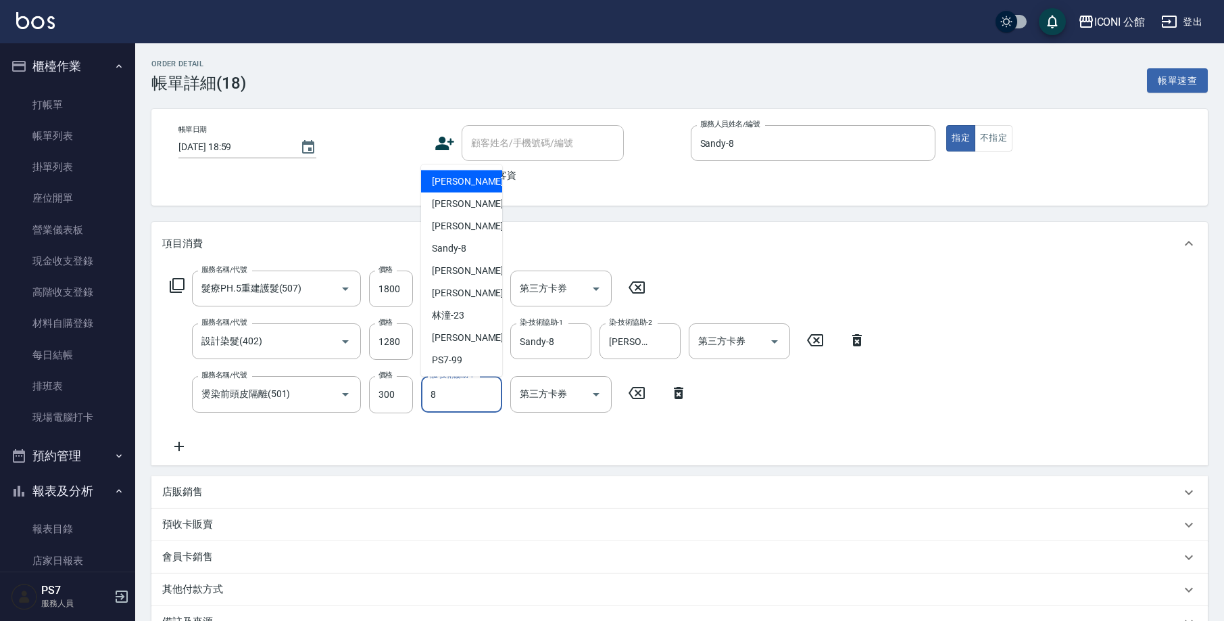
type input "Sandy-8"
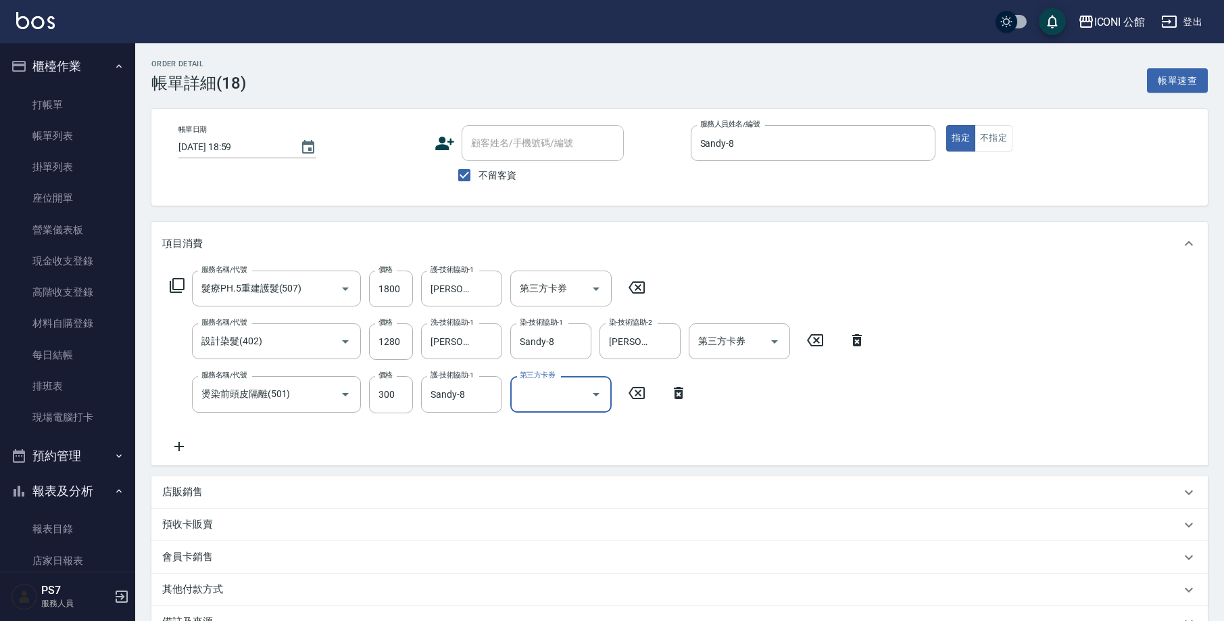
scroll to position [163, 0]
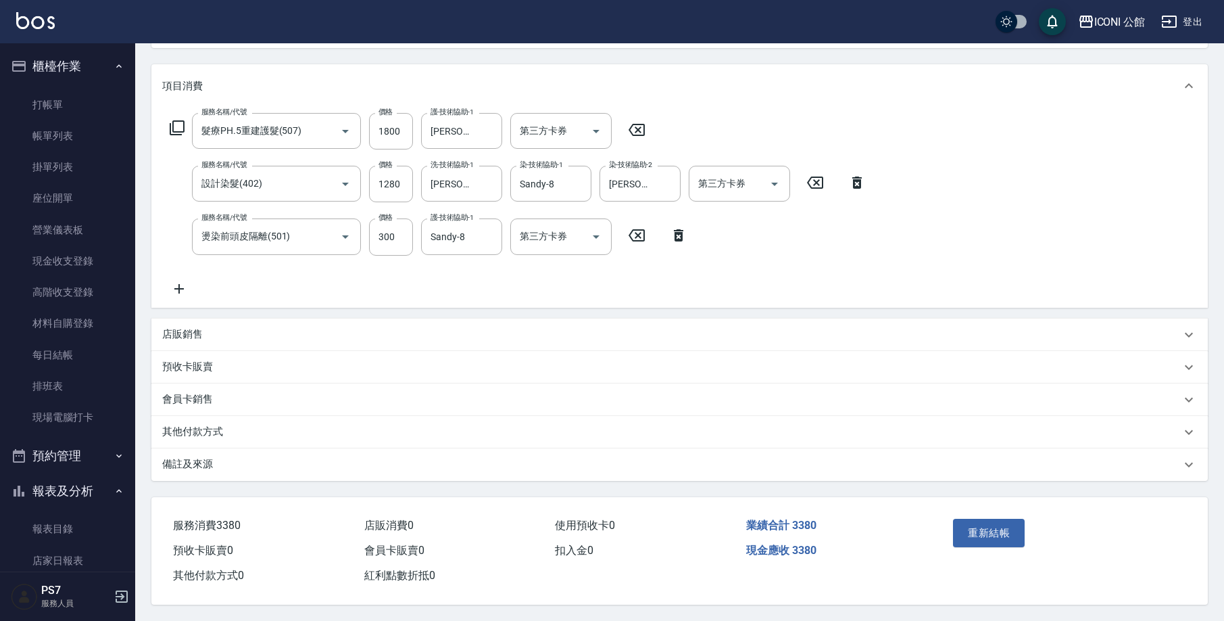
click at [241, 431] on div "其他付款方式" at bounding box center [671, 432] width 1019 height 14
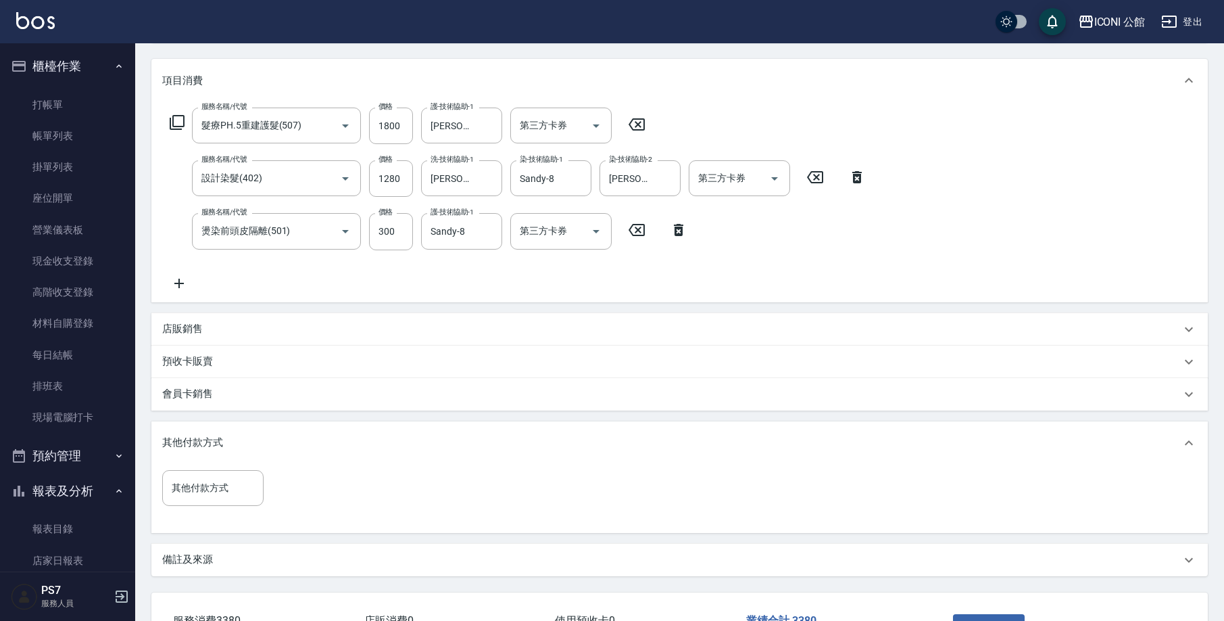
scroll to position [264, 0]
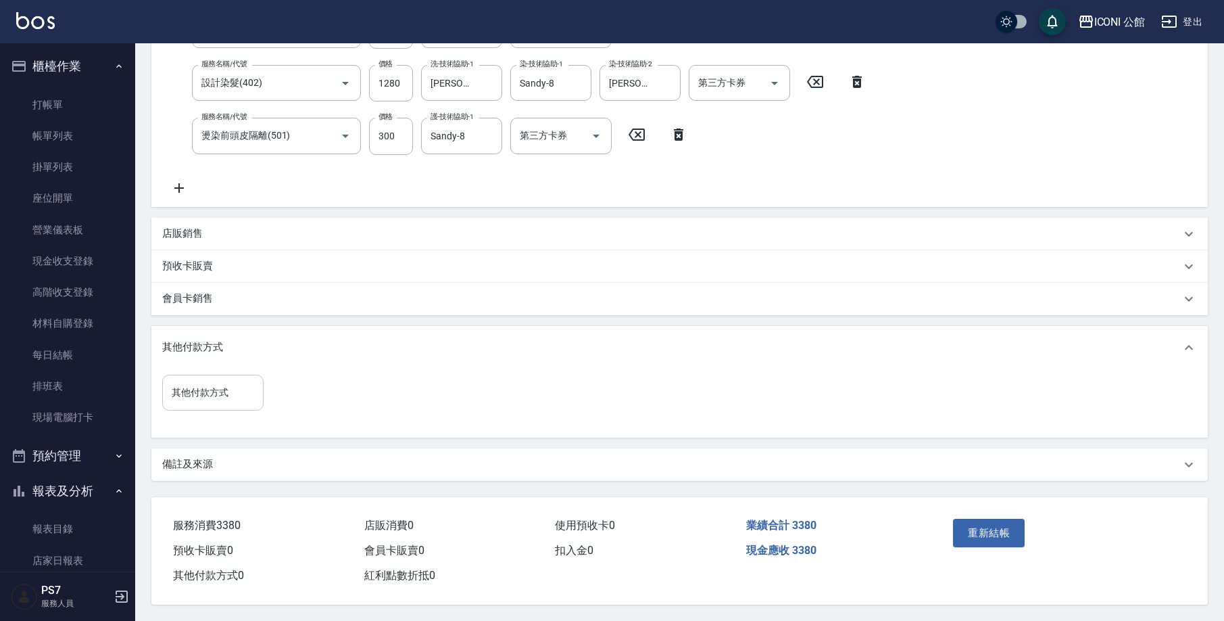
click at [256, 387] on input "其他付款方式" at bounding box center [212, 393] width 89 height 24
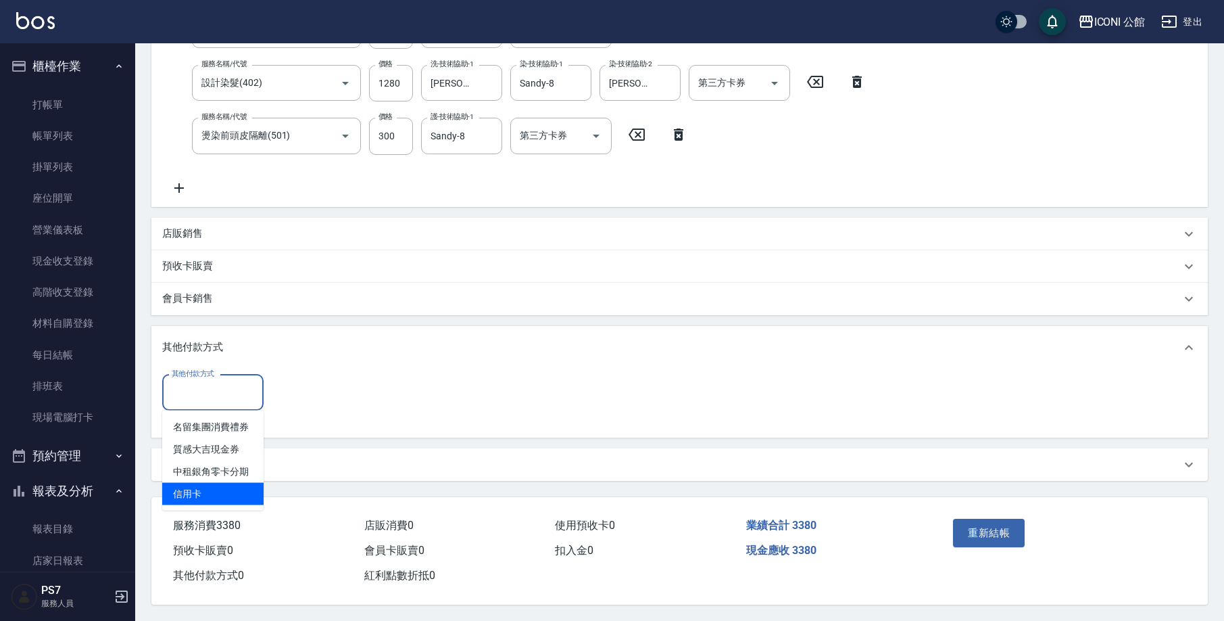
click at [197, 485] on span "信用卡" at bounding box center [212, 494] width 101 height 22
type input "信用卡"
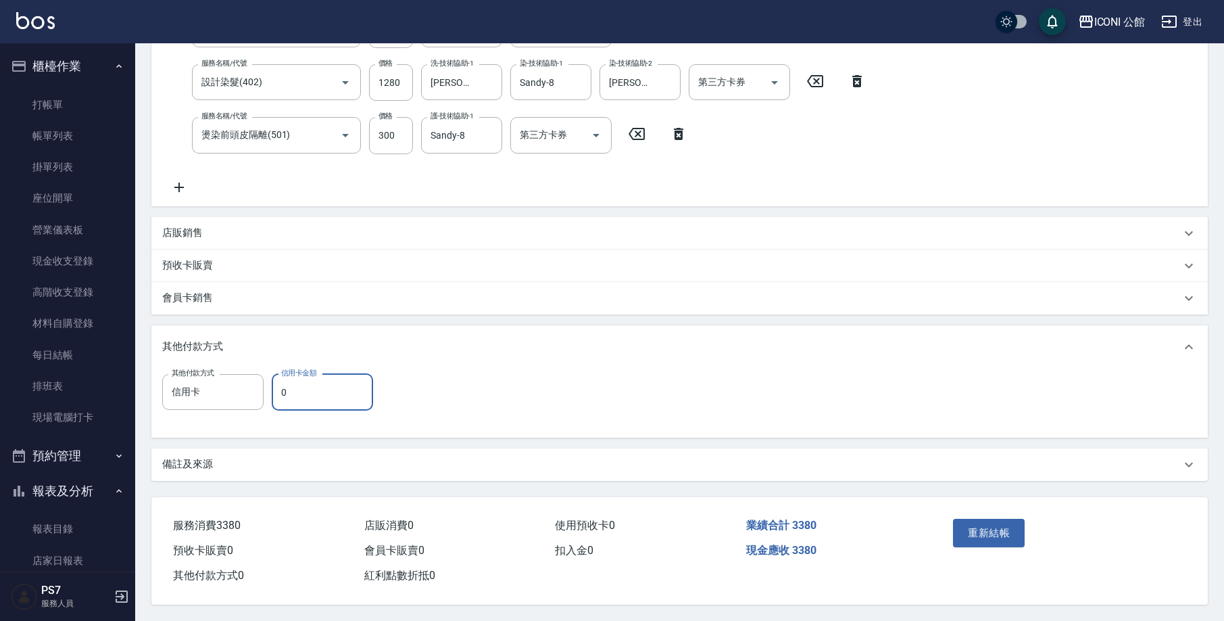
click at [336, 393] on input "0" at bounding box center [322, 392] width 101 height 37
type input "3380"
click at [979, 537] on button "重新結帳" at bounding box center [989, 533] width 72 height 28
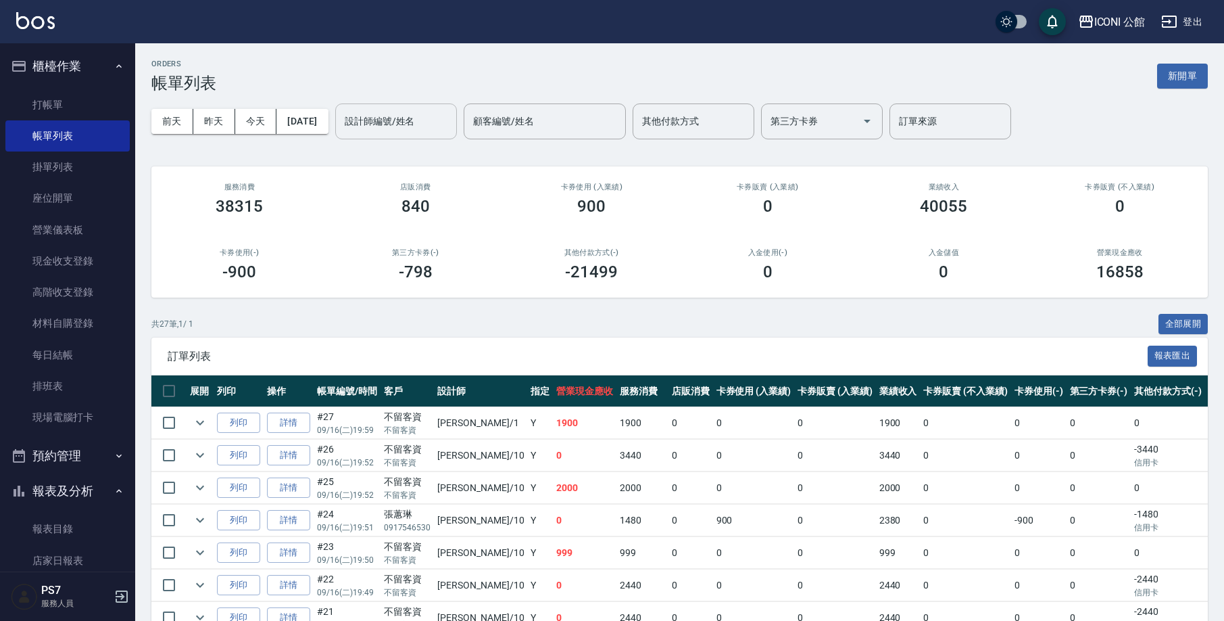
click at [400, 124] on input "設計師編號/姓名" at bounding box center [396, 122] width 110 height 24
type input "Sandy-8"
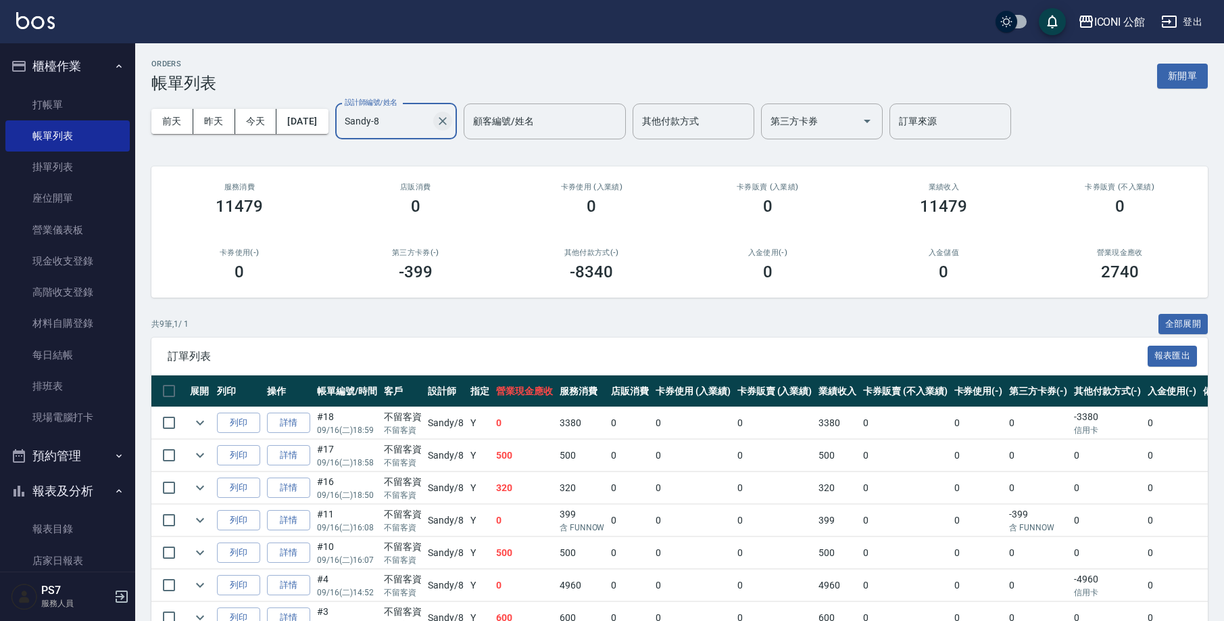
click at [450, 121] on icon "Clear" at bounding box center [443, 121] width 14 height 14
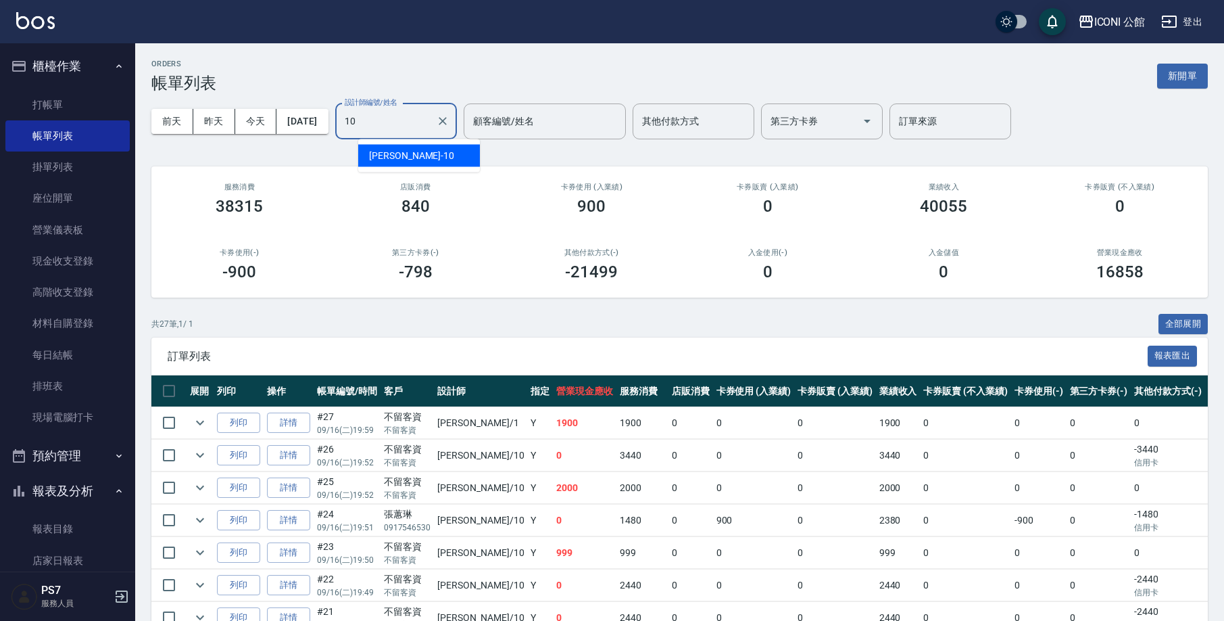
type input "[PERSON_NAME]-10"
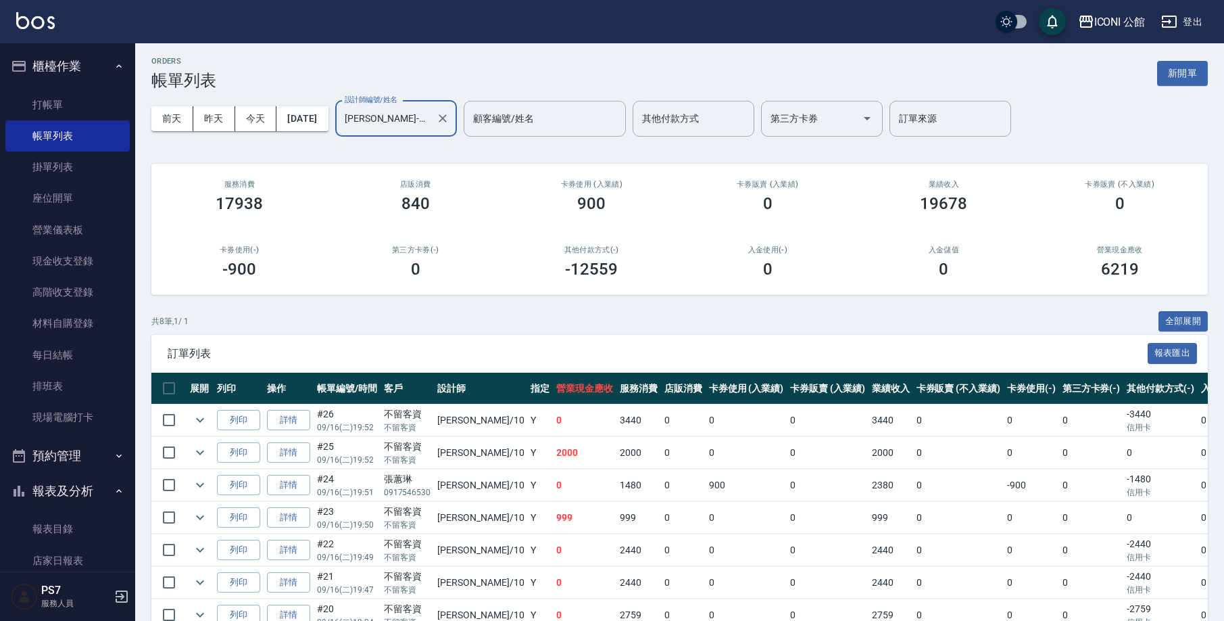
scroll to position [108, 0]
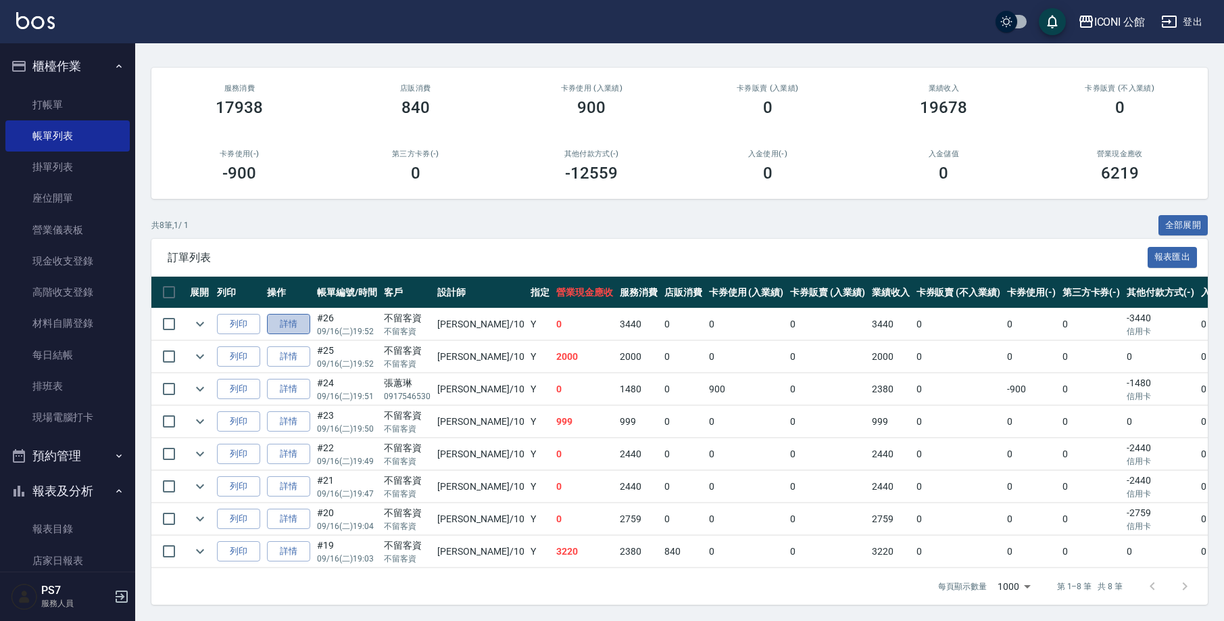
click at [289, 314] on link "詳情" at bounding box center [288, 324] width 43 height 21
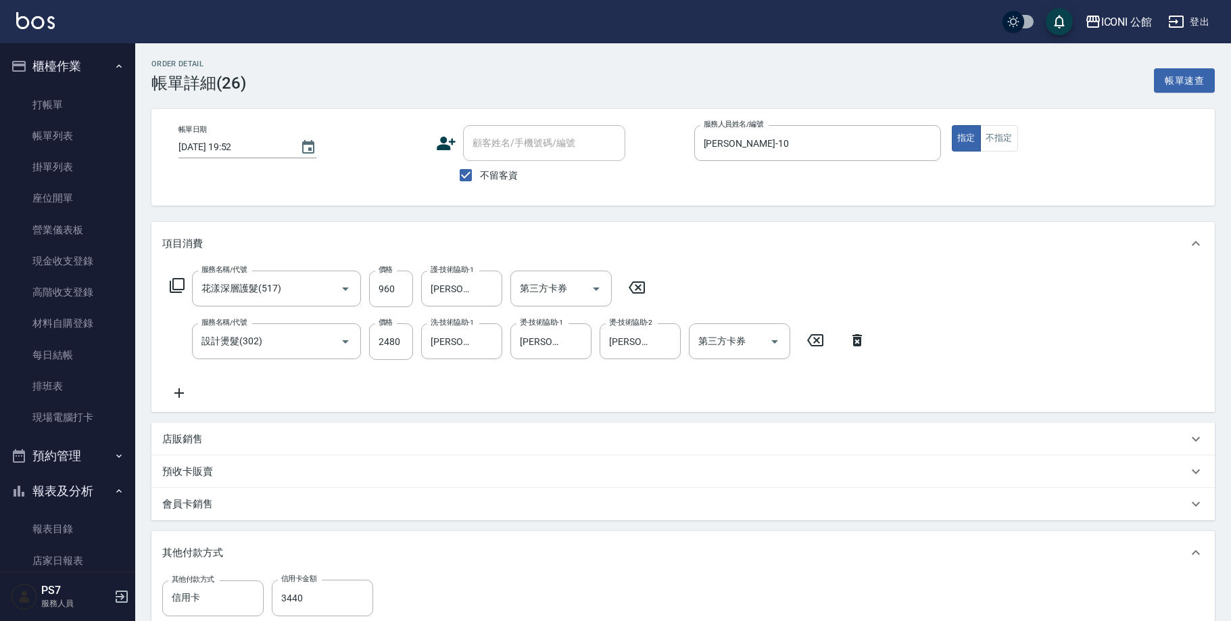
type input "[DATE] 19:52"
checkbox input "true"
type input "[PERSON_NAME]-10"
type input "花漾深層護髮(517)"
type input "設計燙髮(302)"
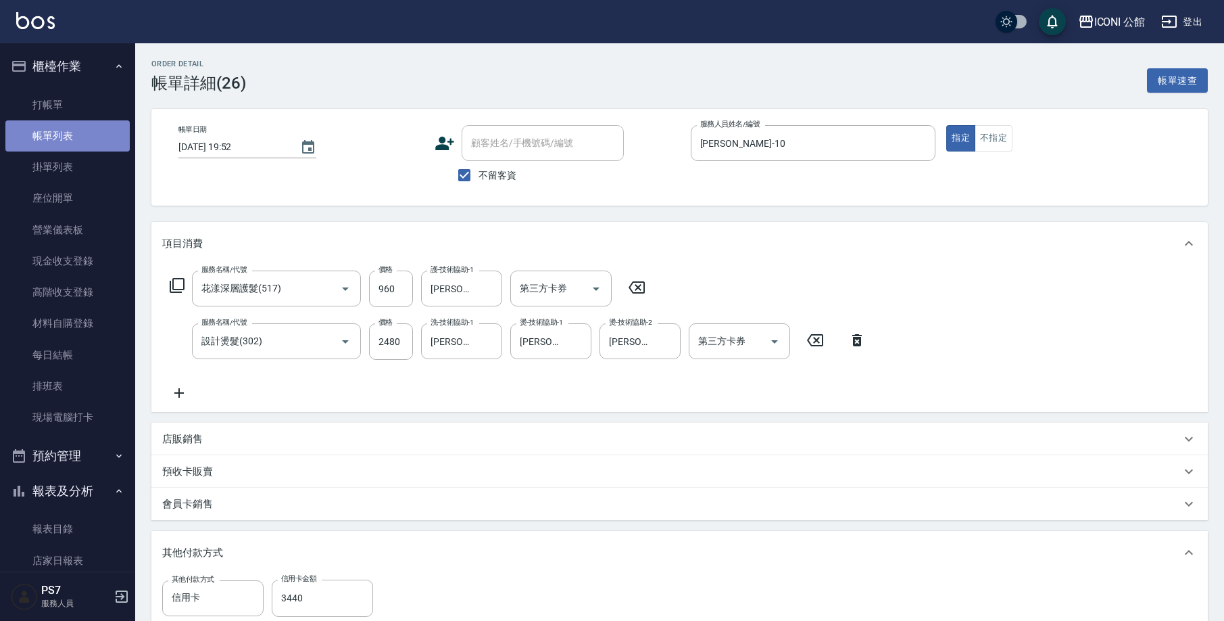
click at [105, 137] on link "帳單列表" at bounding box center [67, 135] width 124 height 31
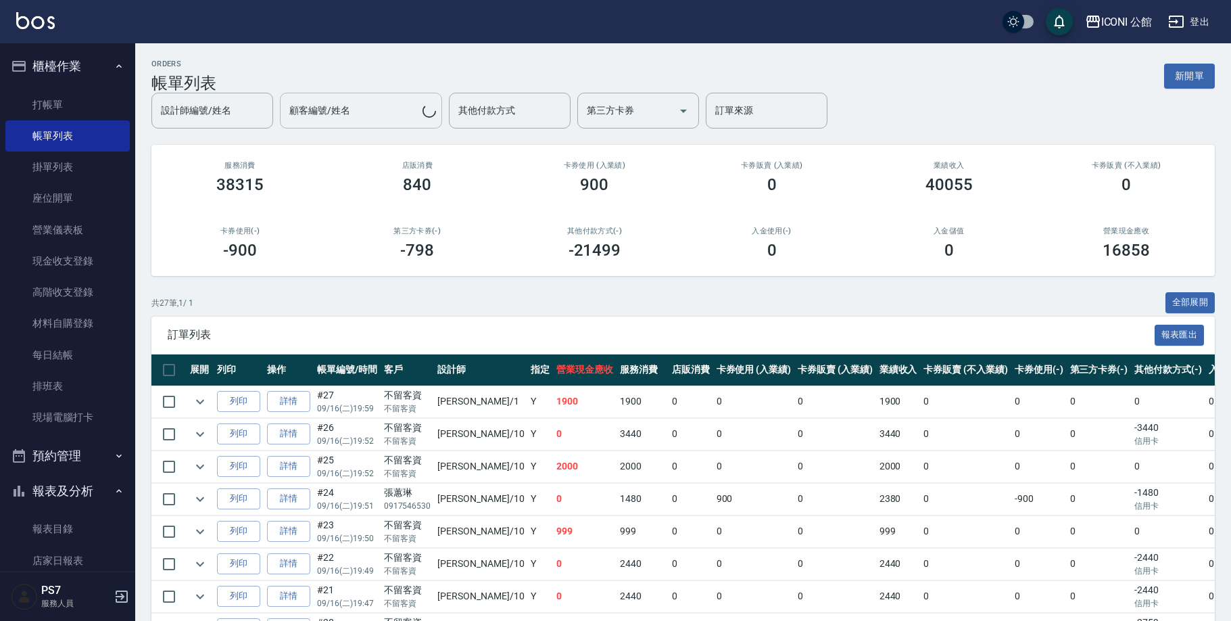
click at [385, 113] on input "顧客編號/姓名" at bounding box center [354, 111] width 137 height 24
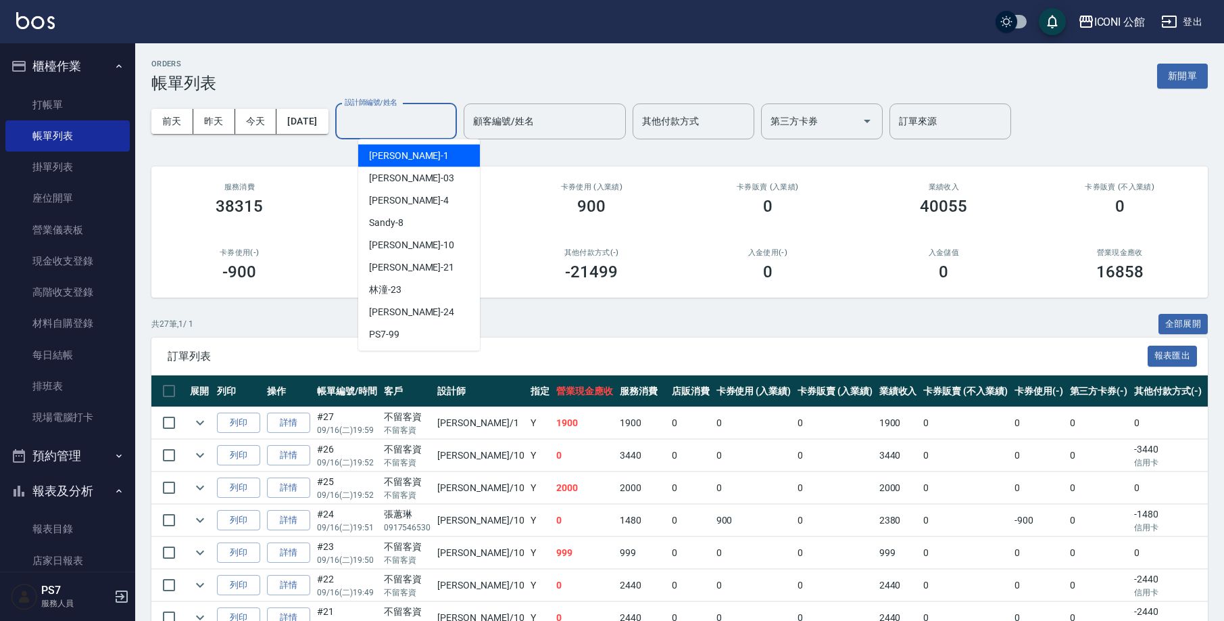
click at [398, 122] on input "設計師編號/姓名" at bounding box center [396, 122] width 110 height 24
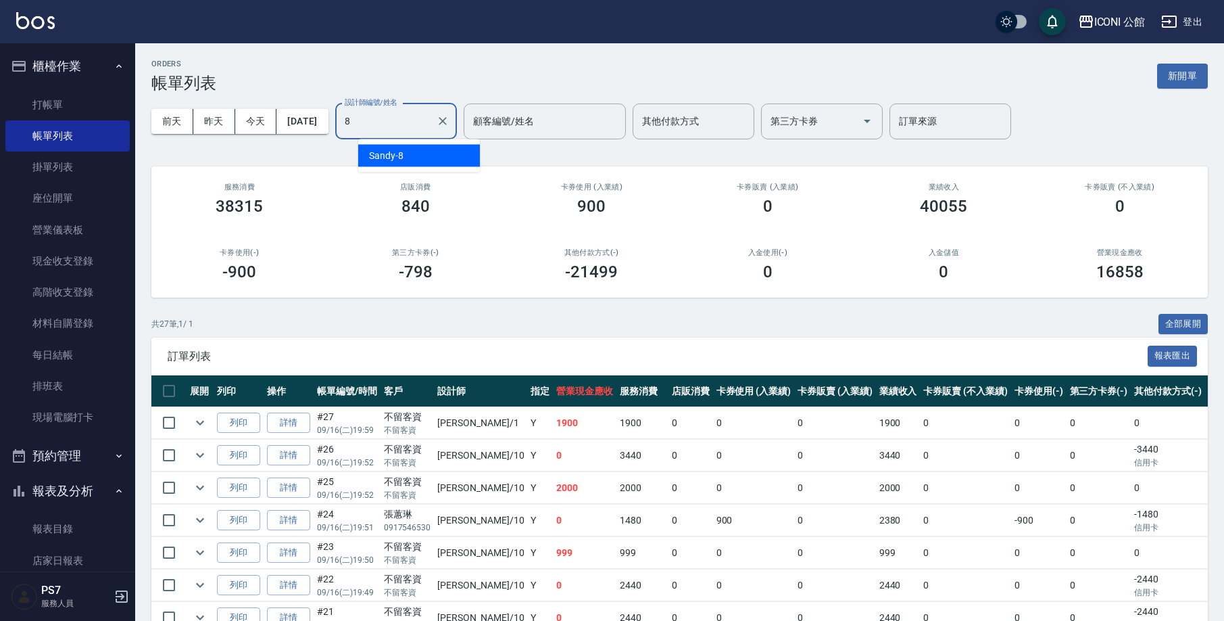
type input "Sandy-8"
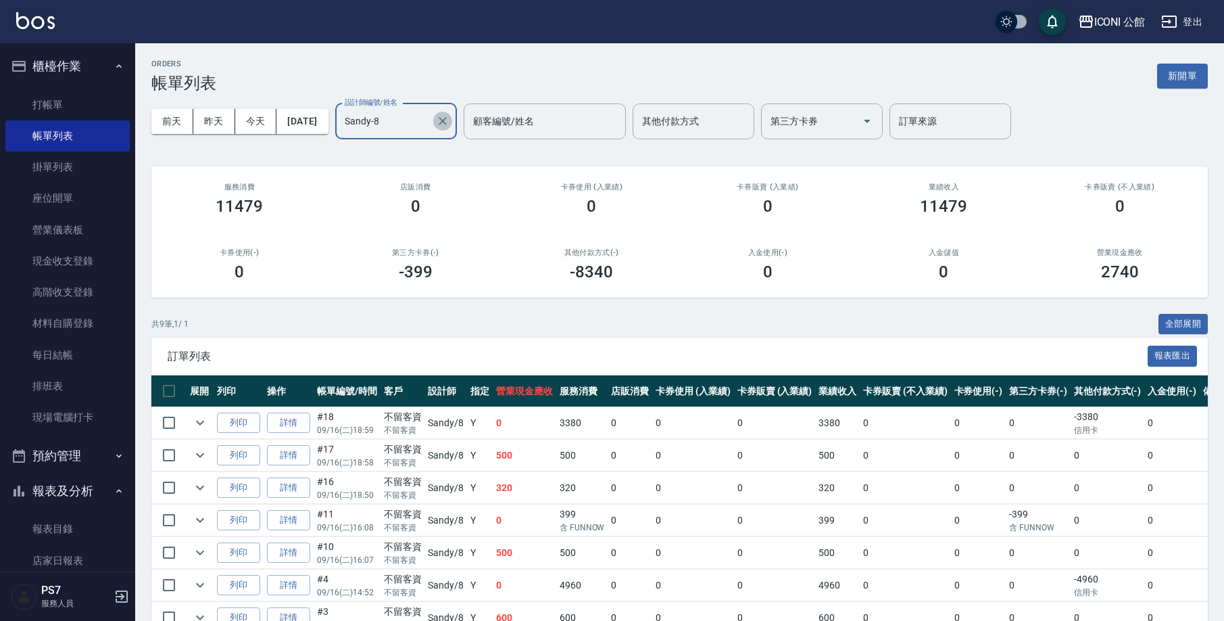
click at [450, 120] on icon "Clear" at bounding box center [443, 121] width 14 height 14
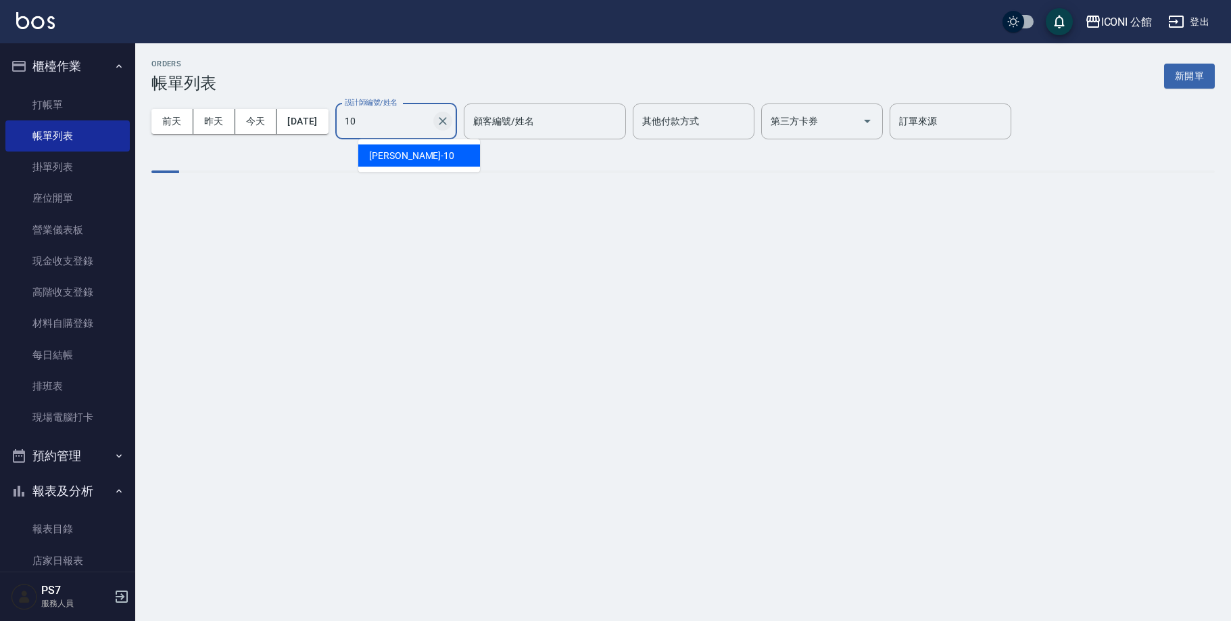
type input "[PERSON_NAME]-10"
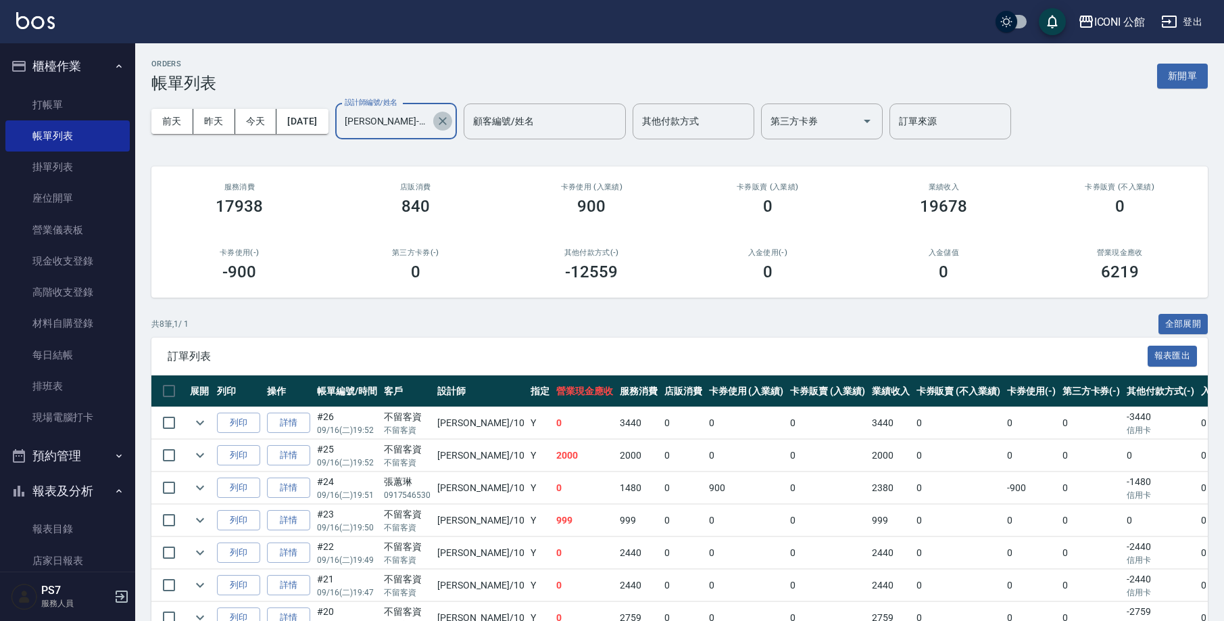
click at [452, 129] on button "Clear" at bounding box center [442, 121] width 19 height 19
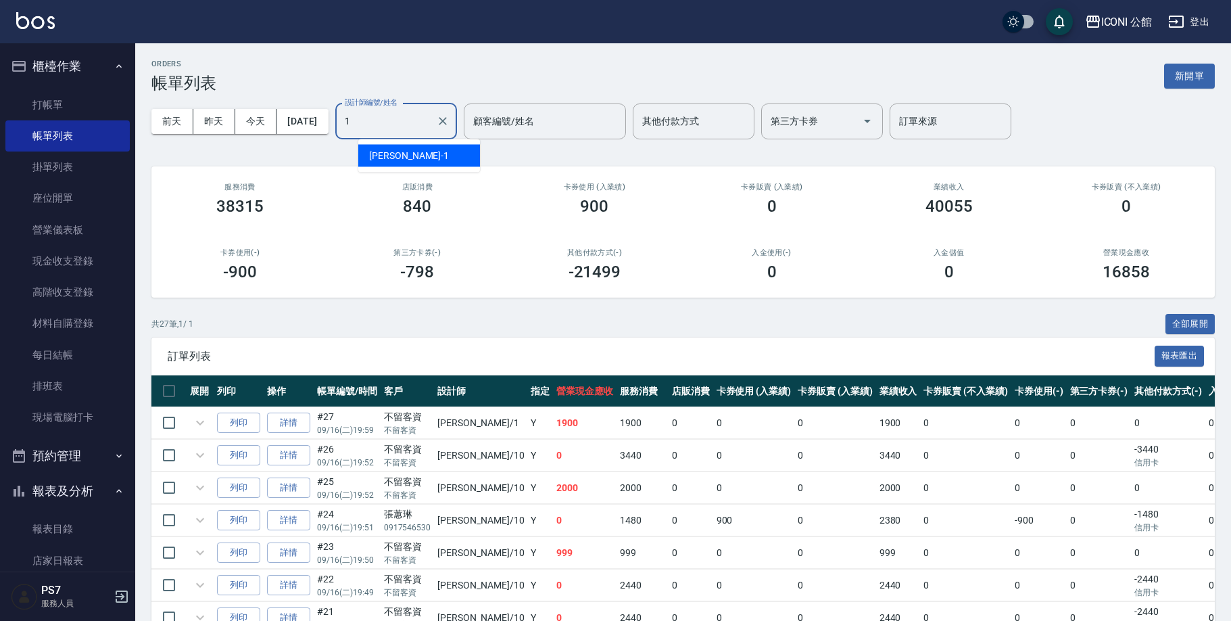
type input "[PERSON_NAME]-1"
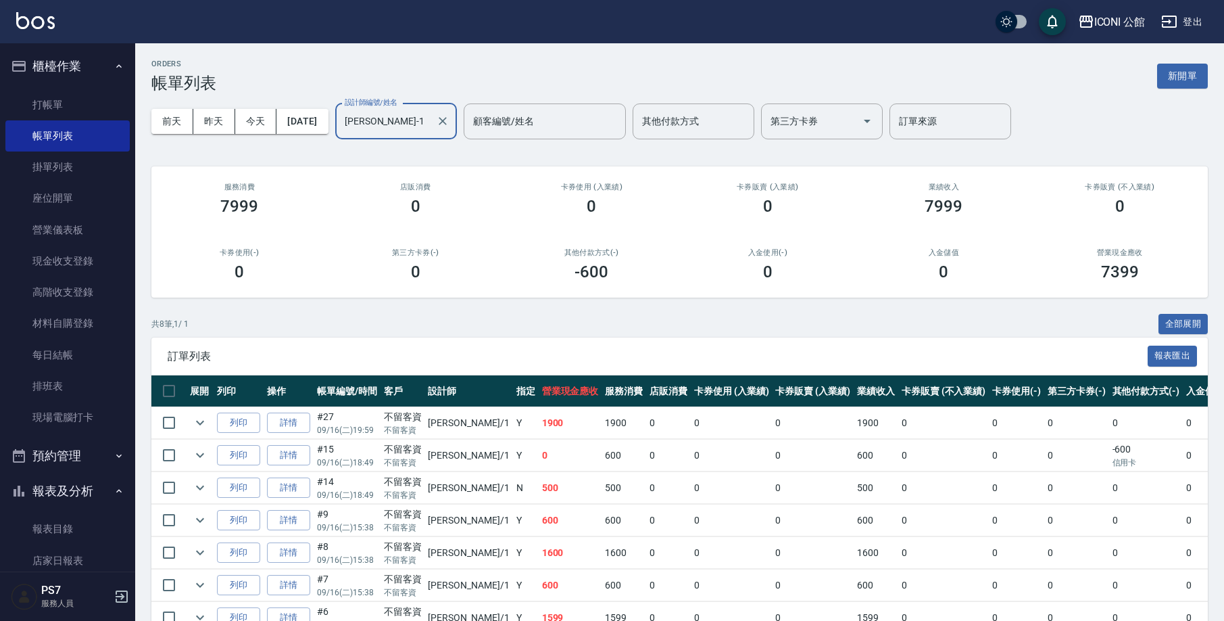
scroll to position [108, 0]
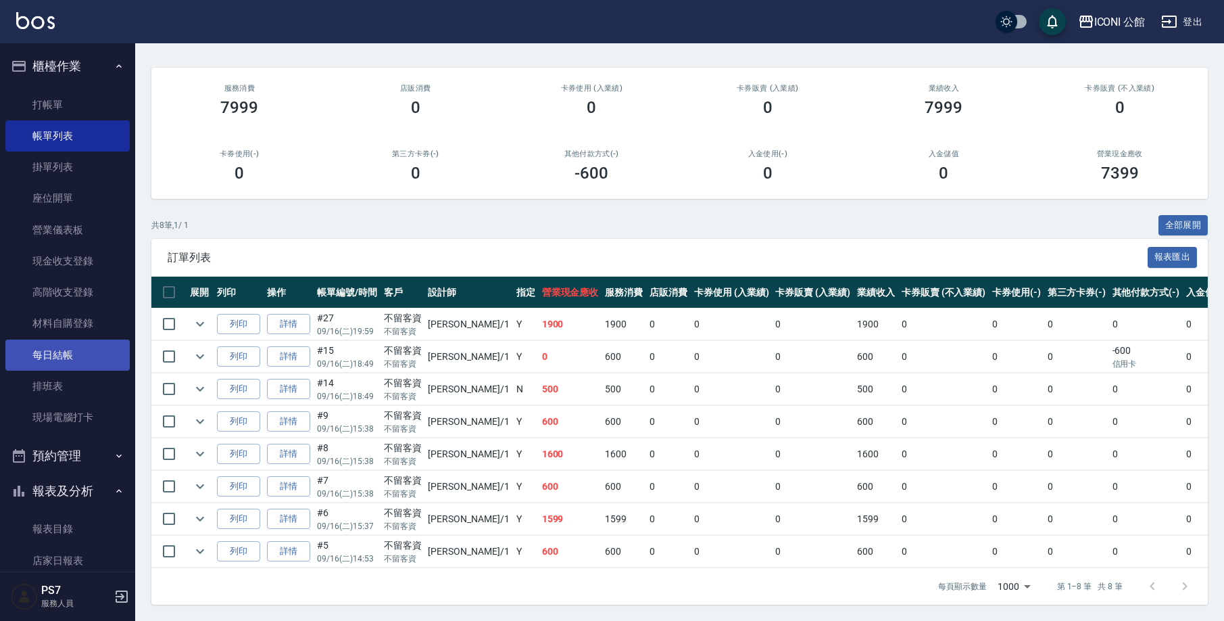
click at [92, 350] on link "每日結帳" at bounding box center [67, 354] width 124 height 31
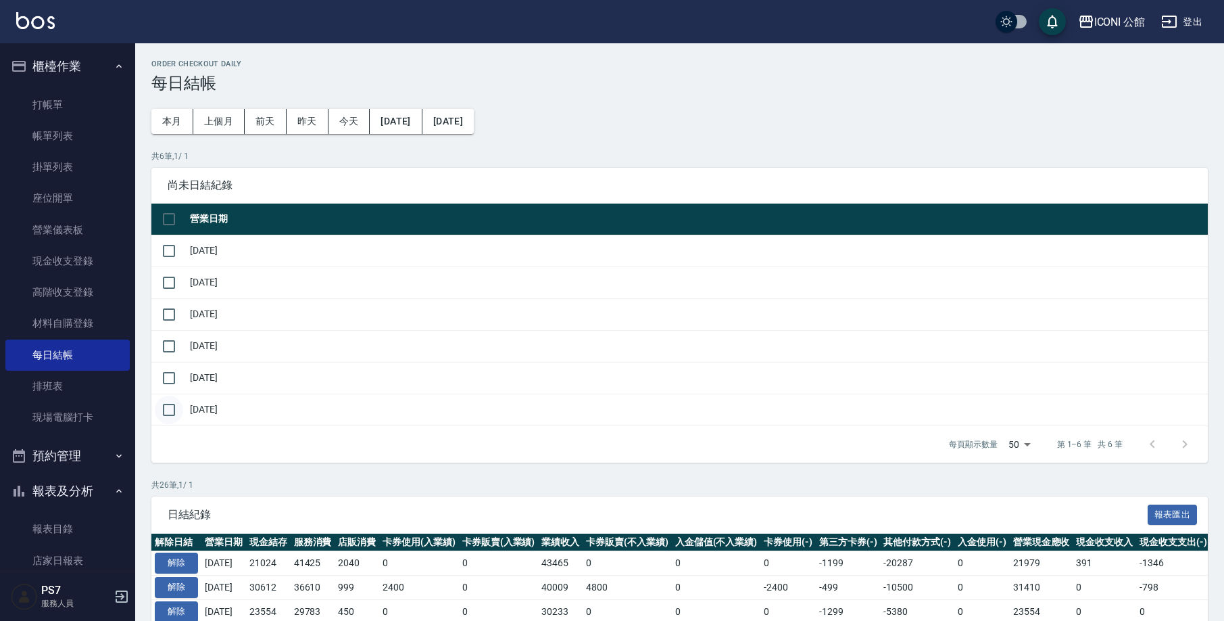
click at [176, 410] on input "checkbox" at bounding box center [169, 410] width 28 height 28
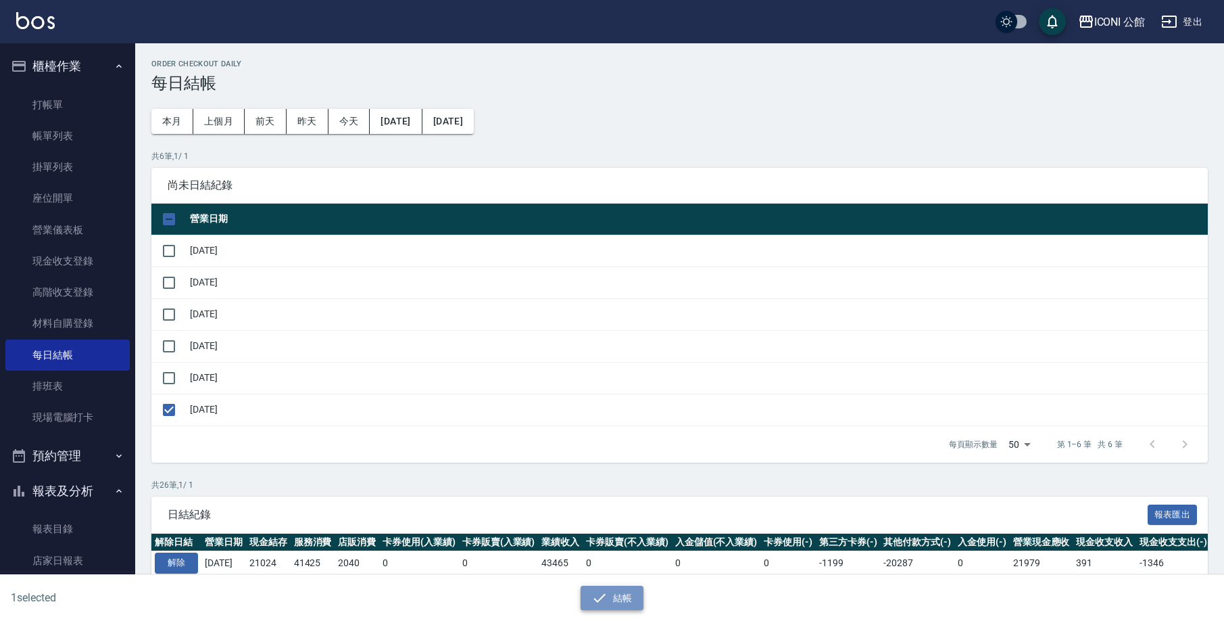
click at [629, 597] on button "結帳" at bounding box center [612, 598] width 63 height 25
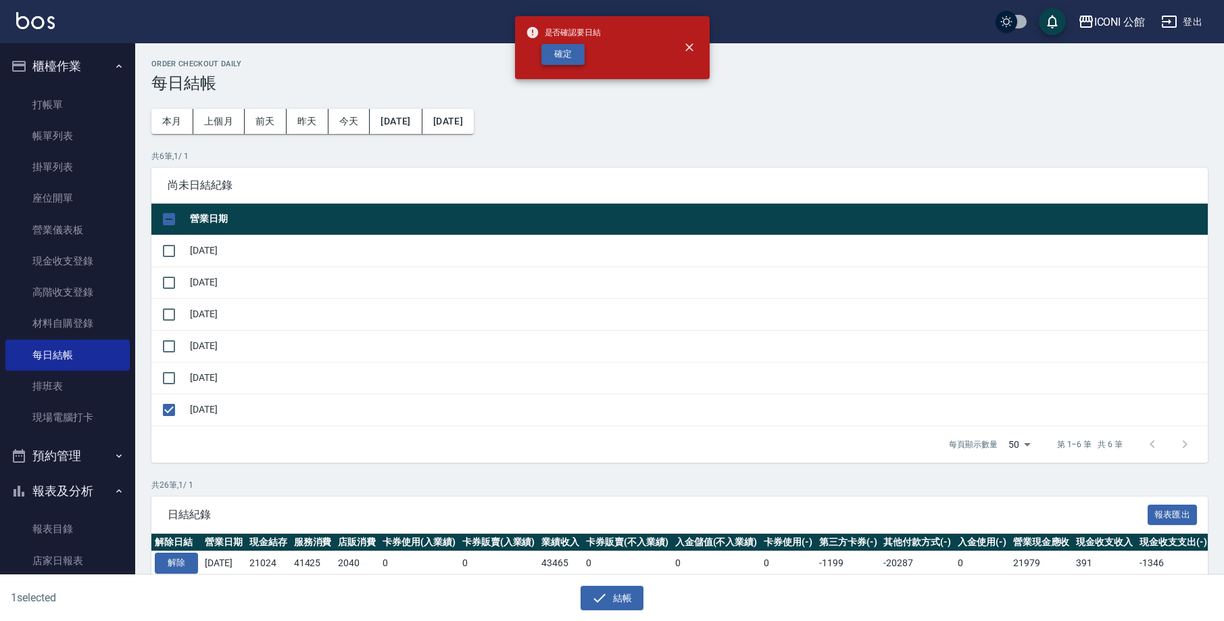
click at [566, 58] on button "確定" at bounding box center [563, 54] width 43 height 21
checkbox input "false"
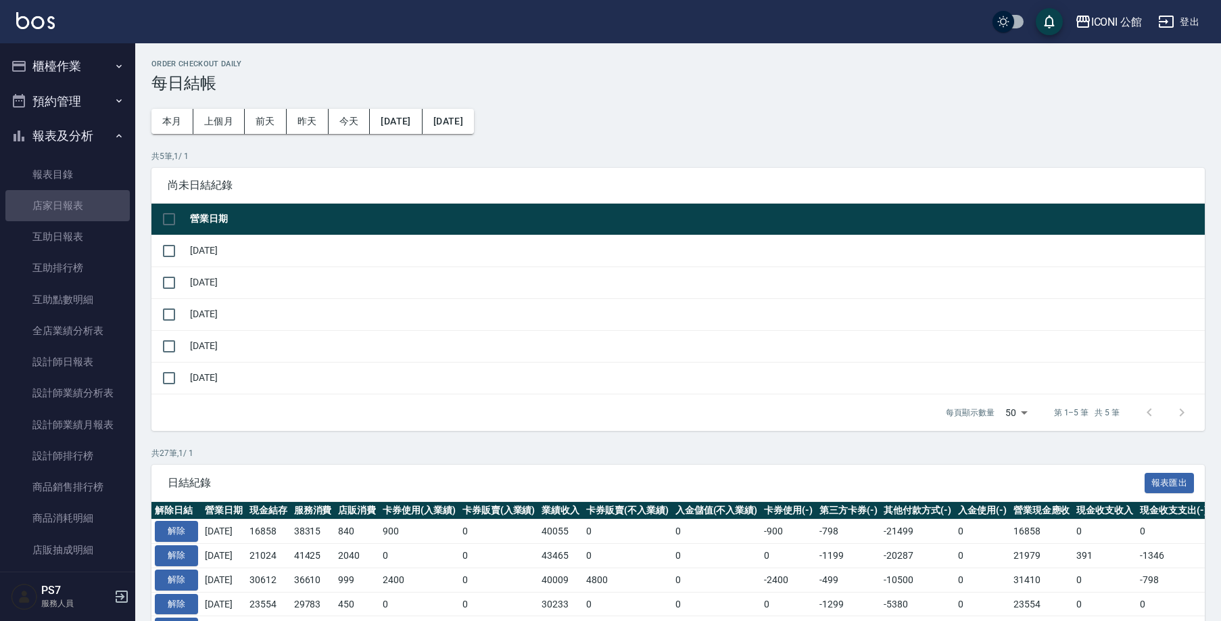
click at [82, 209] on link "店家日報表" at bounding box center [67, 205] width 124 height 31
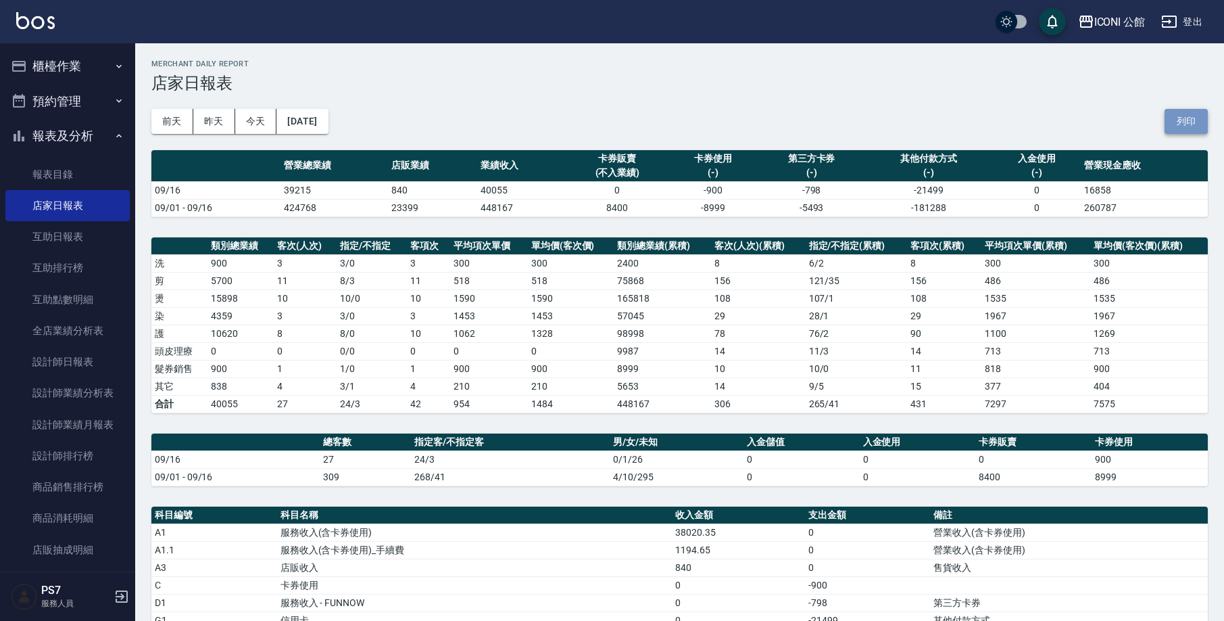
click at [1201, 119] on button "列印" at bounding box center [1186, 121] width 43 height 25
click at [53, 459] on link "設計師排行榜" at bounding box center [67, 455] width 124 height 31
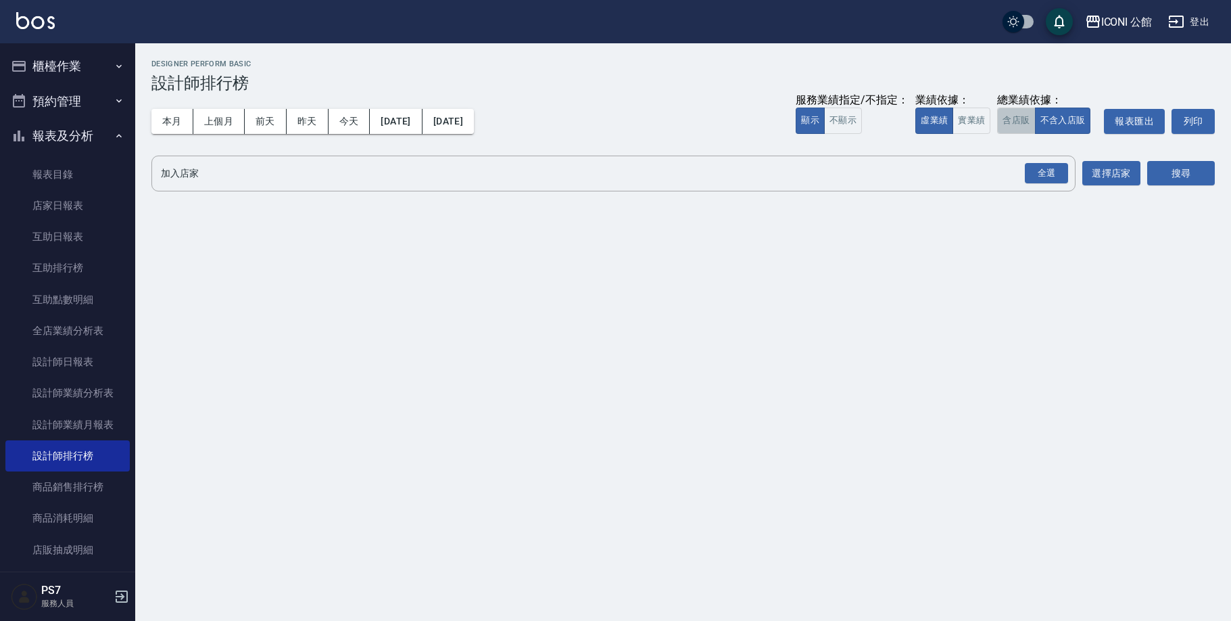
click at [1019, 124] on button "含店販" at bounding box center [1016, 121] width 38 height 26
click at [1040, 174] on div "全選" at bounding box center [1046, 173] width 43 height 21
click at [1179, 170] on button "搜尋" at bounding box center [1181, 174] width 68 height 25
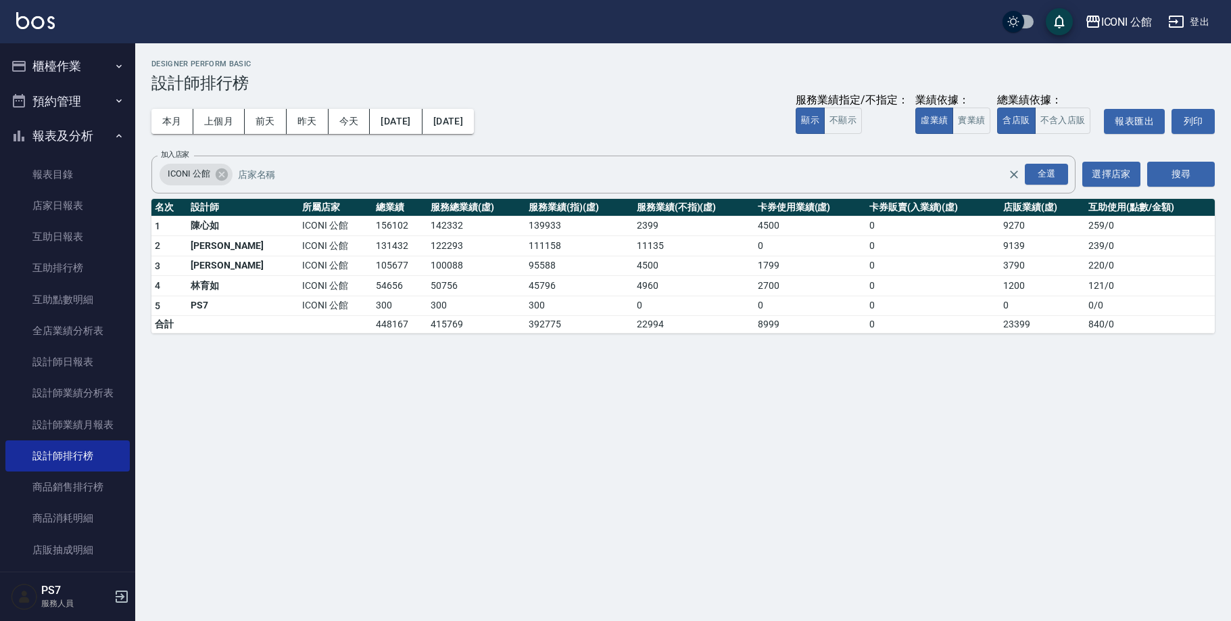
click at [70, 63] on button "櫃檯作業" at bounding box center [67, 66] width 124 height 35
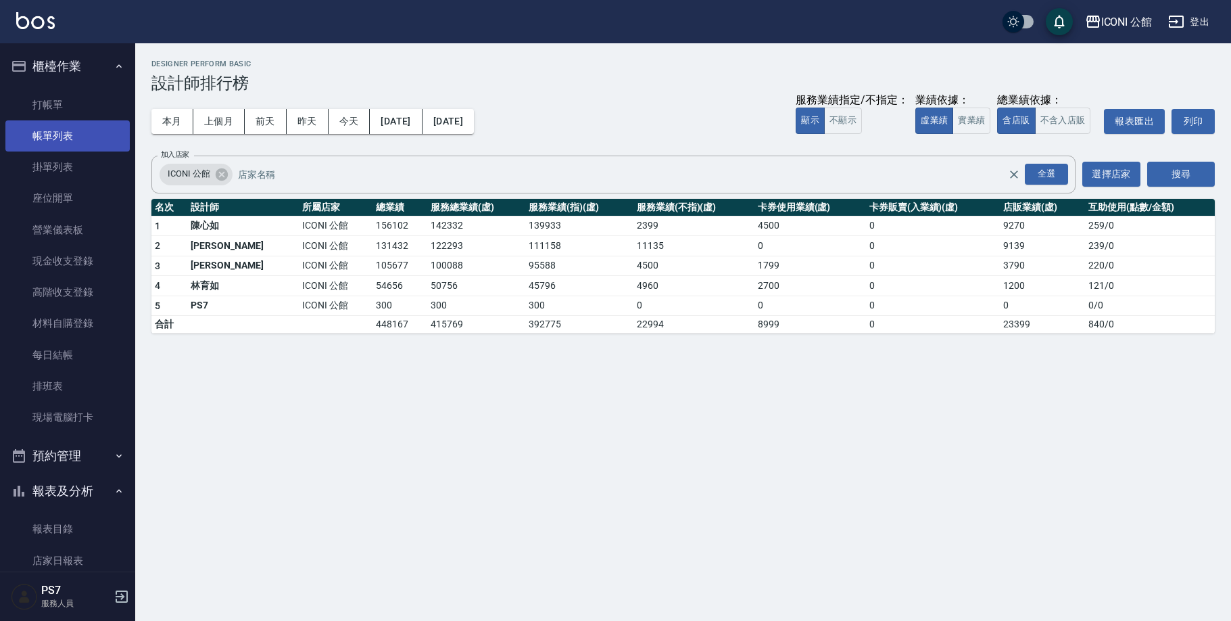
click at [70, 146] on link "帳單列表" at bounding box center [67, 135] width 124 height 31
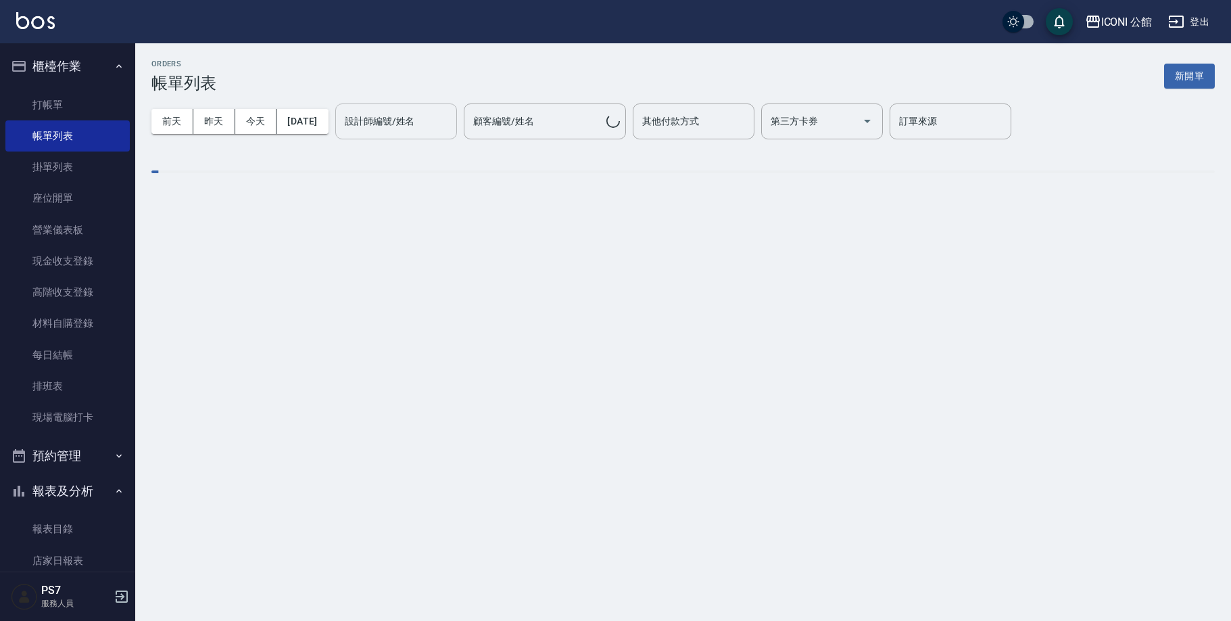
click at [400, 118] on div "設計師編號/姓名 設計師編號/姓名" at bounding box center [396, 121] width 122 height 36
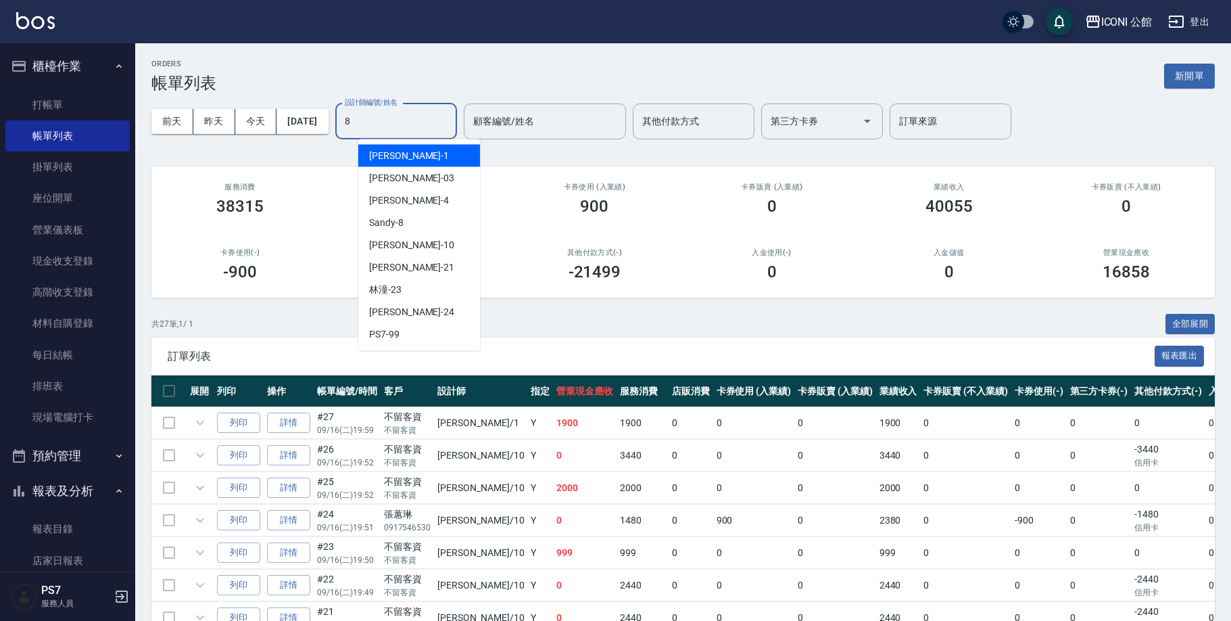
type input "Sandy-8"
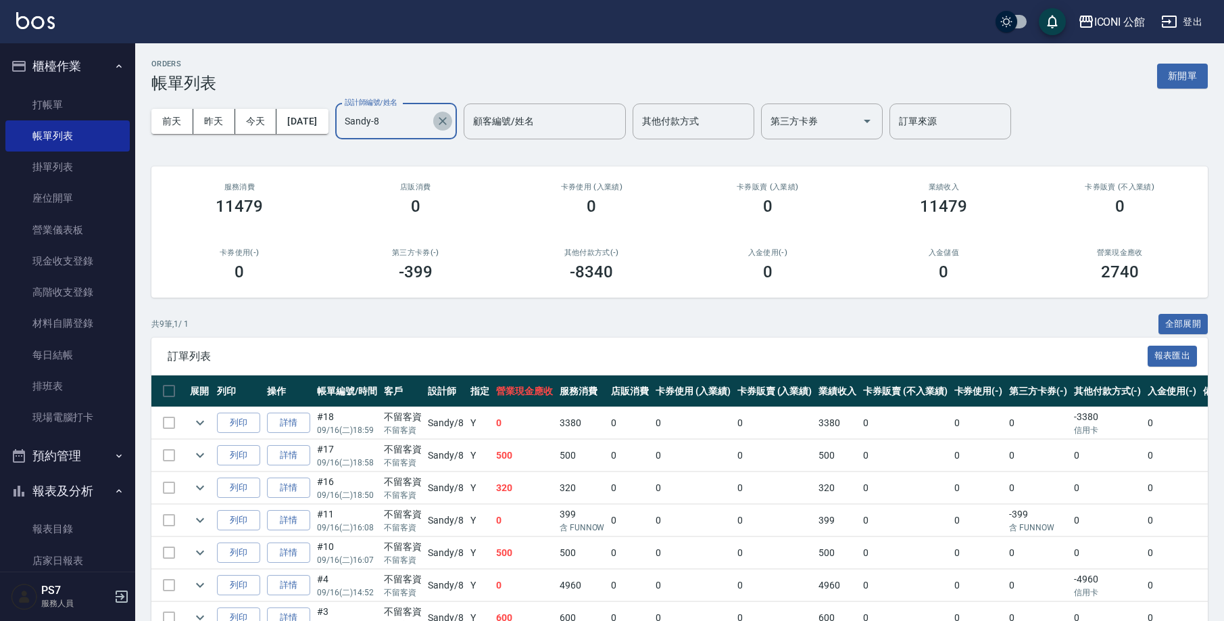
click at [450, 118] on icon "Clear" at bounding box center [443, 121] width 14 height 14
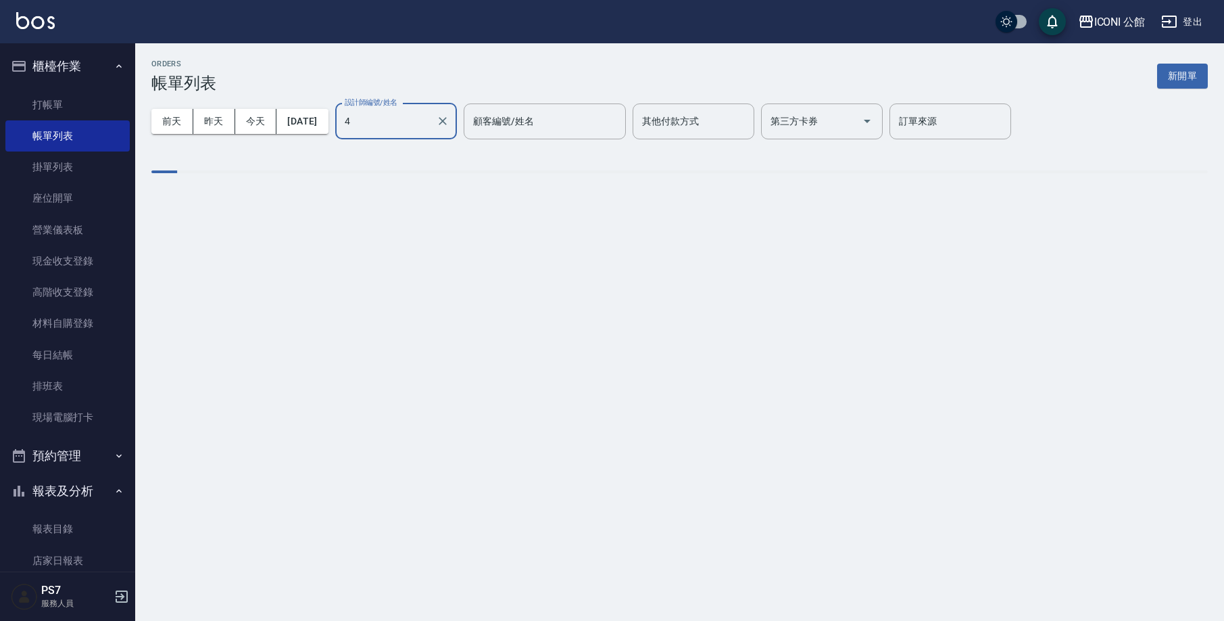
type input "Lina-4"
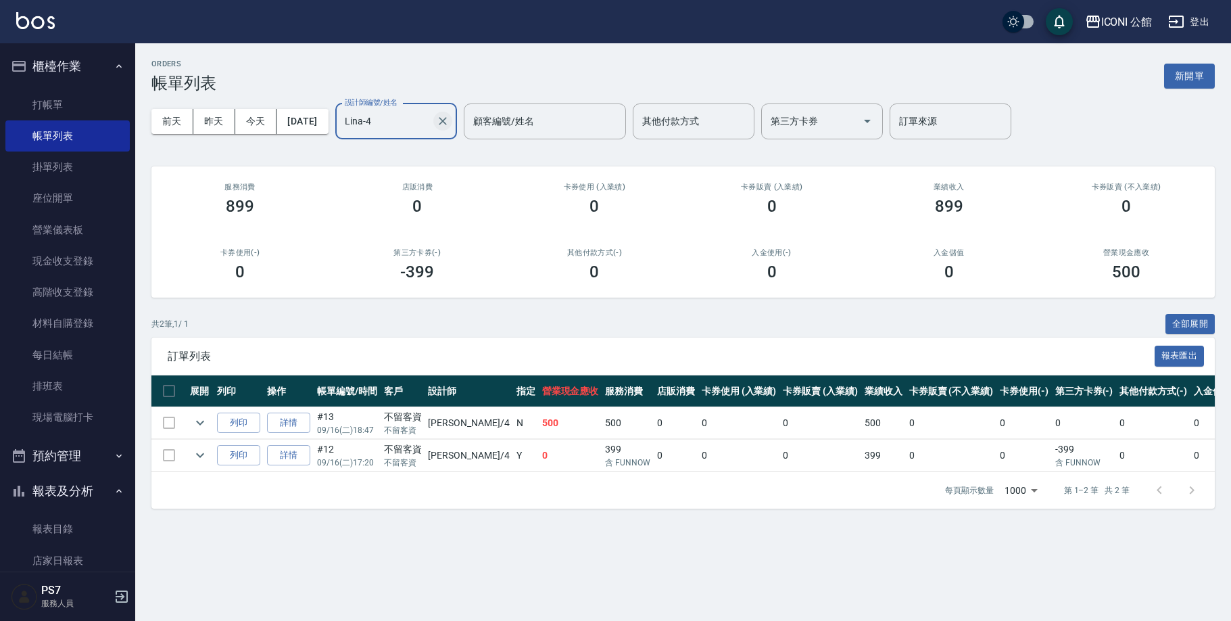
click at [447, 120] on icon "Clear" at bounding box center [443, 121] width 8 height 8
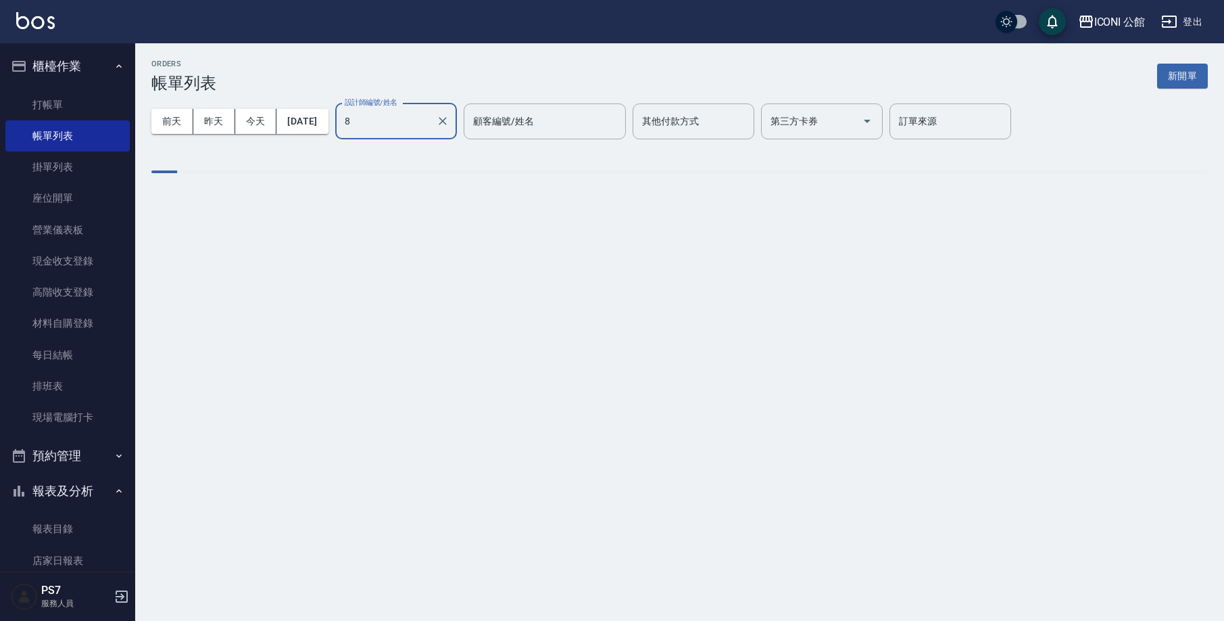
type input "Sandy-8"
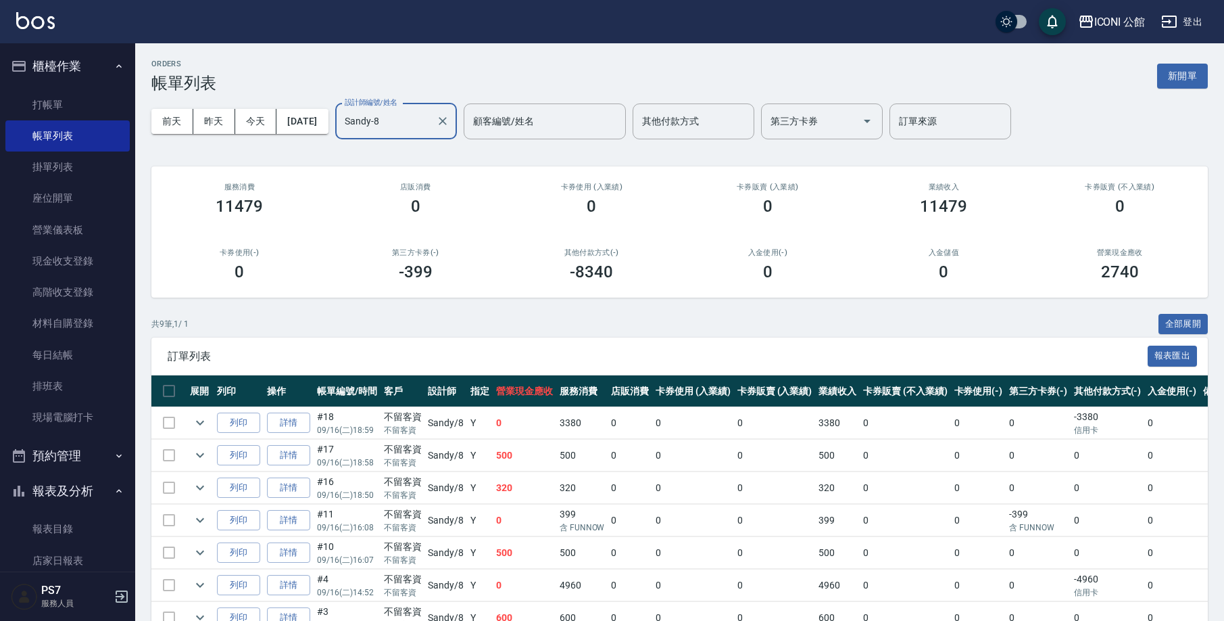
scroll to position [140, 0]
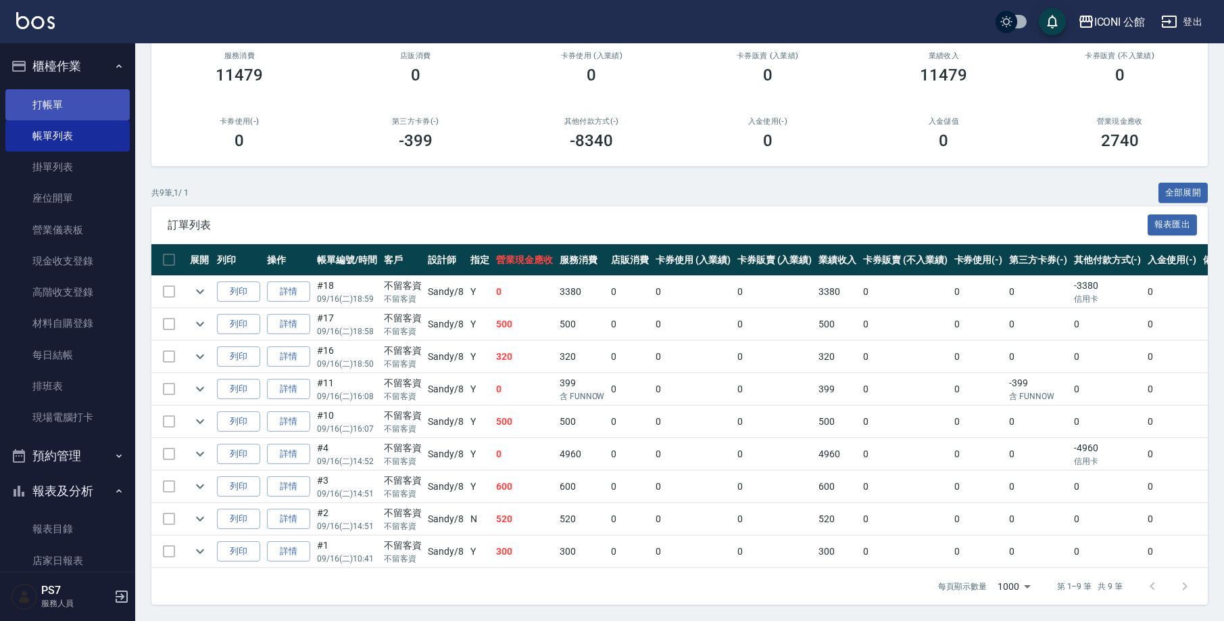
click at [97, 101] on link "打帳單" at bounding box center [67, 104] width 124 height 31
